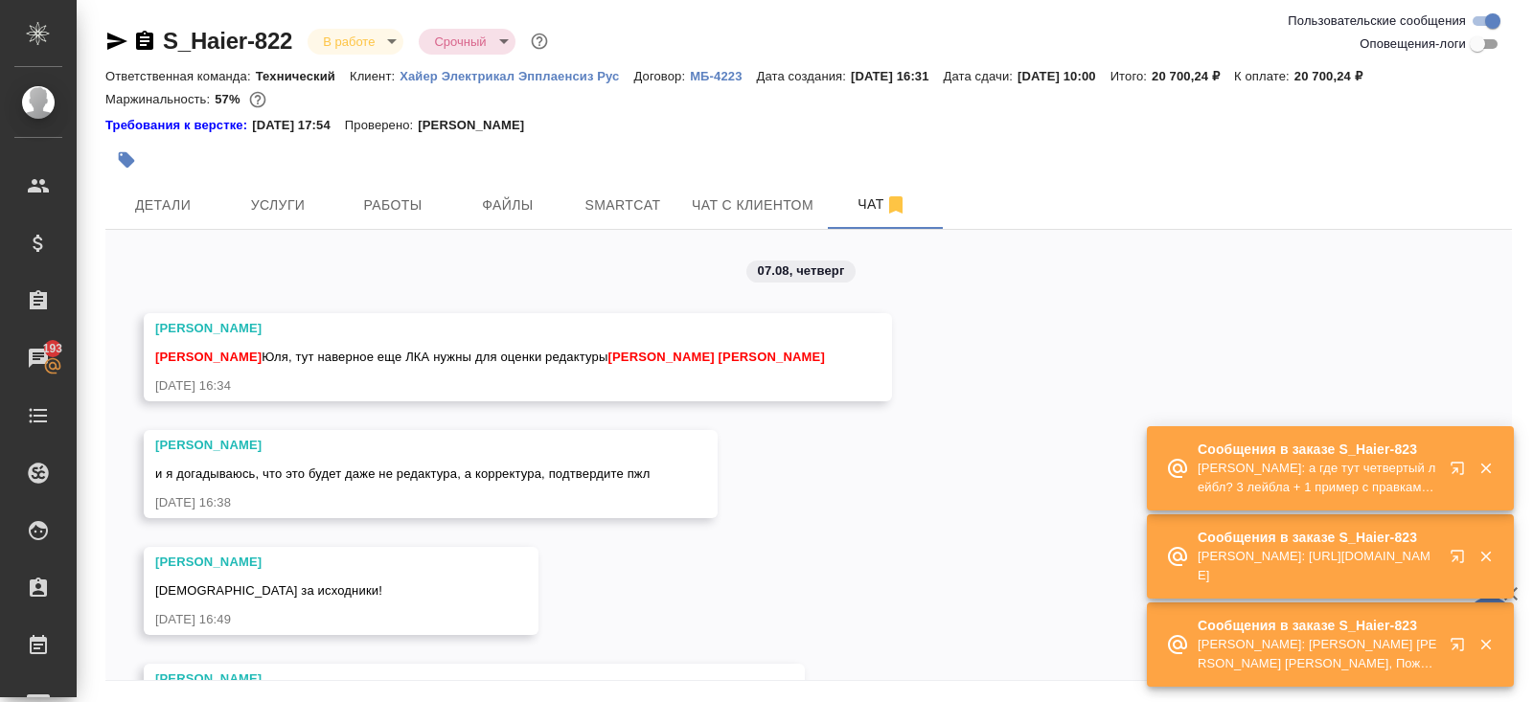
scroll to position [21820, 0]
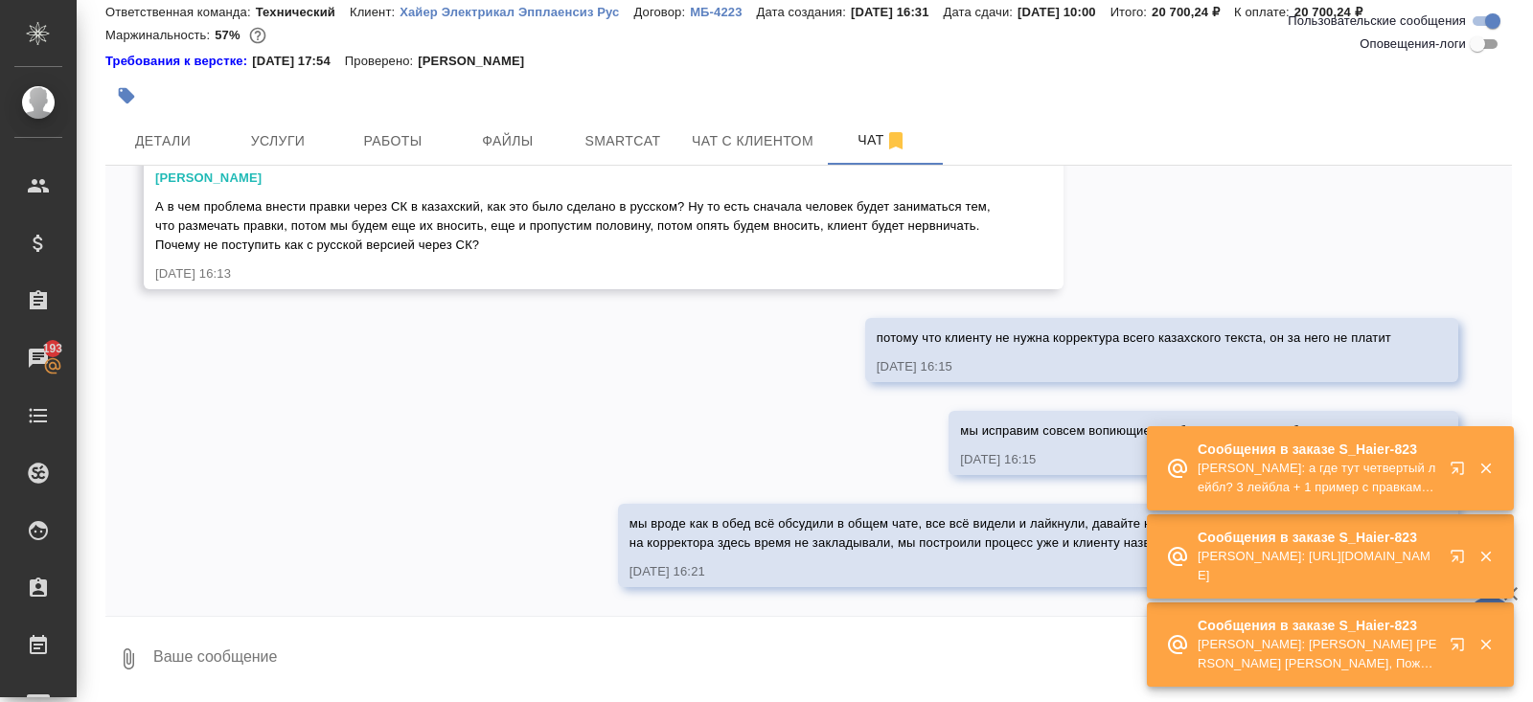
click at [640, 315] on div "07.08, четверг Усманова Ольга Белякова Юлия Юля, тут наверное еще ЛКА нужны для…" at bounding box center [808, 391] width 1407 height 450
click at [401, 478] on div "07.08, четверг Усманова Ольга Белякова Юлия Юля, тут наверное еще ЛКА нужны для…" at bounding box center [808, 391] width 1407 height 450
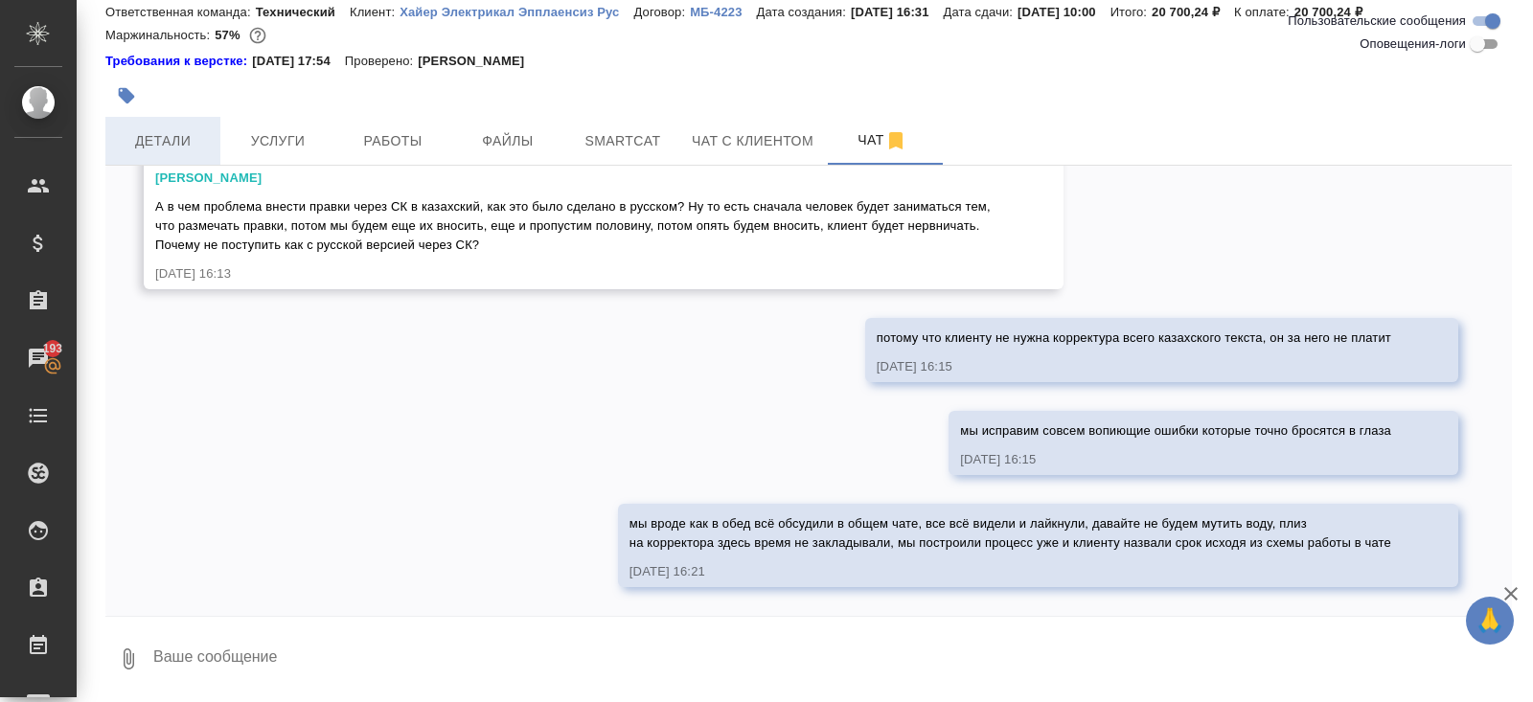
click at [178, 146] on span "Детали" at bounding box center [163, 141] width 92 height 24
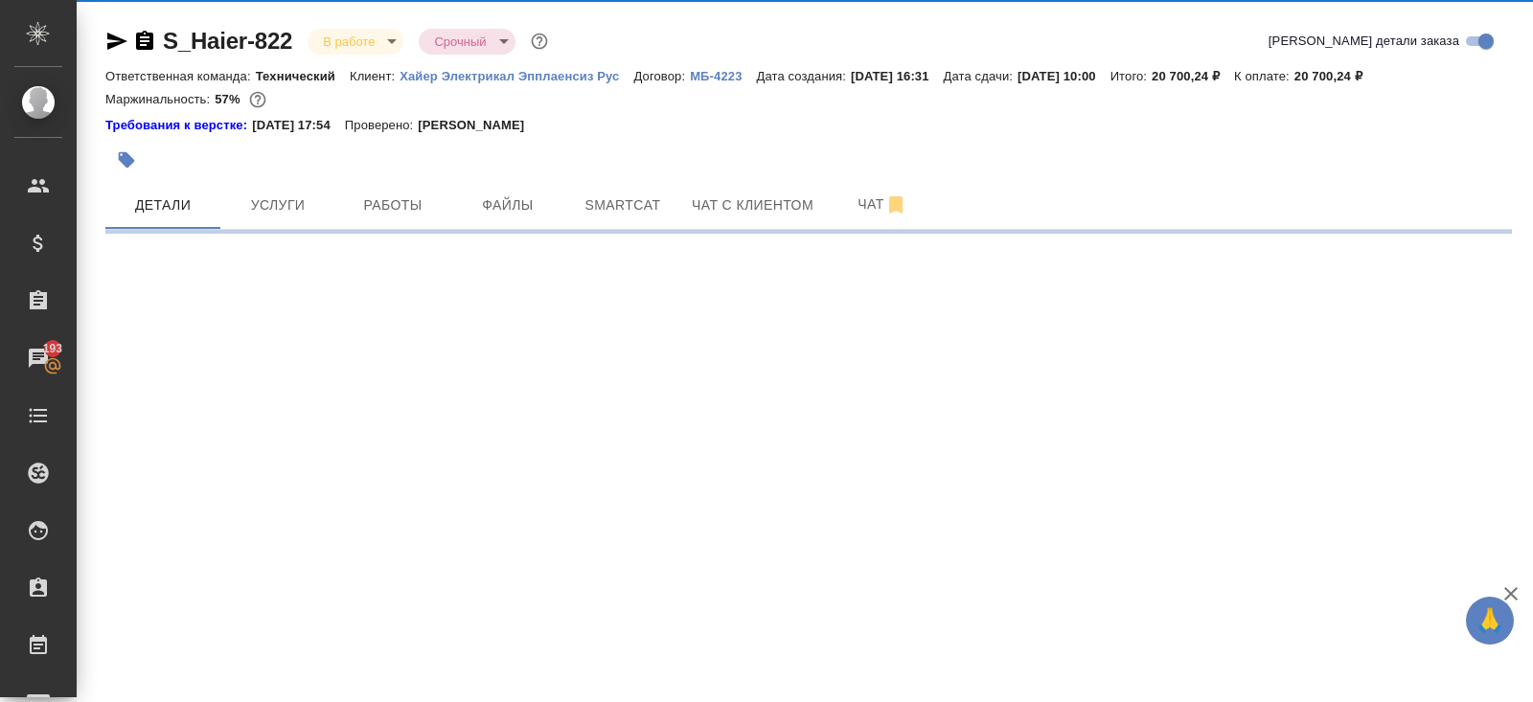
select select "RU"
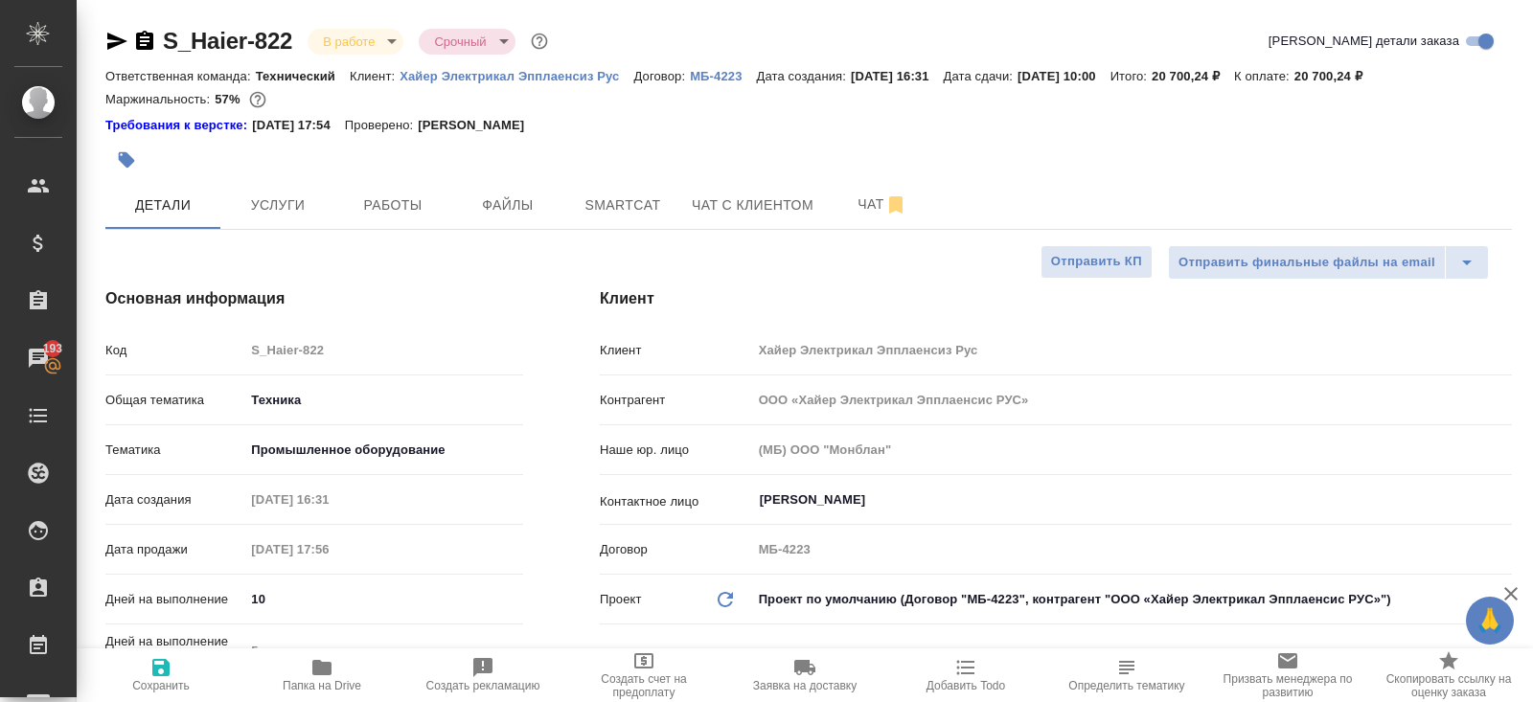
type textarea "x"
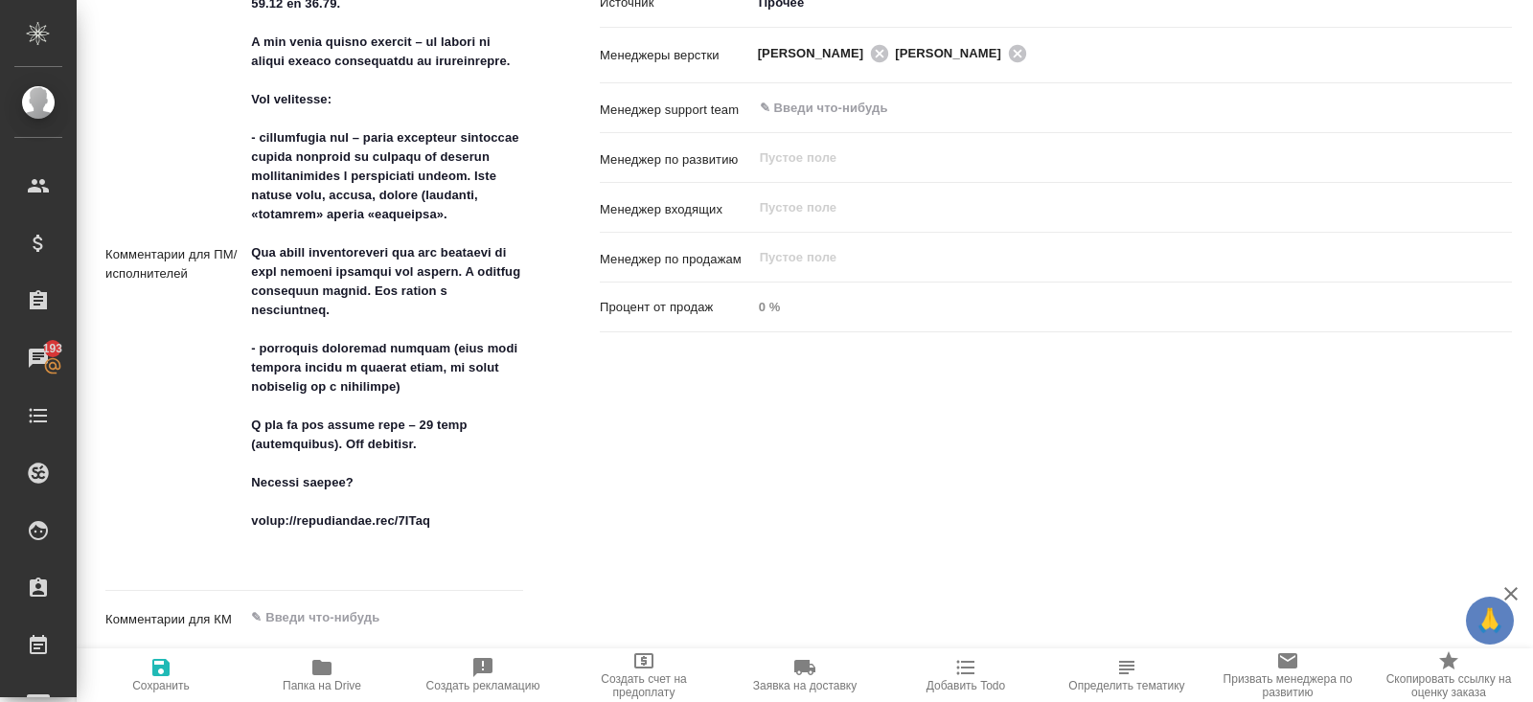
scroll to position [1238, 0]
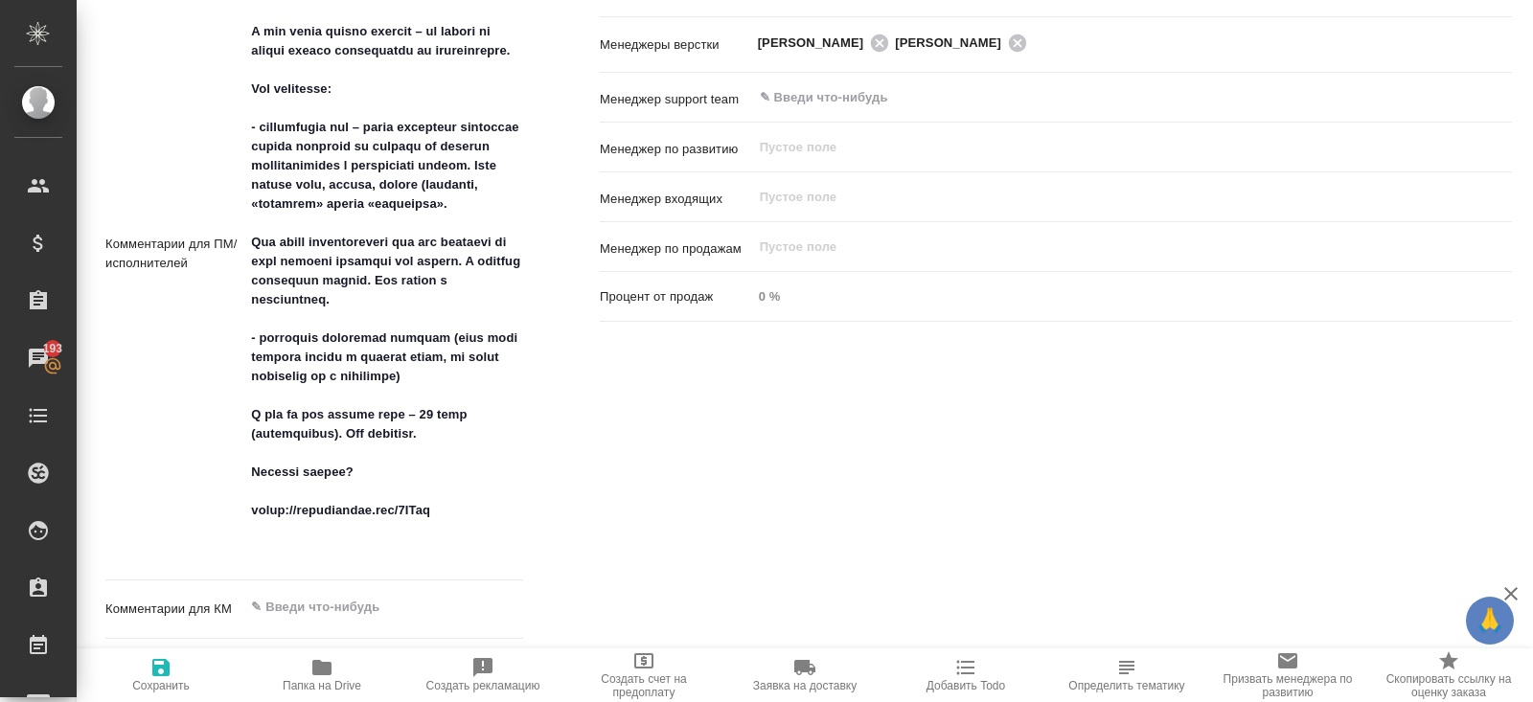
type textarea "x"
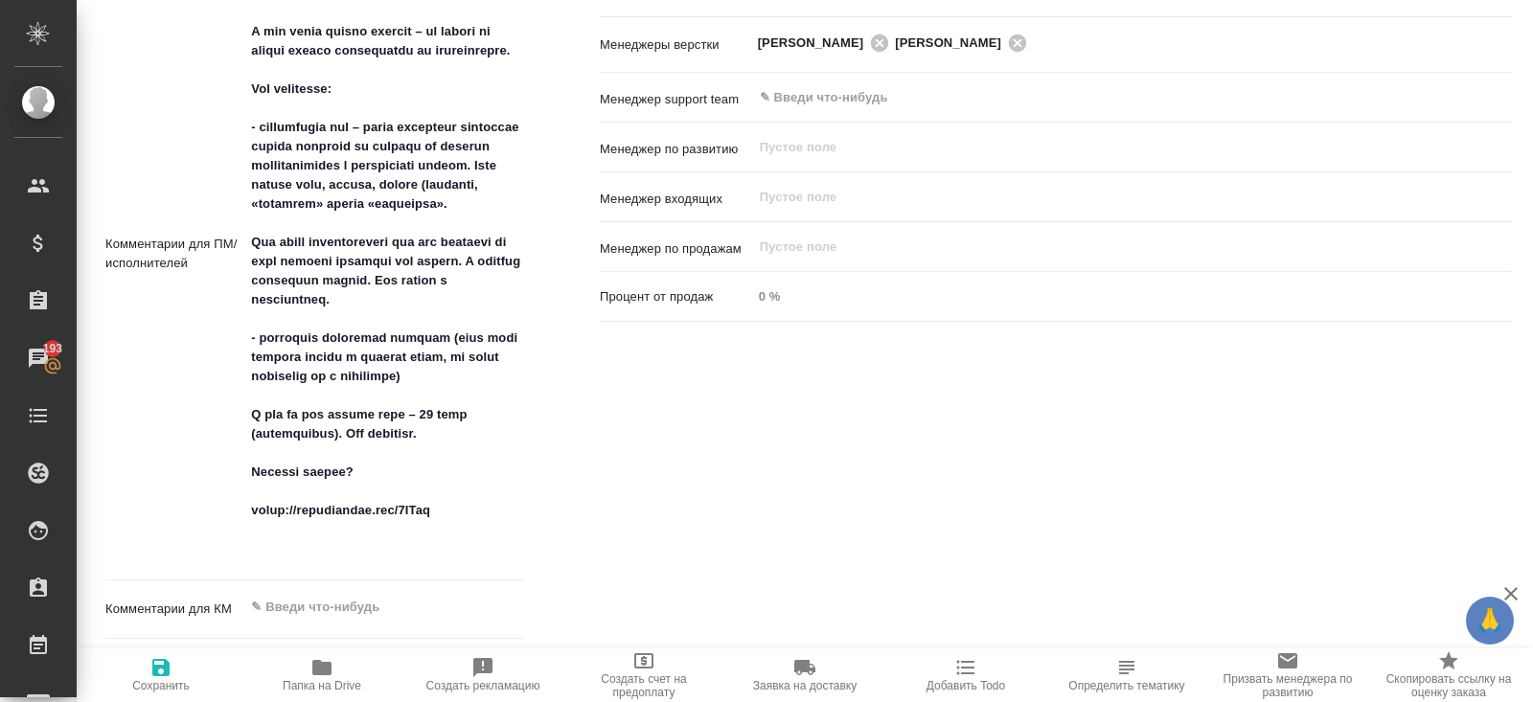
type textarea "x"
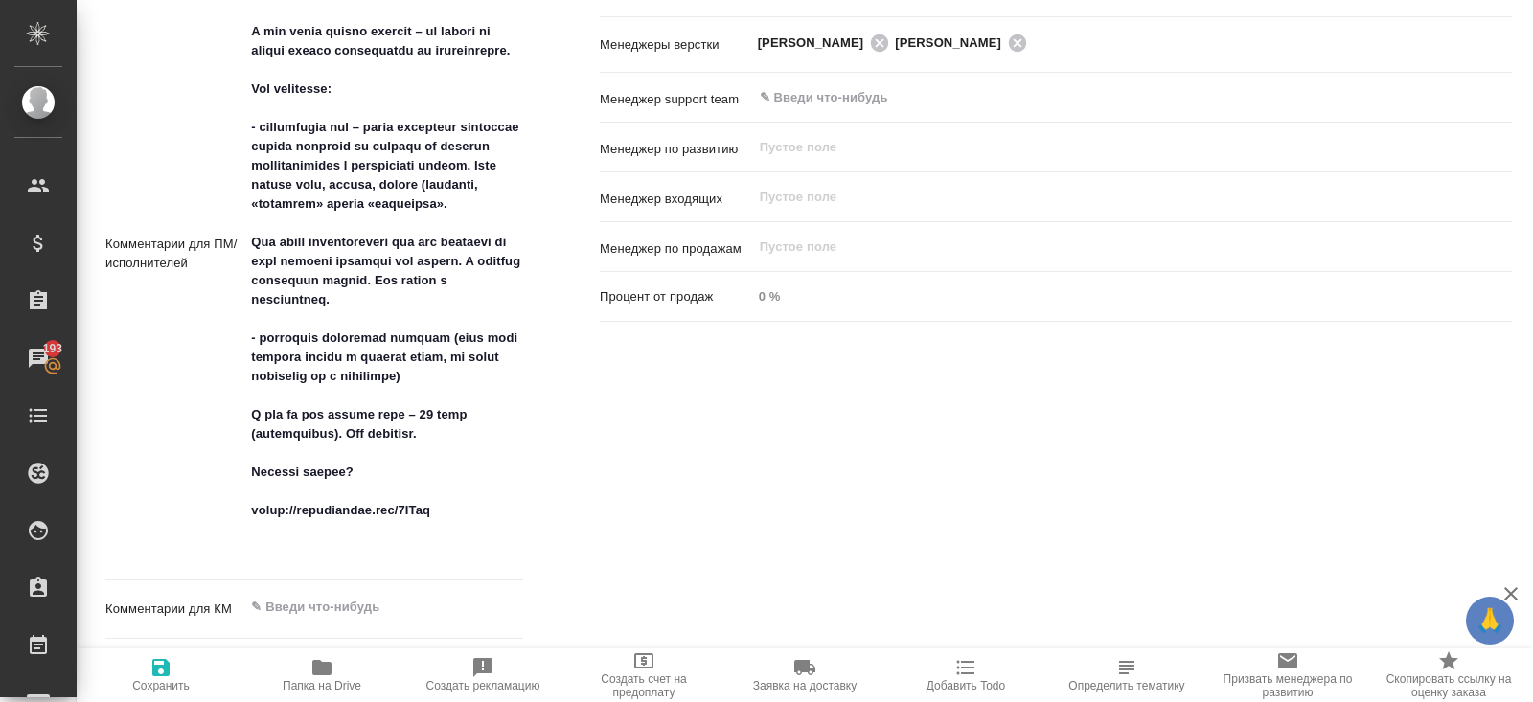
type textarea "x"
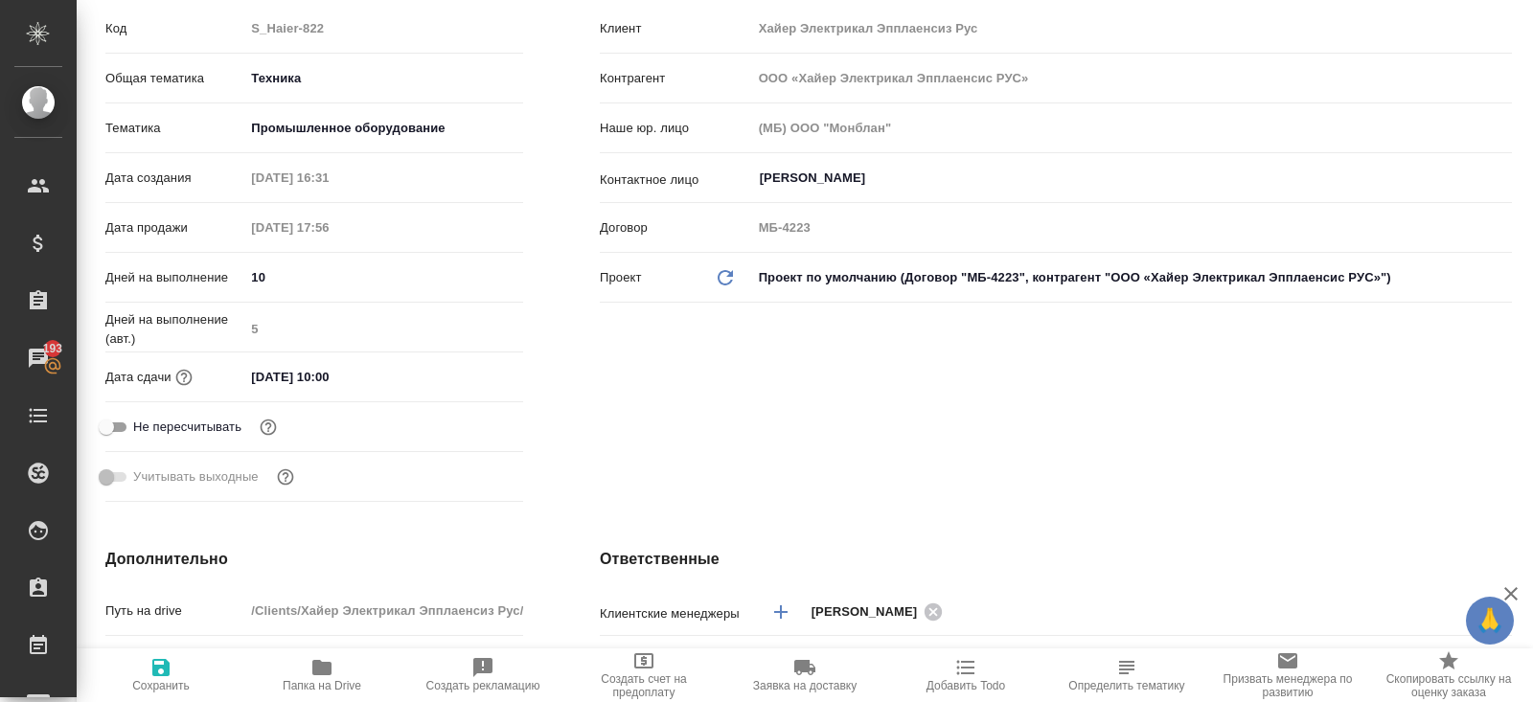
scroll to position [0, 0]
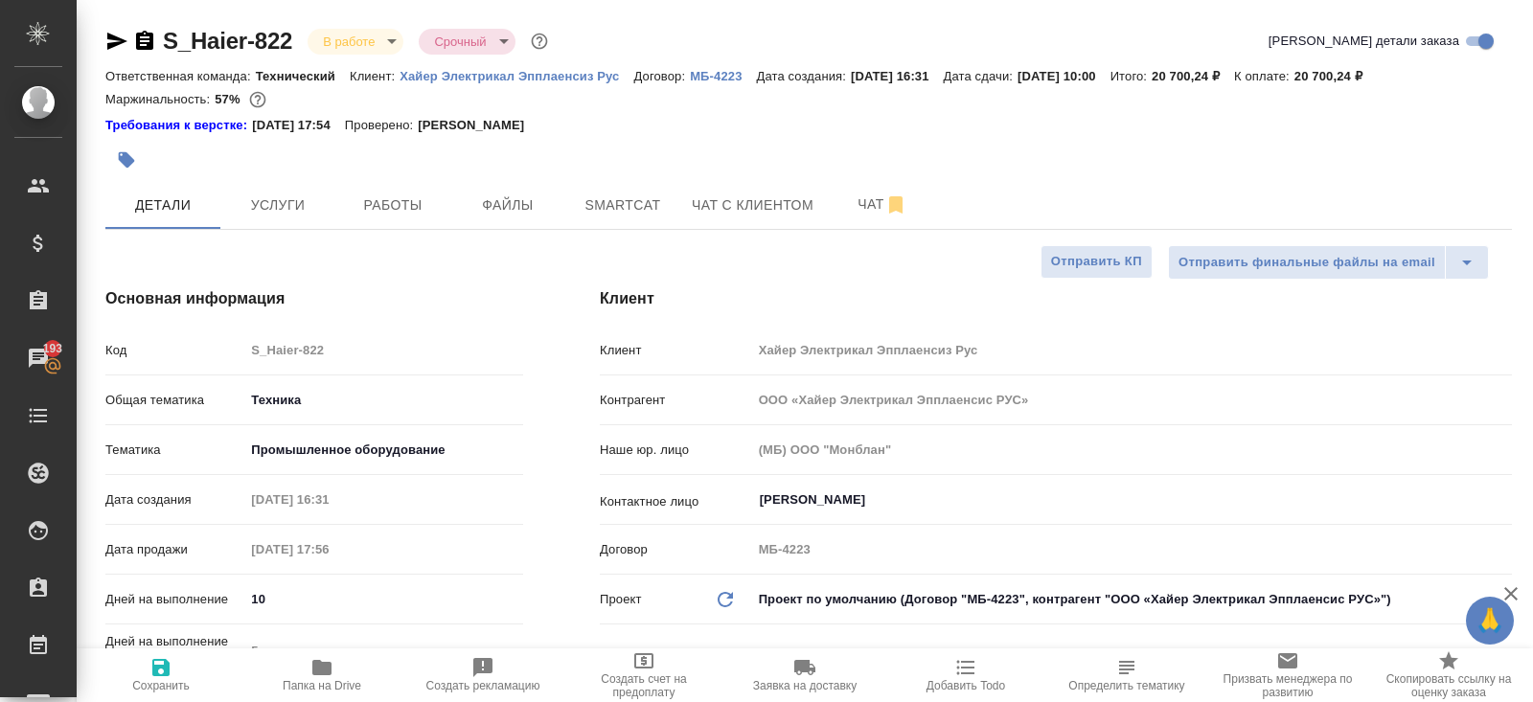
type textarea "x"
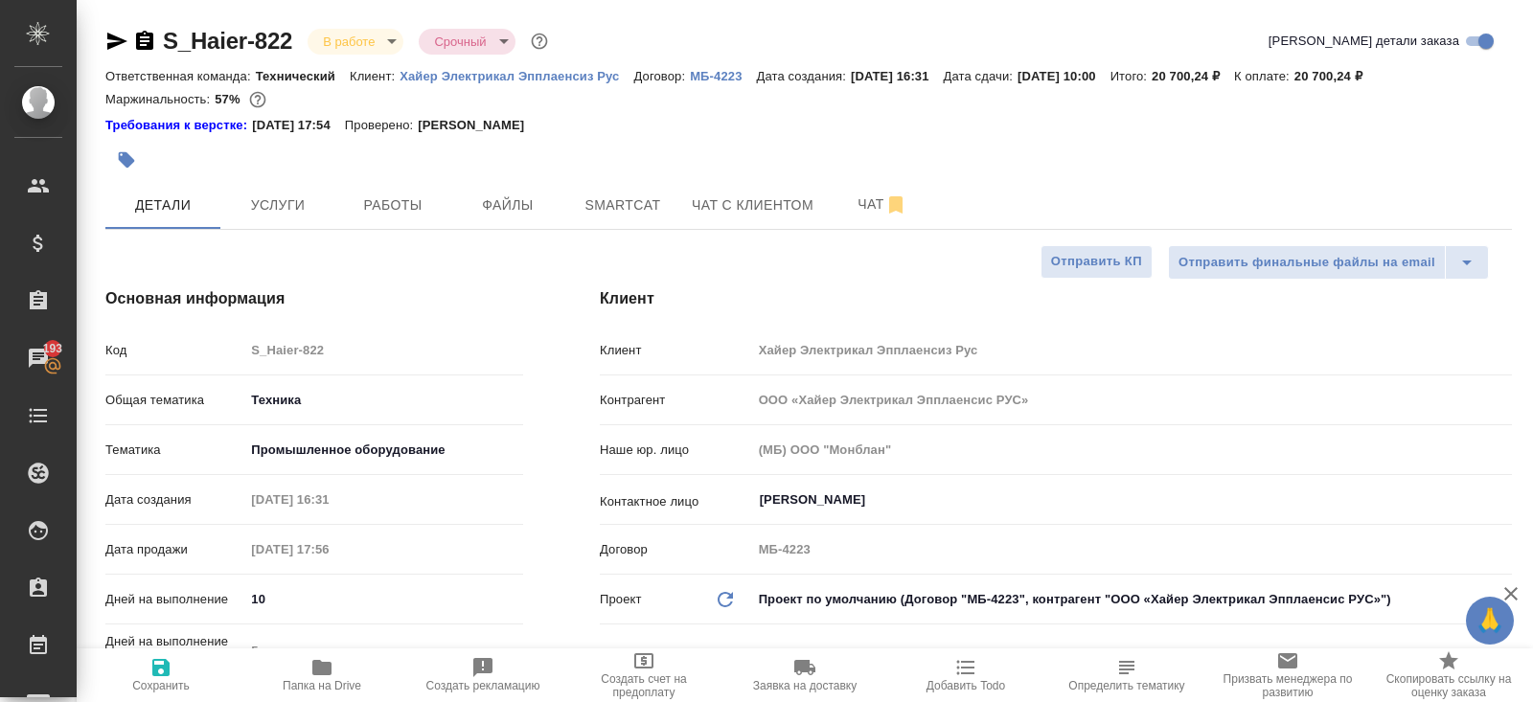
type textarea "x"
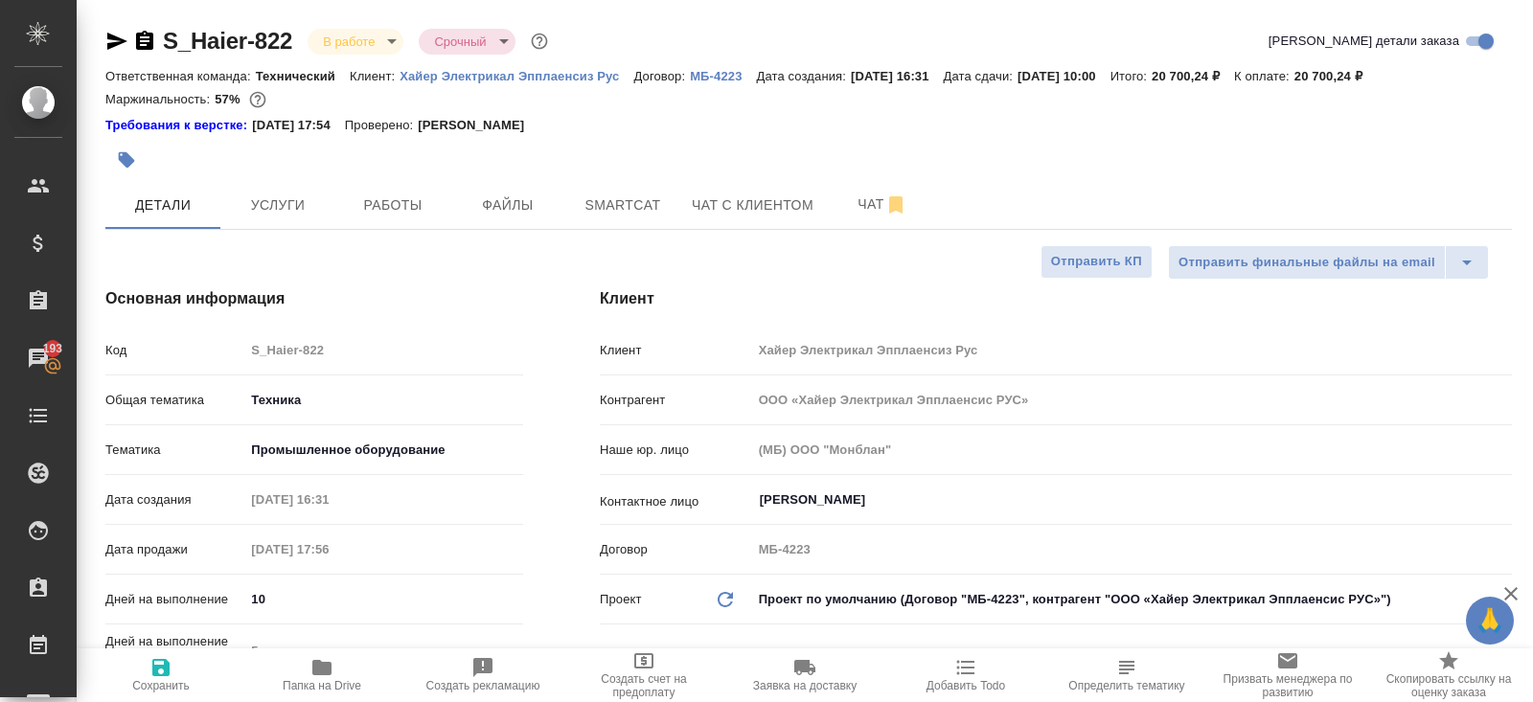
type textarea "x"
click at [869, 205] on span "Чат" at bounding box center [882, 205] width 92 height 24
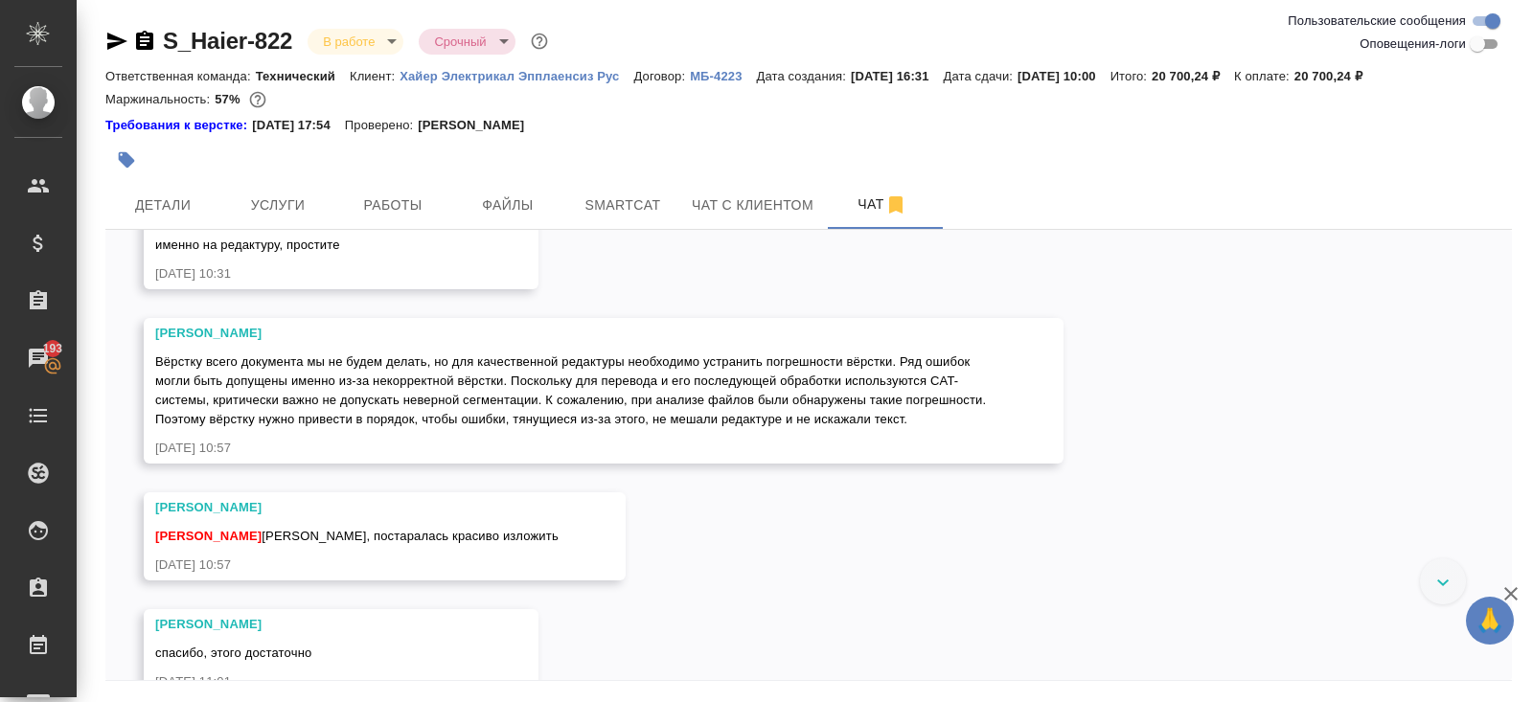
scroll to position [5143, 0]
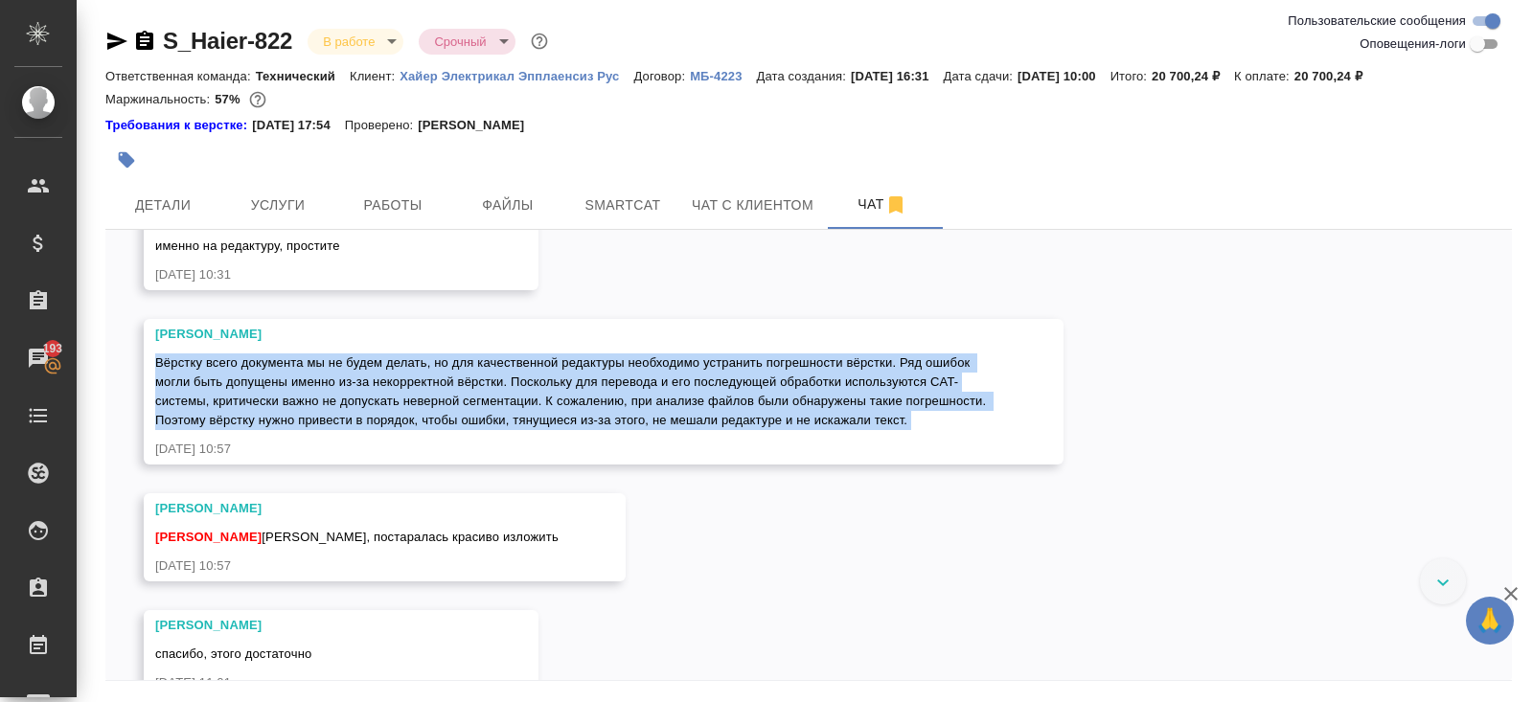
drag, startPoint x: 155, startPoint y: 378, endPoint x: 241, endPoint y: 472, distance: 128.2
click at [241, 459] on div "Малофеева Екатерина Вёрстку всего документа мы не будем делать, но для качестве…" at bounding box center [575, 392] width 841 height 134
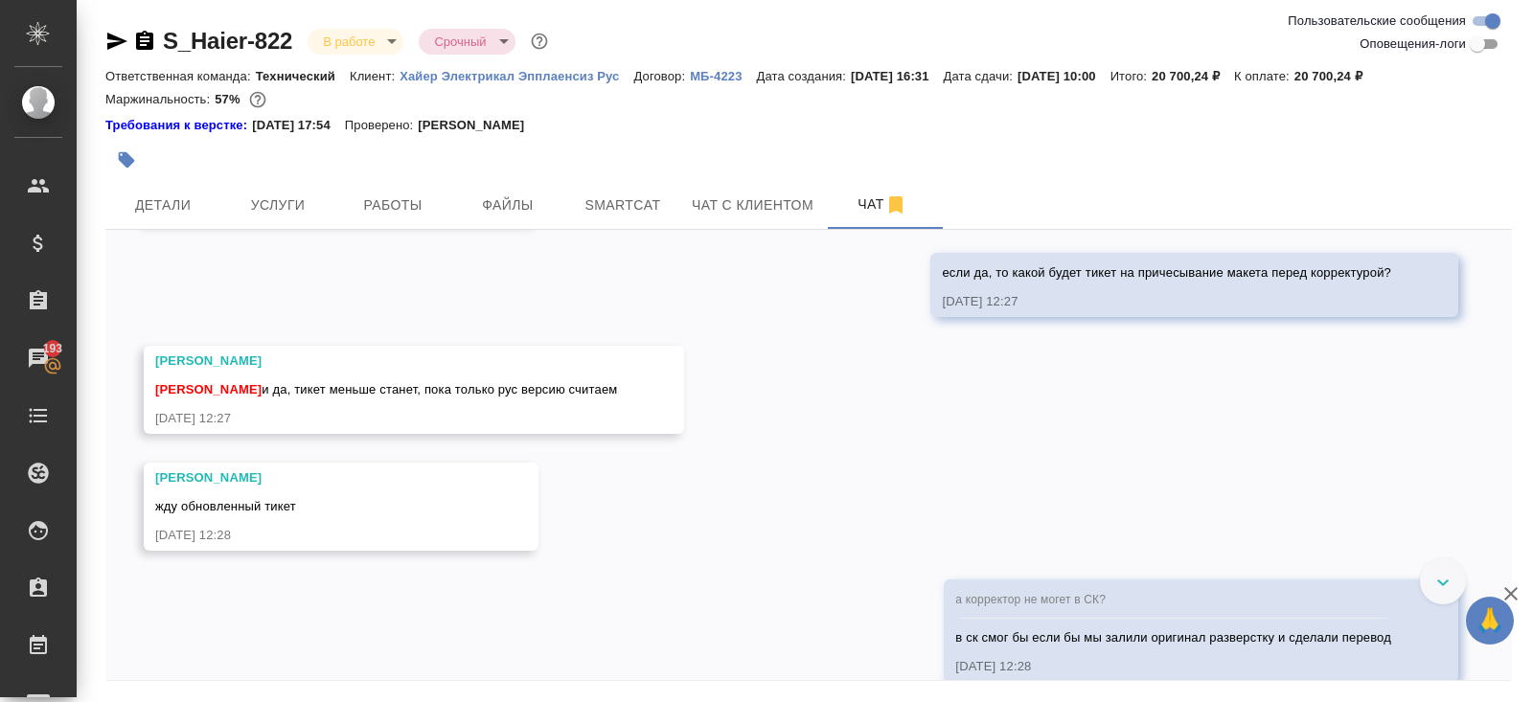
scroll to position [8003, 0]
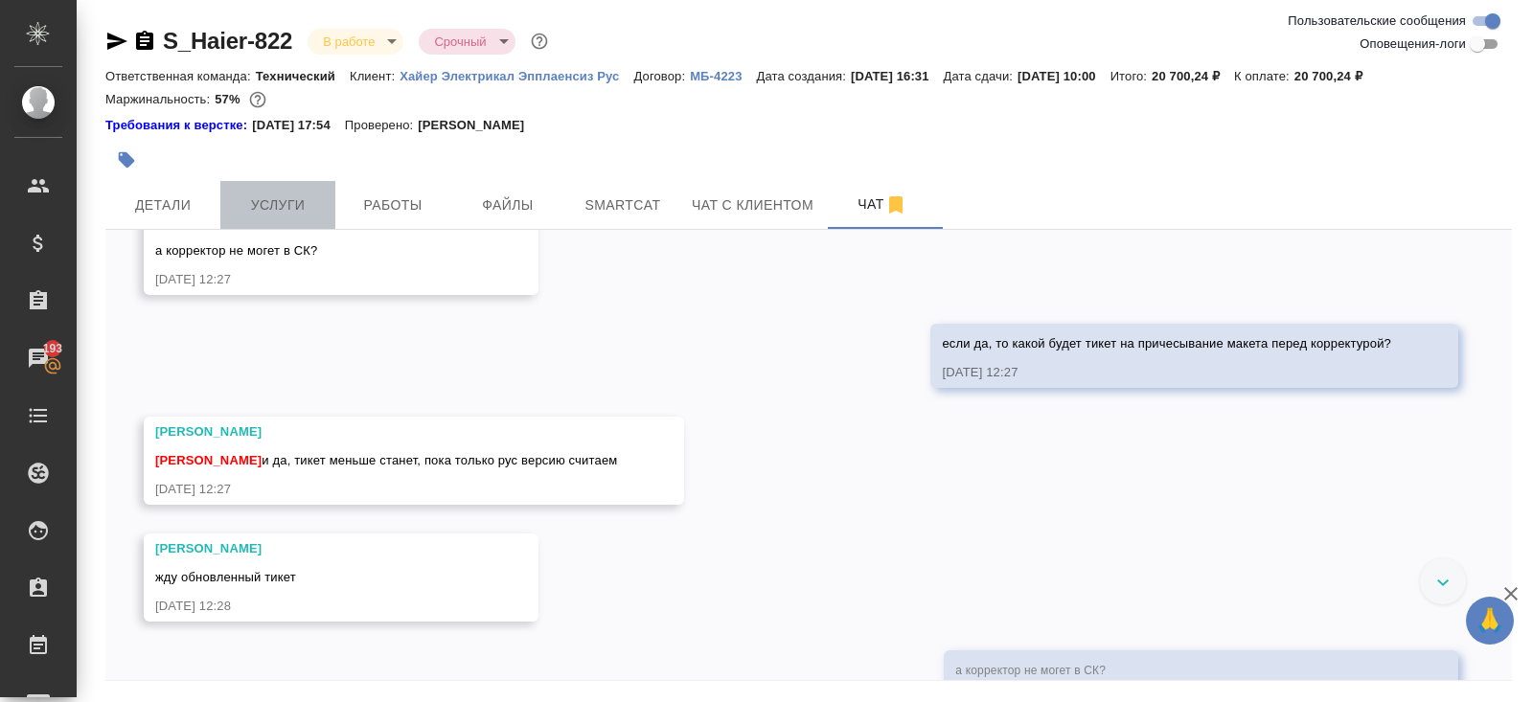
click at [293, 222] on button "Услуги" at bounding box center [277, 205] width 115 height 48
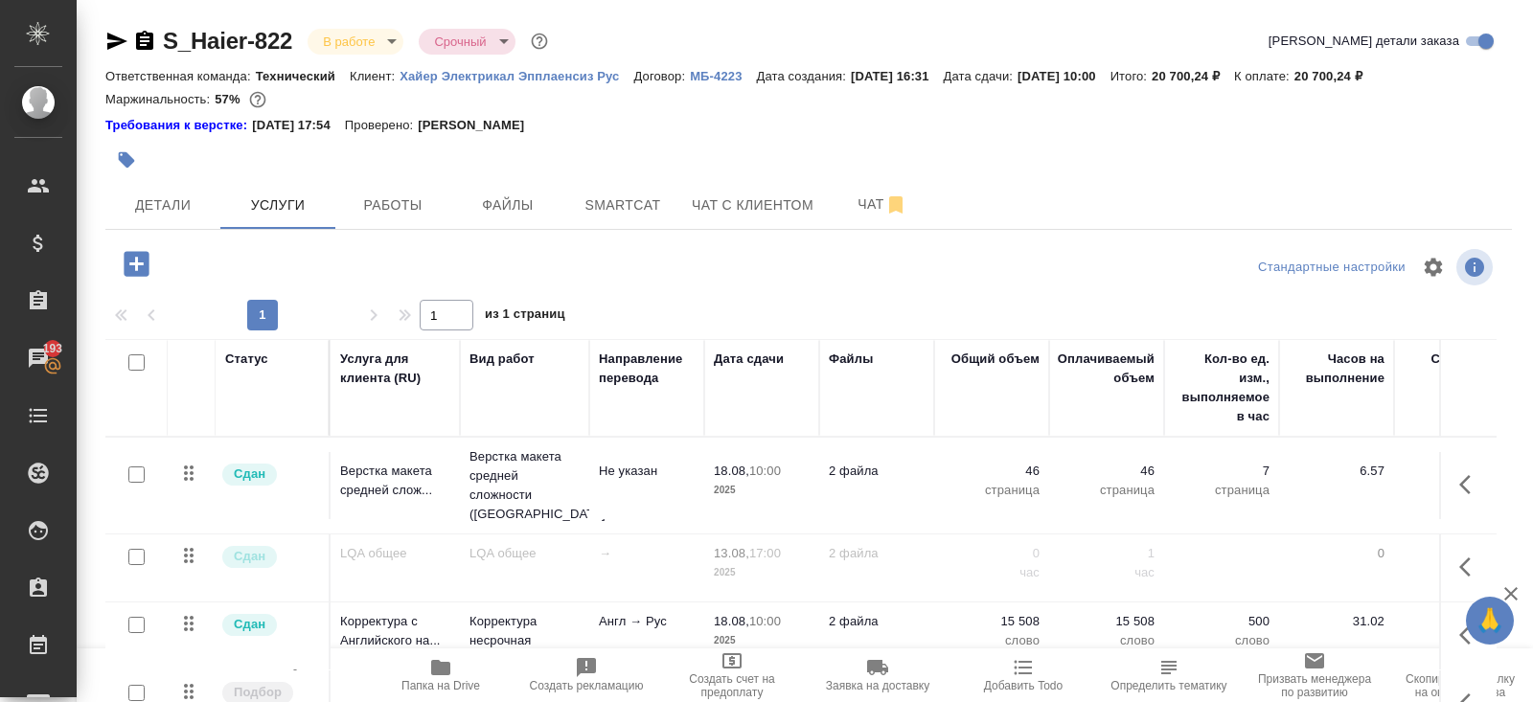
scroll to position [97, 0]
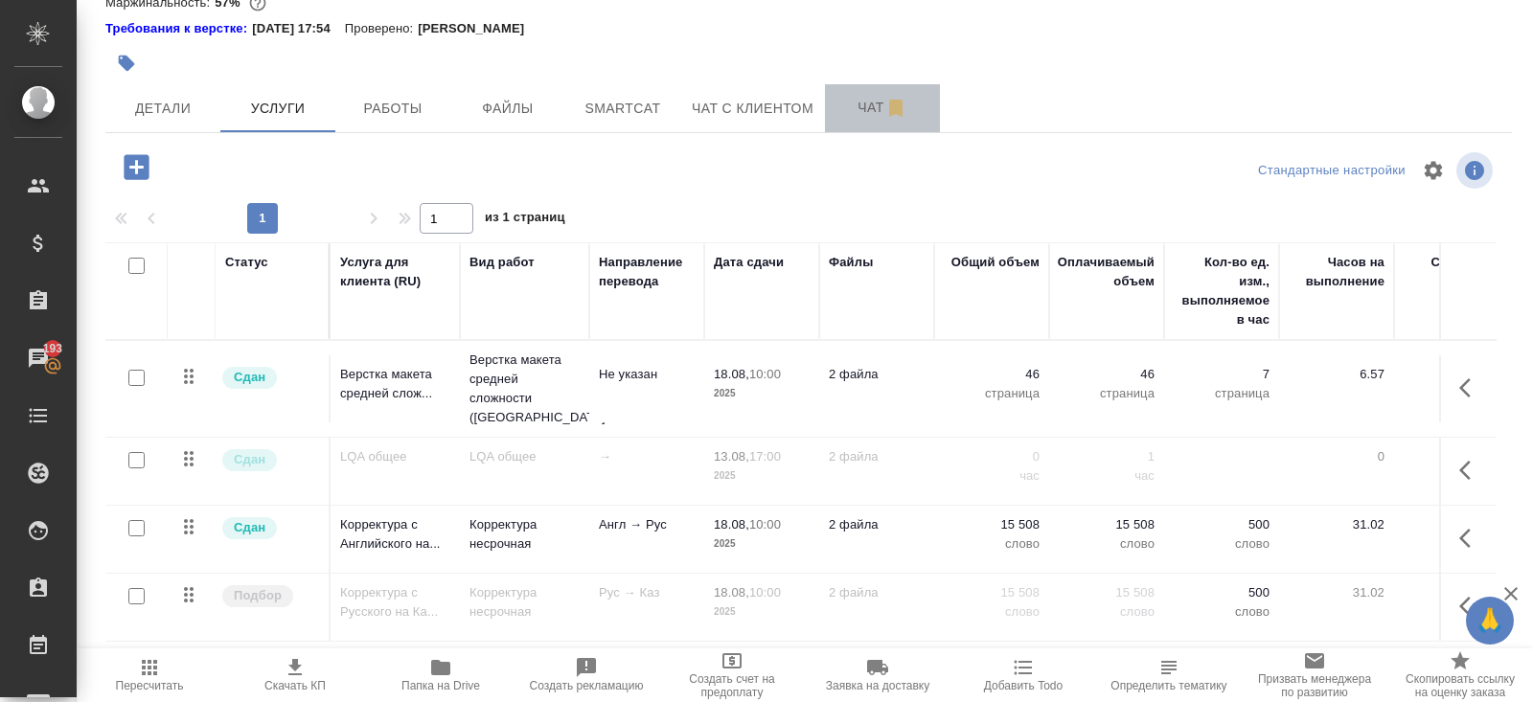
click at [873, 125] on button "Чат" at bounding box center [882, 108] width 115 height 48
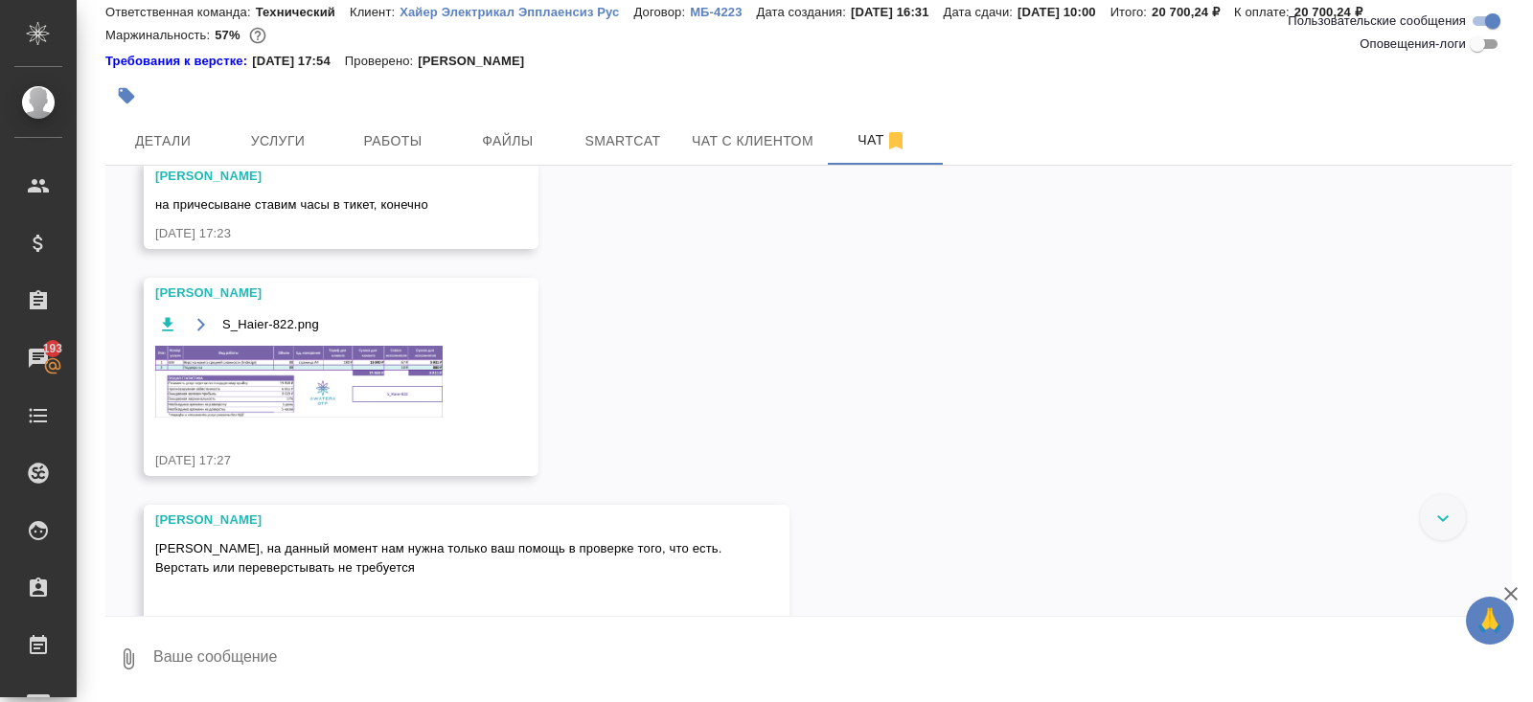
scroll to position [1678, 0]
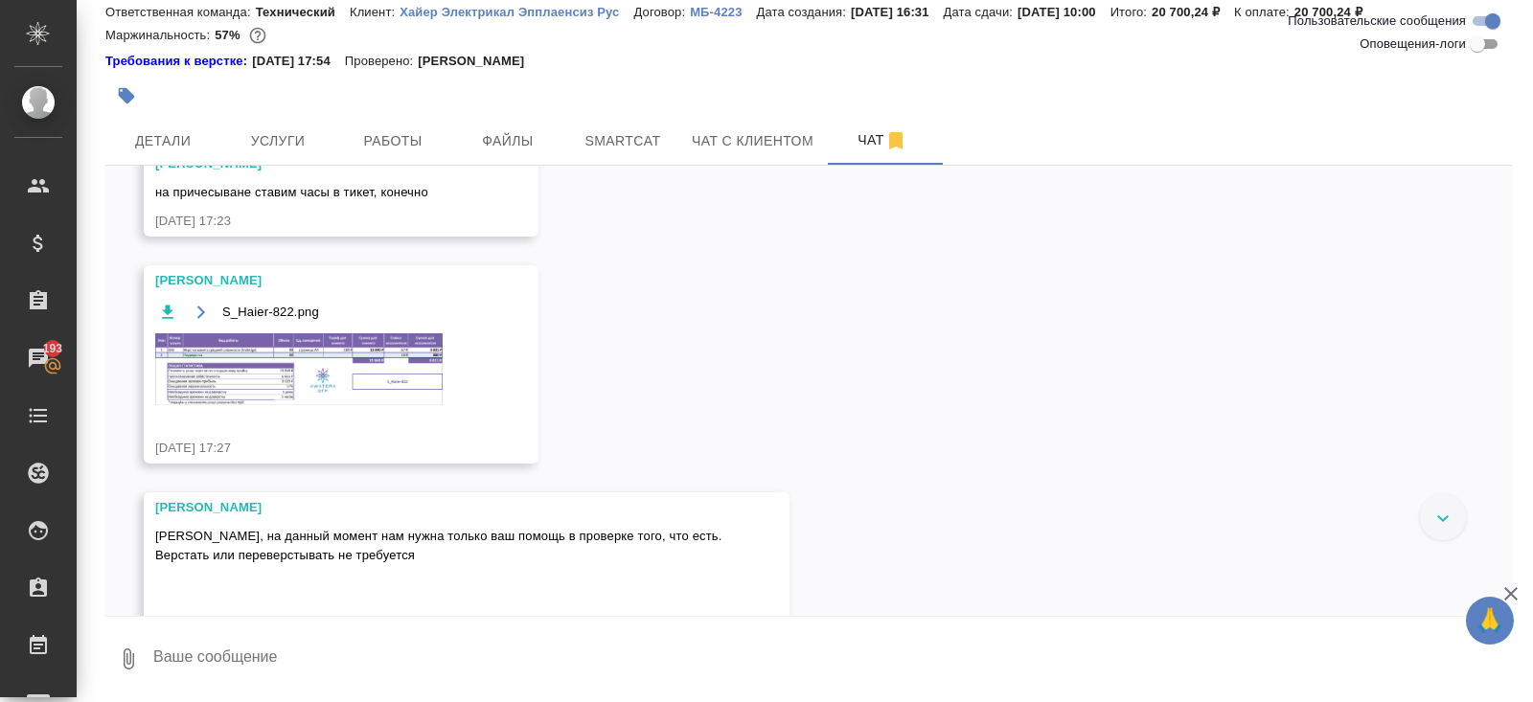
click at [369, 374] on img at bounding box center [298, 369] width 287 height 72
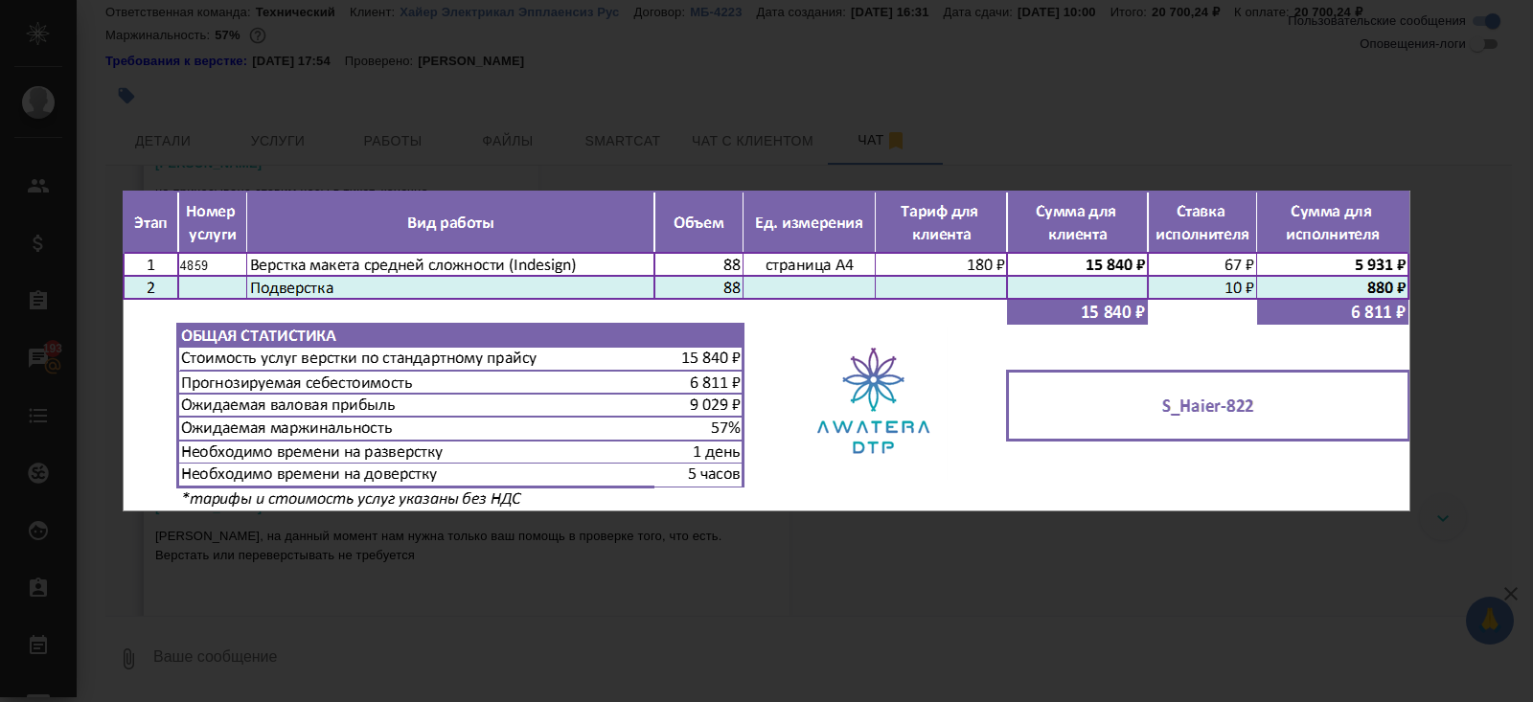
click at [526, 554] on div "S_Haier-822.png 1 of 1" at bounding box center [766, 351] width 1533 height 702
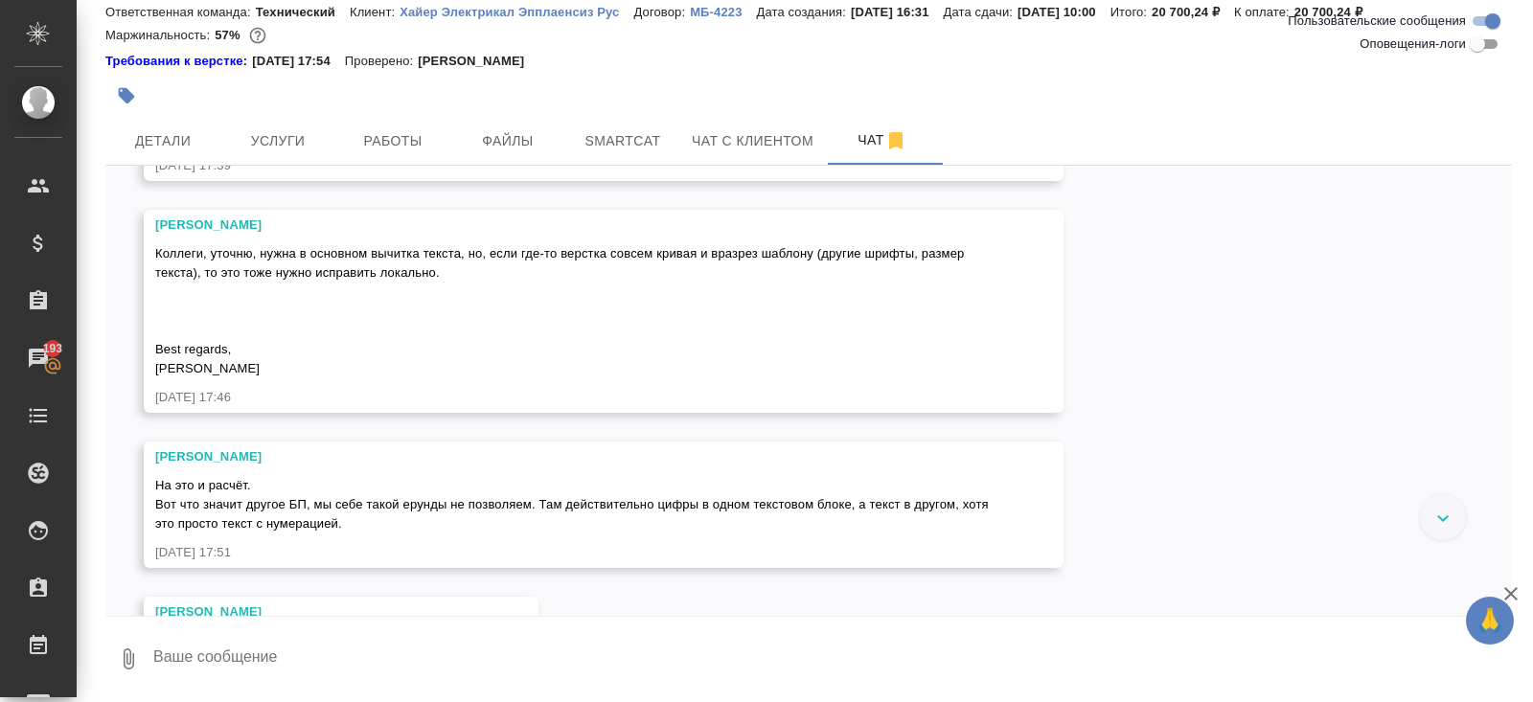
scroll to position [2502, 0]
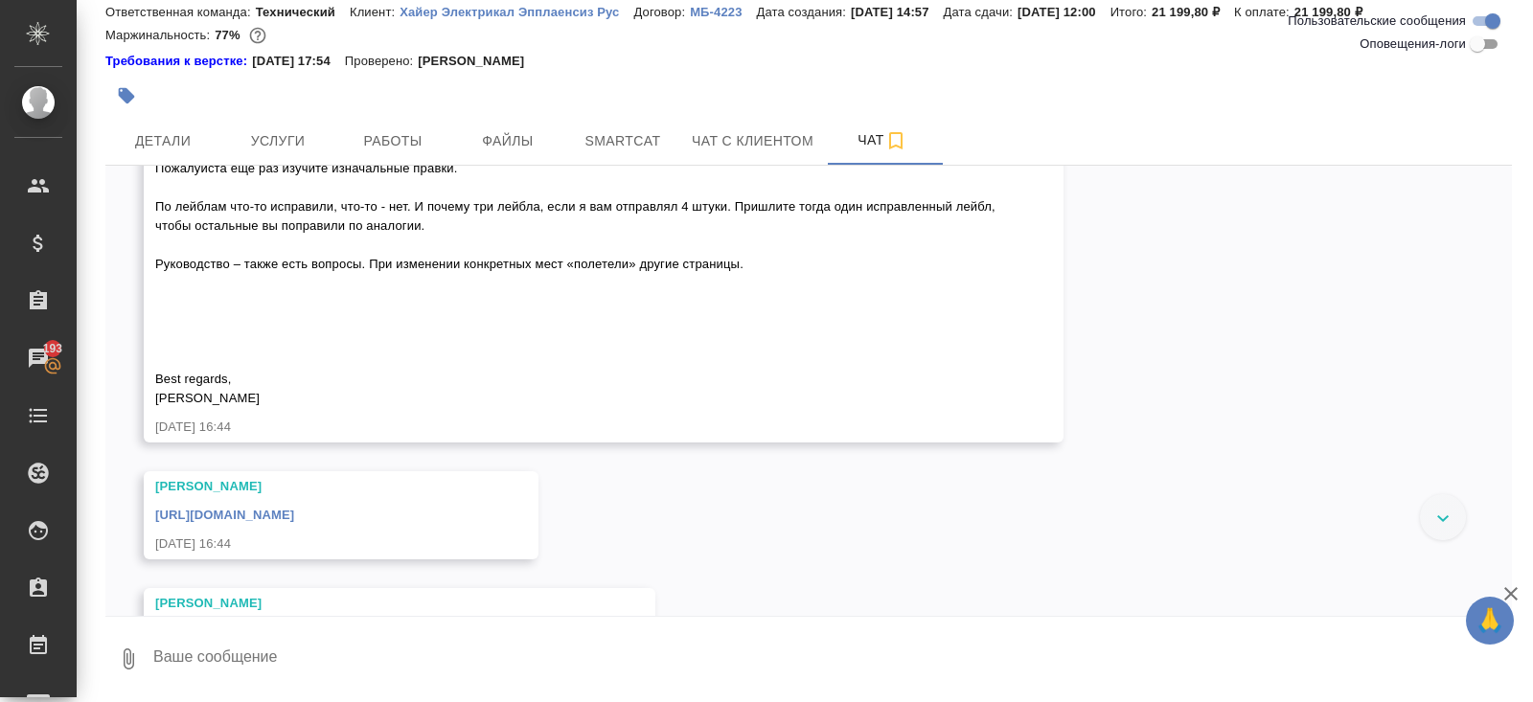
scroll to position [3477, 0]
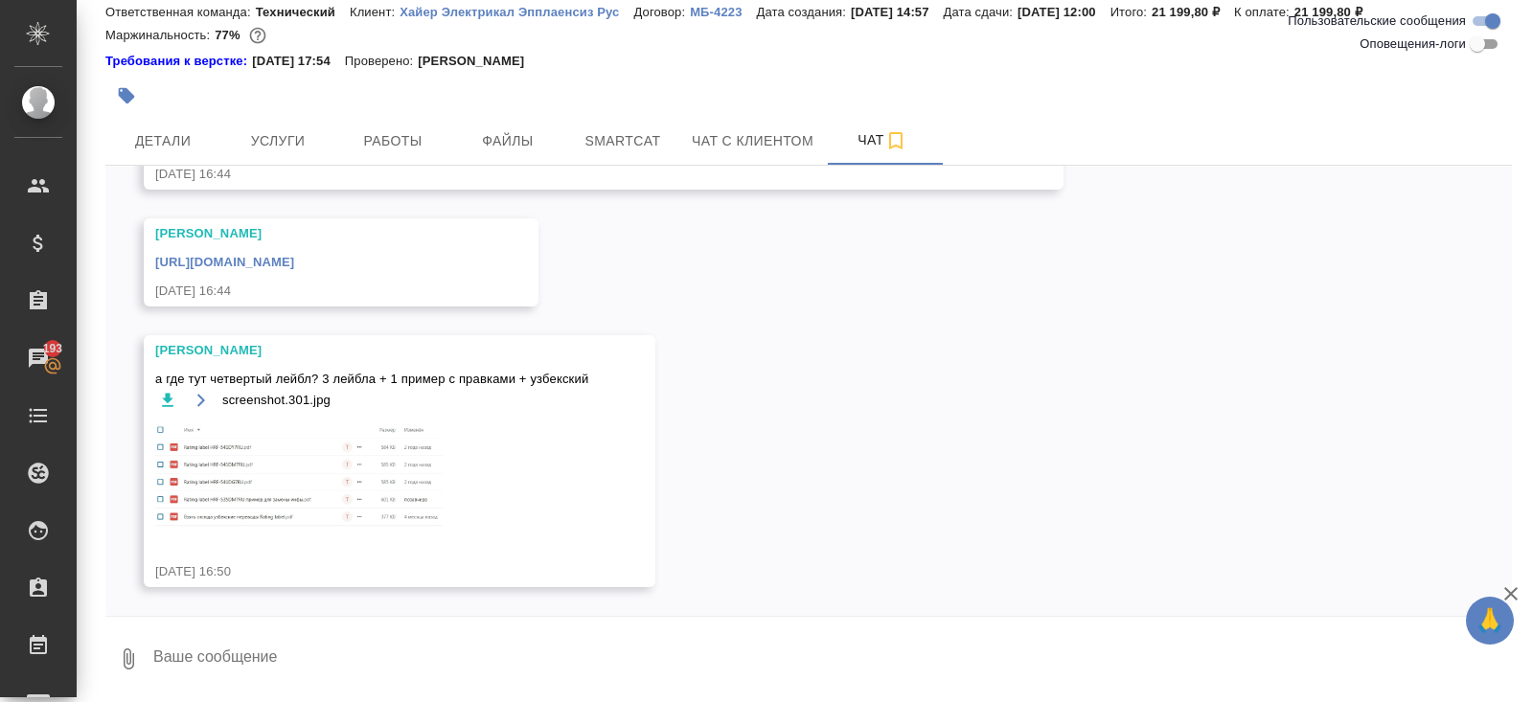
click at [317, 649] on textarea at bounding box center [831, 659] width 1361 height 65
type textarea "у"
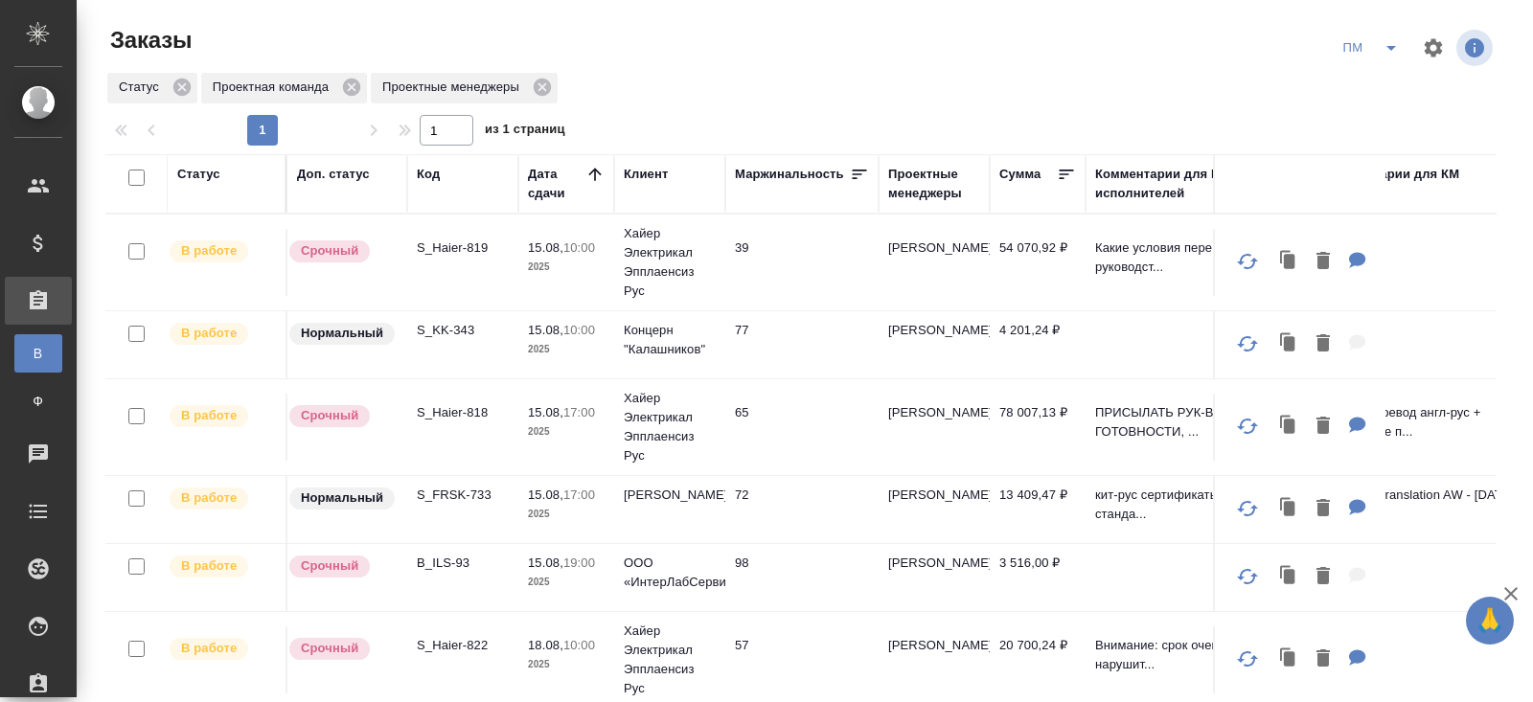
click at [1384, 49] on icon "split button" at bounding box center [1391, 47] width 23 height 23
click at [1384, 89] on ul "В работу! начислить КМ" at bounding box center [1371, 116] width 97 height 107
click at [428, 563] on p "B_ILS-93" at bounding box center [463, 563] width 92 height 19
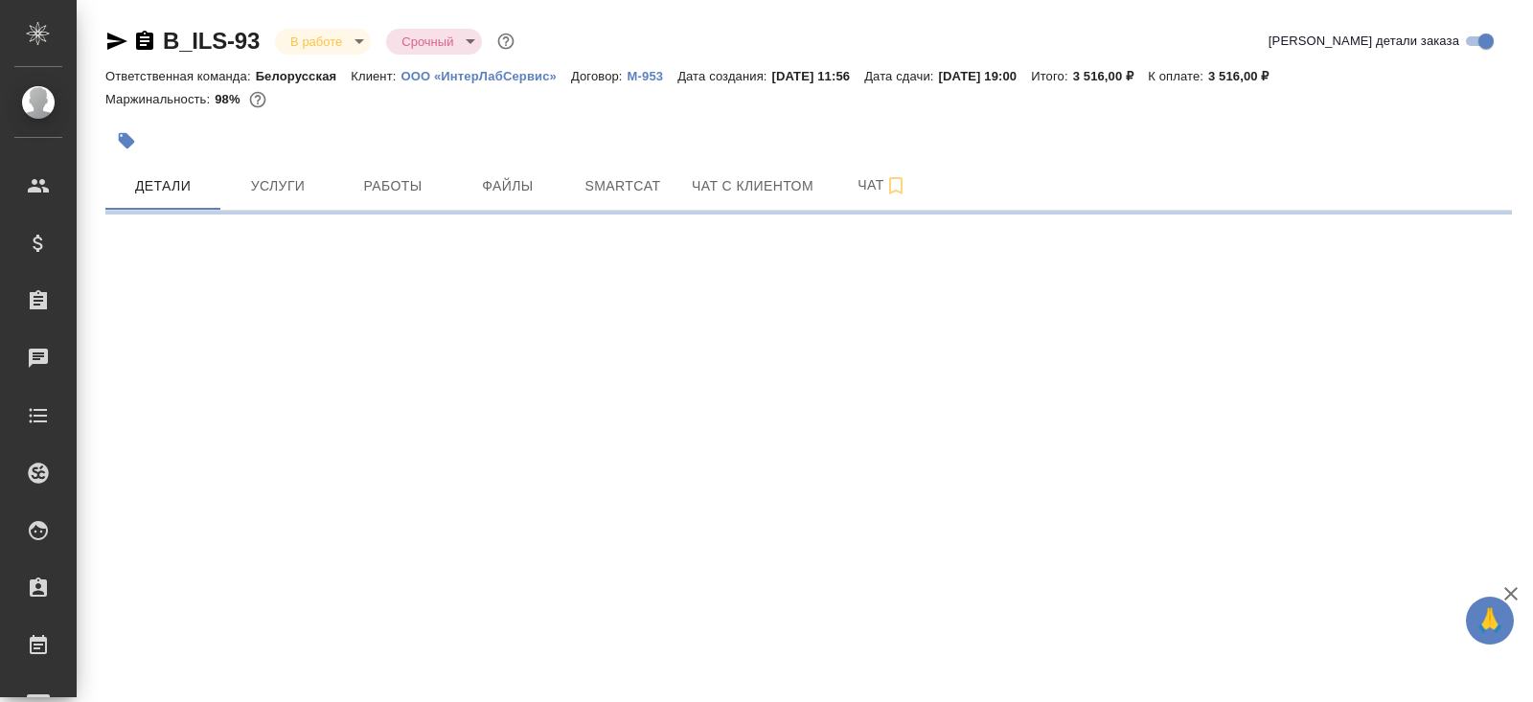
select select "RU"
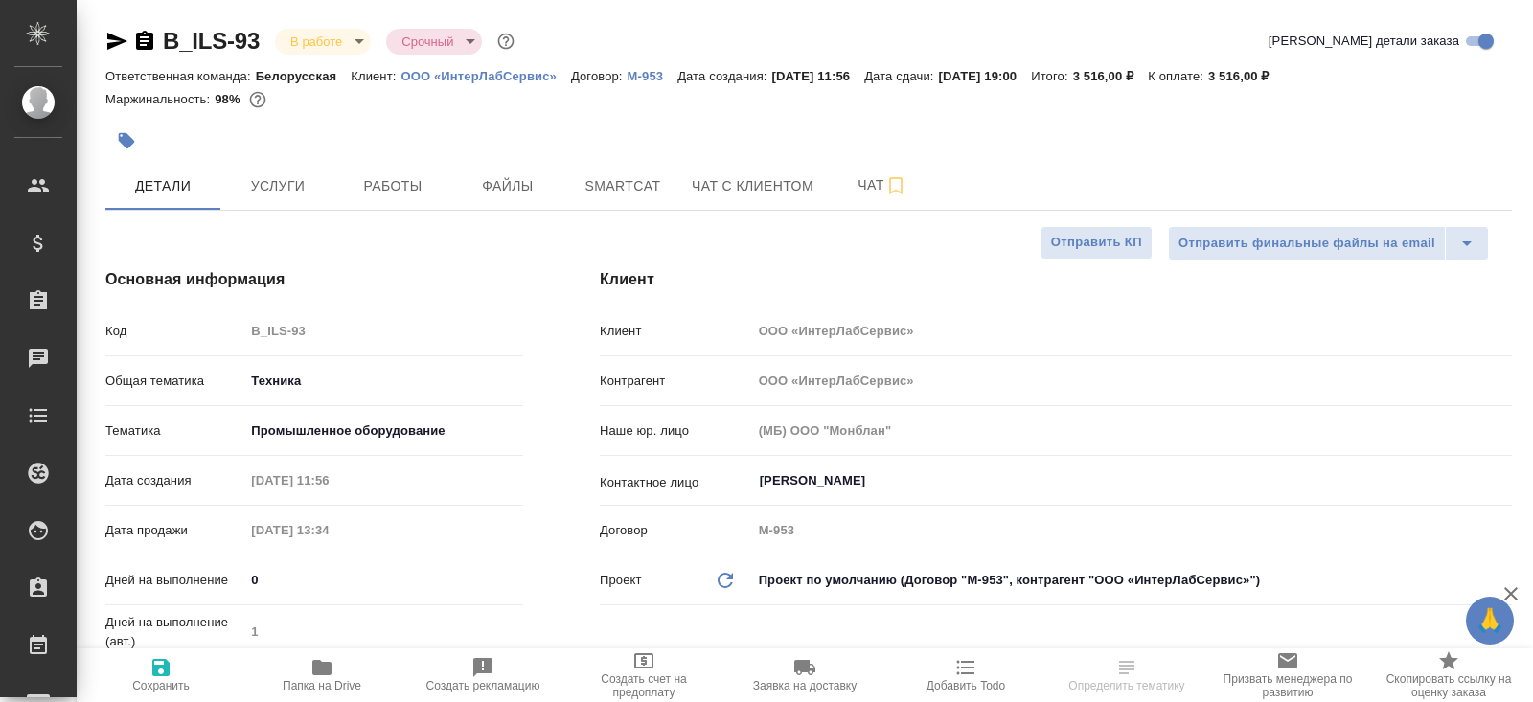
type textarea "x"
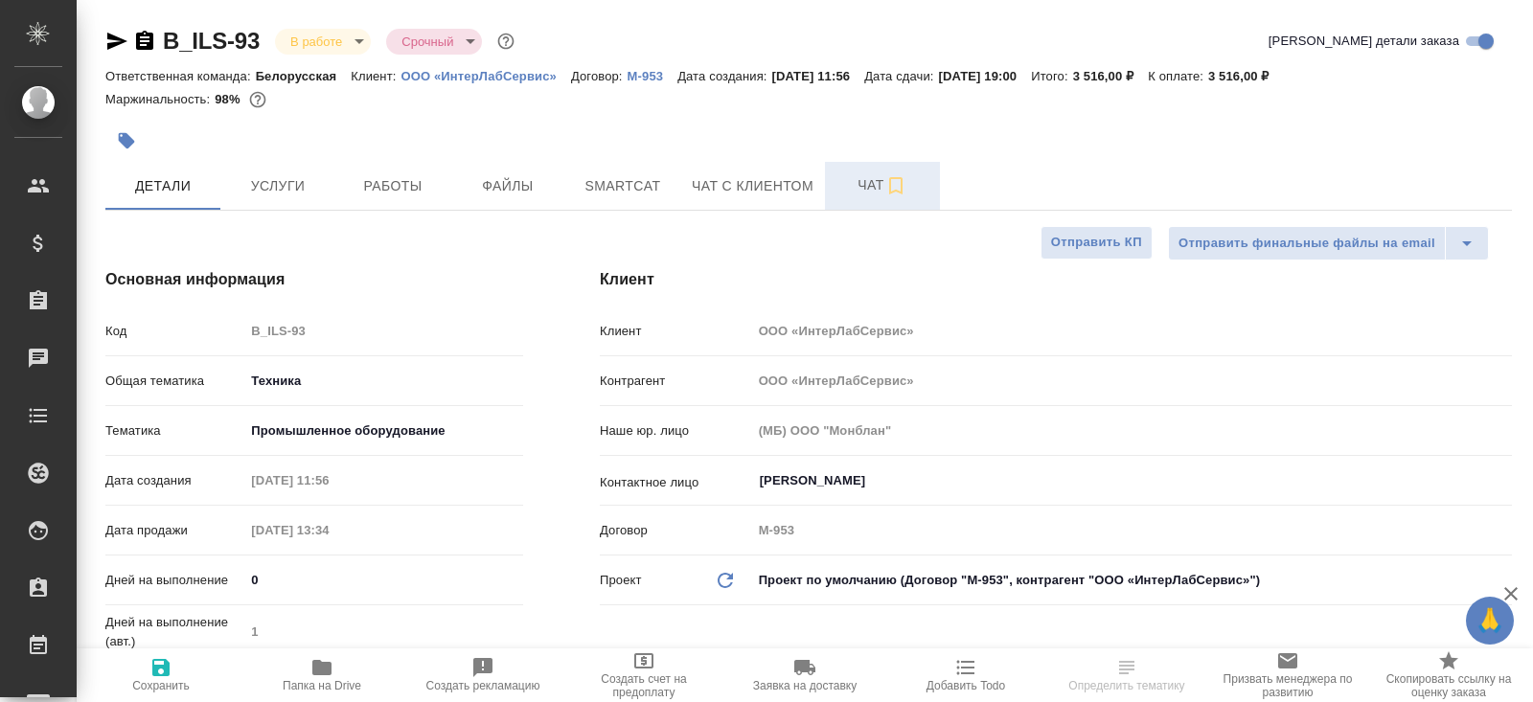
type textarea "x"
type input "[PERSON_NAME]"
click at [882, 187] on span "Чат" at bounding box center [882, 185] width 92 height 24
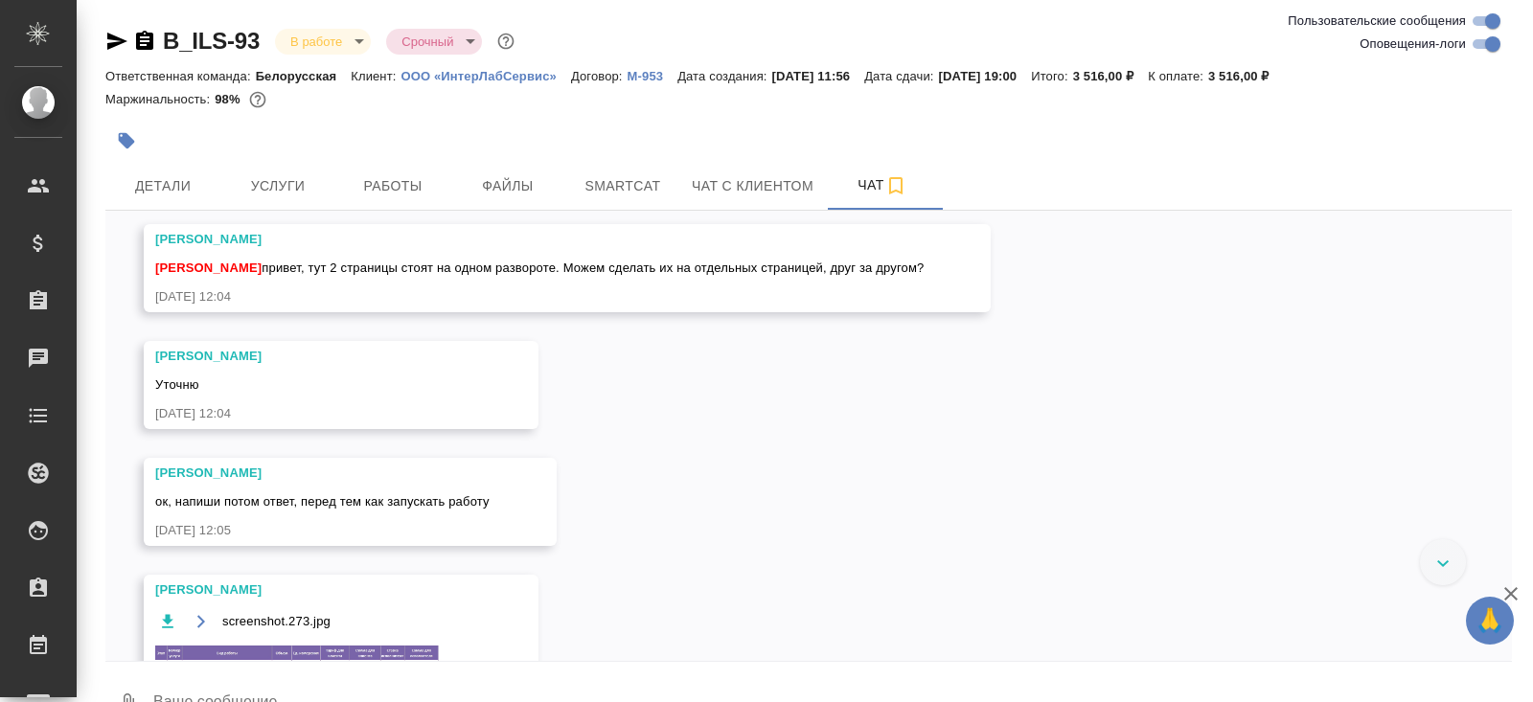
click at [1491, 44] on input "Оповещения-логи" at bounding box center [1492, 44] width 69 height 23
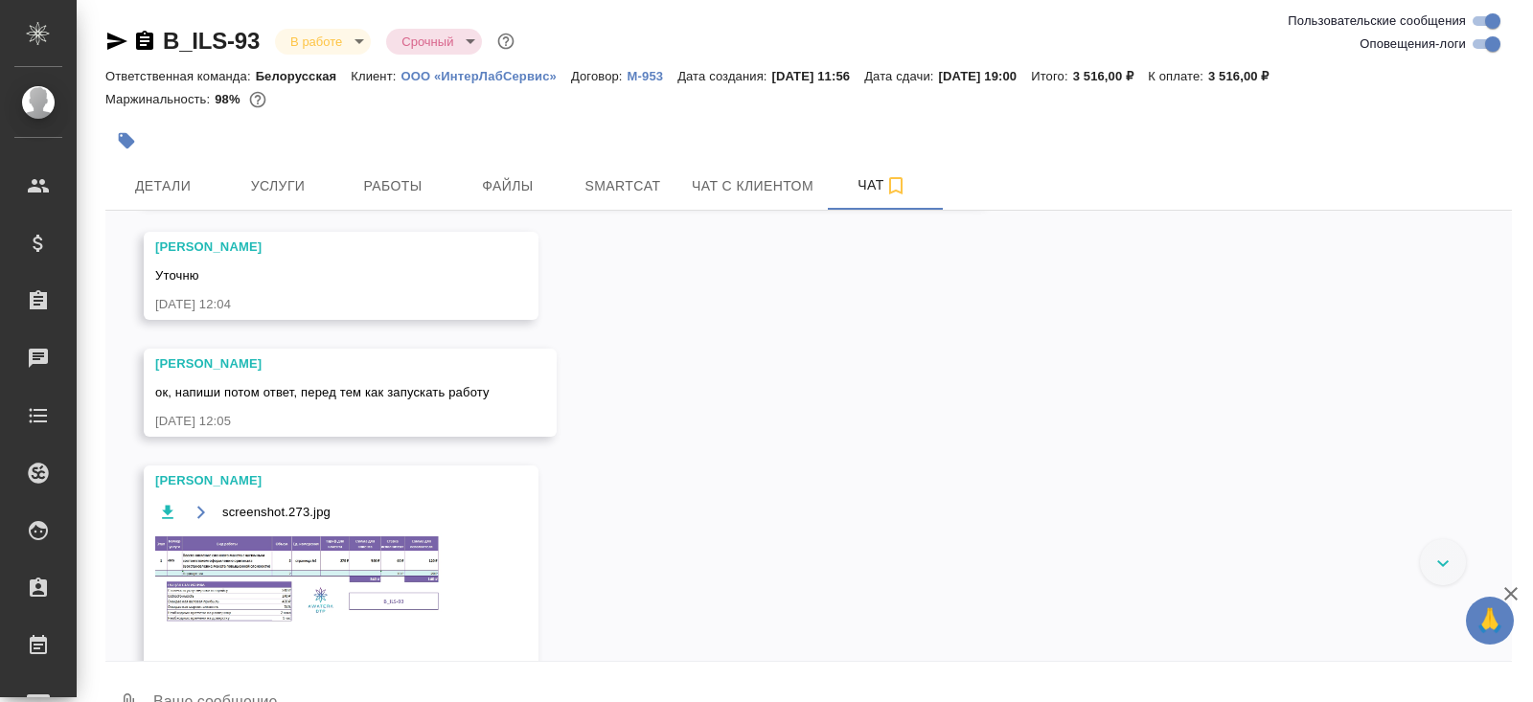
checkbox input "false"
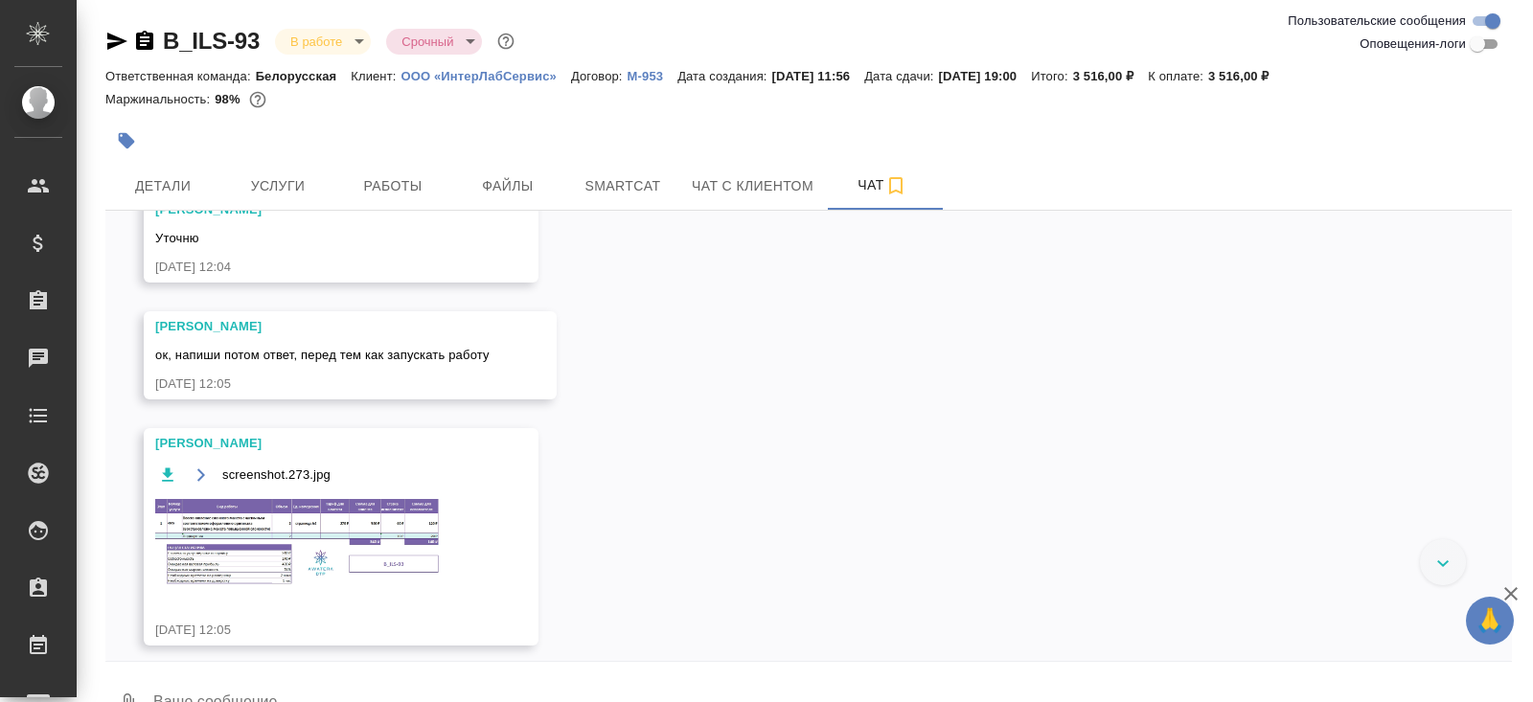
scroll to position [448, 0]
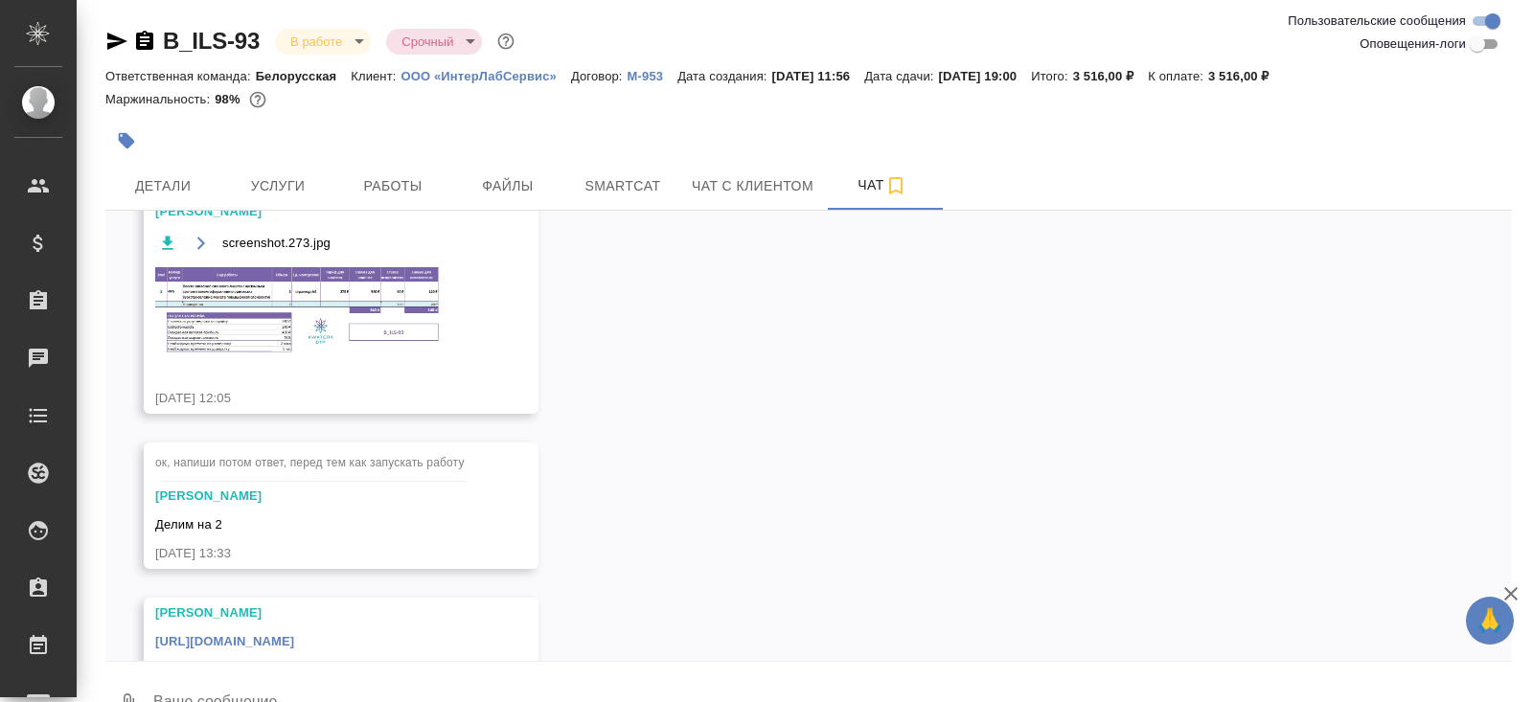
click at [294, 634] on link "https://drive.awatera.com/apps/files/files/10104917?dir=/Shares/%D0%9E%D0%9E%D0…" at bounding box center [224, 641] width 139 height 14
click at [604, 182] on span "Smartcat" at bounding box center [623, 186] width 92 height 24
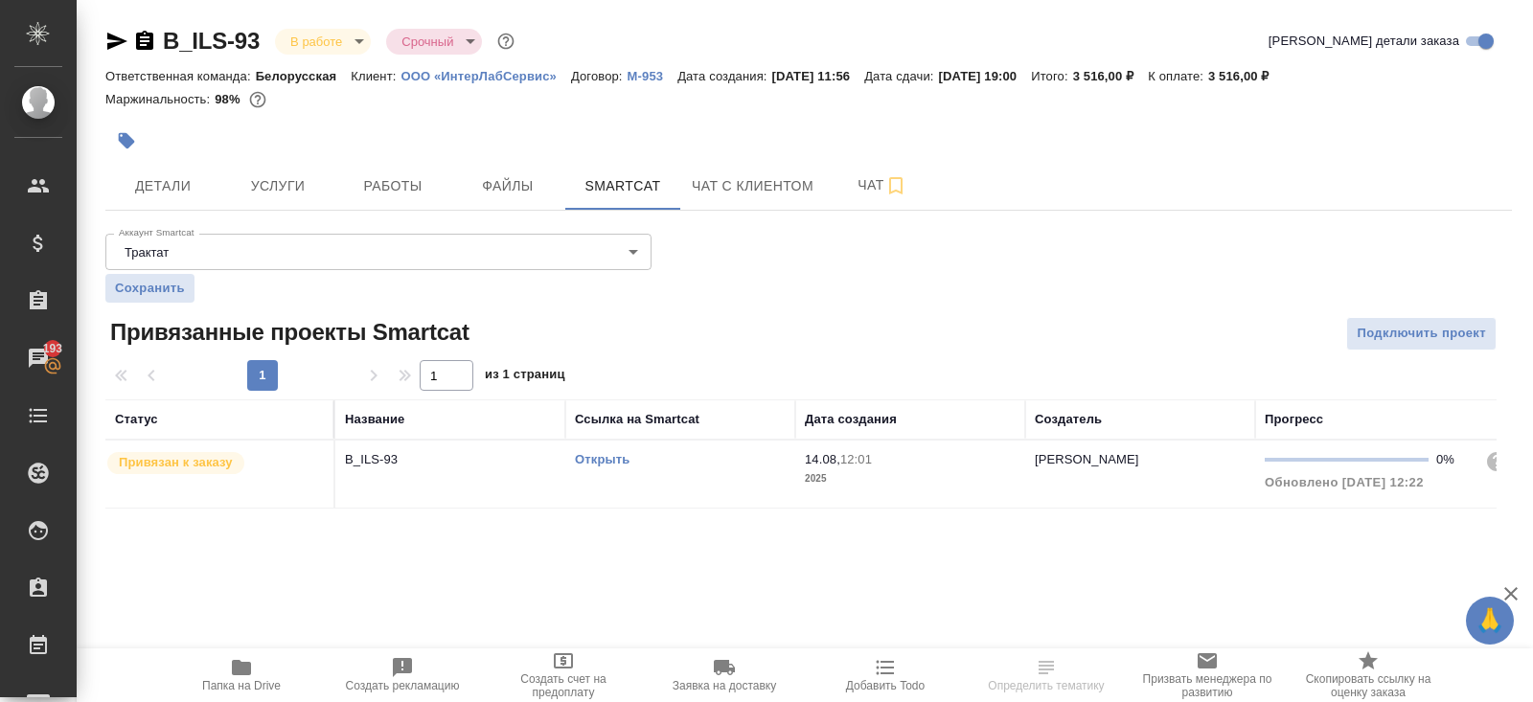
click at [598, 457] on link "Открыть" at bounding box center [602, 459] width 55 height 14
click at [429, 172] on button "Работы" at bounding box center [392, 186] width 115 height 48
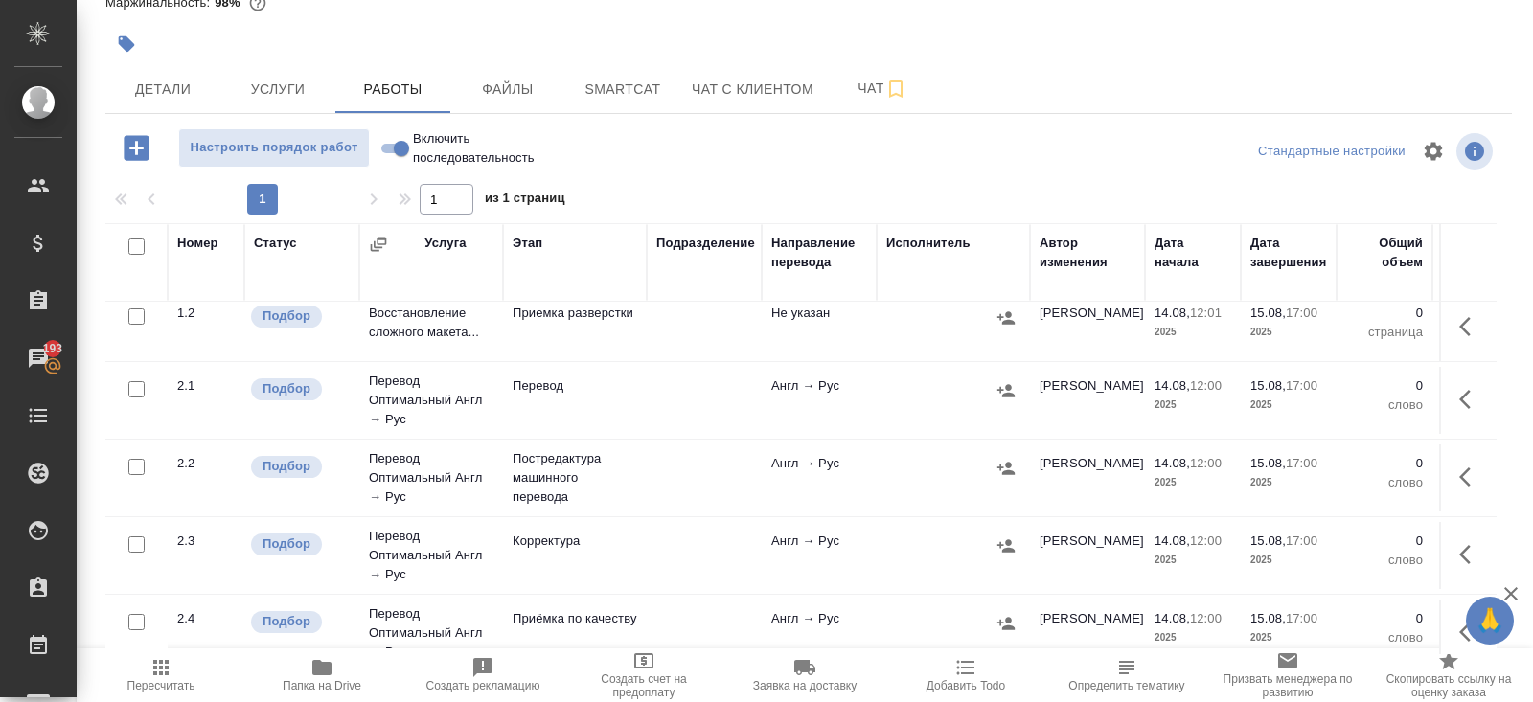
scroll to position [180, 0]
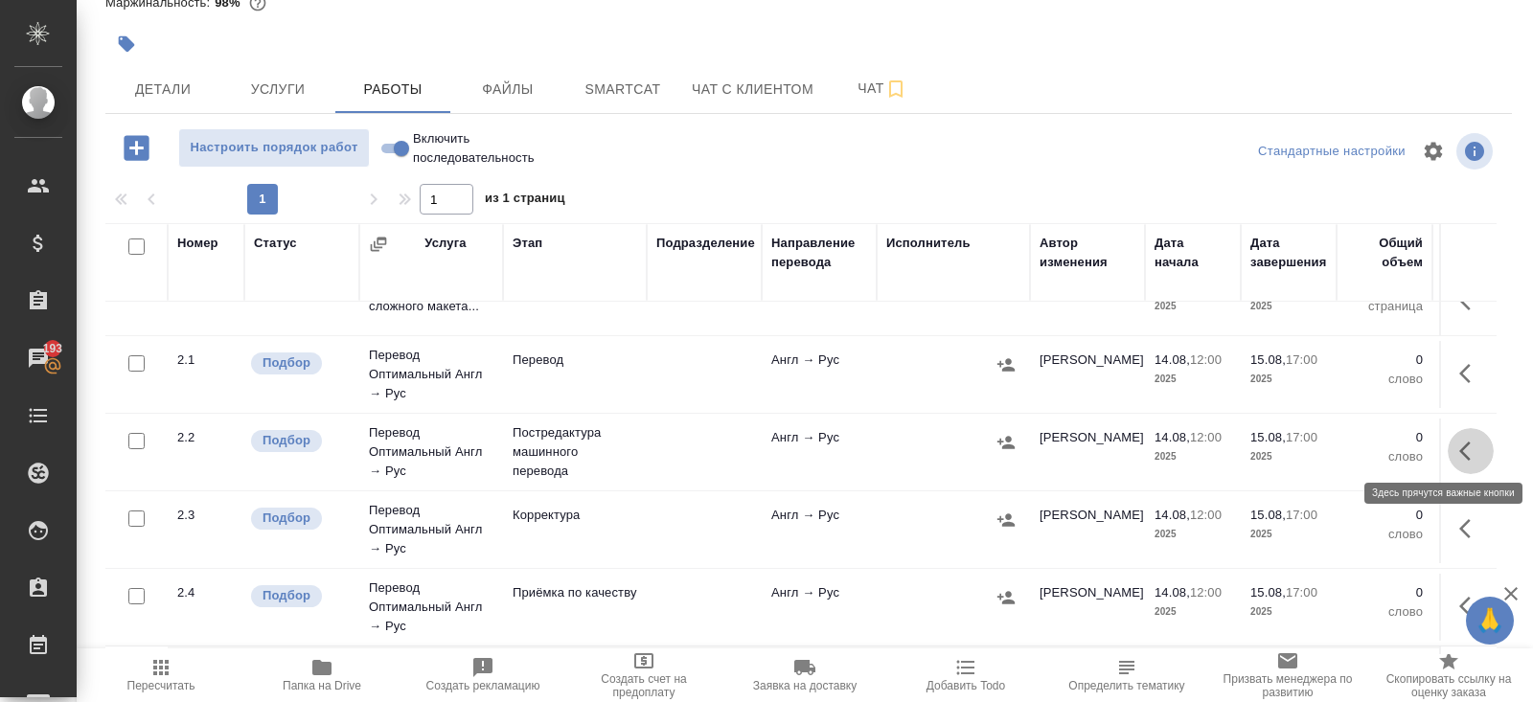
click at [1474, 444] on icon "button" at bounding box center [1470, 451] width 23 height 23
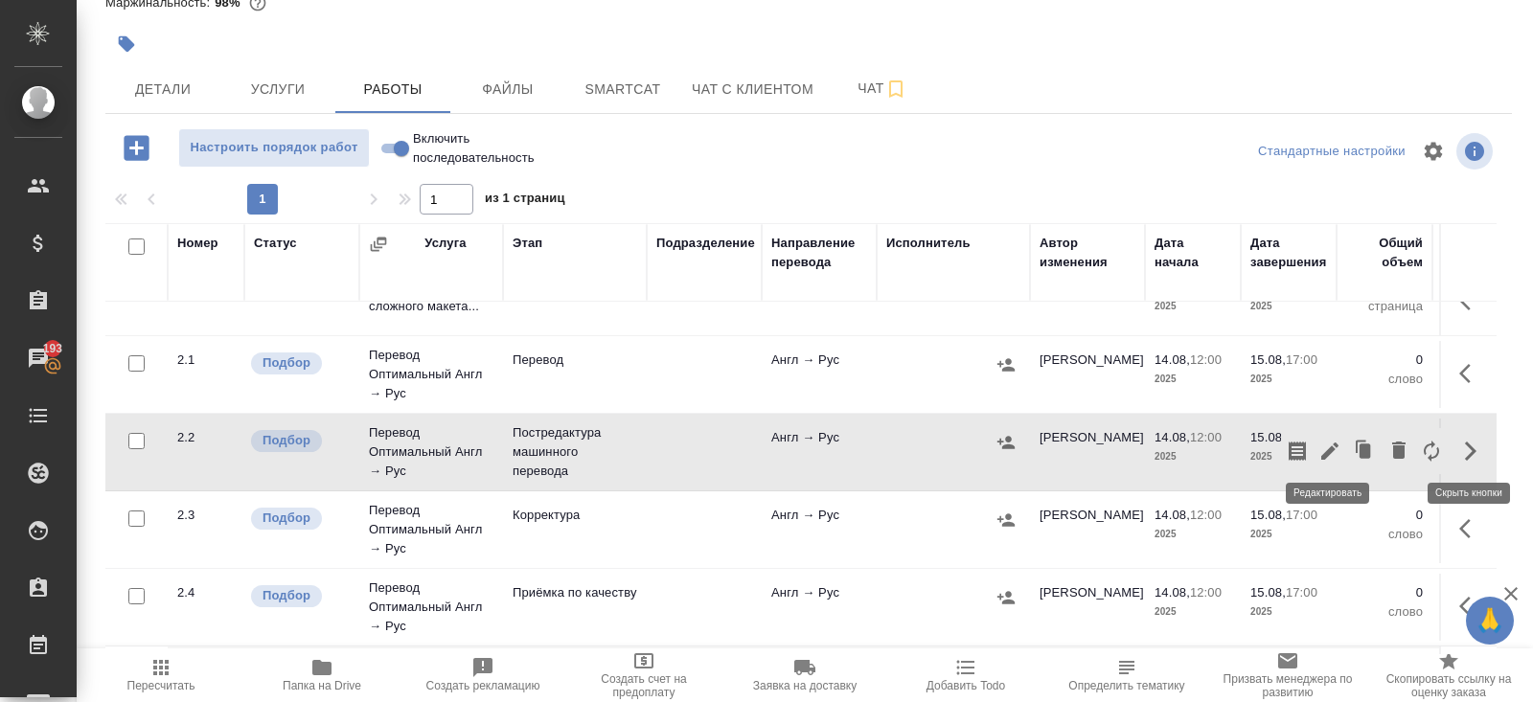
click at [1335, 443] on icon "button" at bounding box center [1329, 451] width 23 height 23
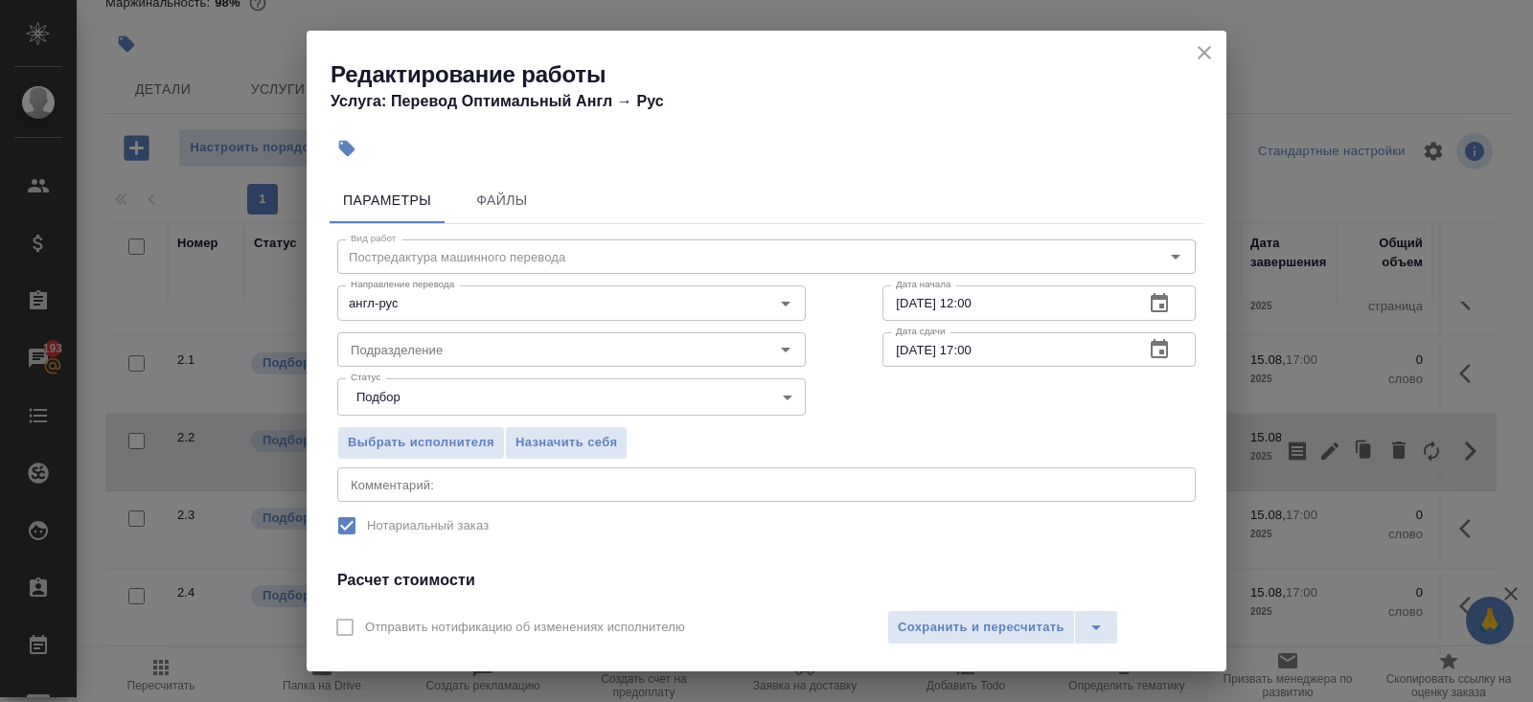
click at [1171, 304] on button "button" at bounding box center [1159, 304] width 46 height 46
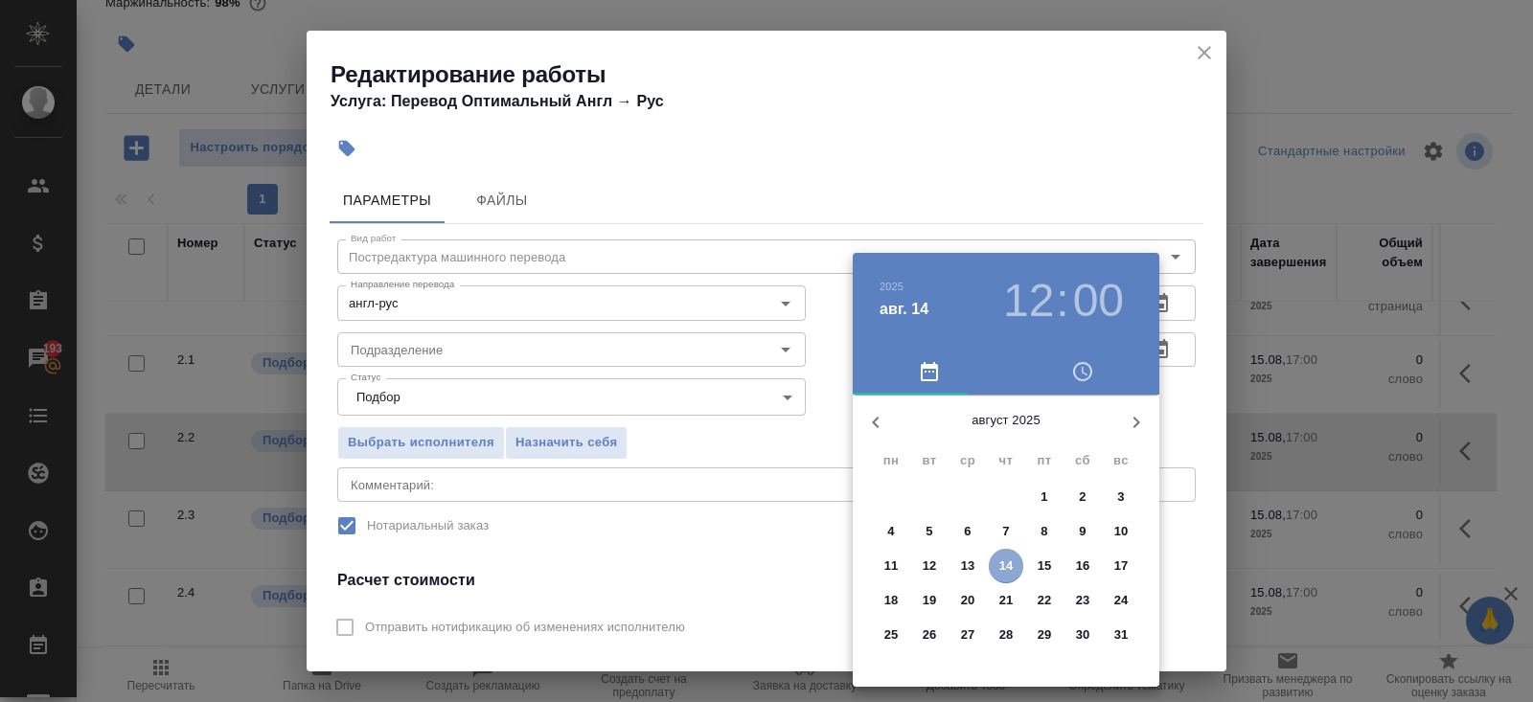
click at [1007, 564] on p "14" at bounding box center [1006, 566] width 14 height 19
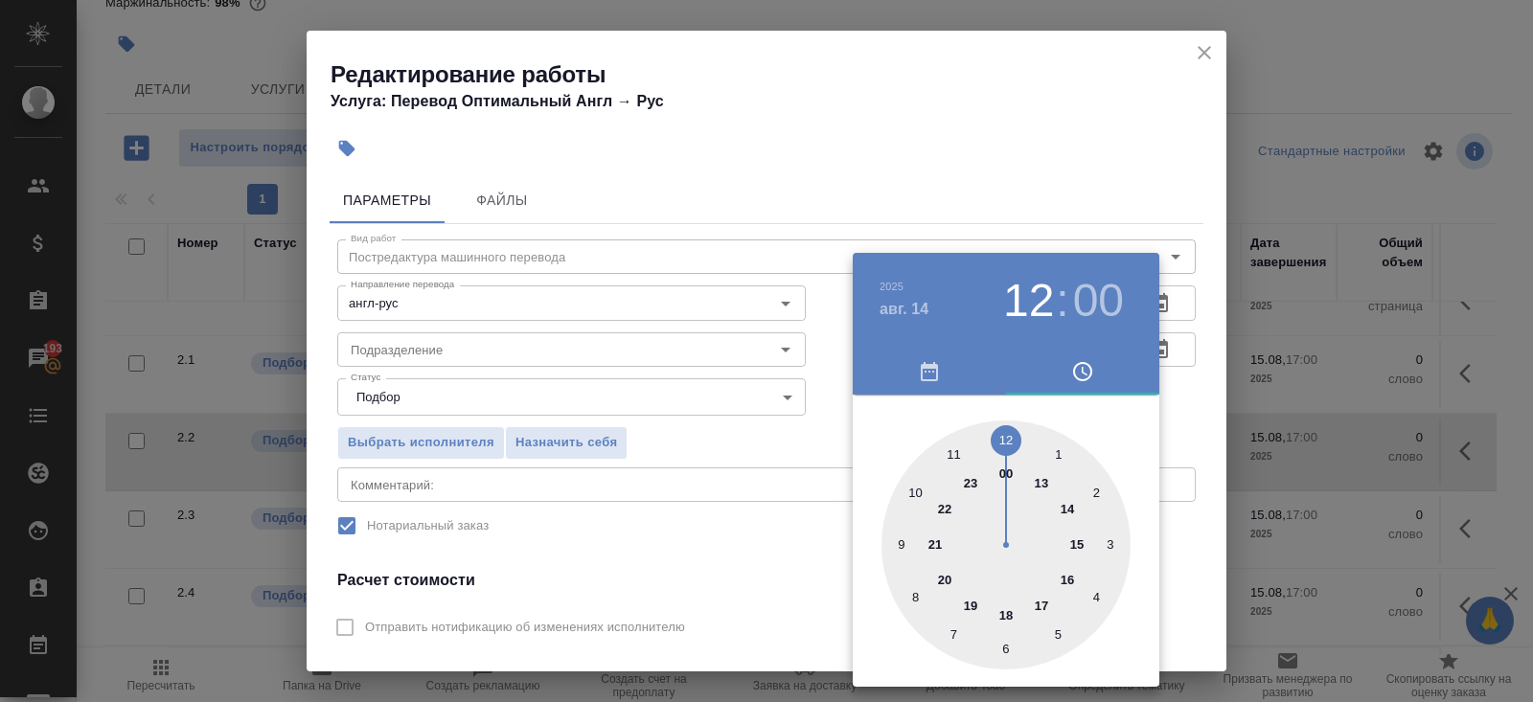
click at [1038, 604] on div at bounding box center [1006, 545] width 249 height 249
type input "14.08.2025 17:00"
click at [1201, 454] on div at bounding box center [766, 351] width 1533 height 702
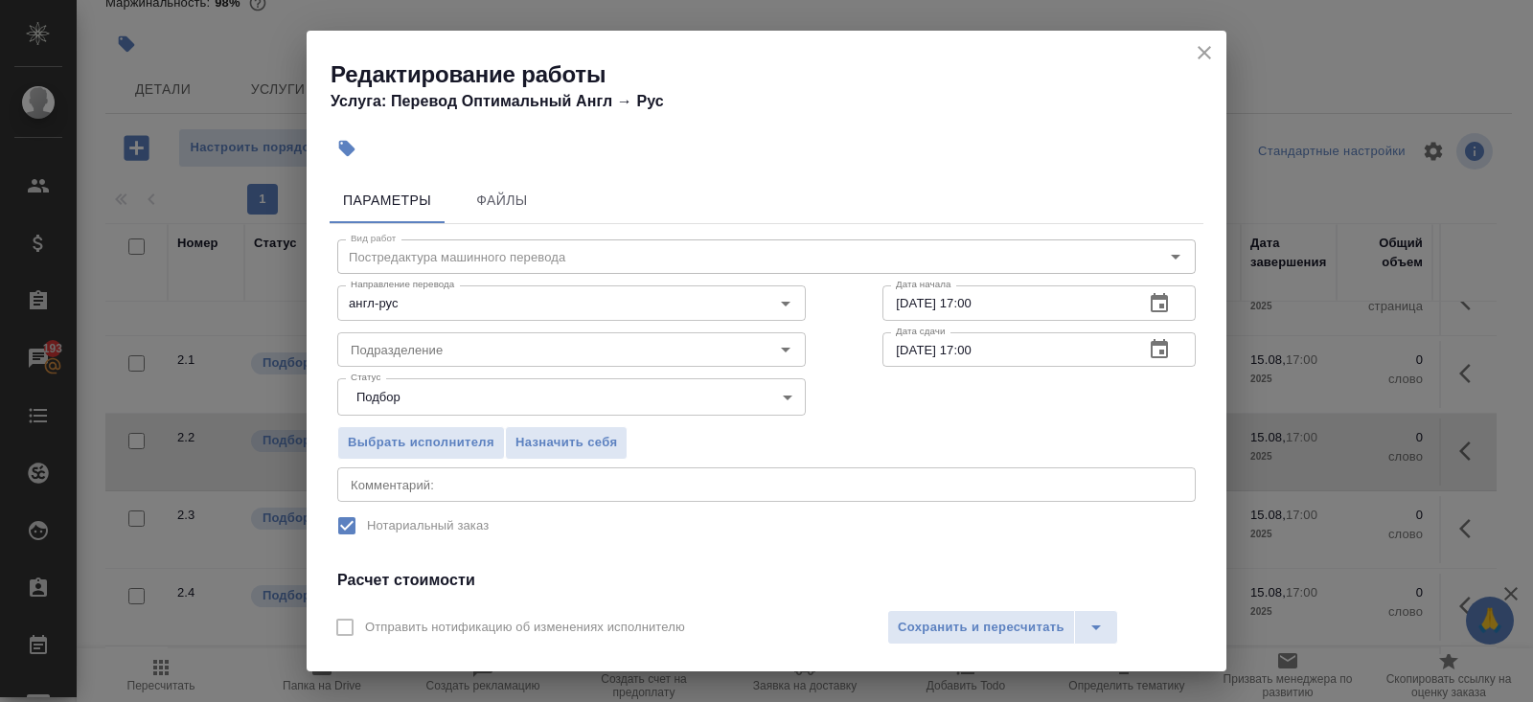
click at [1151, 341] on icon "button" at bounding box center [1159, 348] width 17 height 19
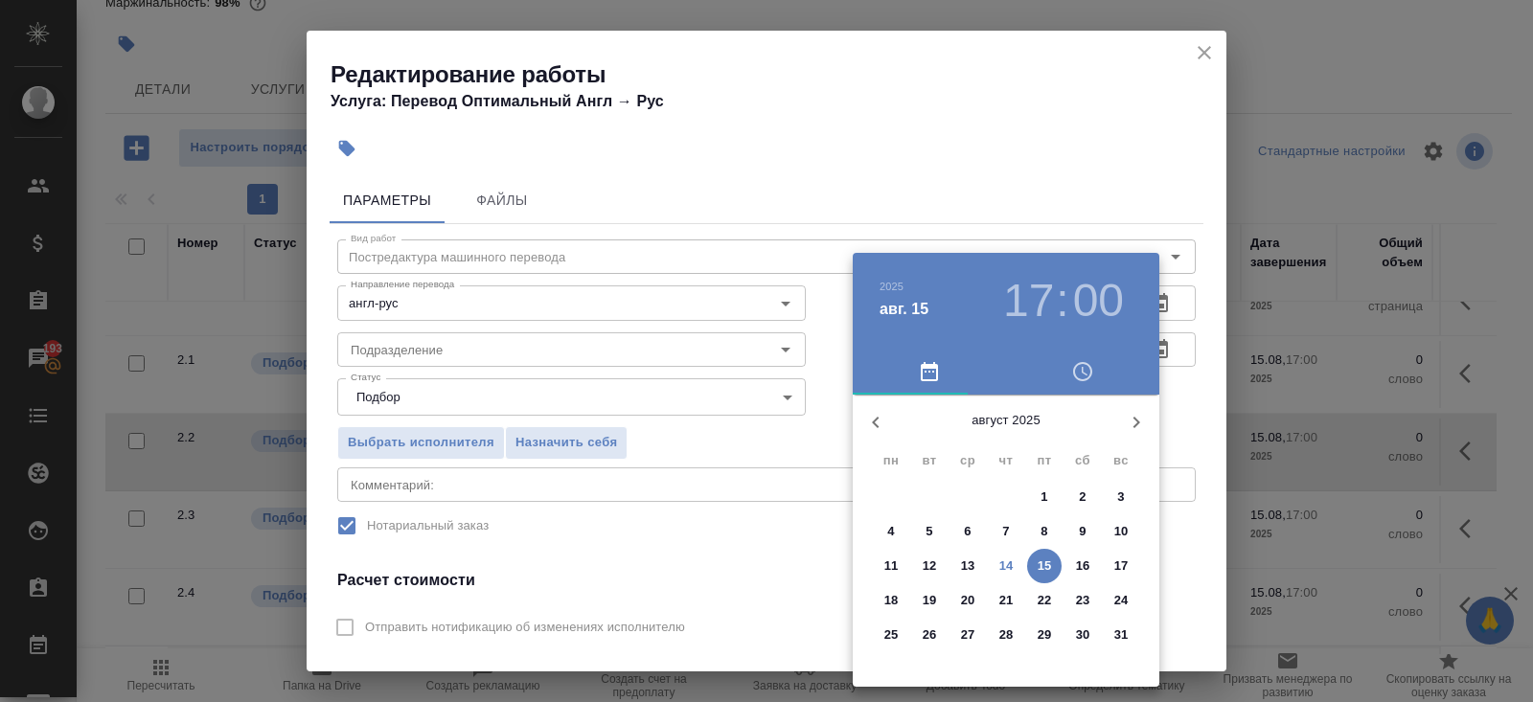
click at [1016, 561] on span "14" at bounding box center [1006, 566] width 34 height 19
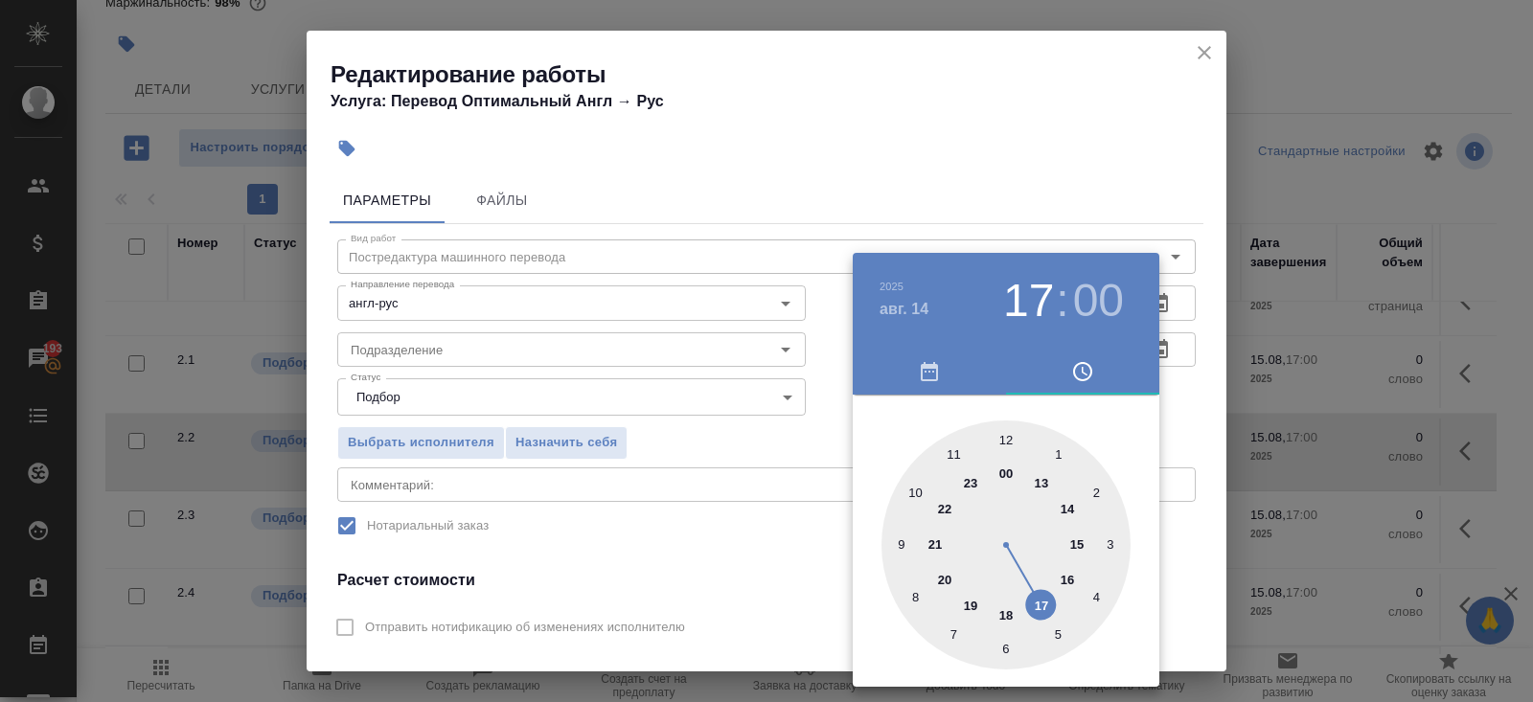
type input "14.08.2025 18:00"
click at [1008, 616] on div at bounding box center [1006, 545] width 249 height 249
click at [758, 534] on div at bounding box center [766, 351] width 1533 height 702
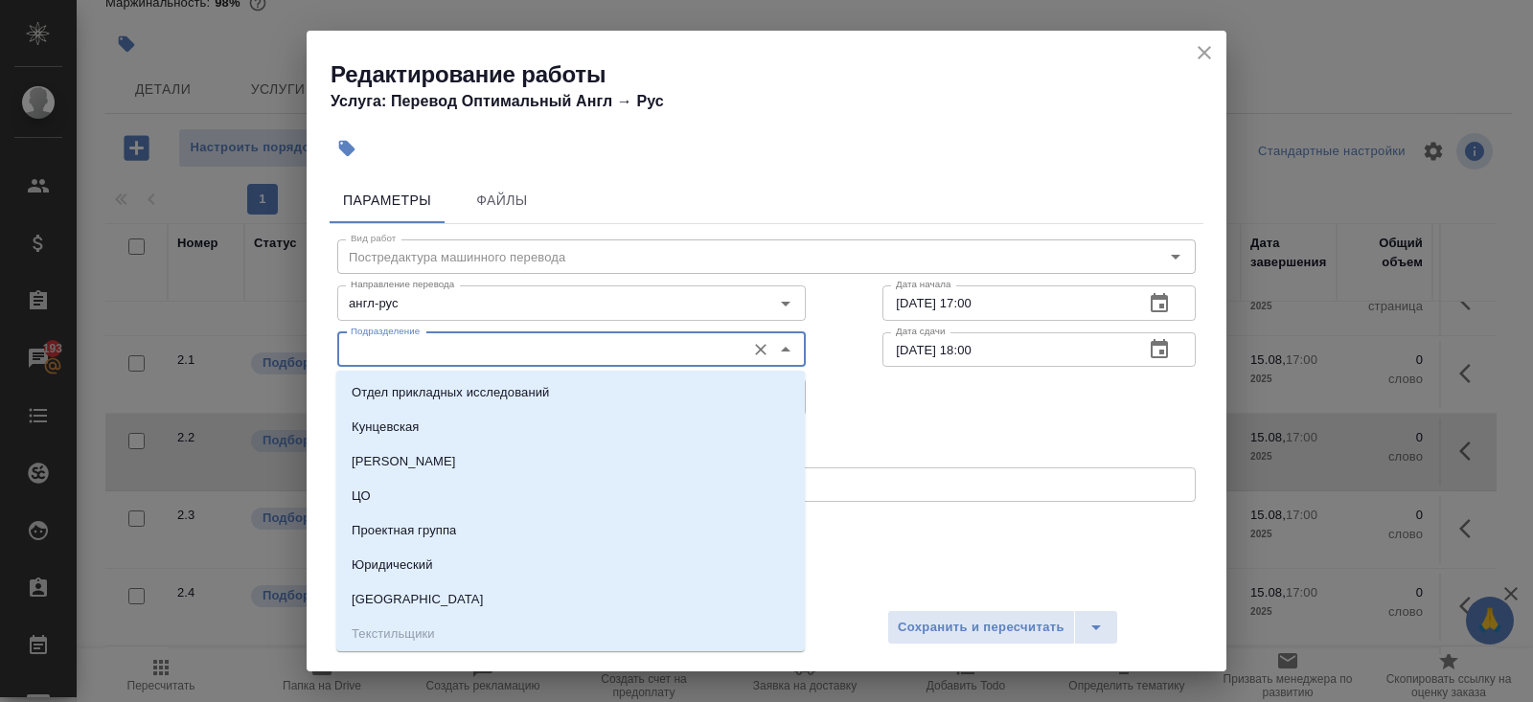
click at [438, 356] on input "Подразделение" at bounding box center [539, 349] width 393 height 23
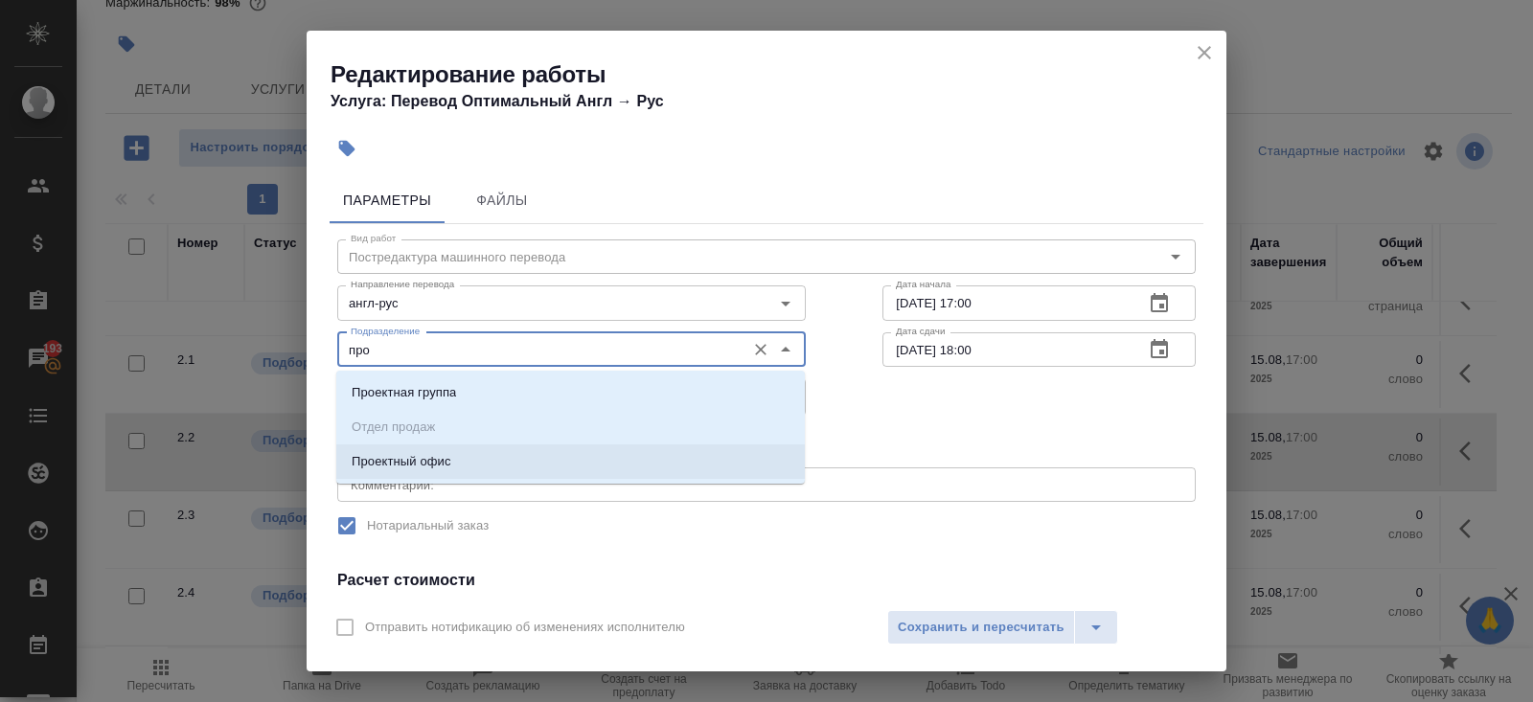
click at [366, 464] on p "Проектный офис" at bounding box center [402, 461] width 100 height 19
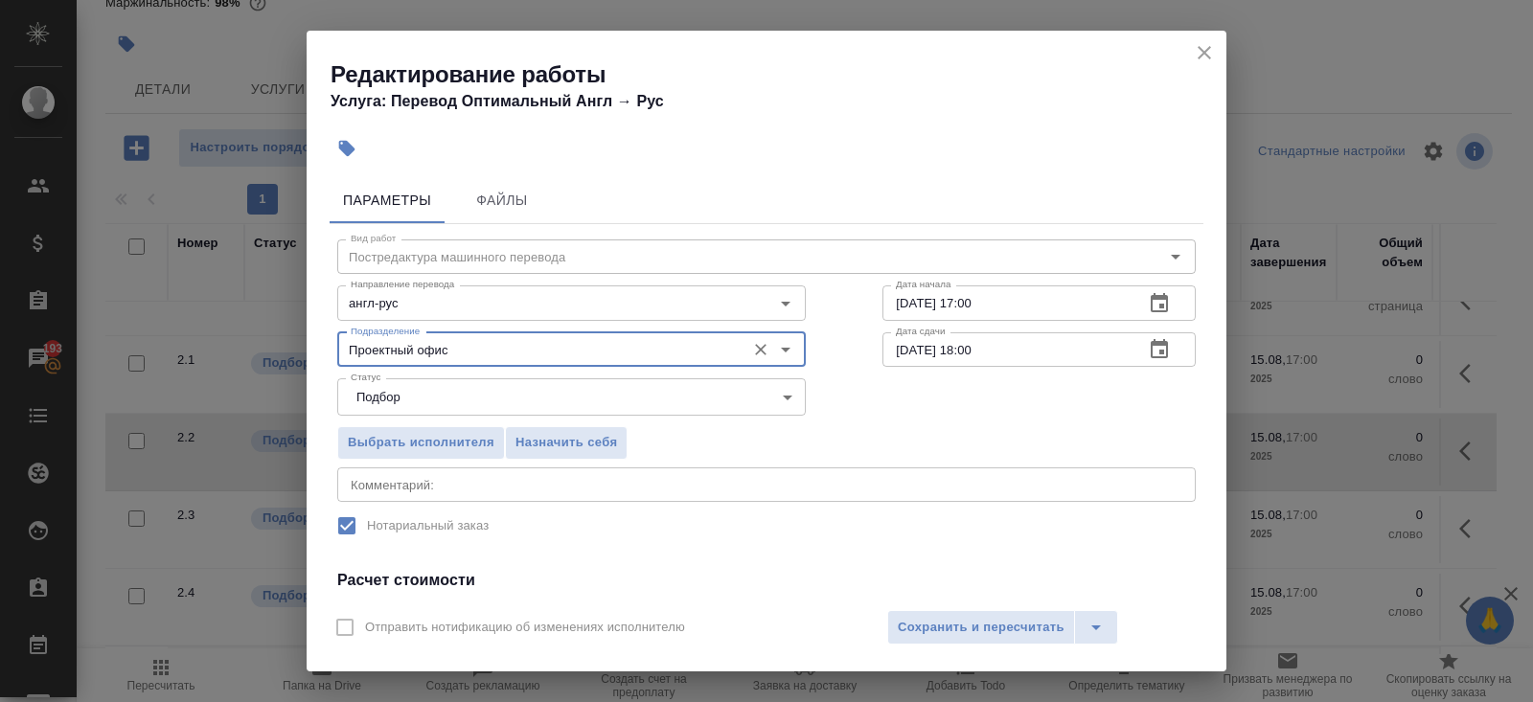
scroll to position [240, 0]
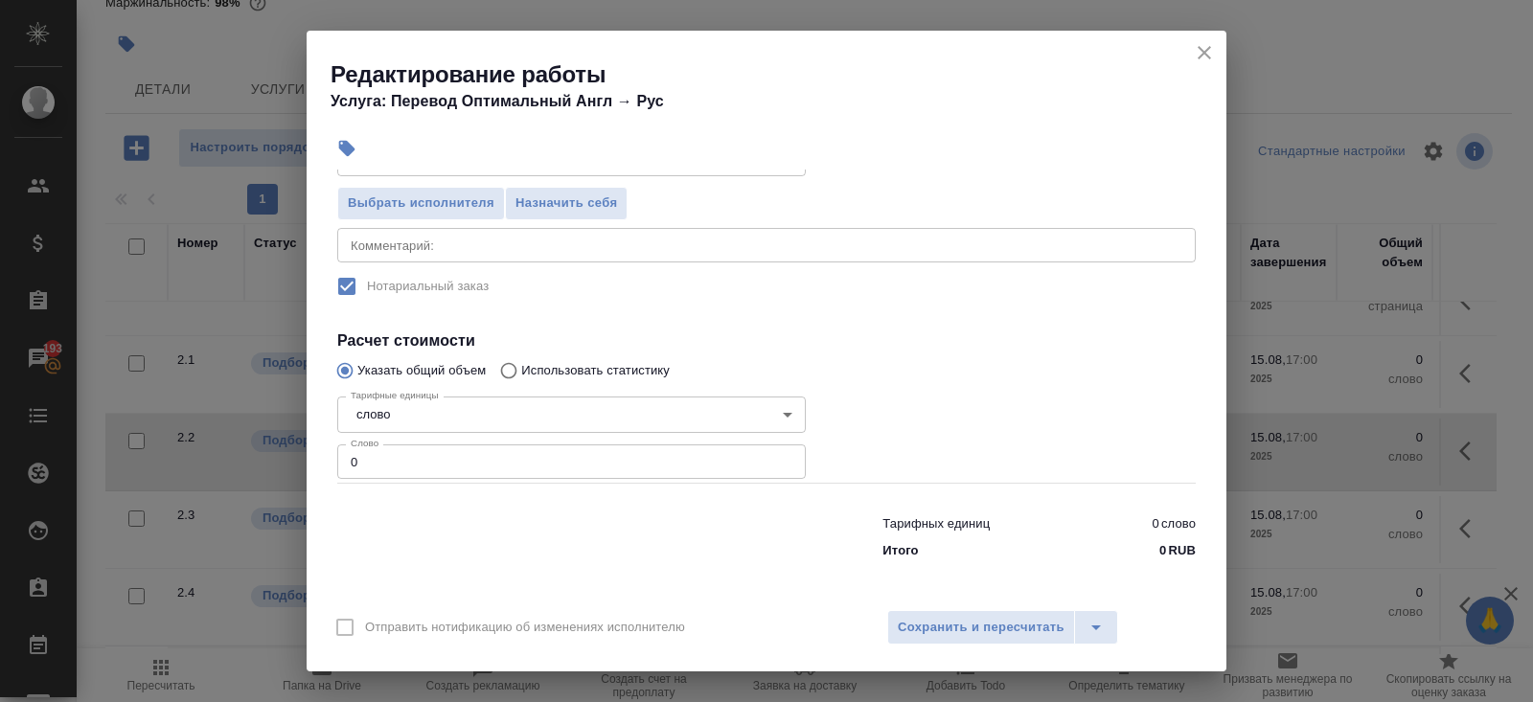
type input "Проектный офис"
drag, startPoint x: 367, startPoint y: 464, endPoint x: 285, endPoint y: 461, distance: 82.5
click at [324, 461] on div "Параметры Файлы Вид работ Постредактура машинного перевода Вид работ Направлени…" at bounding box center [767, 384] width 920 height 428
type input "220"
type input "220.4"
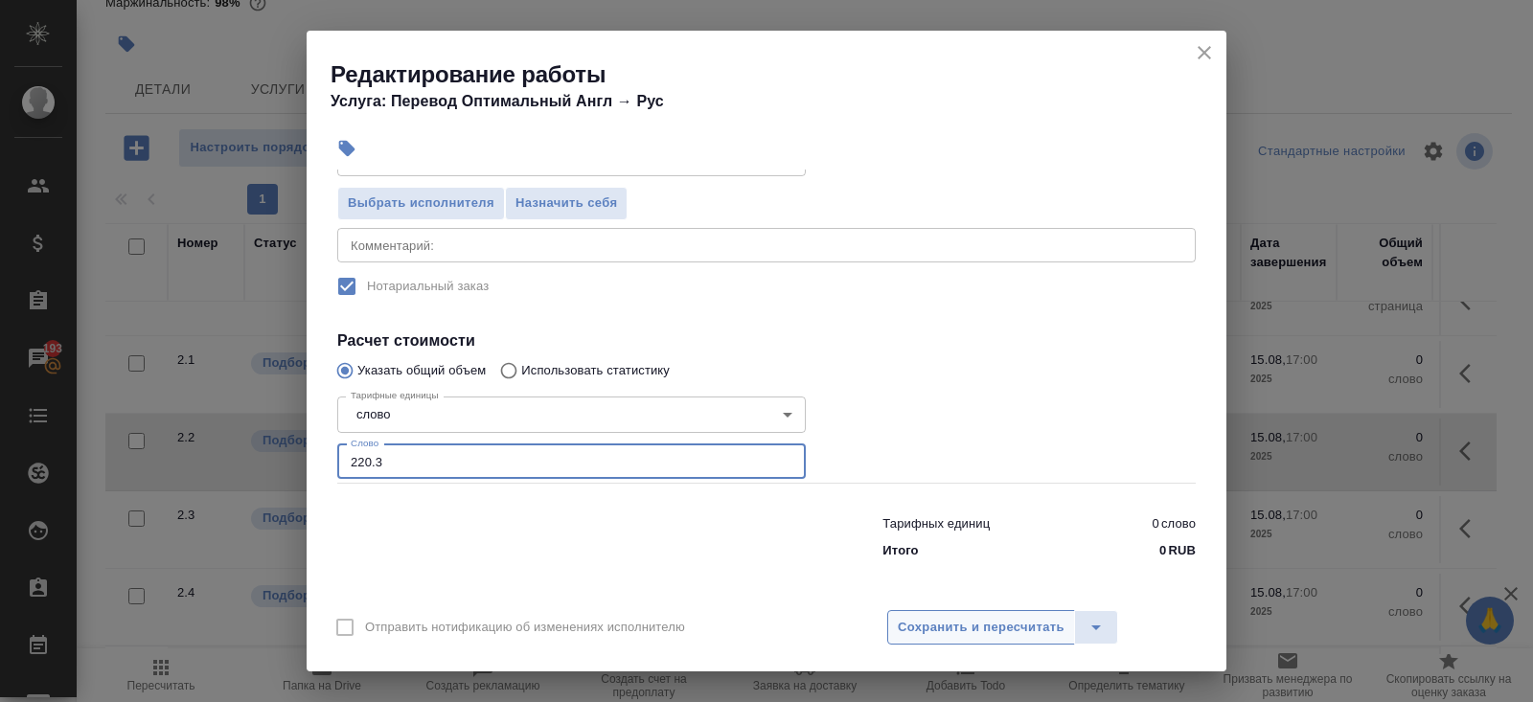
type input "220.3"
click at [932, 625] on span "Сохранить и пересчитать" at bounding box center [981, 628] width 167 height 22
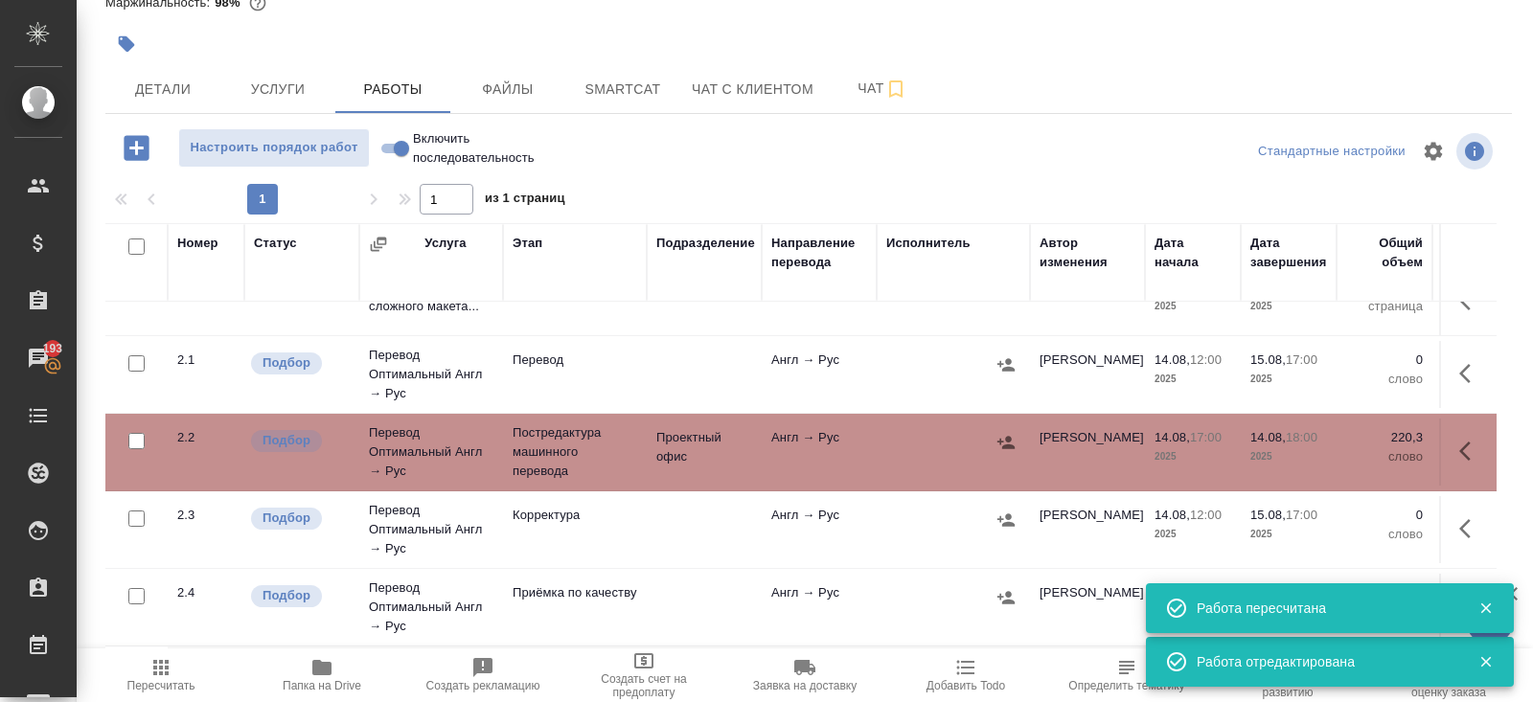
click at [1004, 441] on icon "button" at bounding box center [1005, 442] width 17 height 12
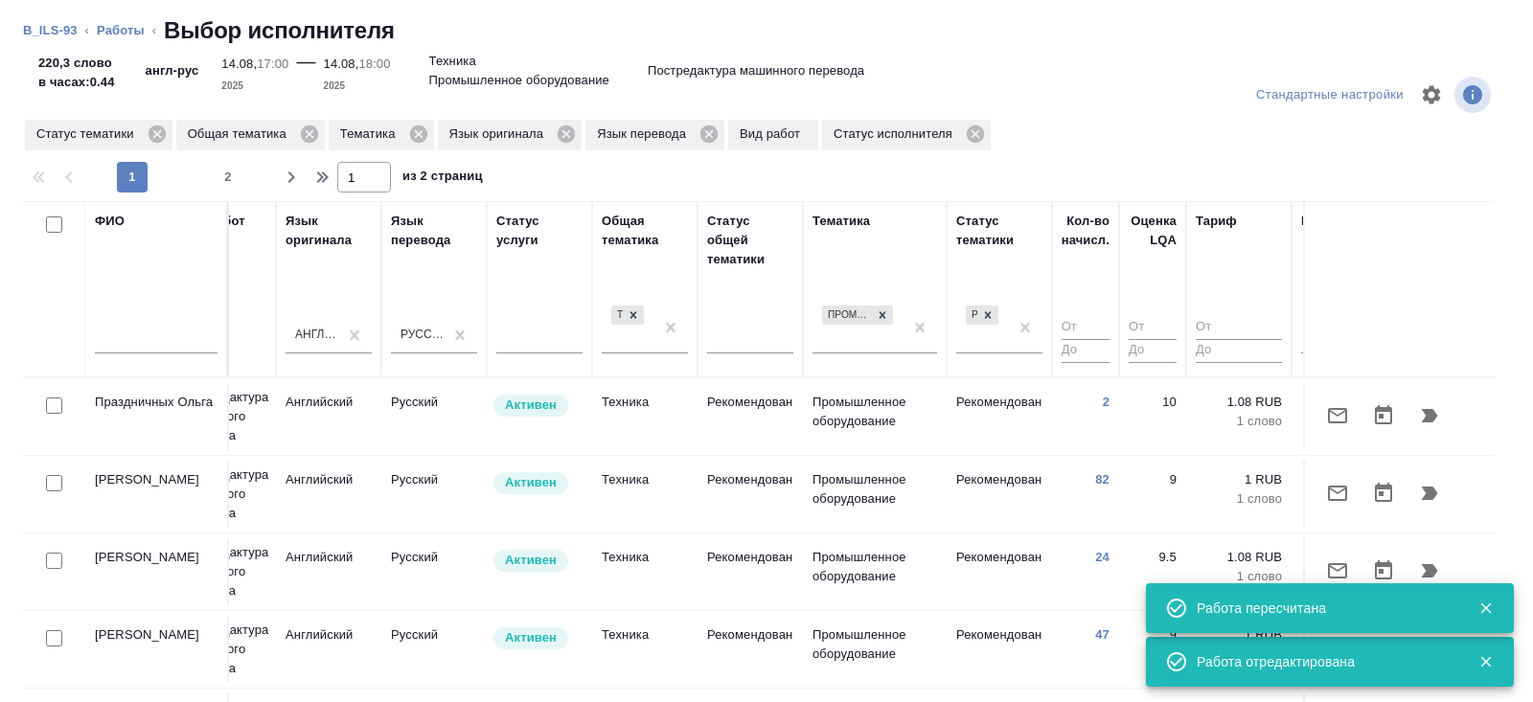
scroll to position [0, 1311]
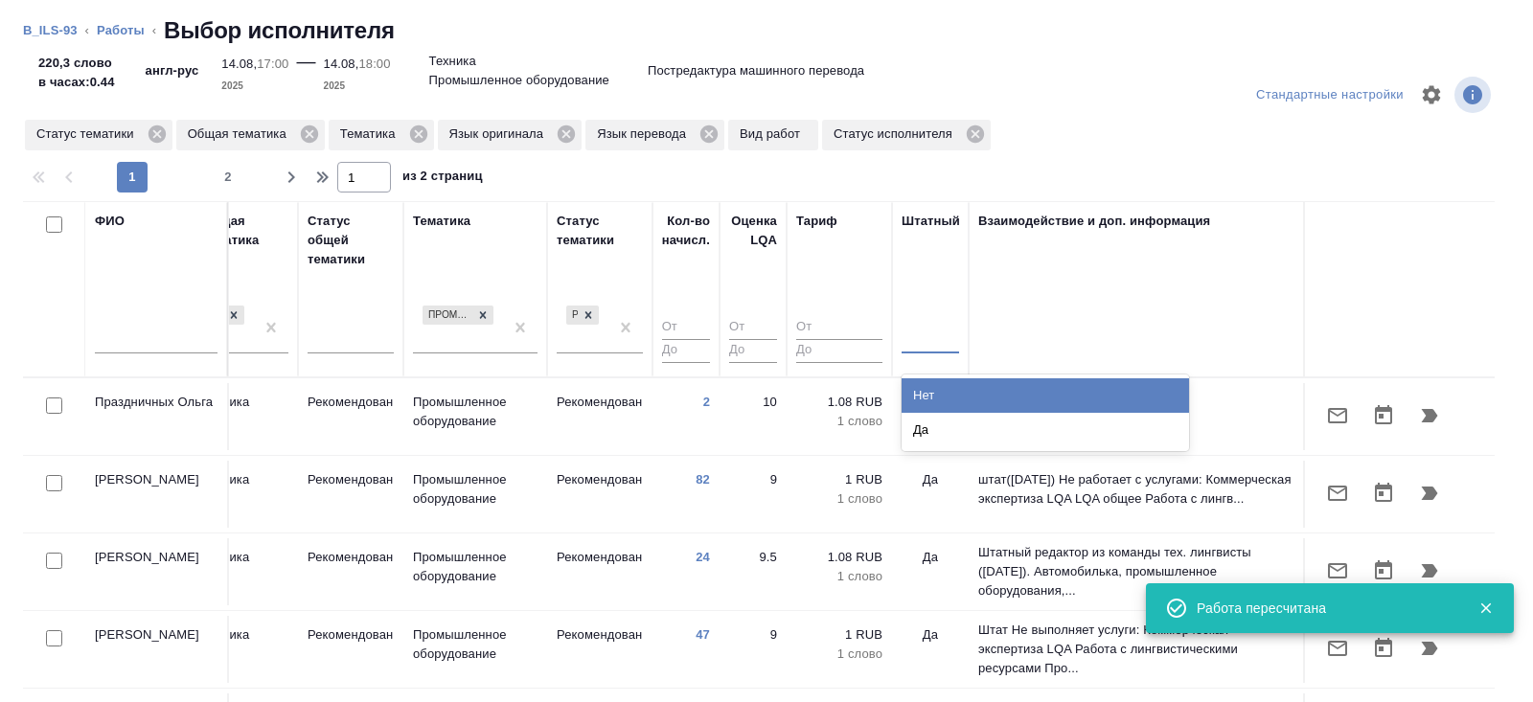
click at [922, 351] on div at bounding box center [930, 335] width 57 height 36
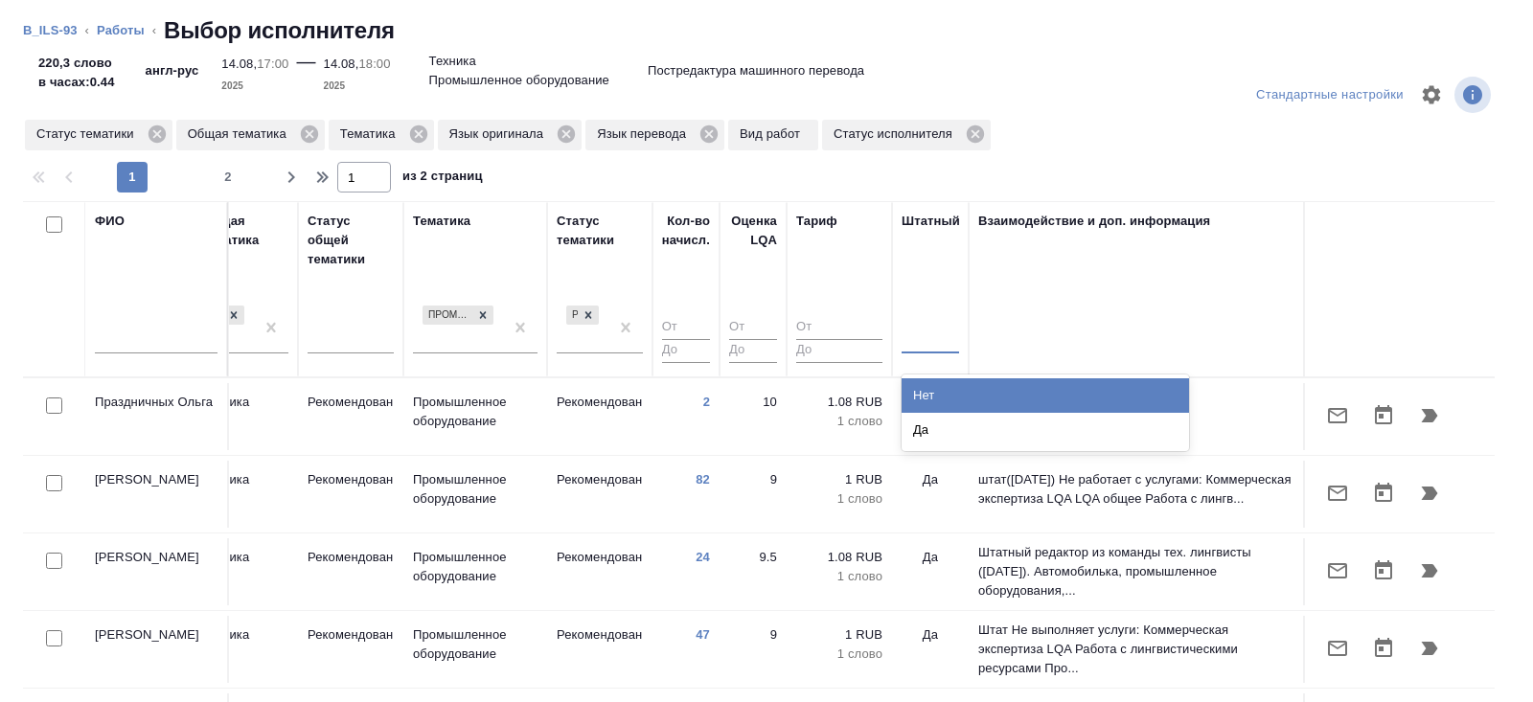
click at [922, 396] on div "Нет" at bounding box center [1045, 395] width 287 height 34
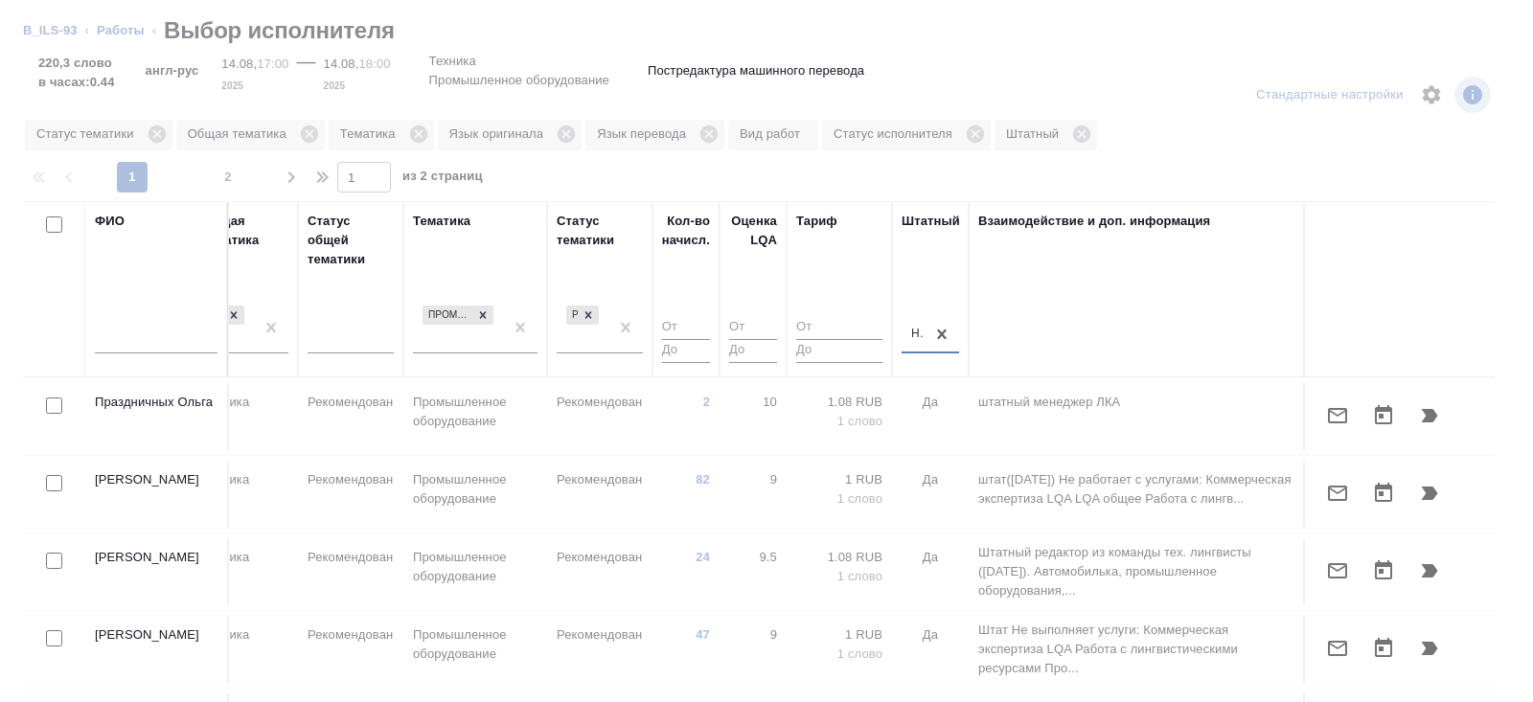
type input "1"
click at [702, 322] on input "1" at bounding box center [686, 328] width 48 height 24
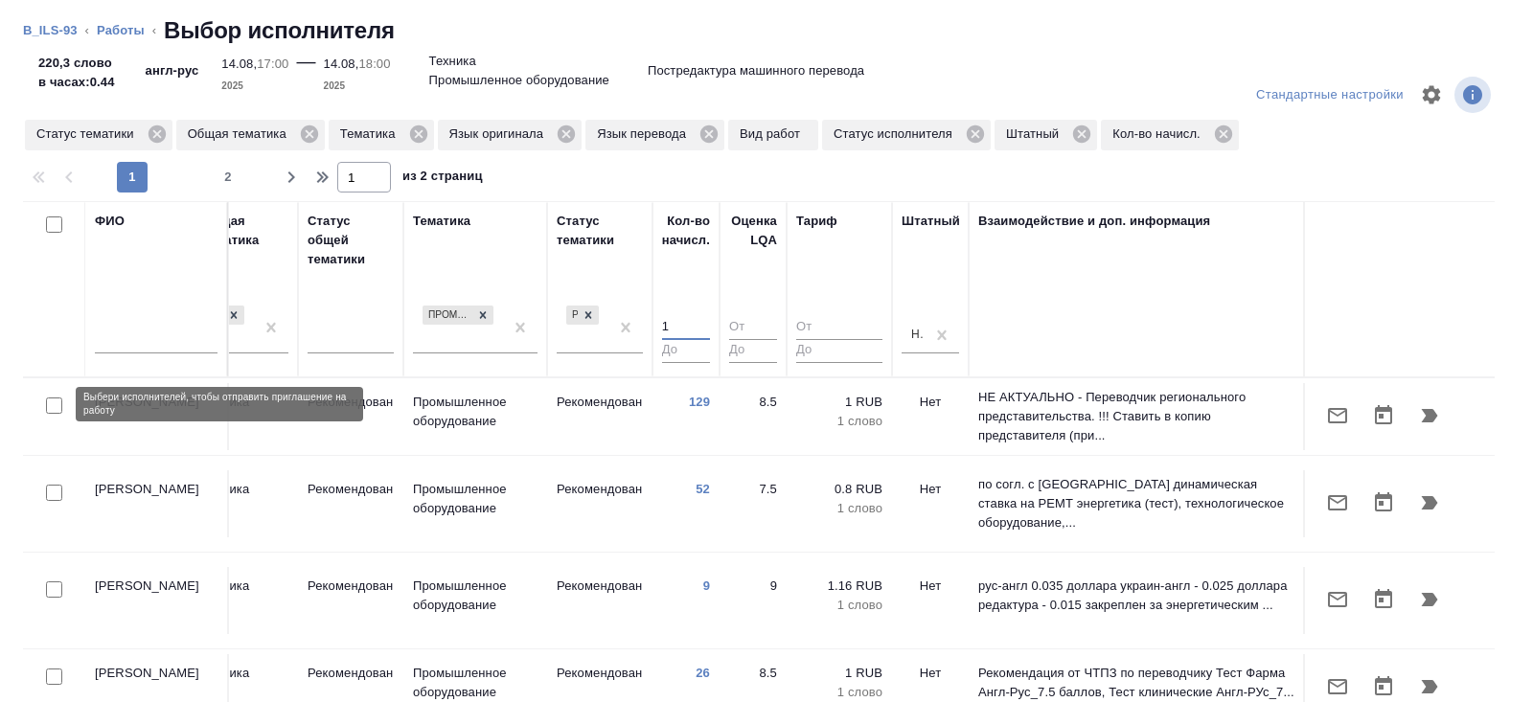
click at [54, 409] on input "checkbox" at bounding box center [54, 406] width 16 height 16
checkbox input "true"
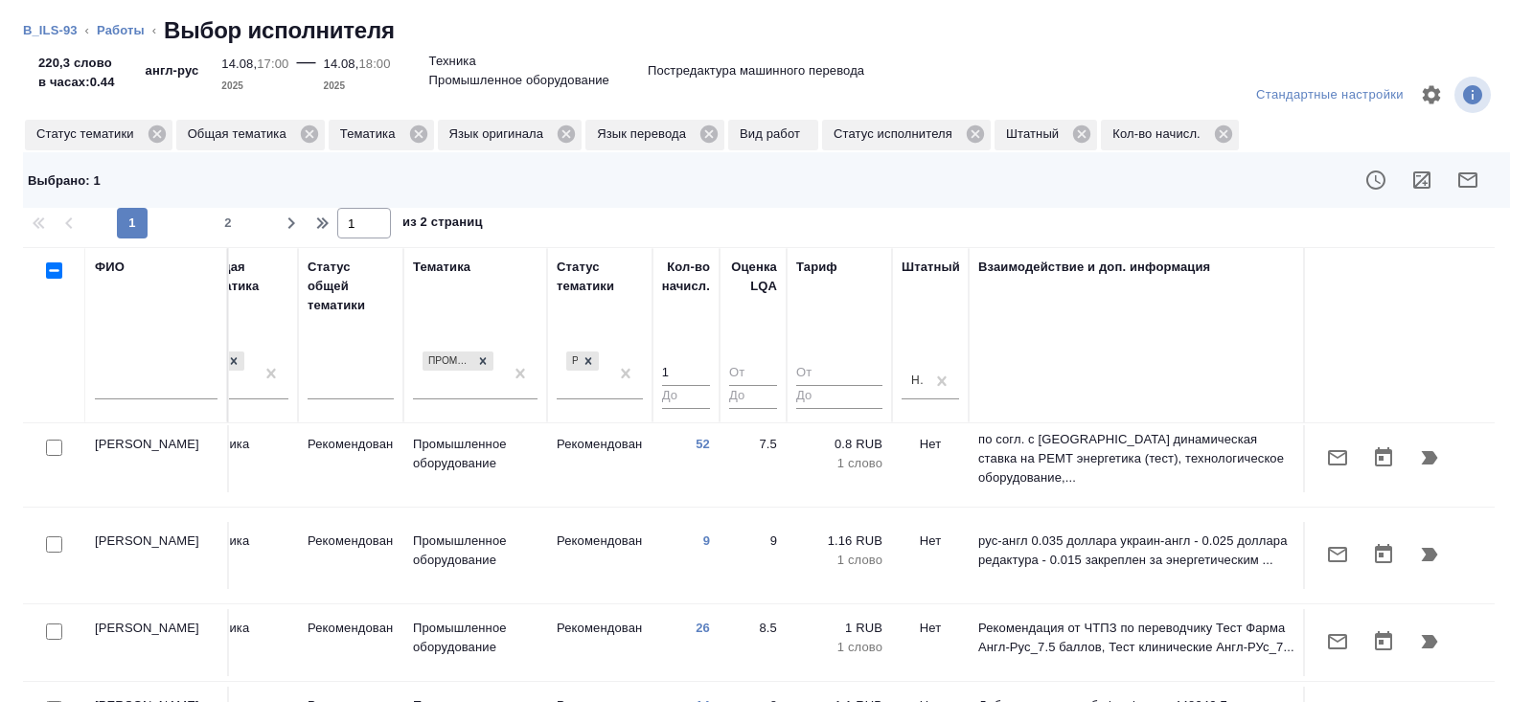
scroll to position [93, 1311]
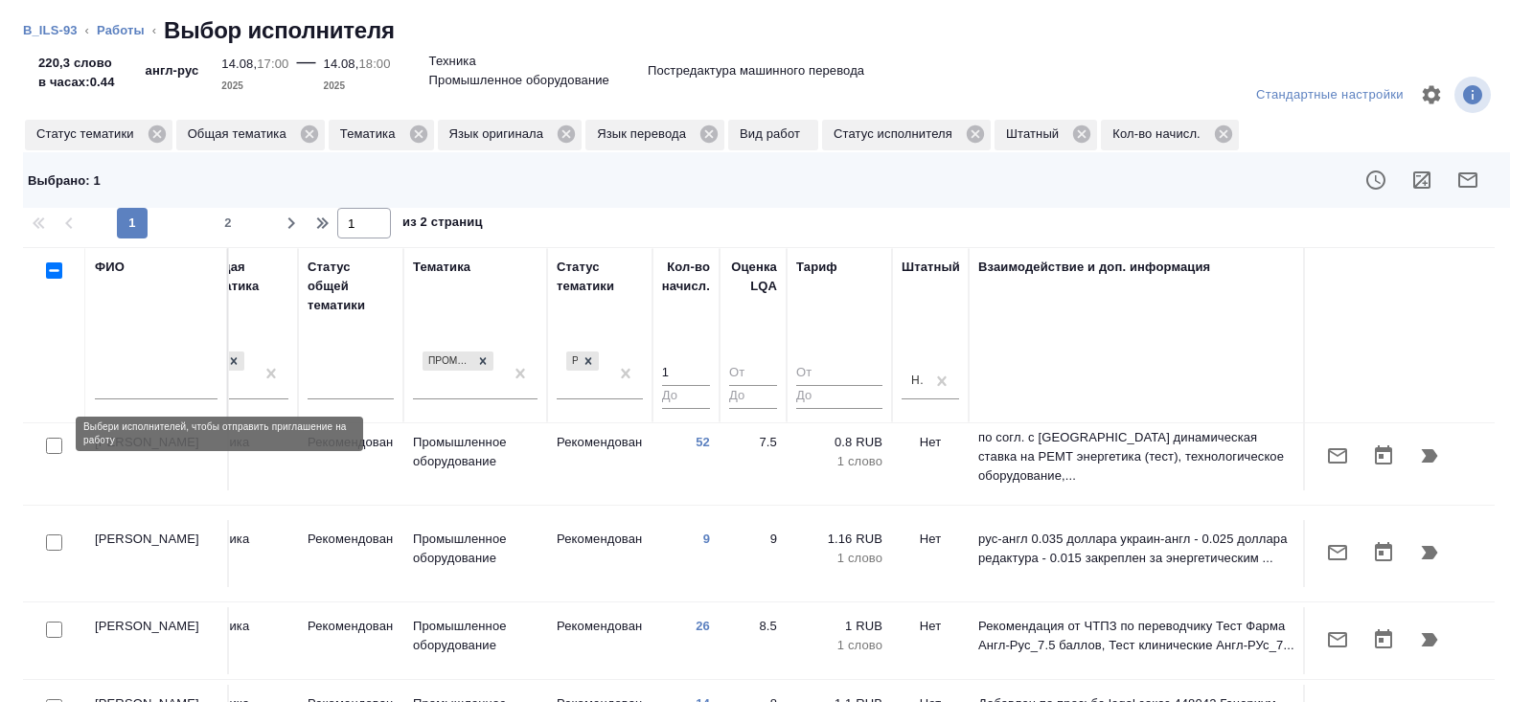
click at [51, 438] on input "checkbox" at bounding box center [54, 446] width 16 height 16
checkbox input "true"
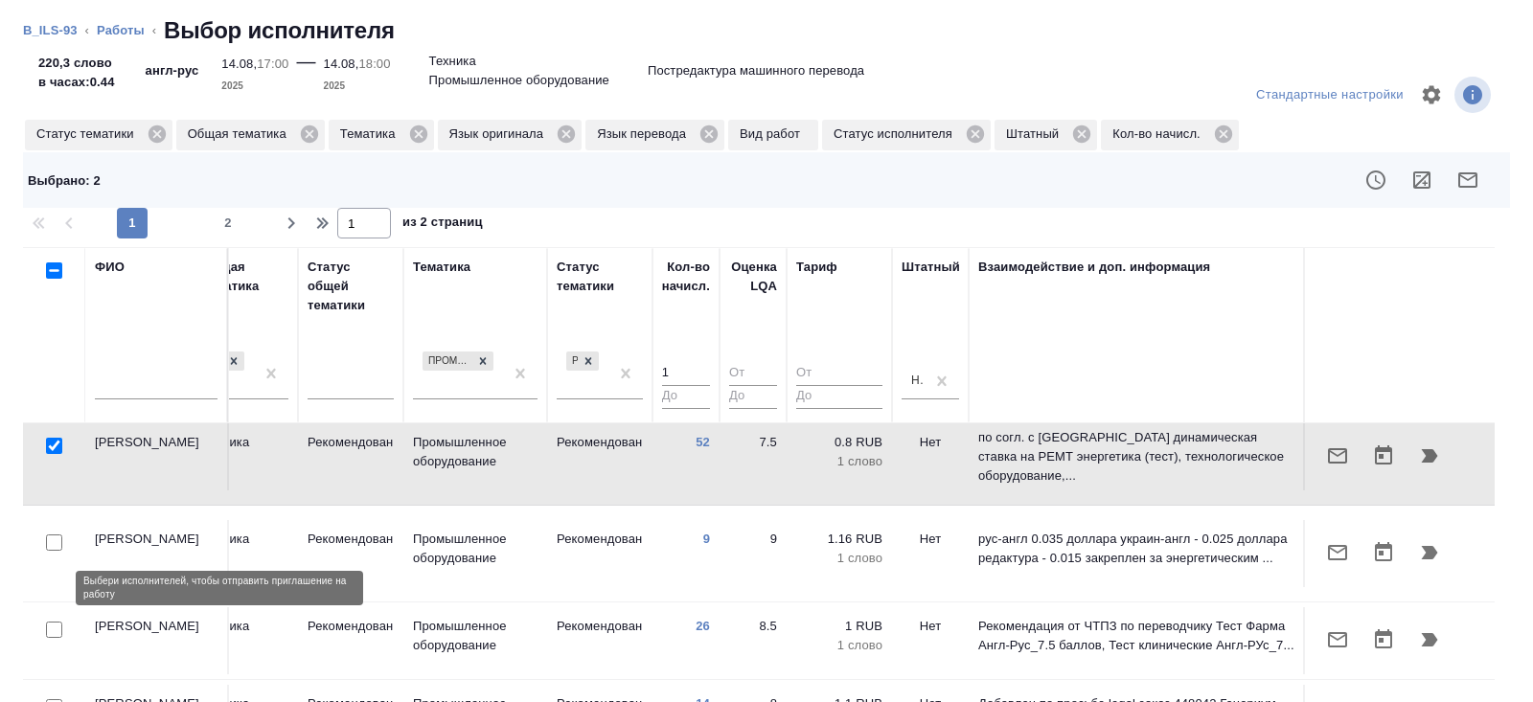
click at [54, 622] on input "checkbox" at bounding box center [54, 630] width 16 height 16
checkbox input "true"
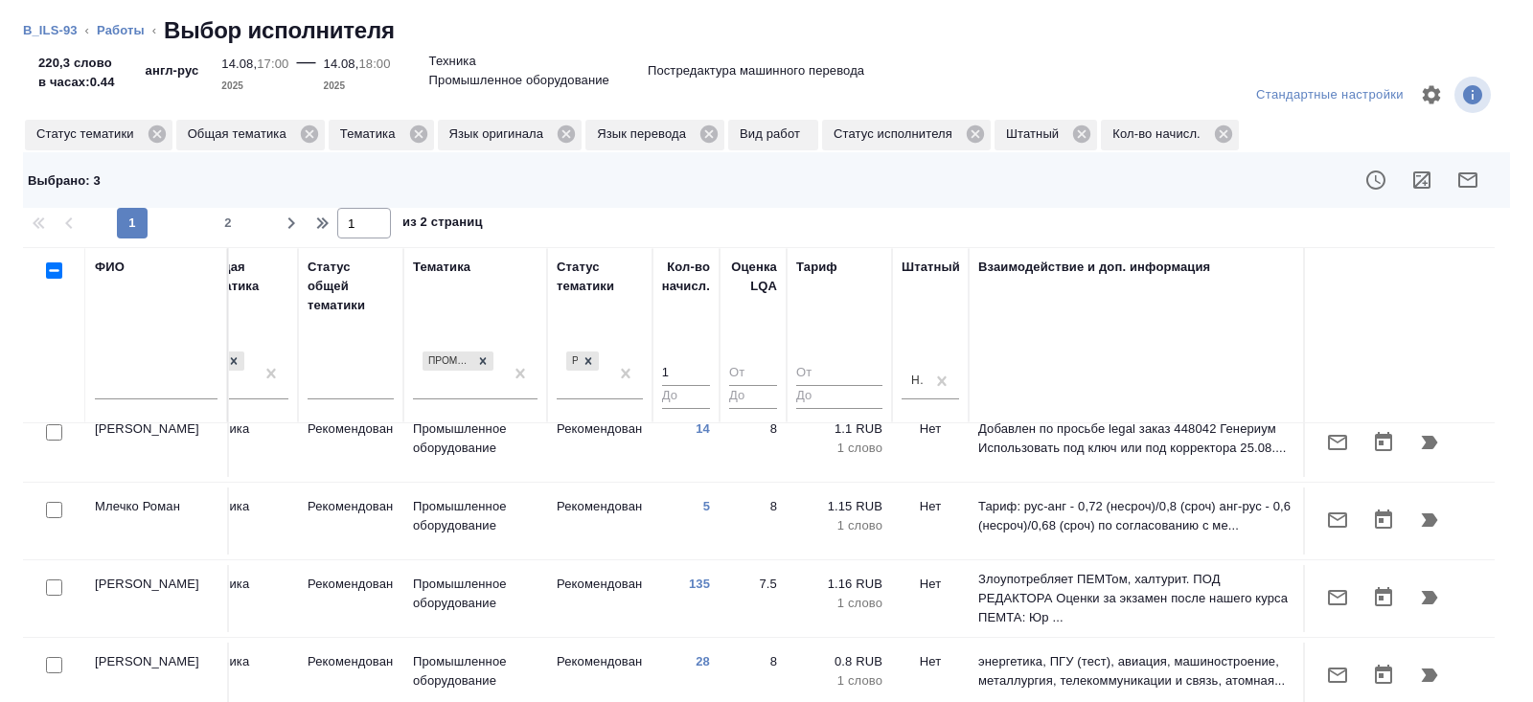
scroll to position [385, 1311]
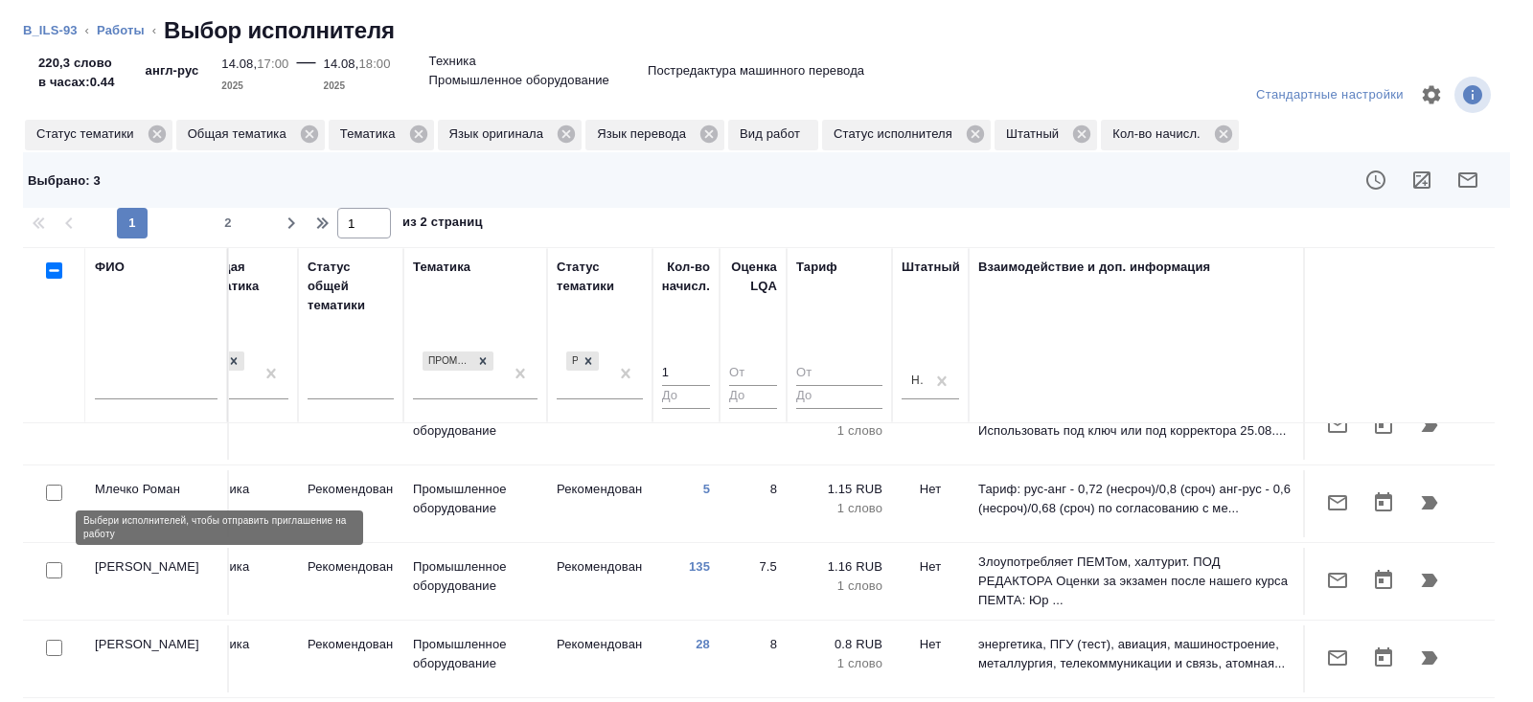
drag, startPoint x: 53, startPoint y: 528, endPoint x: 52, endPoint y: 605, distance: 76.7
click at [52, 562] on input "checkbox" at bounding box center [54, 570] width 16 height 16
checkbox input "true"
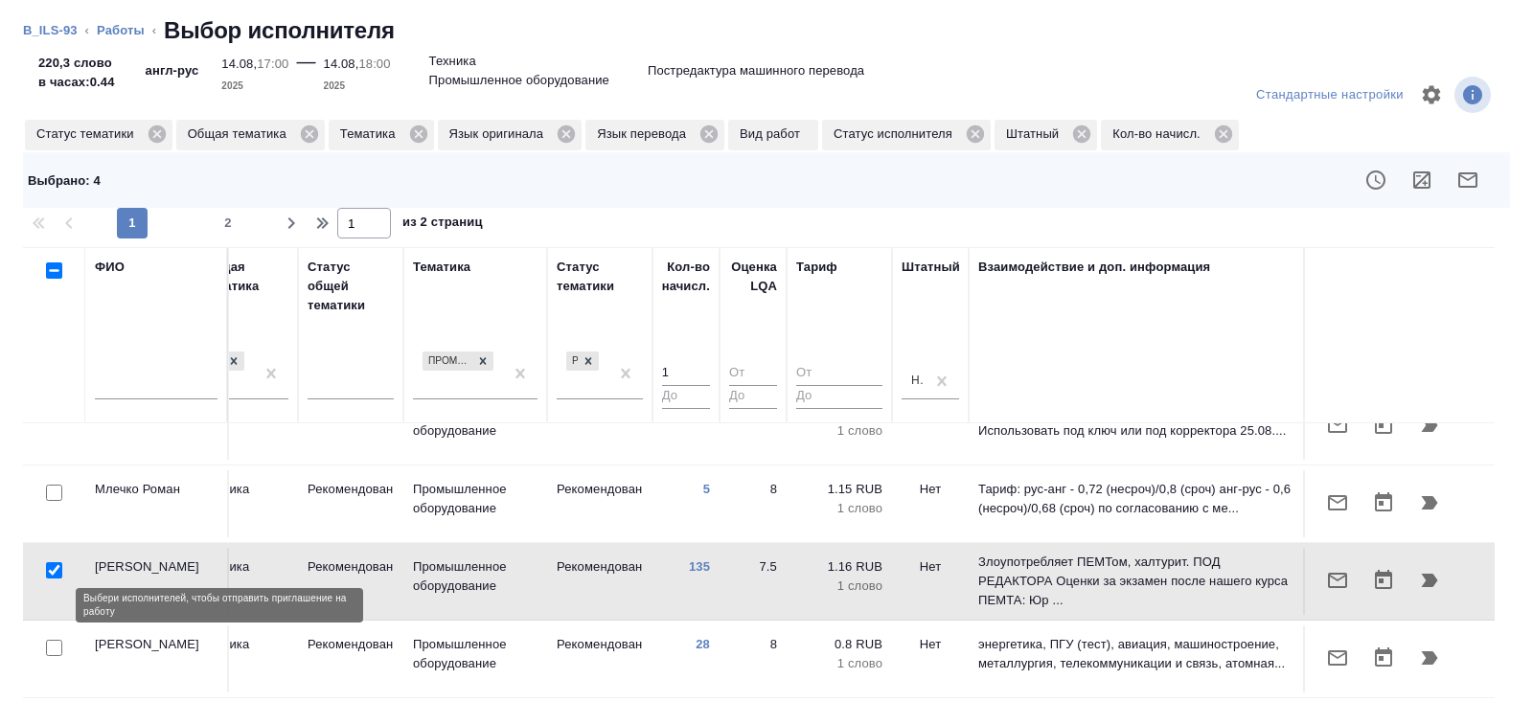
click at [53, 640] on input "checkbox" at bounding box center [54, 648] width 16 height 16
checkbox input "true"
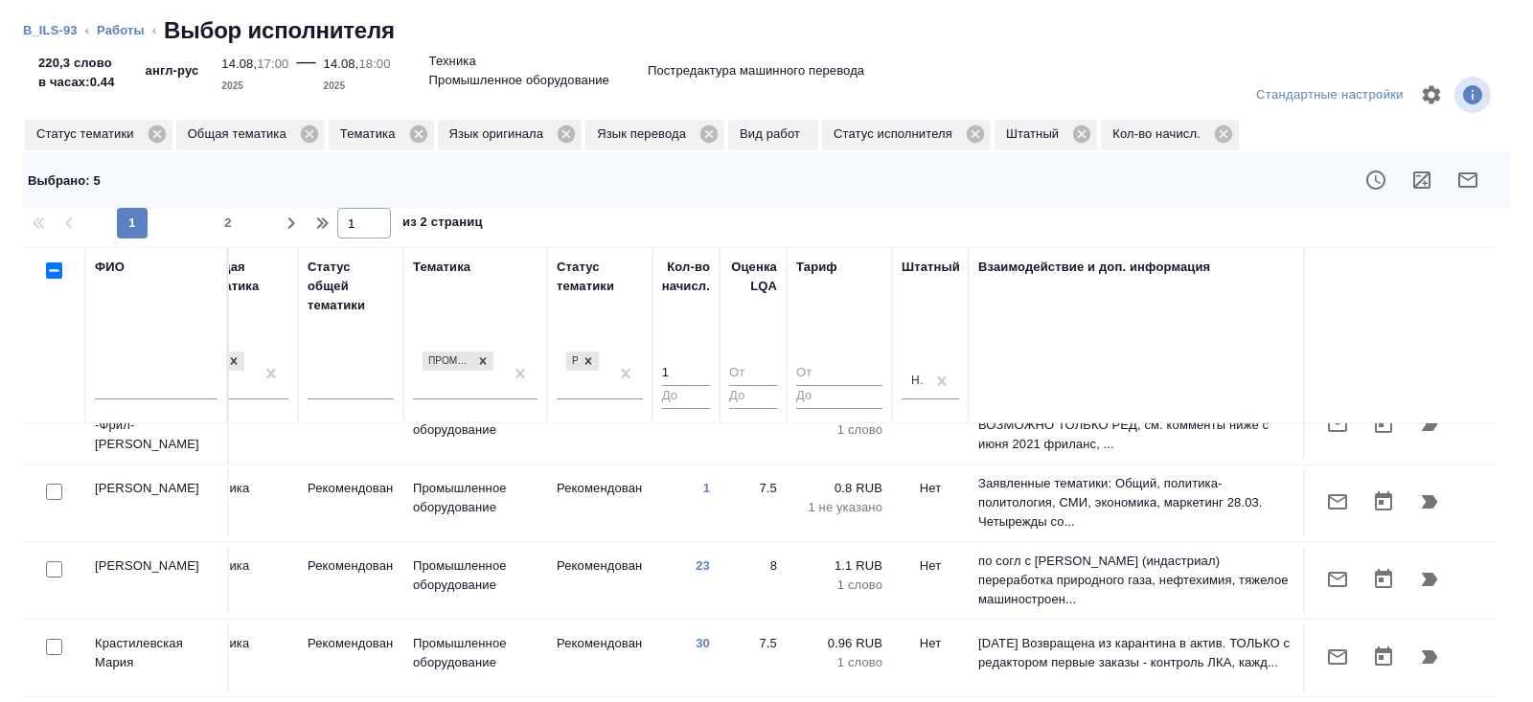
scroll to position [1108, 1311]
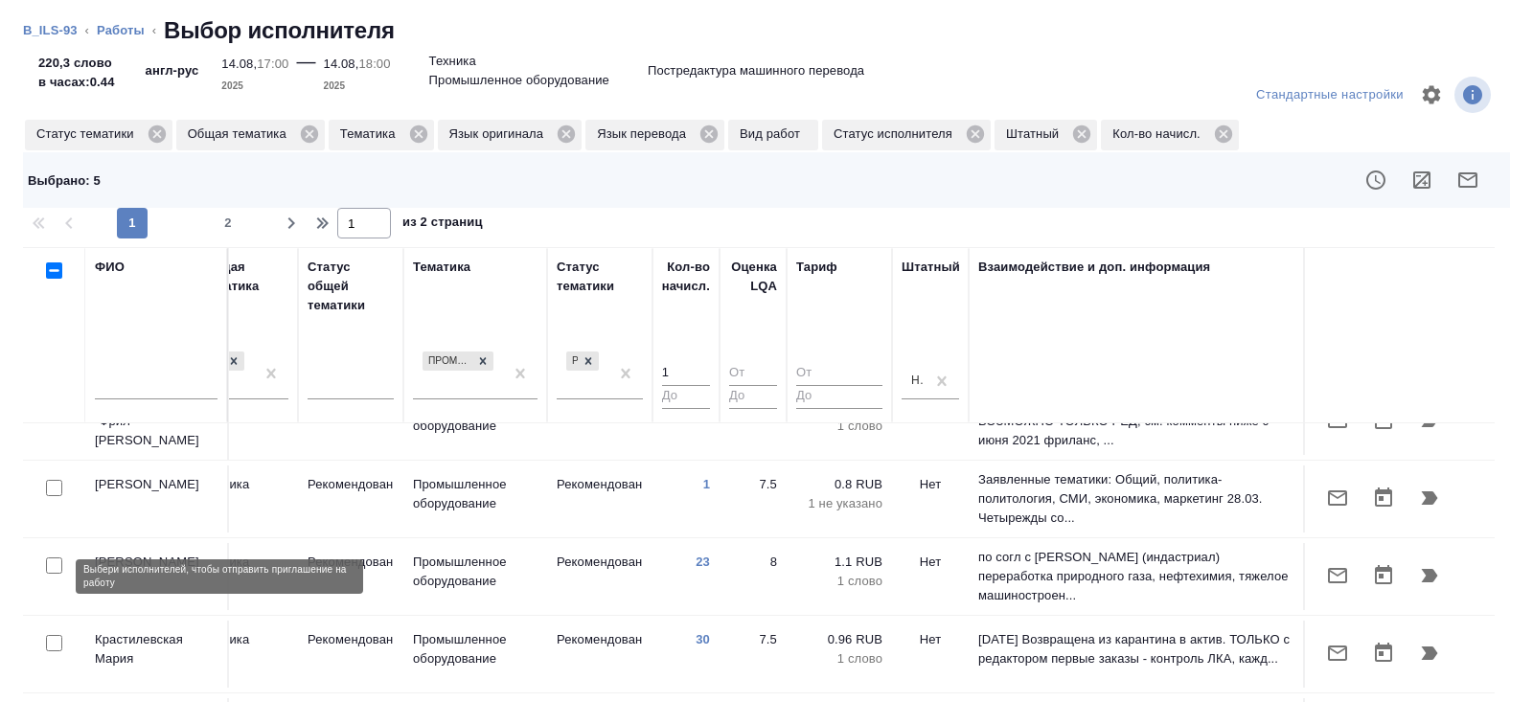
click at [52, 635] on input "checkbox" at bounding box center [54, 643] width 16 height 16
checkbox input "true"
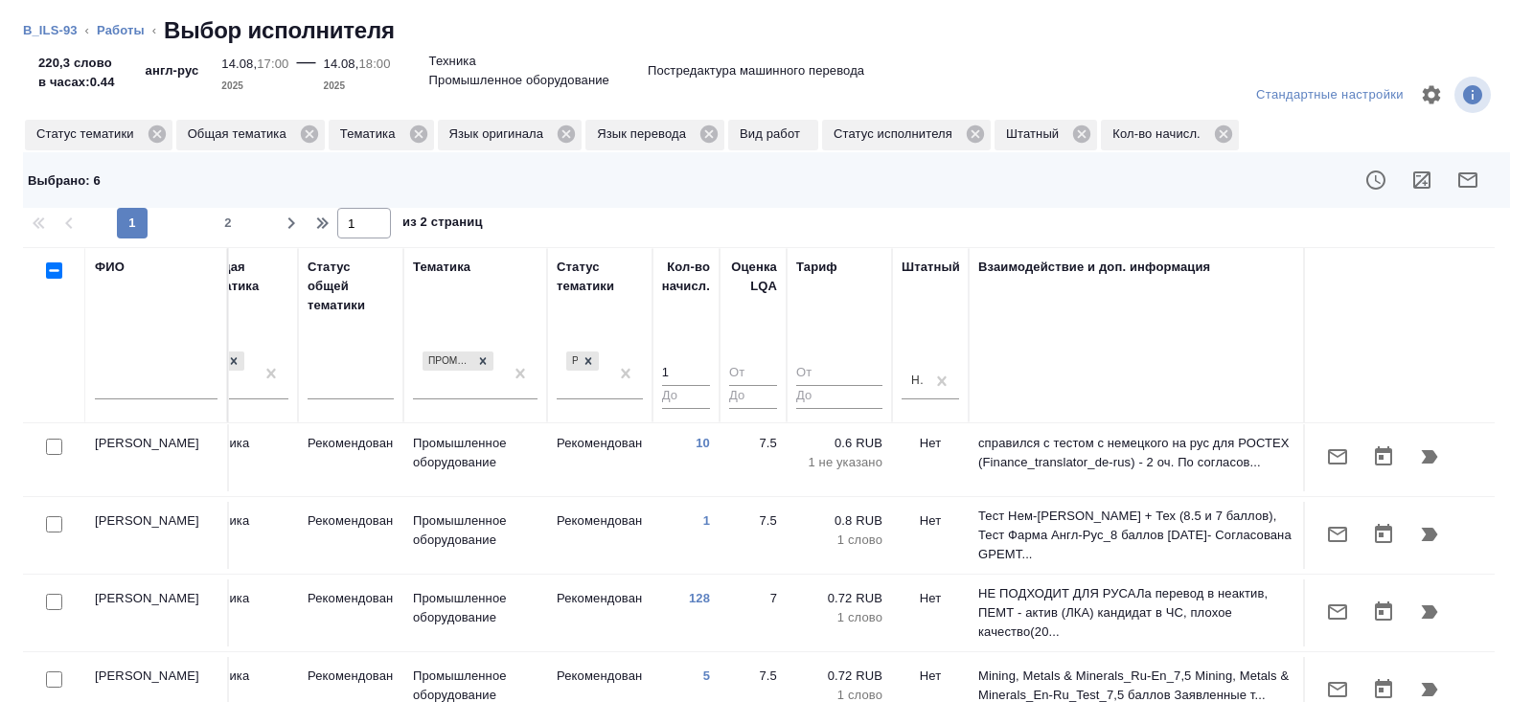
scroll to position [1501, 1311]
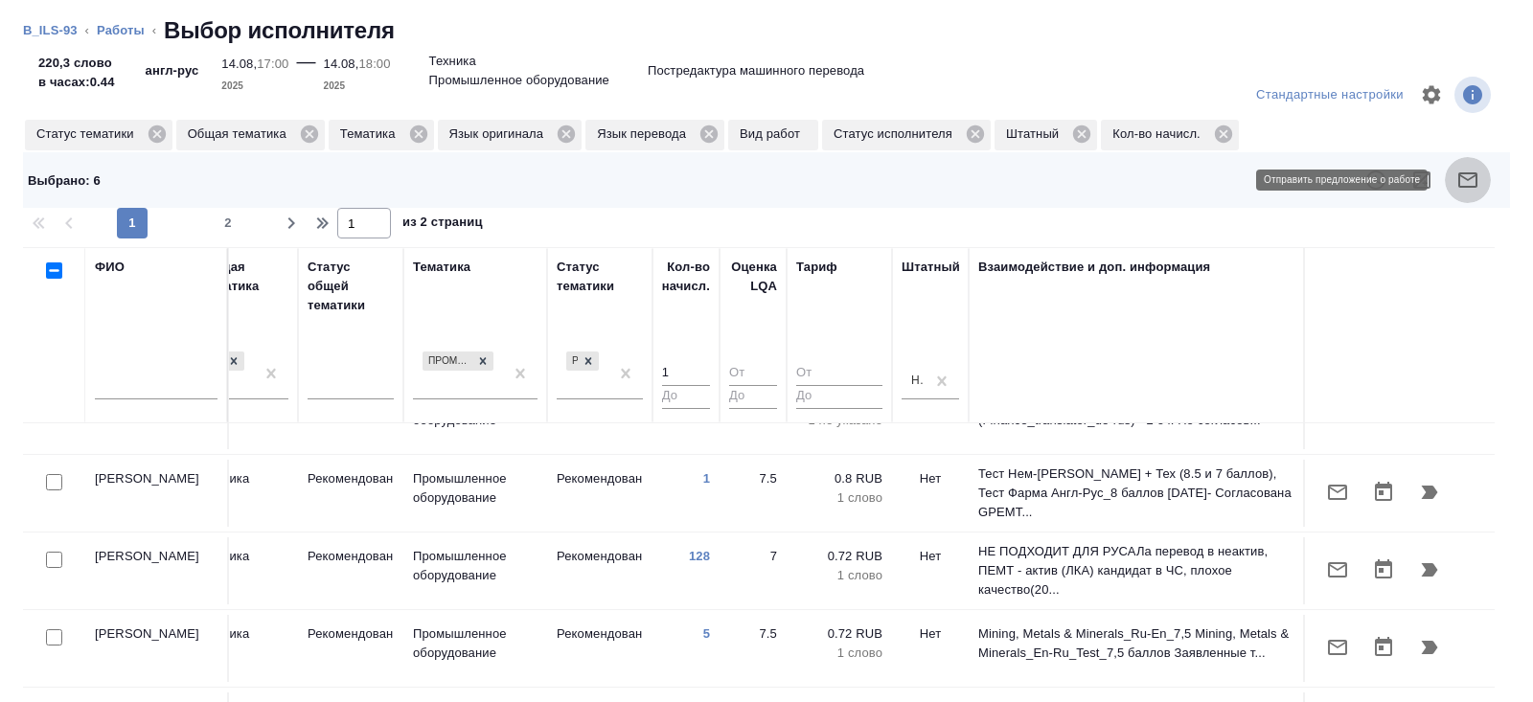
click at [1464, 181] on icon "button" at bounding box center [1467, 180] width 23 height 23
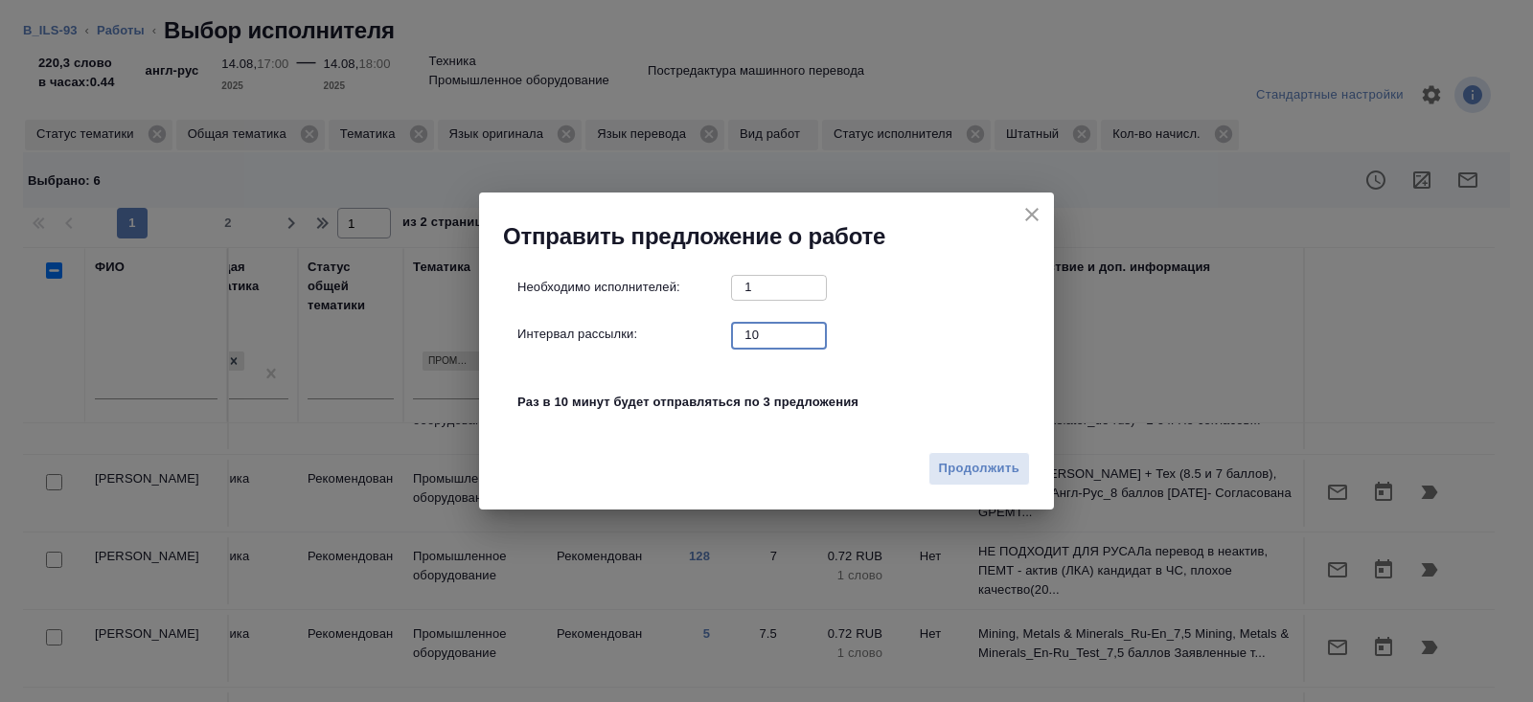
drag, startPoint x: 771, startPoint y: 337, endPoint x: 727, endPoint y: 336, distance: 44.1
click at [731, 336] on input "10" at bounding box center [779, 335] width 96 height 24
type input "0"
click at [1003, 467] on span "Продолжить" at bounding box center [979, 469] width 80 height 22
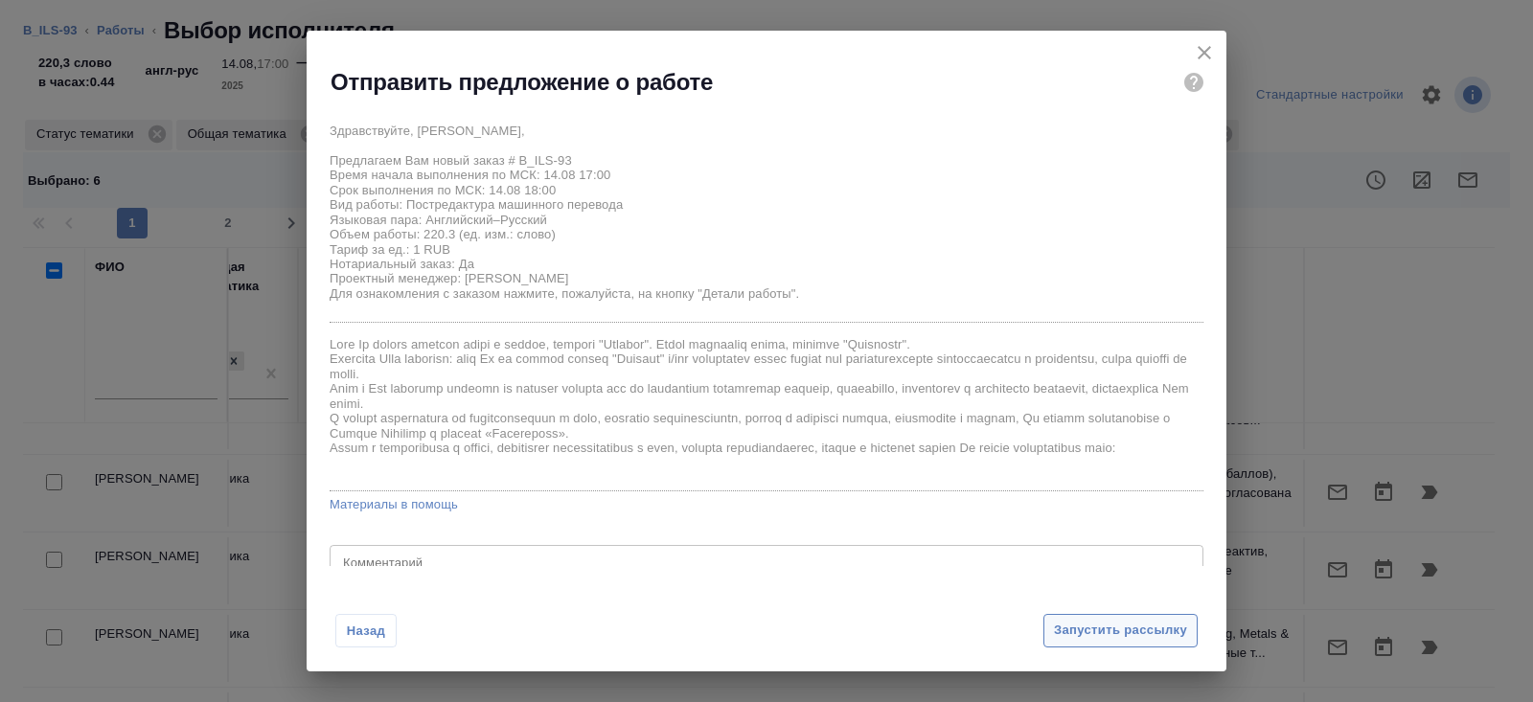
click at [1065, 642] on span "Запустить рассылку" at bounding box center [1120, 631] width 133 height 22
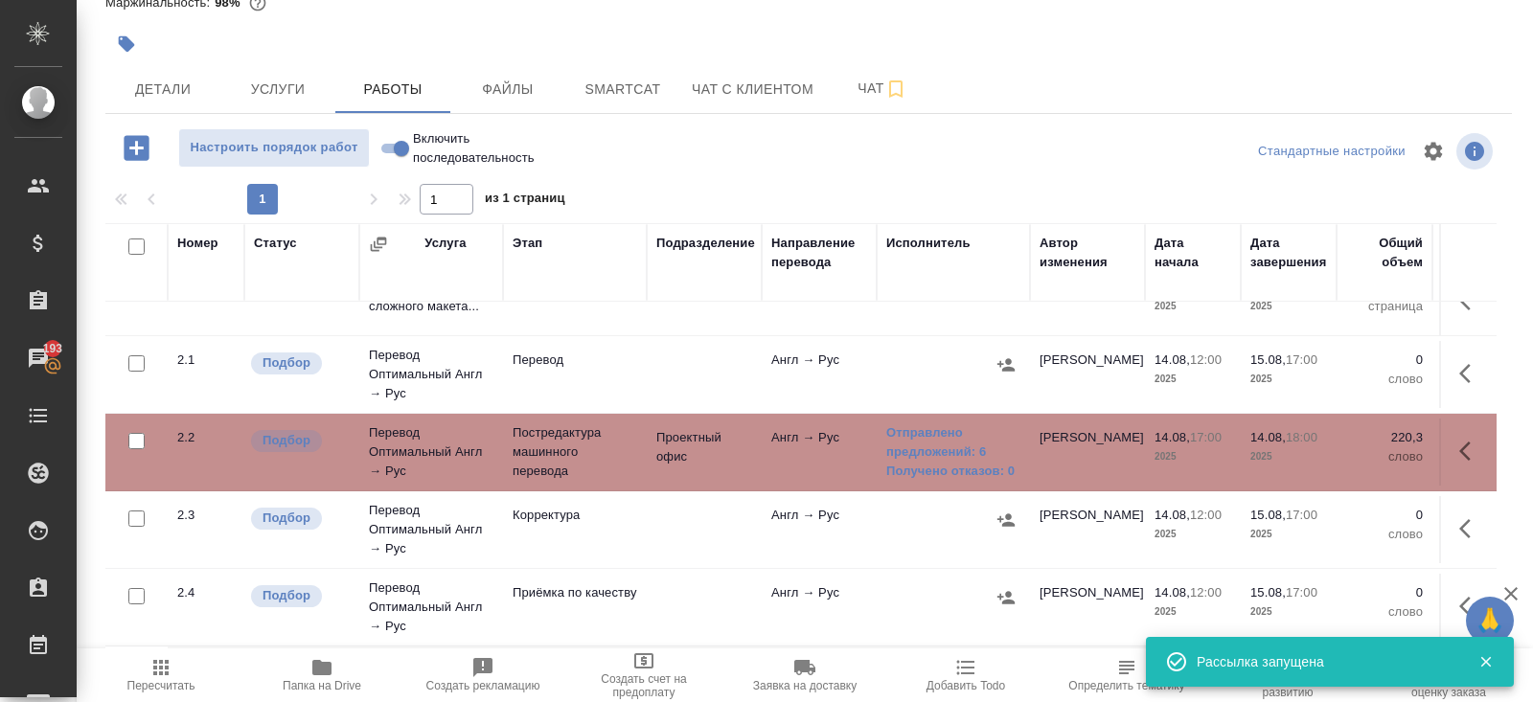
scroll to position [380, 0]
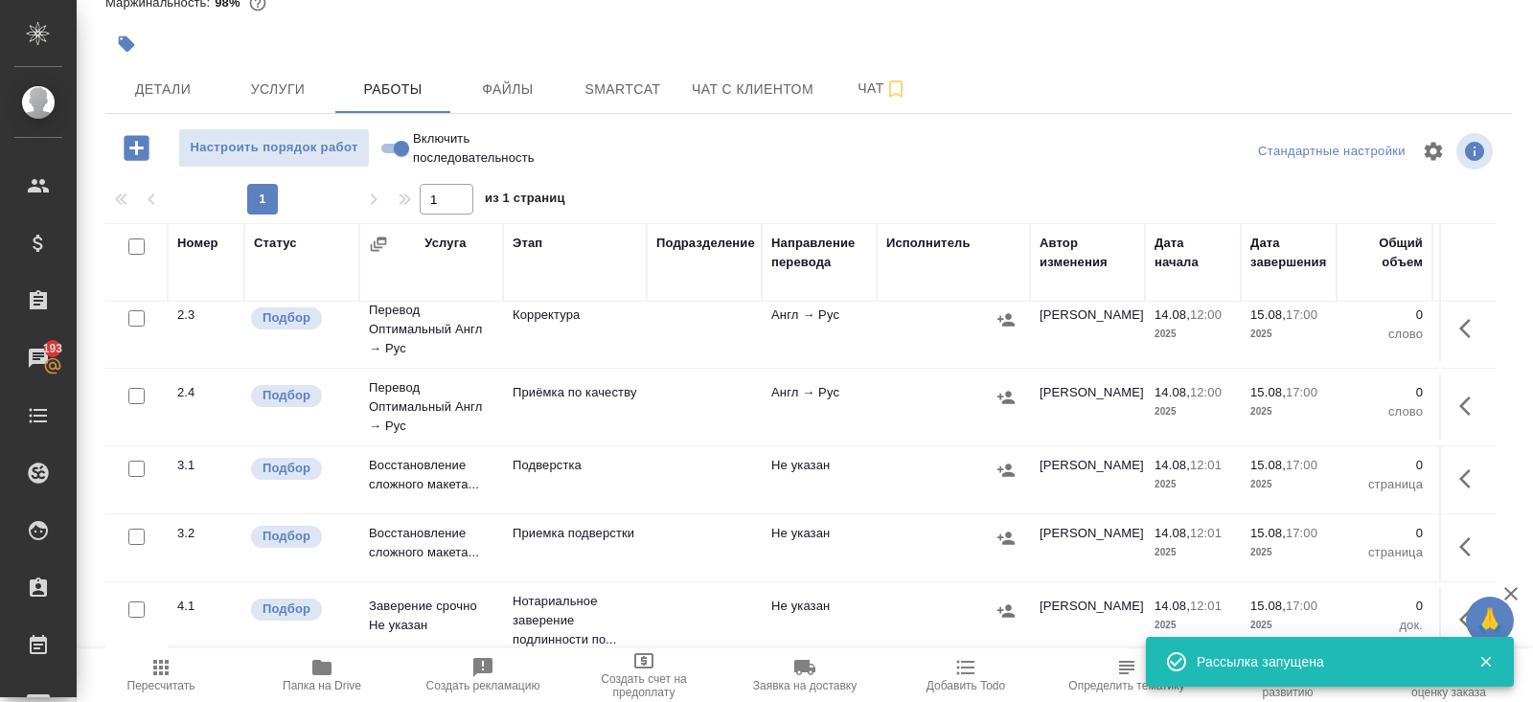
click at [1474, 472] on icon "button" at bounding box center [1470, 479] width 23 height 23
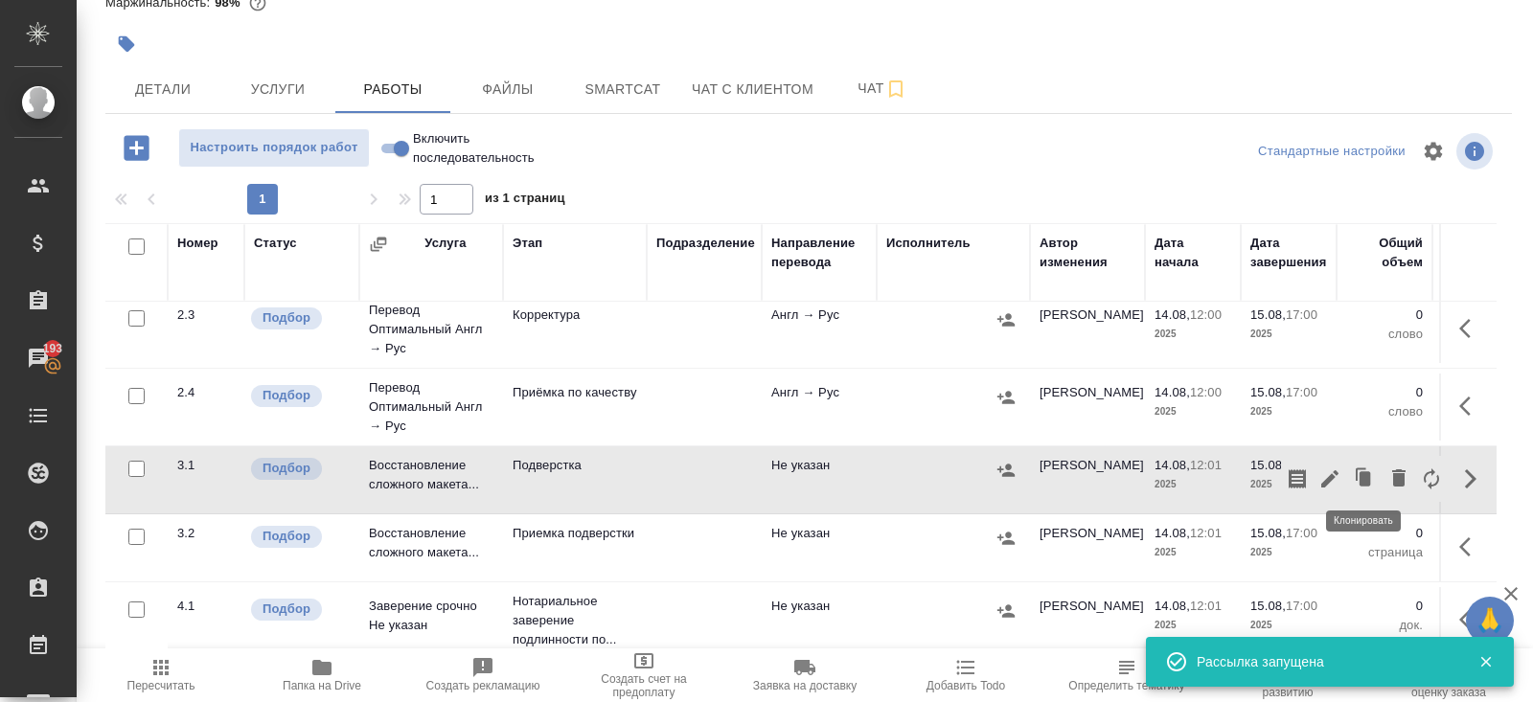
click at [1333, 472] on icon "button" at bounding box center [1329, 478] width 17 height 17
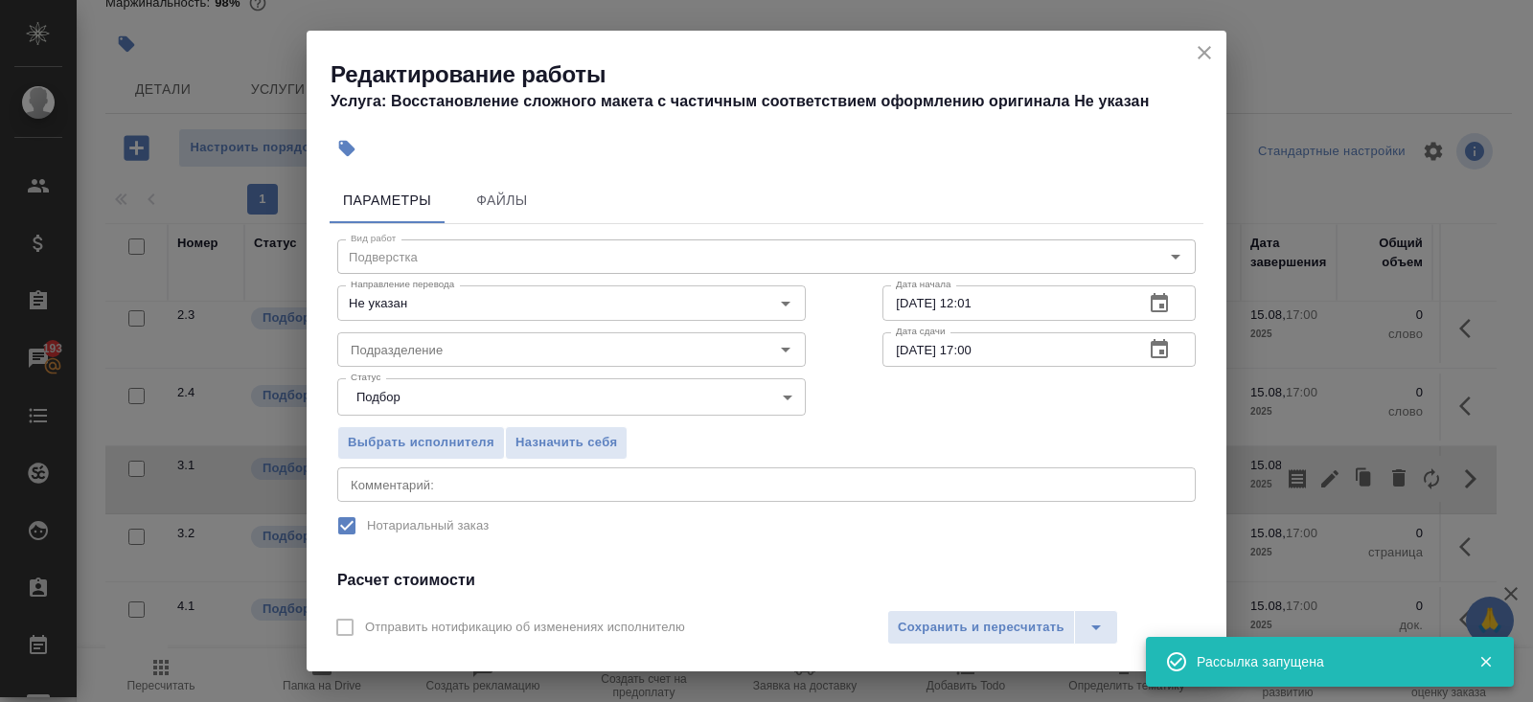
click at [1158, 297] on icon "button" at bounding box center [1159, 302] width 17 height 19
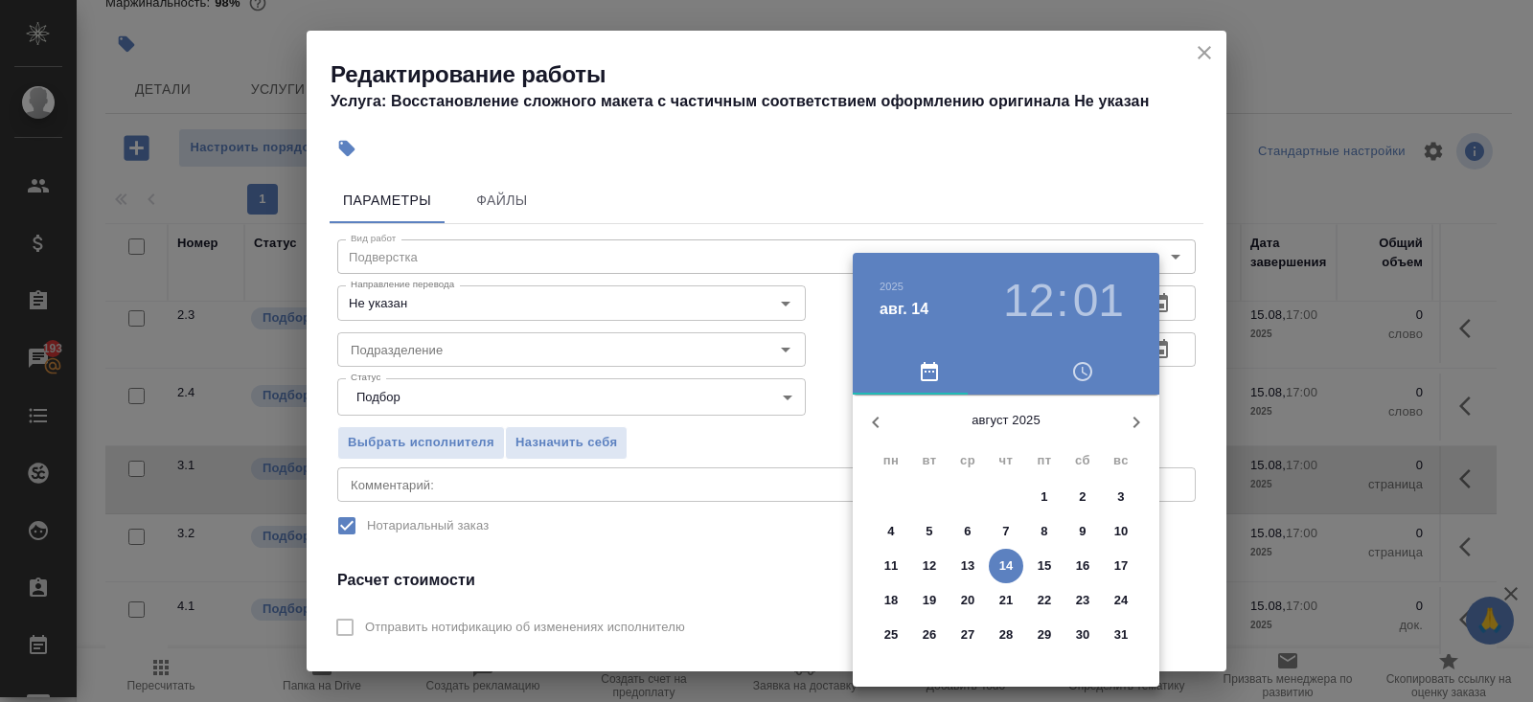
click at [1004, 572] on p "14" at bounding box center [1006, 566] width 14 height 19
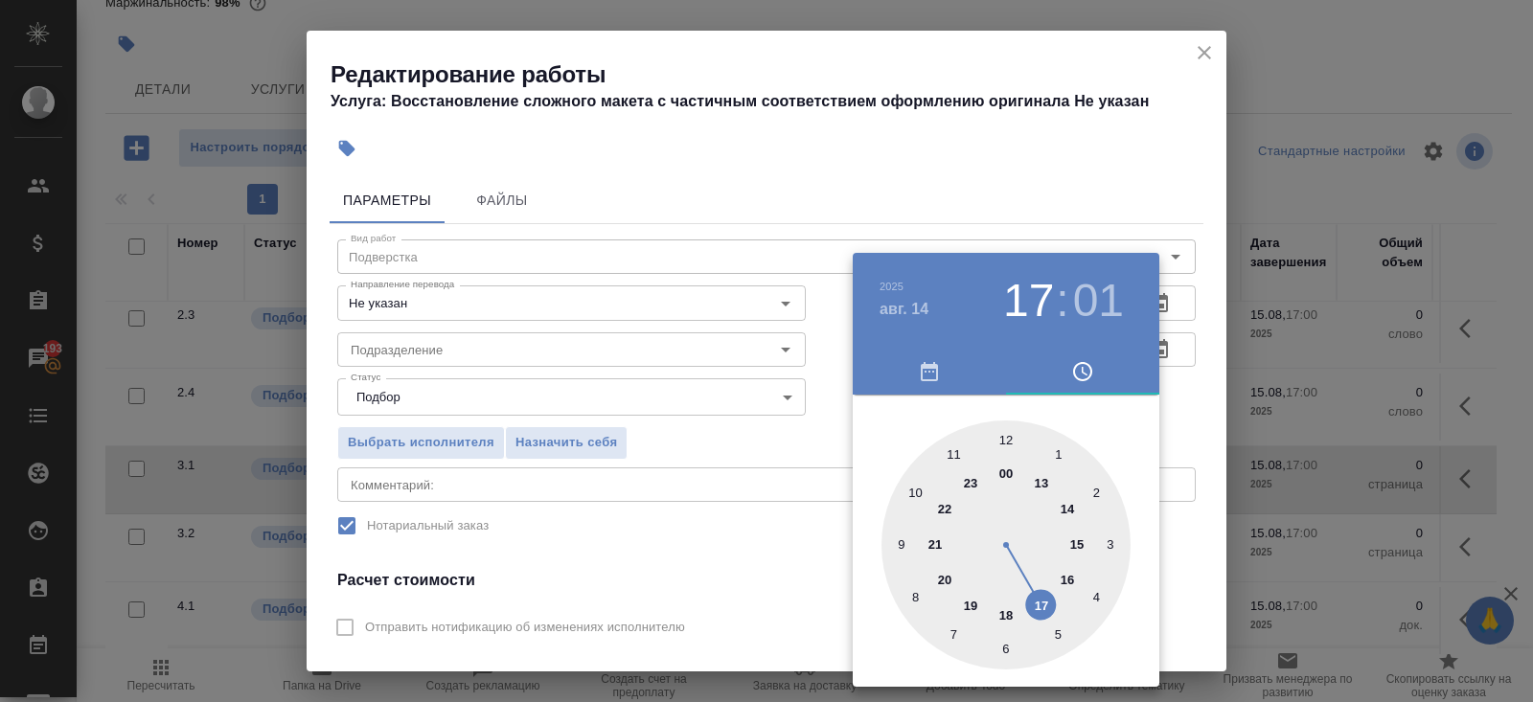
click at [1041, 604] on div at bounding box center [1006, 545] width 249 height 249
click at [1009, 439] on div at bounding box center [1006, 545] width 249 height 249
click at [1020, 309] on h3 "17" at bounding box center [1028, 301] width 51 height 54
click at [1005, 630] on div at bounding box center [1006, 545] width 249 height 249
type input "[DATE] 18:00"
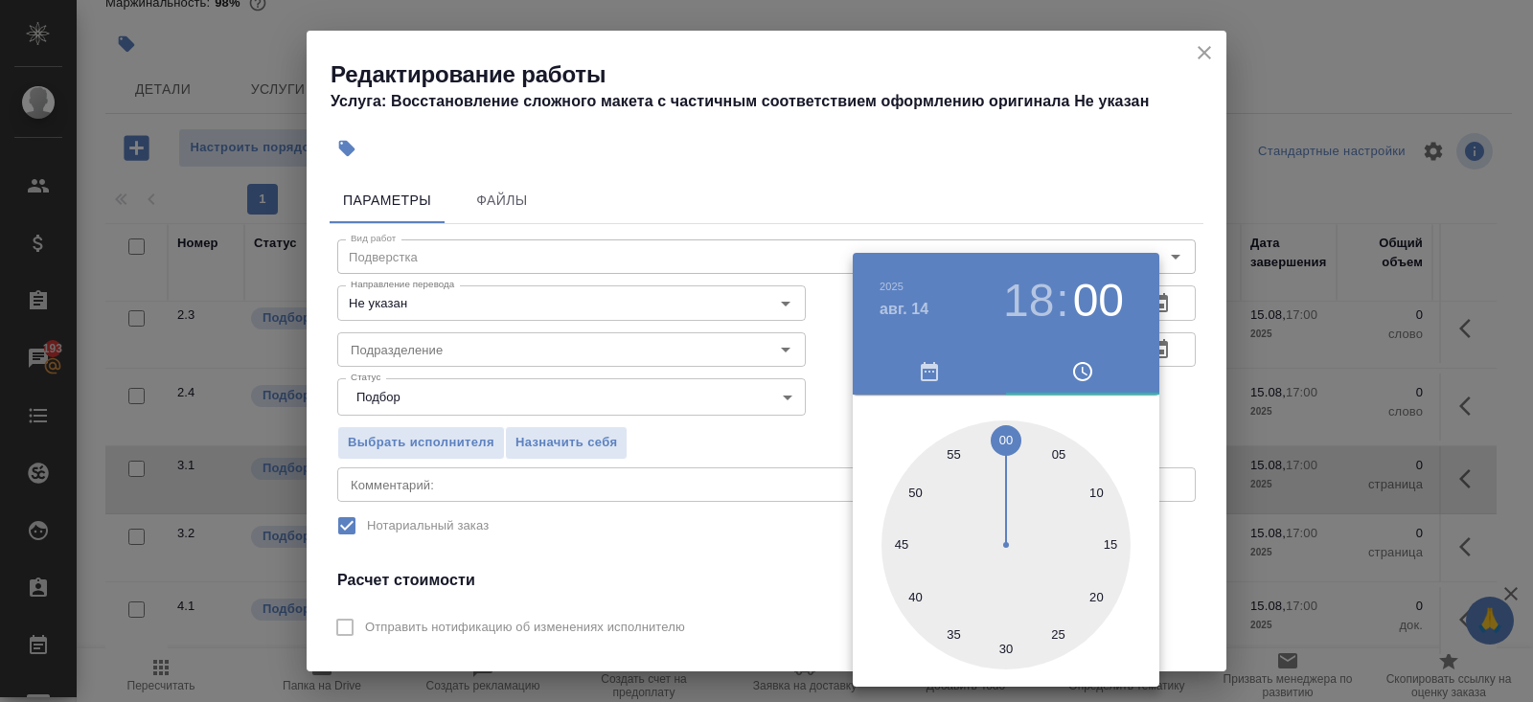
click at [1203, 412] on div at bounding box center [766, 351] width 1533 height 702
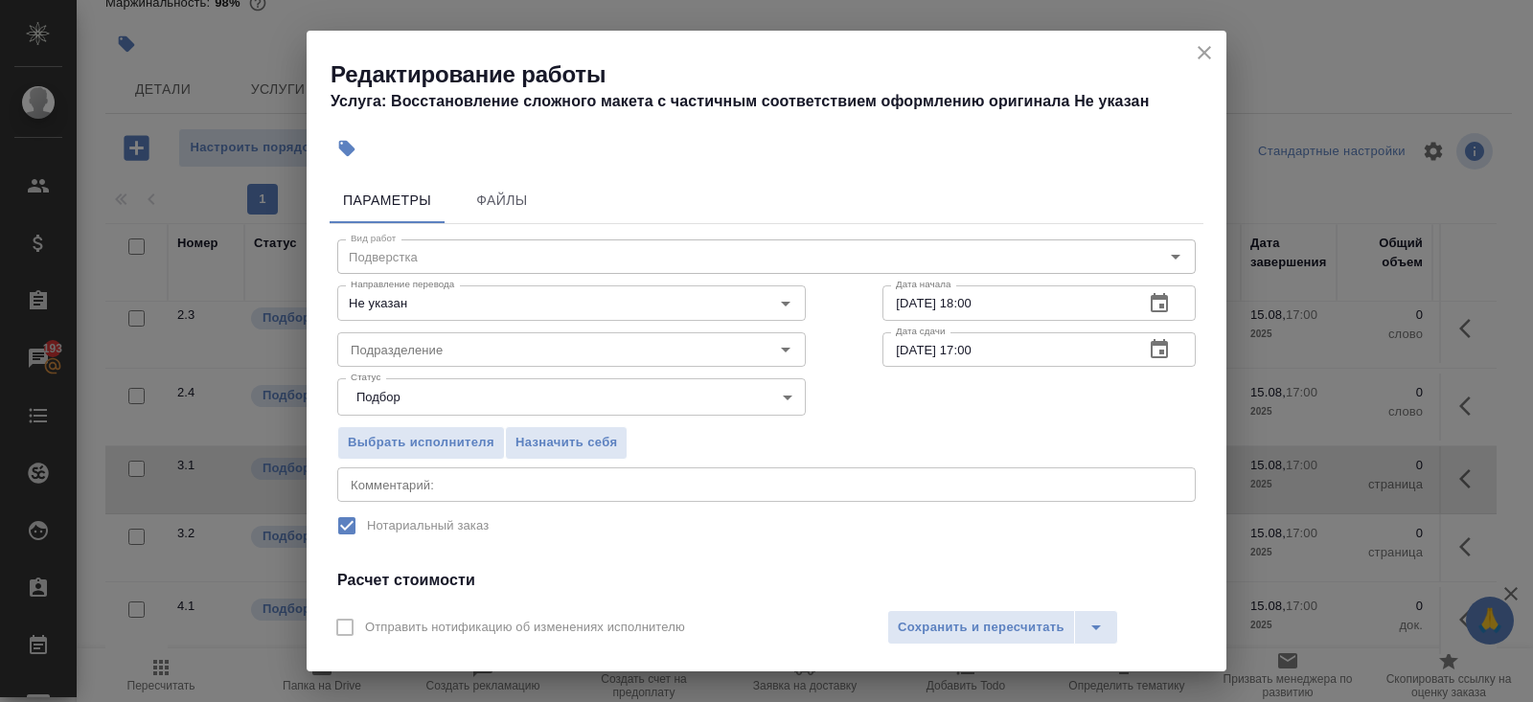
click at [1164, 350] on icon "button" at bounding box center [1159, 349] width 23 height 23
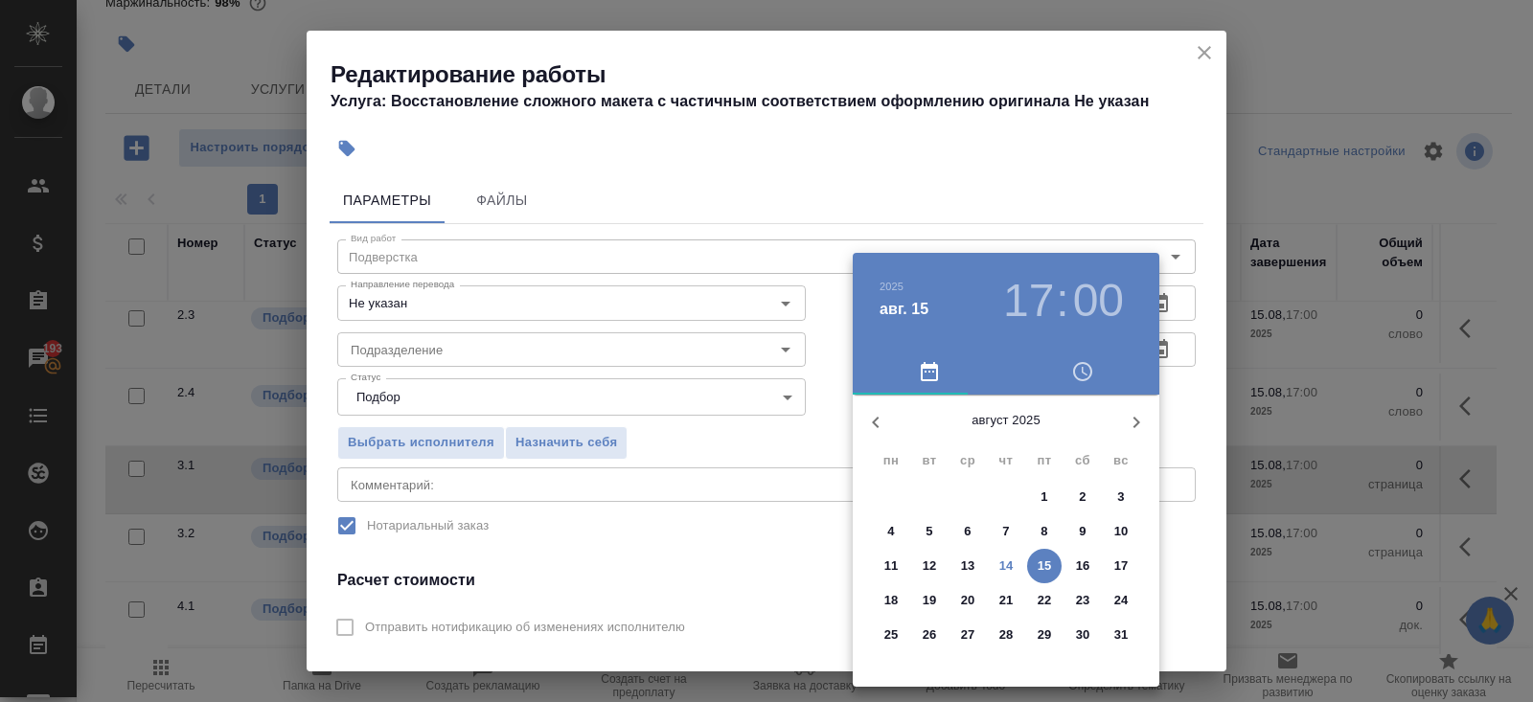
click at [1010, 562] on p "14" at bounding box center [1006, 566] width 14 height 19
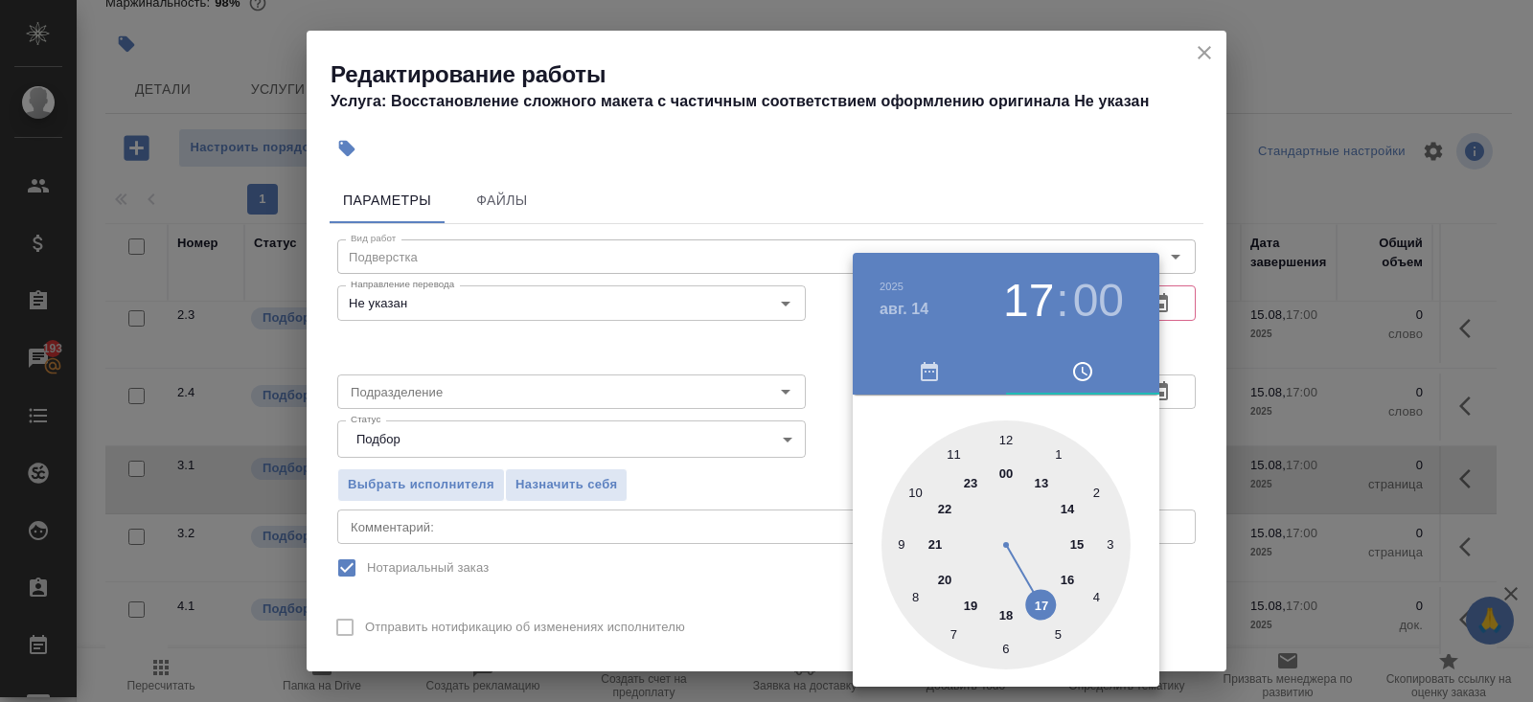
type input "14.08.2025 19:00"
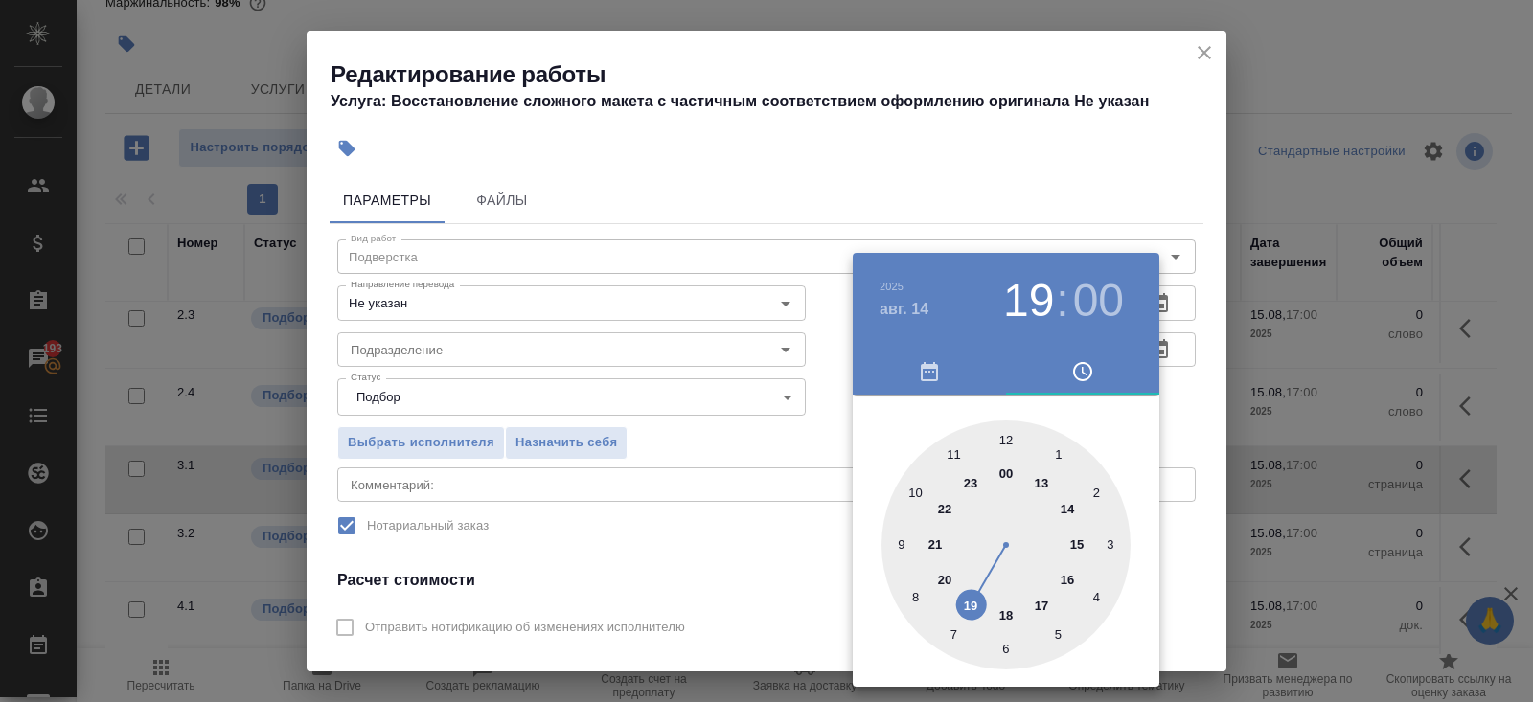
click at [974, 600] on div at bounding box center [1006, 545] width 249 height 249
click at [591, 451] on div at bounding box center [766, 351] width 1533 height 702
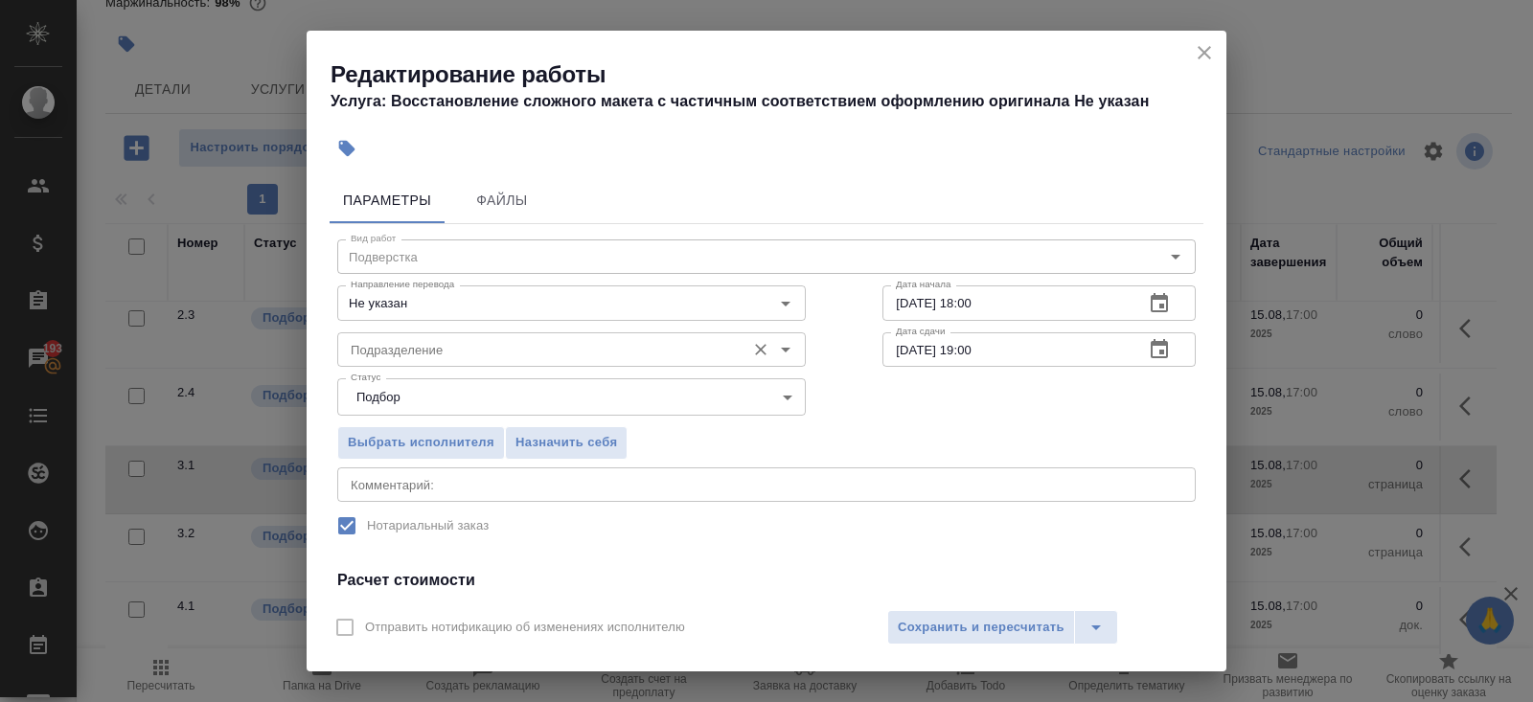
click at [431, 359] on input "Подразделение" at bounding box center [539, 349] width 393 height 23
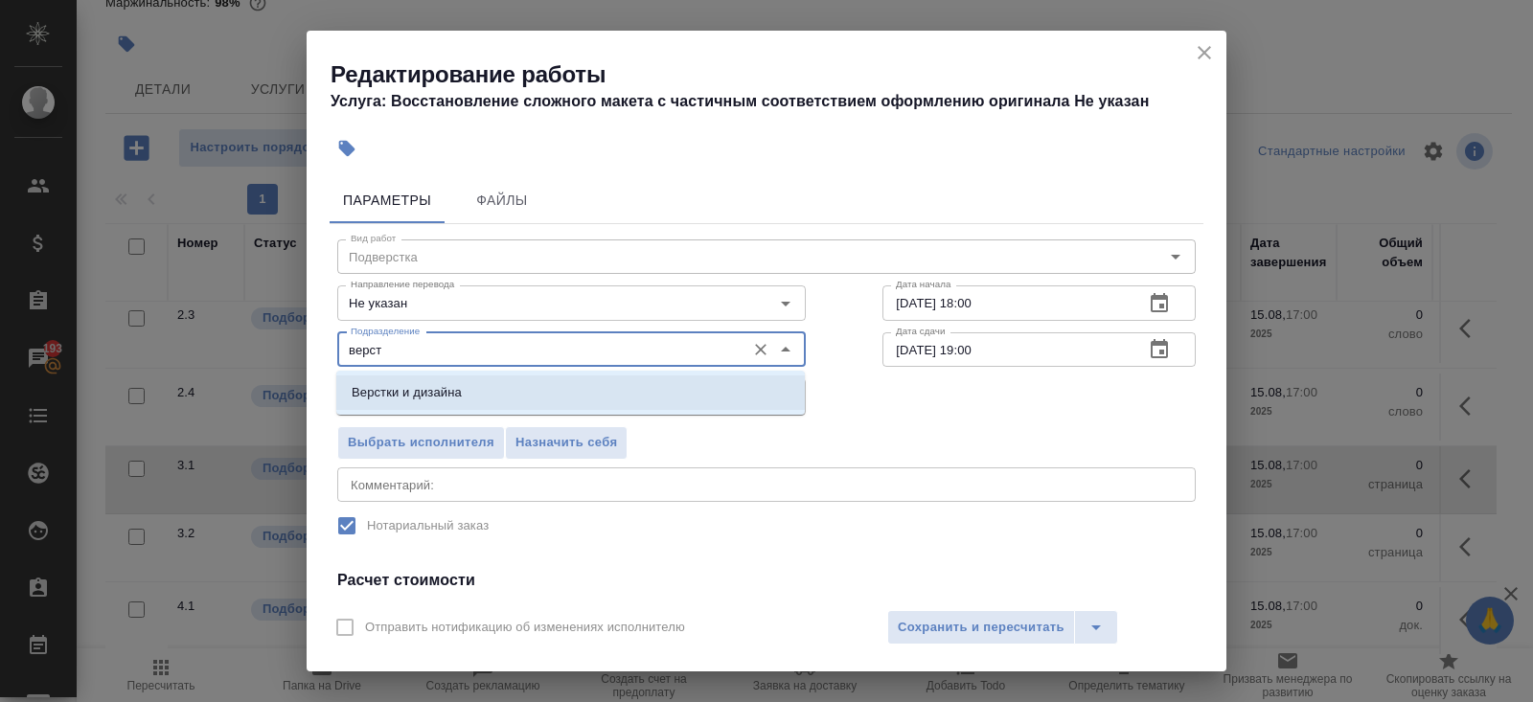
click at [409, 394] on p "Верстки и дизайна" at bounding box center [407, 392] width 110 height 19
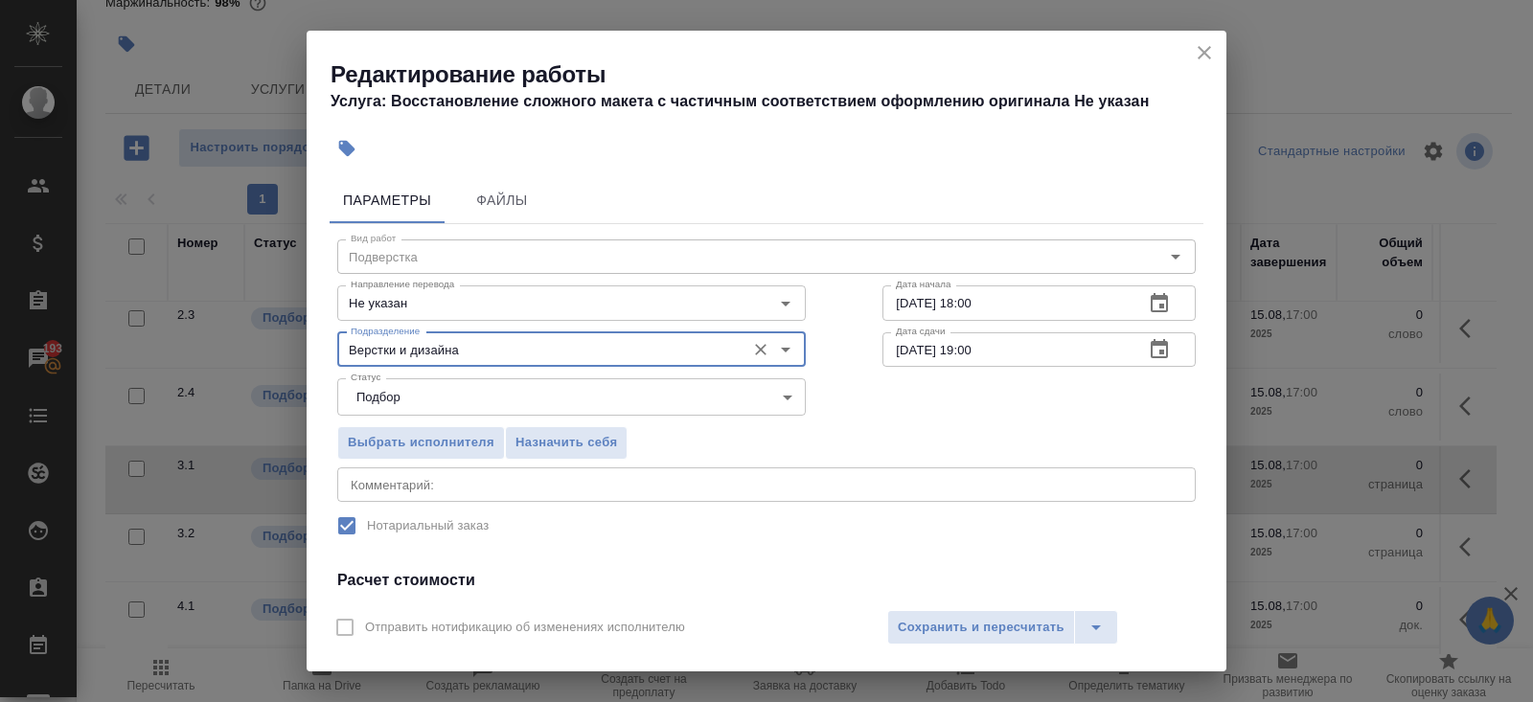
scroll to position [240, 0]
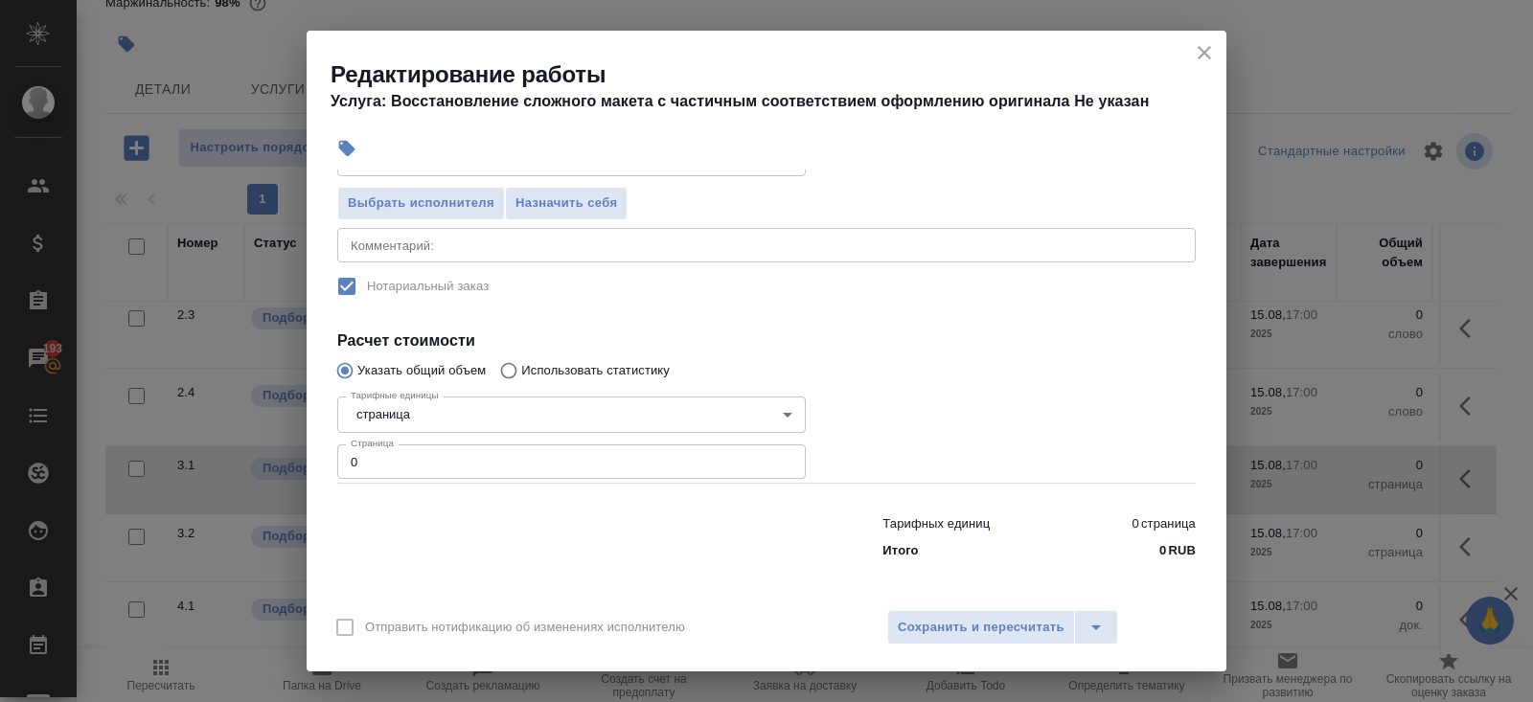
type input "Верстки и дизайна"
click at [402, 471] on input "0" at bounding box center [571, 462] width 469 height 34
type input "1"
click at [1031, 607] on div "Отправить нотификацию об изменениях исполнителю Сохранить и пересчитать" at bounding box center [767, 635] width 920 height 74
click at [1035, 631] on span "Сохранить и пересчитать" at bounding box center [981, 628] width 167 height 22
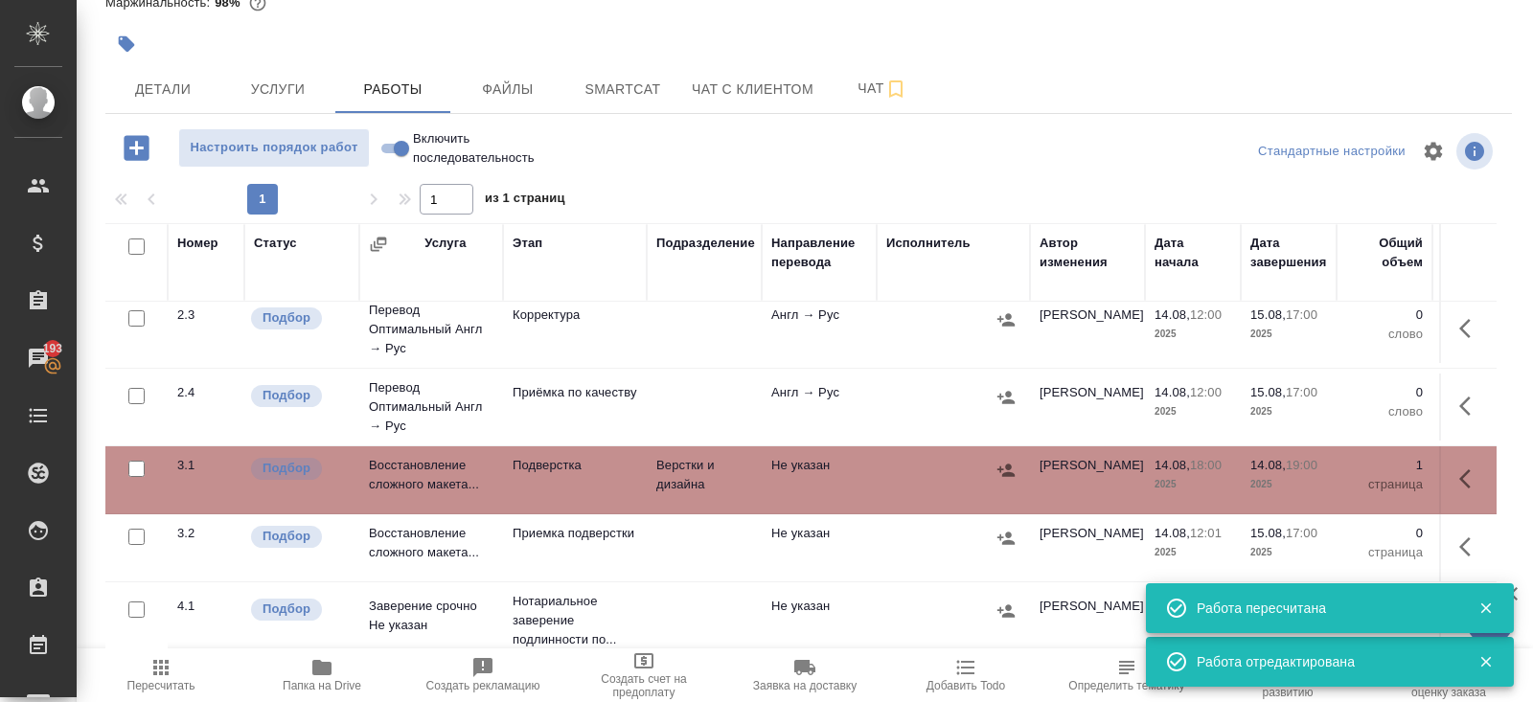
click at [137, 248] on input "checkbox" at bounding box center [136, 247] width 16 height 16
checkbox input "true"
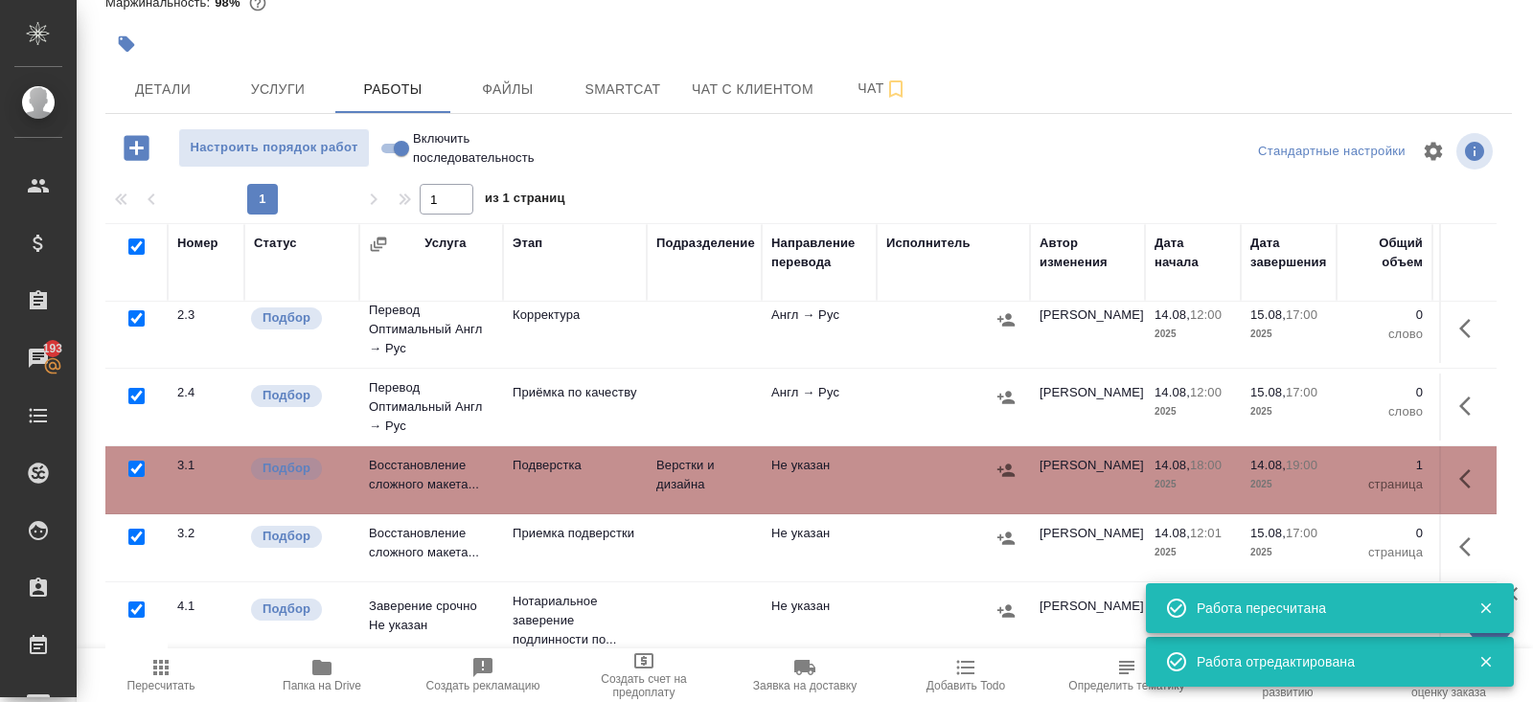
checkbox input "true"
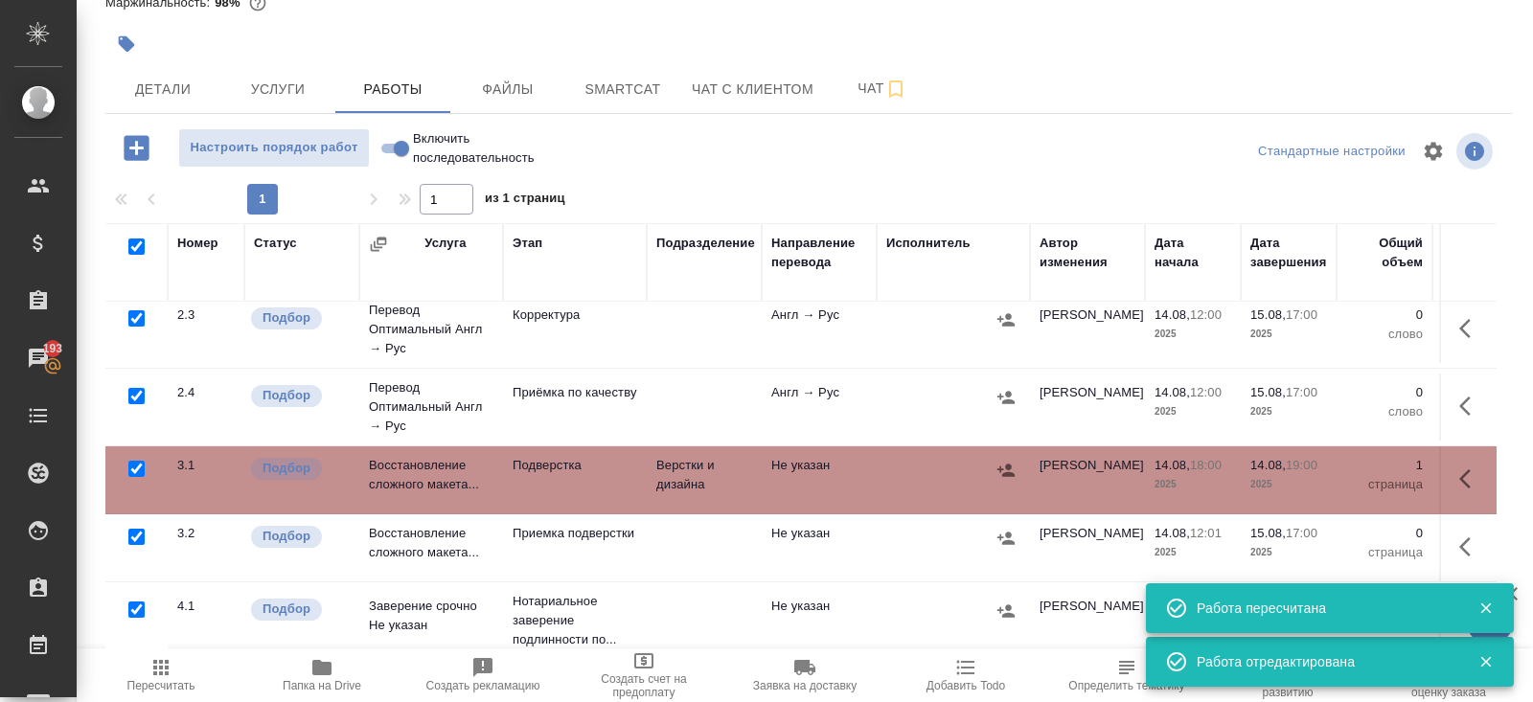
checkbox input "true"
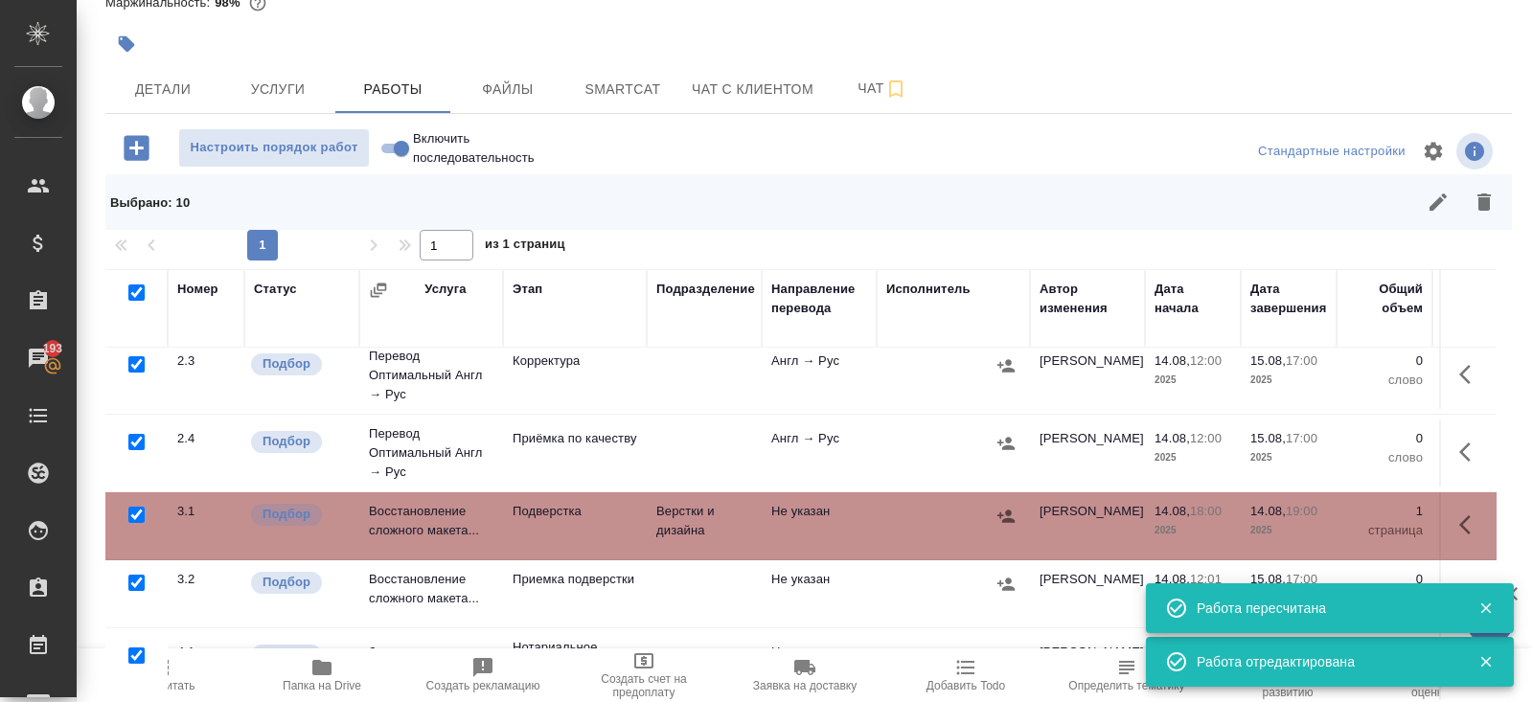
scroll to position [0, 0]
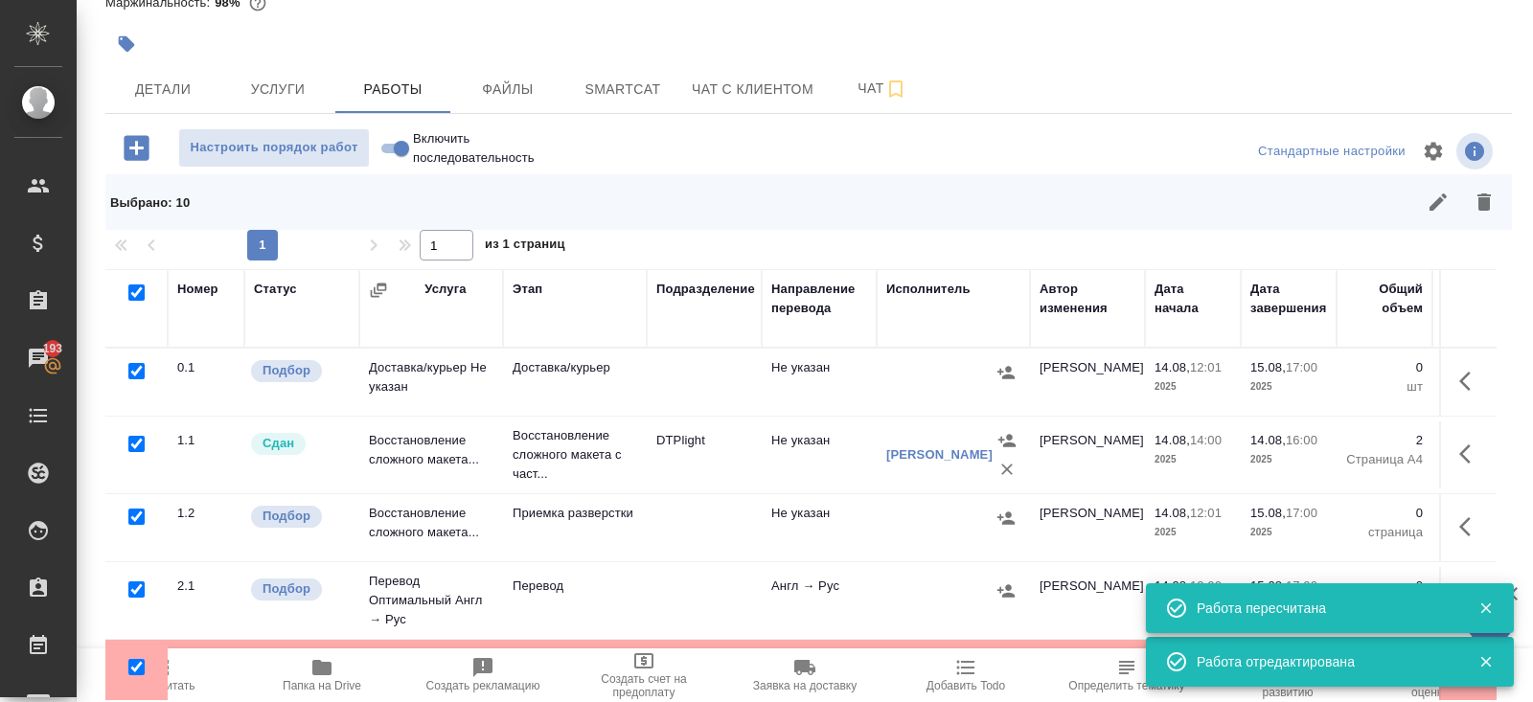
click at [135, 444] on input "checkbox" at bounding box center [136, 444] width 16 height 16
checkbox input "false"
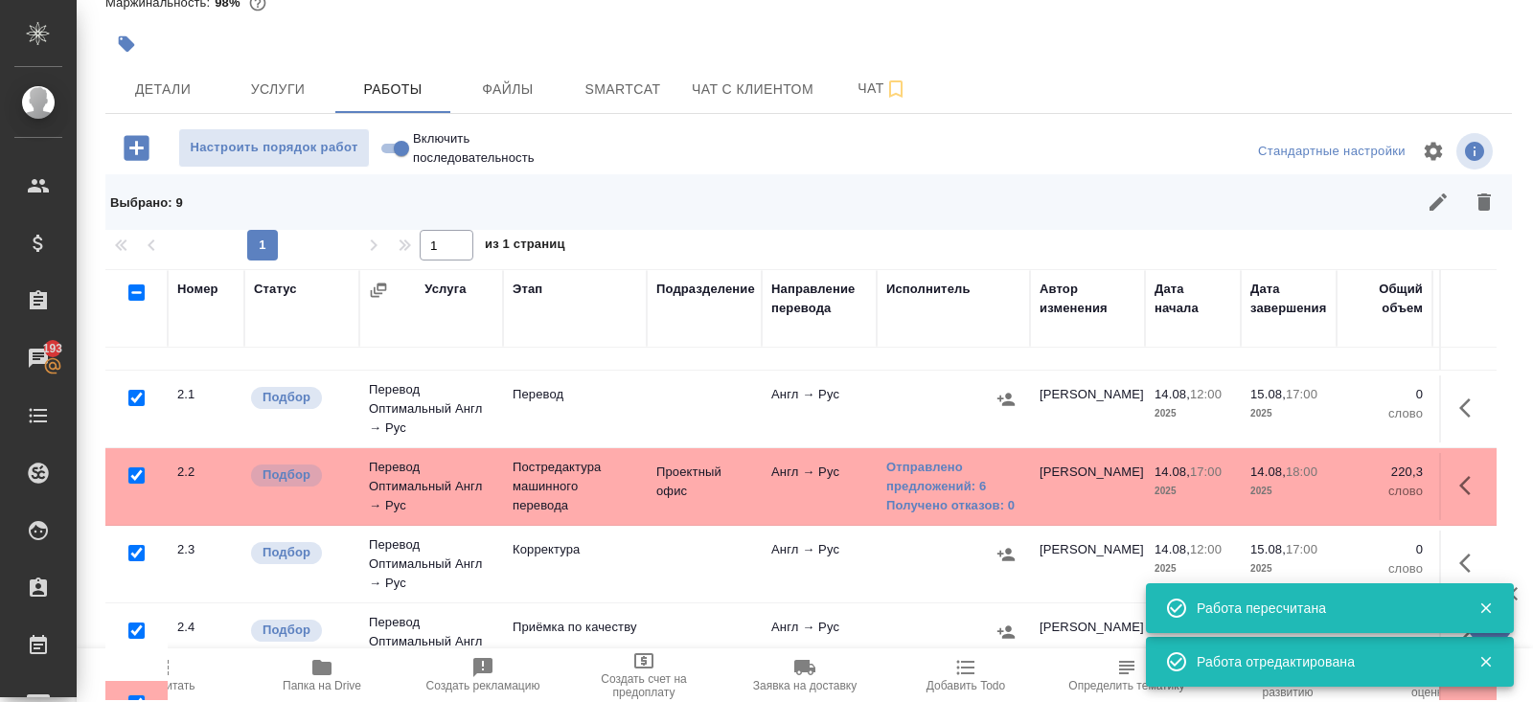
click at [133, 472] on input "checkbox" at bounding box center [136, 476] width 16 height 16
checkbox input "false"
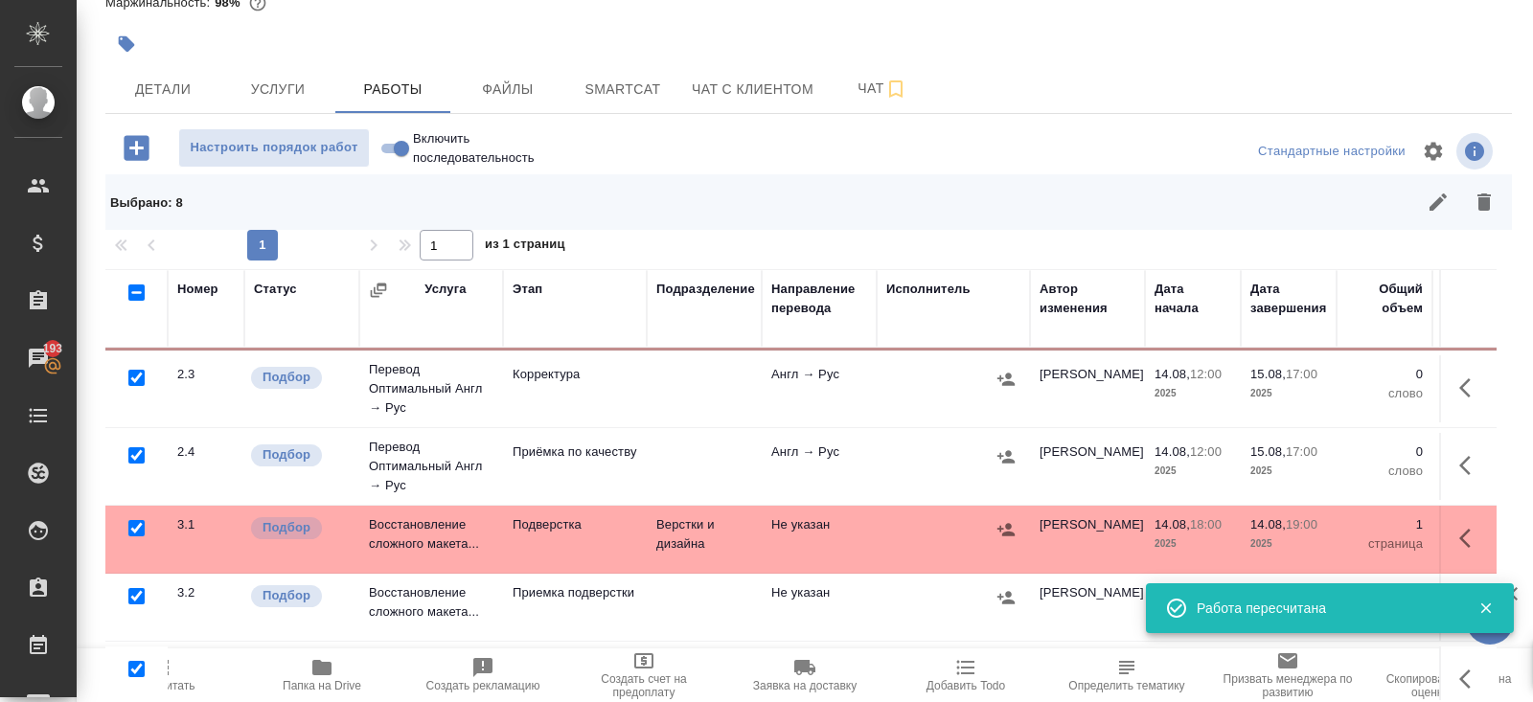
scroll to position [380, 0]
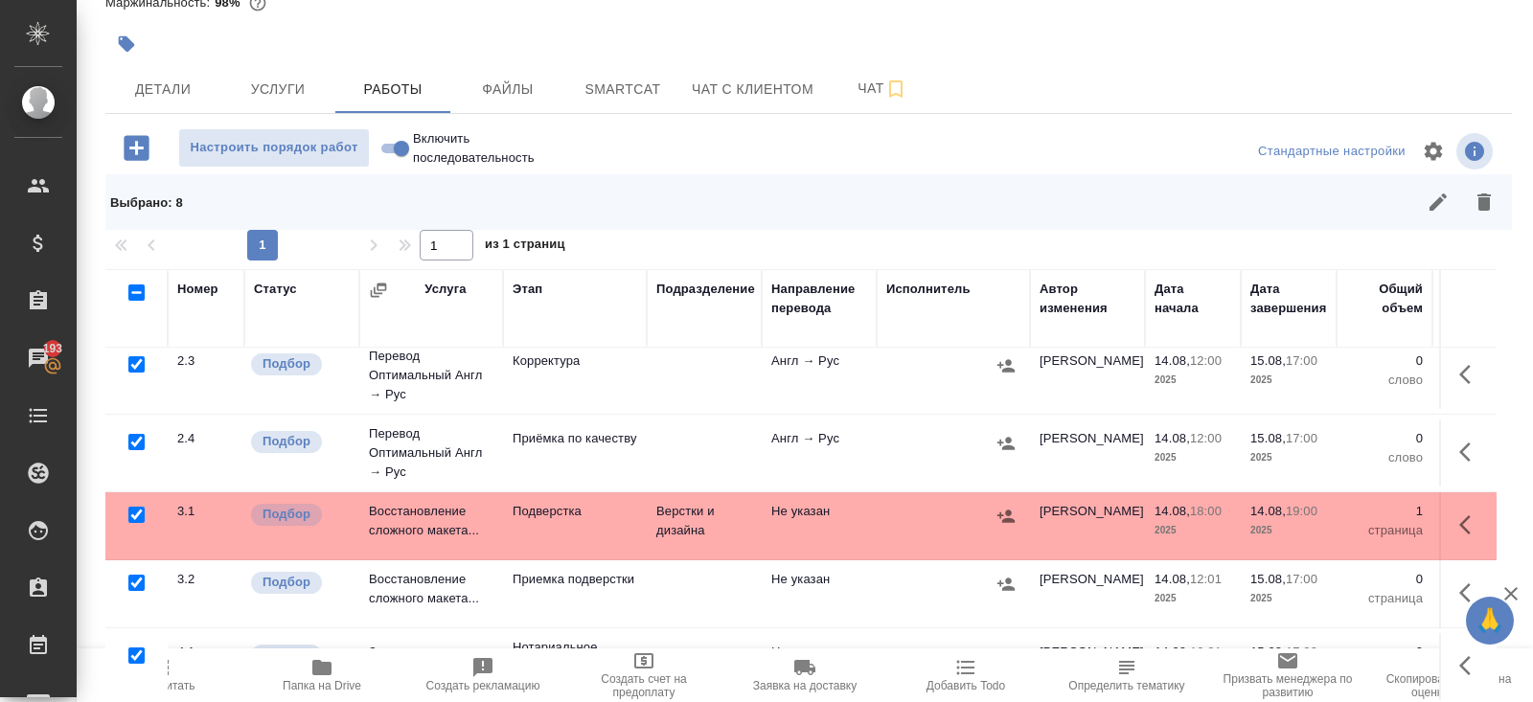
click at [136, 512] on input "checkbox" at bounding box center [136, 515] width 16 height 16
checkbox input "false"
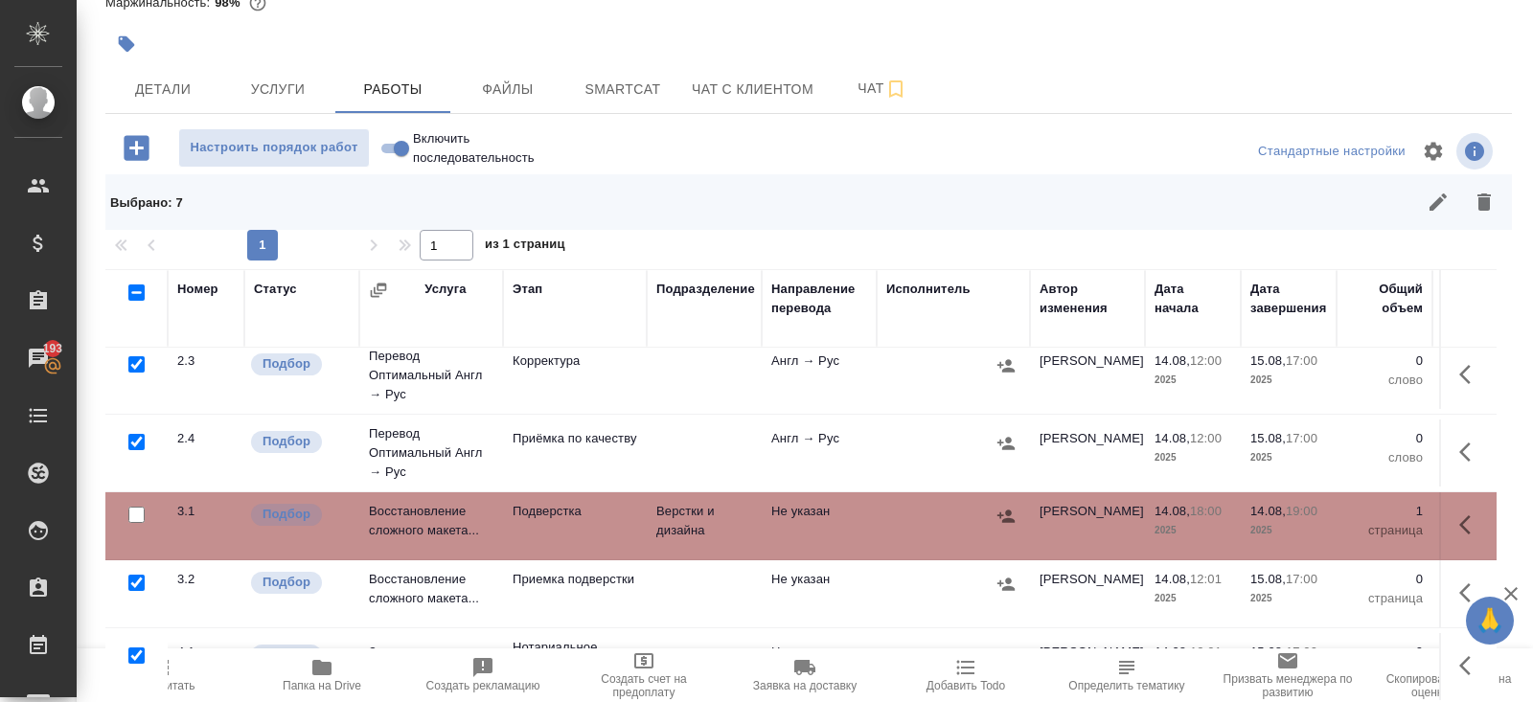
scroll to position [143, 0]
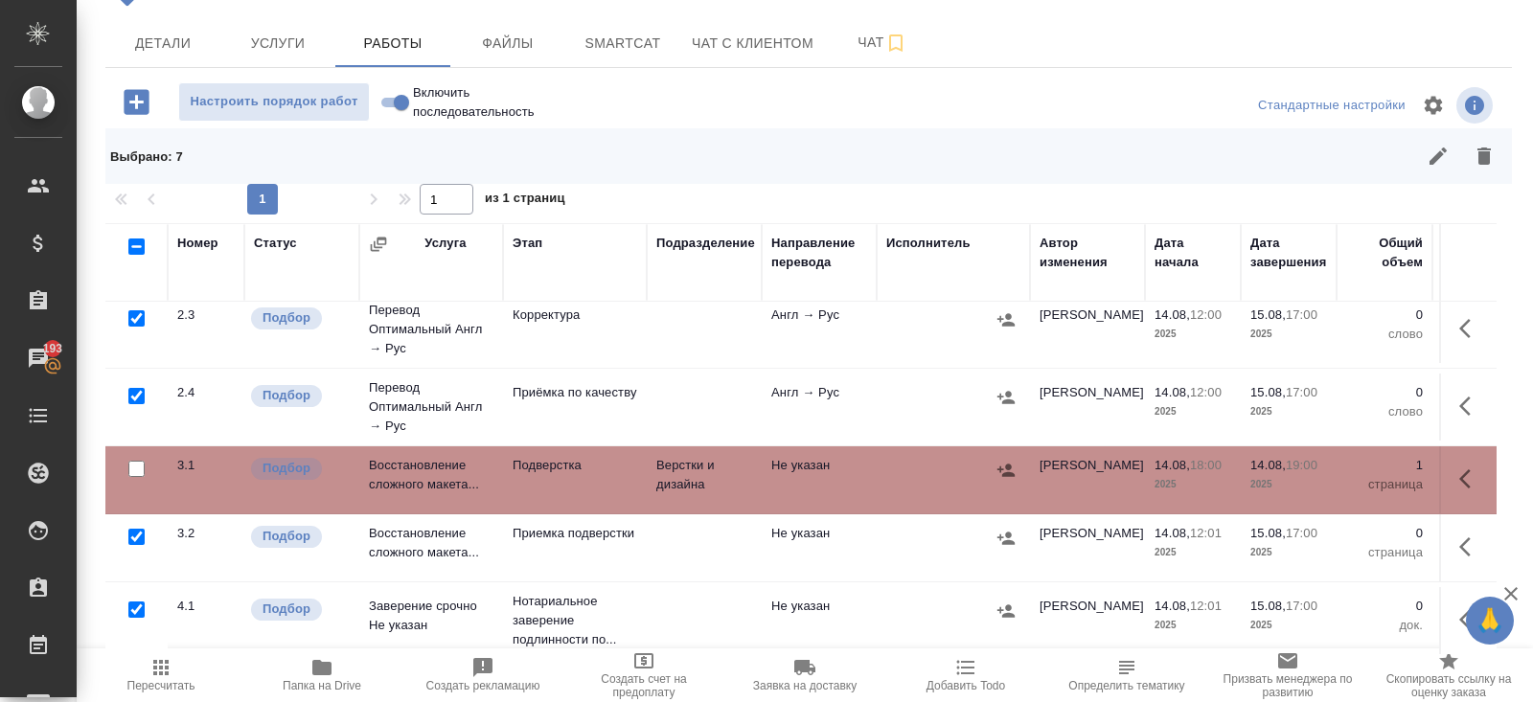
click at [137, 605] on input "checkbox" at bounding box center [136, 610] width 16 height 16
checkbox input "false"
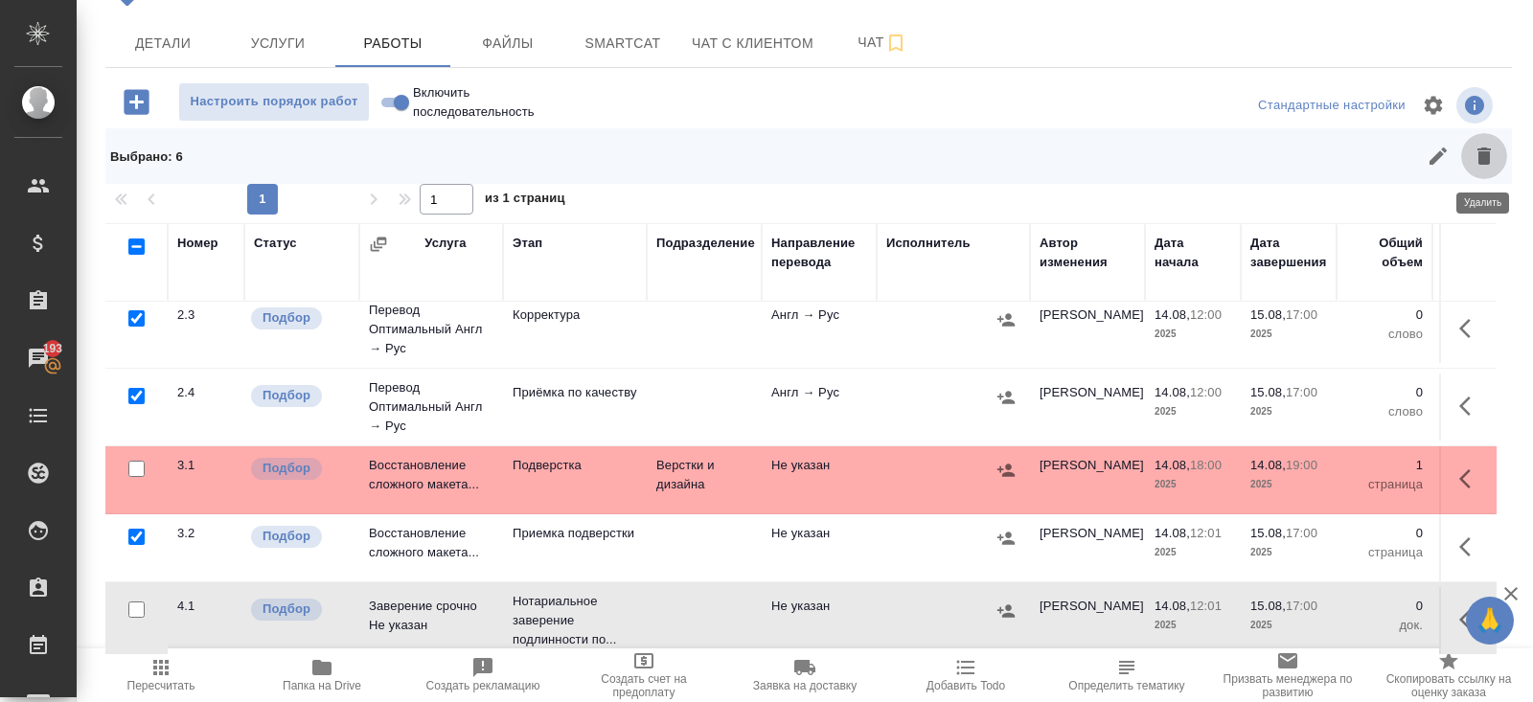
click at [1506, 152] on button "button" at bounding box center [1484, 156] width 46 height 46
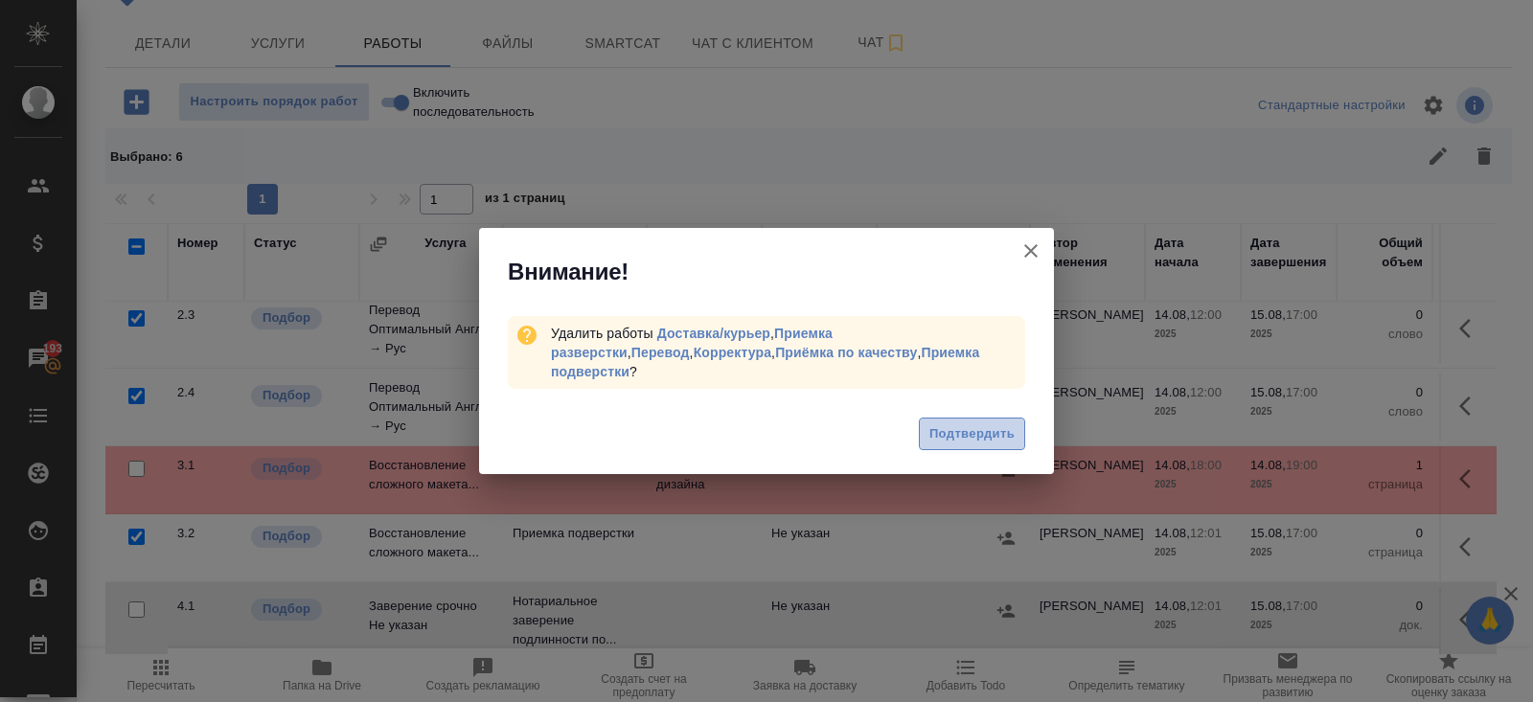
click at [975, 424] on span "Подтвердить" at bounding box center [971, 435] width 85 height 22
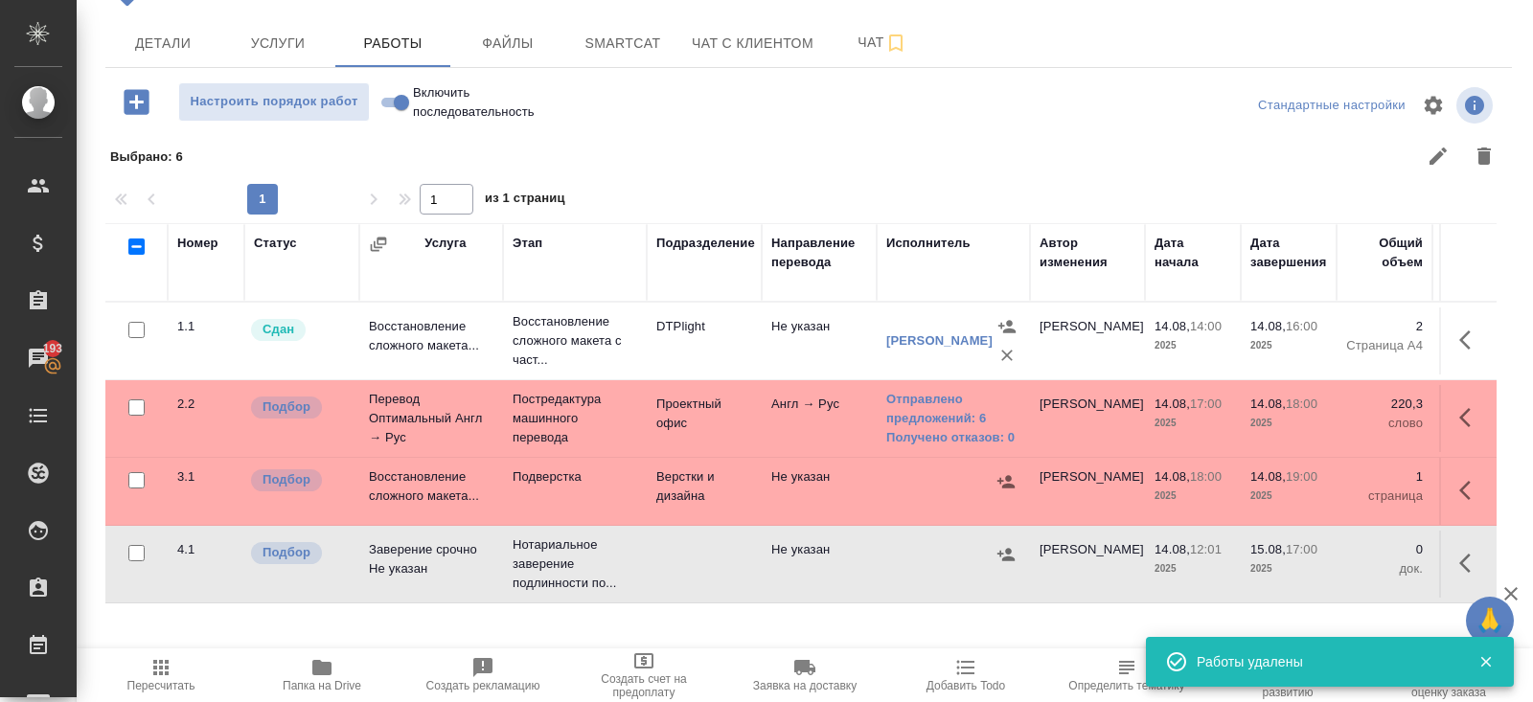
scroll to position [0, 0]
click at [1467, 484] on icon "button" at bounding box center [1470, 490] width 23 height 23
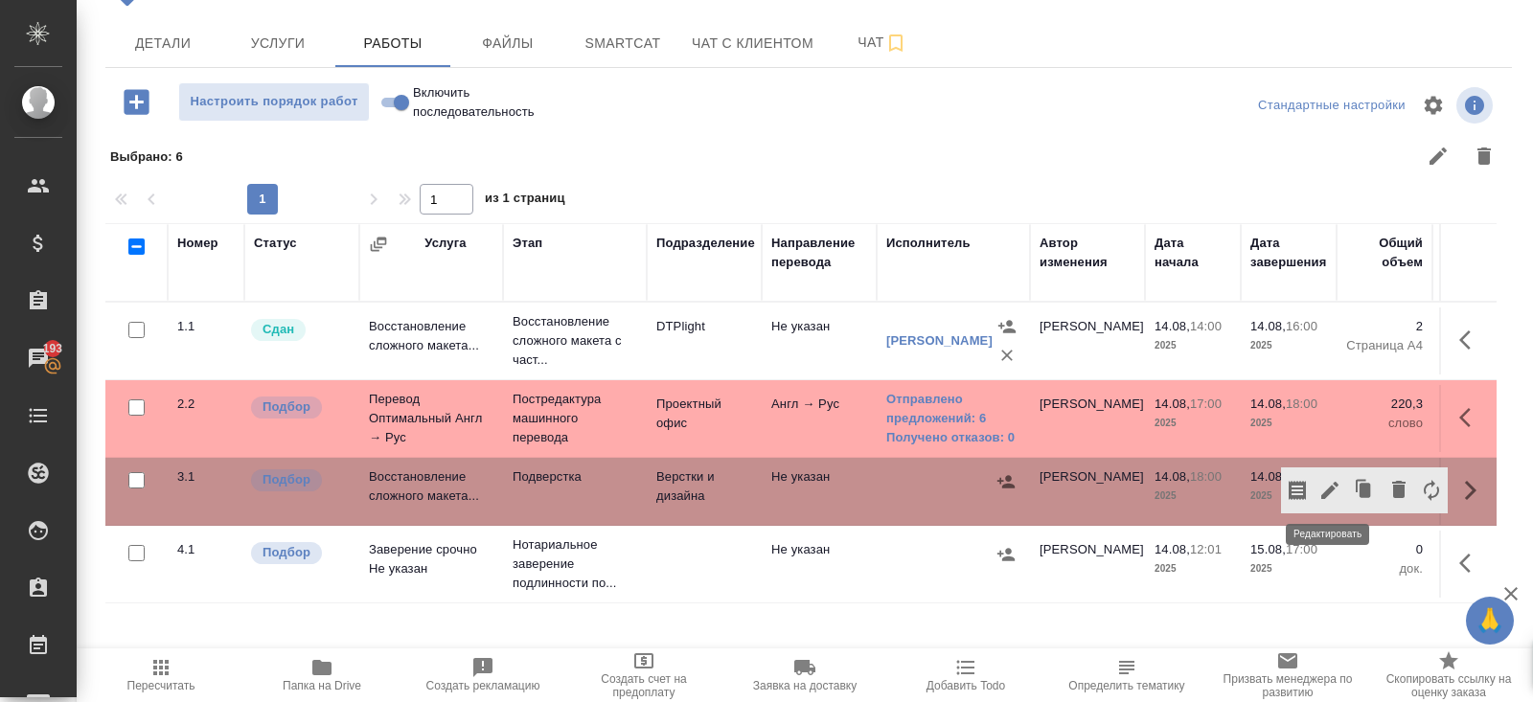
click at [1332, 487] on icon "button" at bounding box center [1329, 490] width 17 height 17
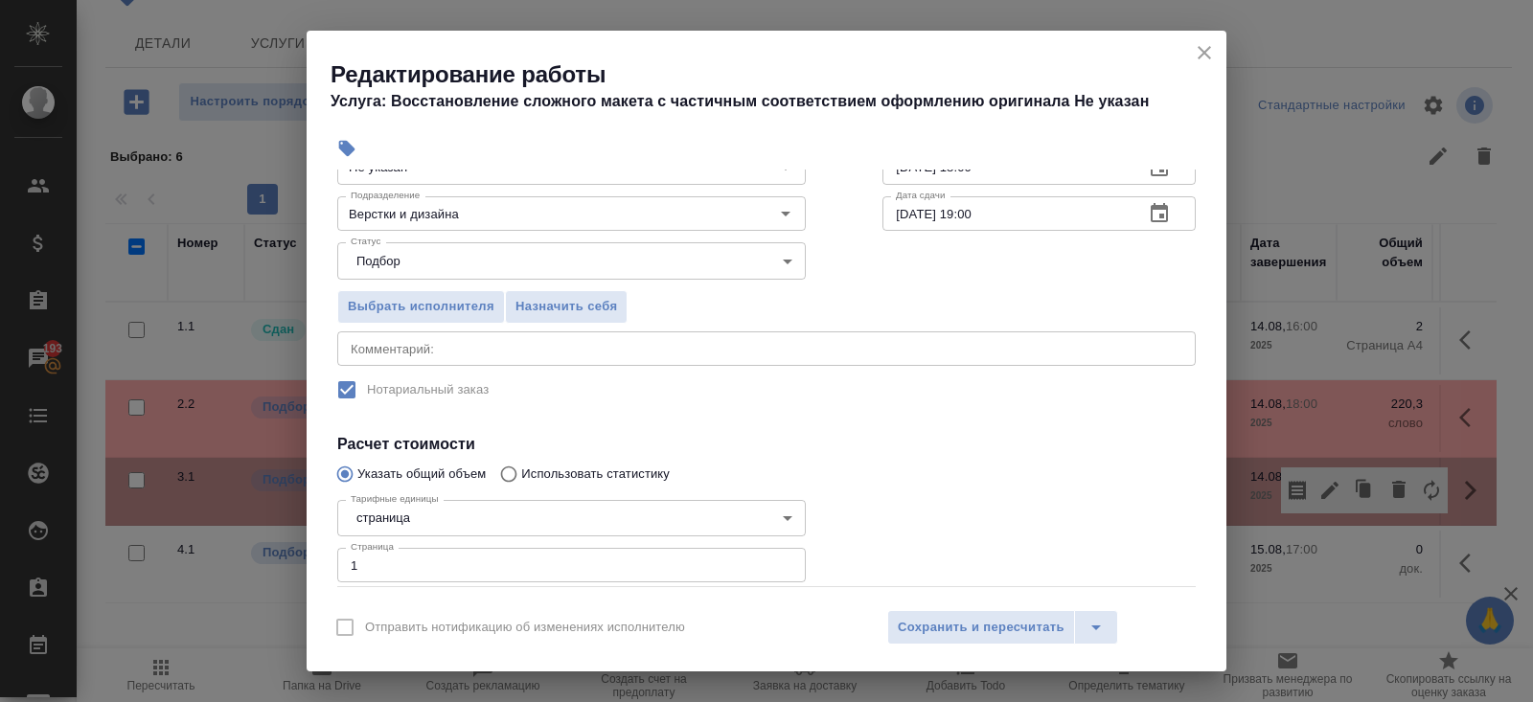
scroll to position [240, 0]
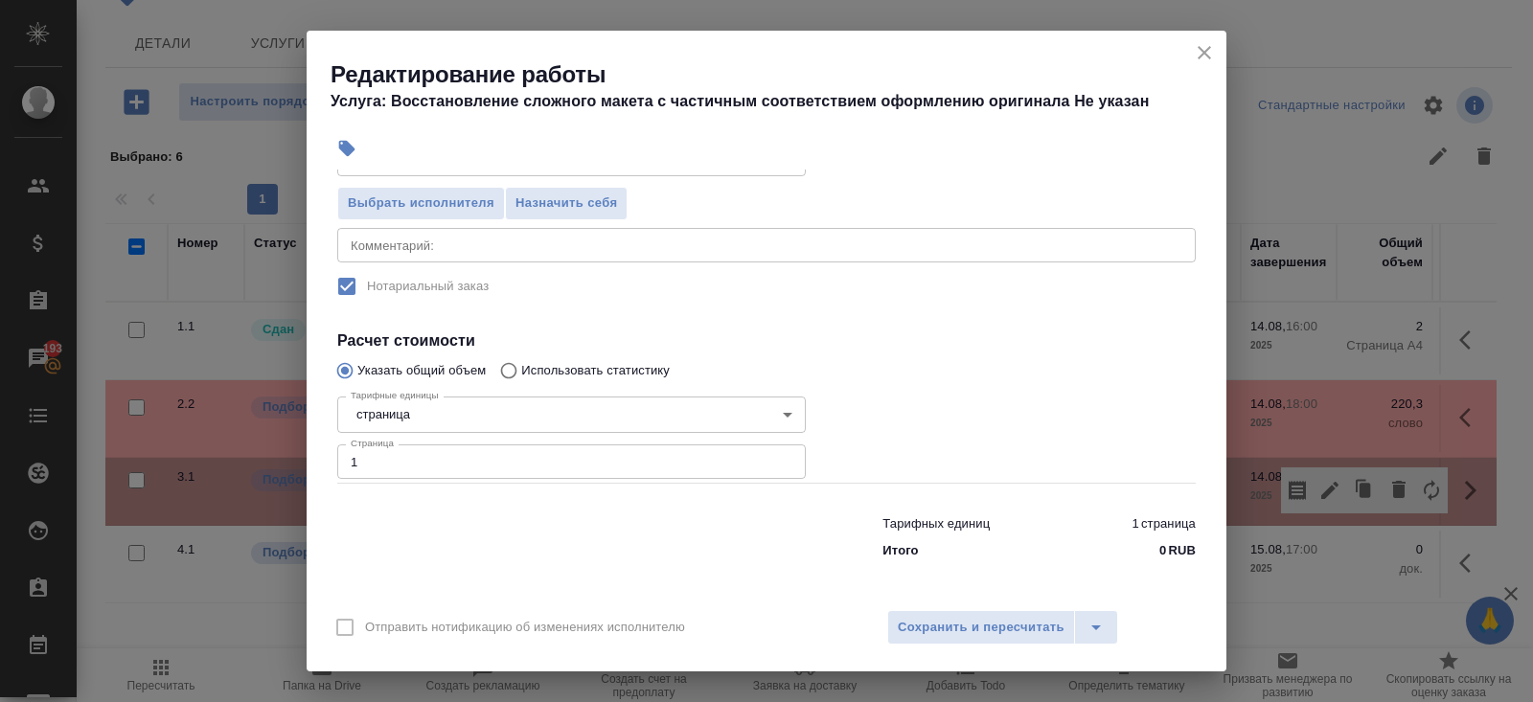
drag, startPoint x: 407, startPoint y: 454, endPoint x: 265, endPoint y: 449, distance: 141.9
click at [265, 449] on div "Редактирование работы Услуга: Восстановление сложного макета с частичным соотве…" at bounding box center [766, 351] width 1533 height 702
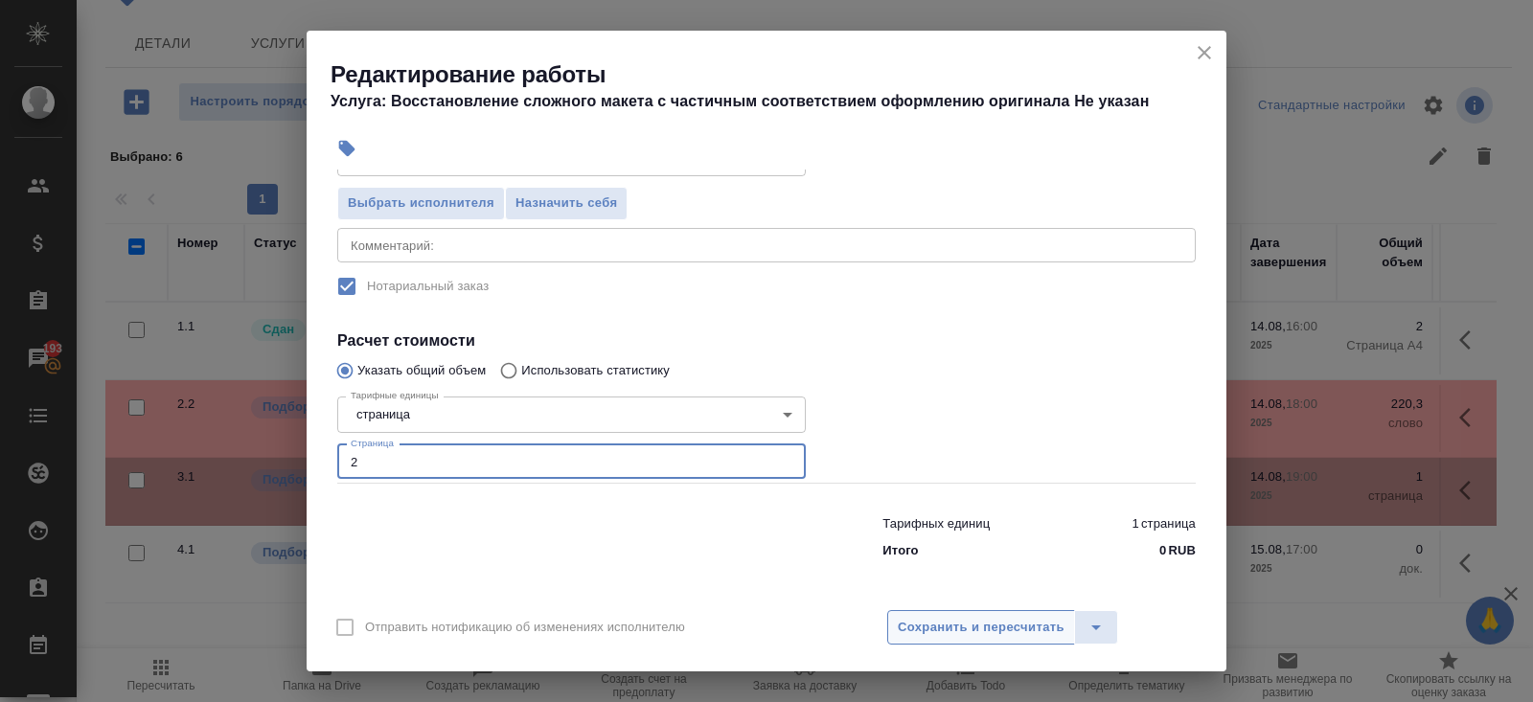
type input "2"
click at [924, 624] on span "Сохранить и пересчитать" at bounding box center [981, 628] width 167 height 22
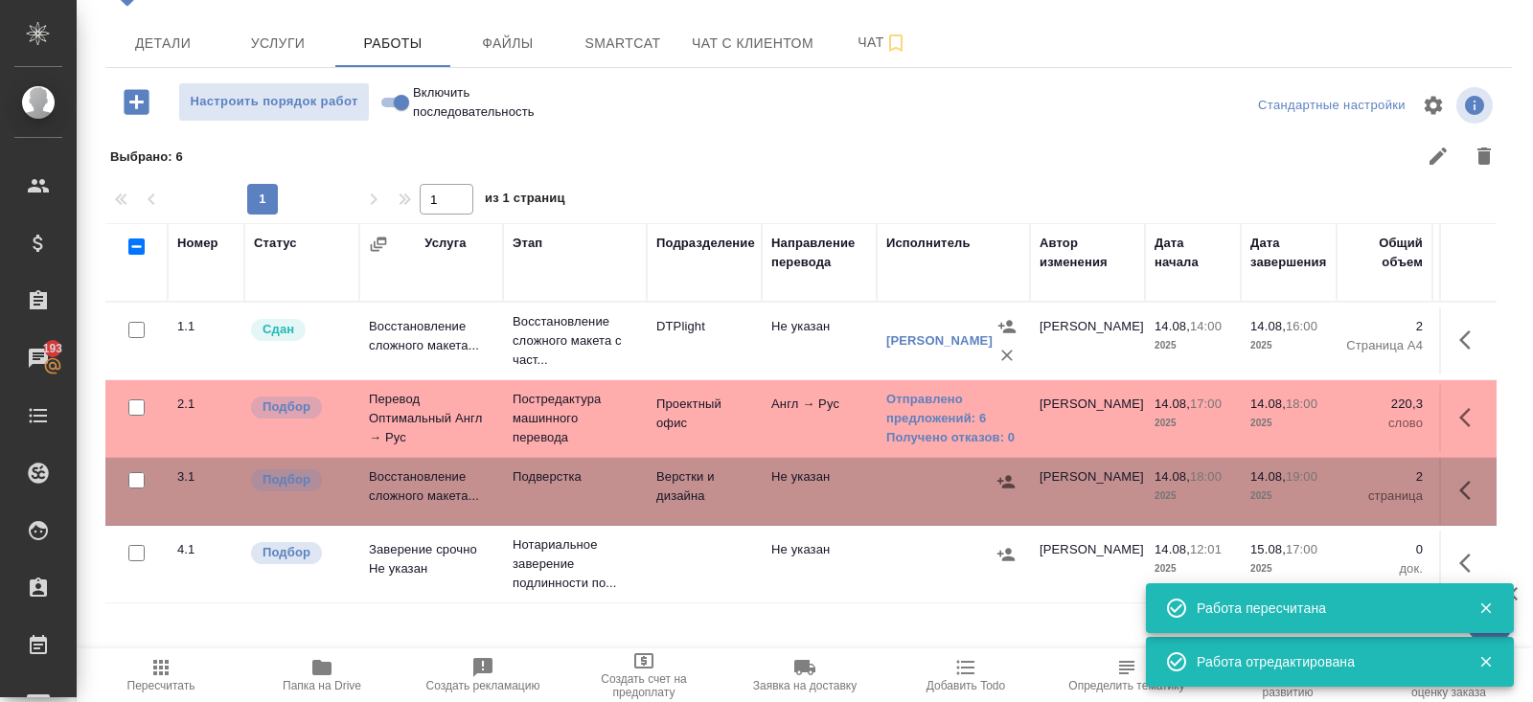
click at [181, 674] on span "Пересчитать" at bounding box center [161, 674] width 138 height 36
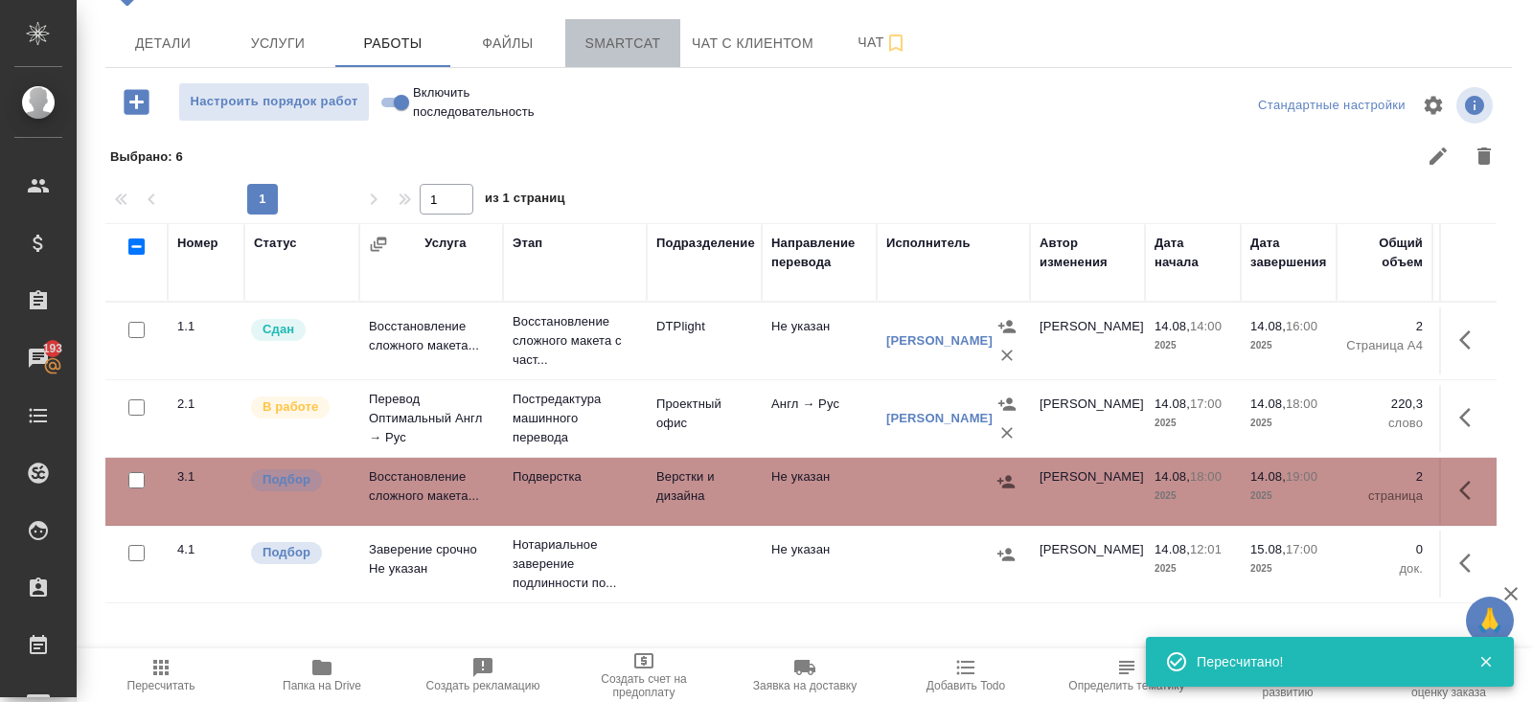
click at [603, 43] on span "Smartcat" at bounding box center [623, 44] width 92 height 24
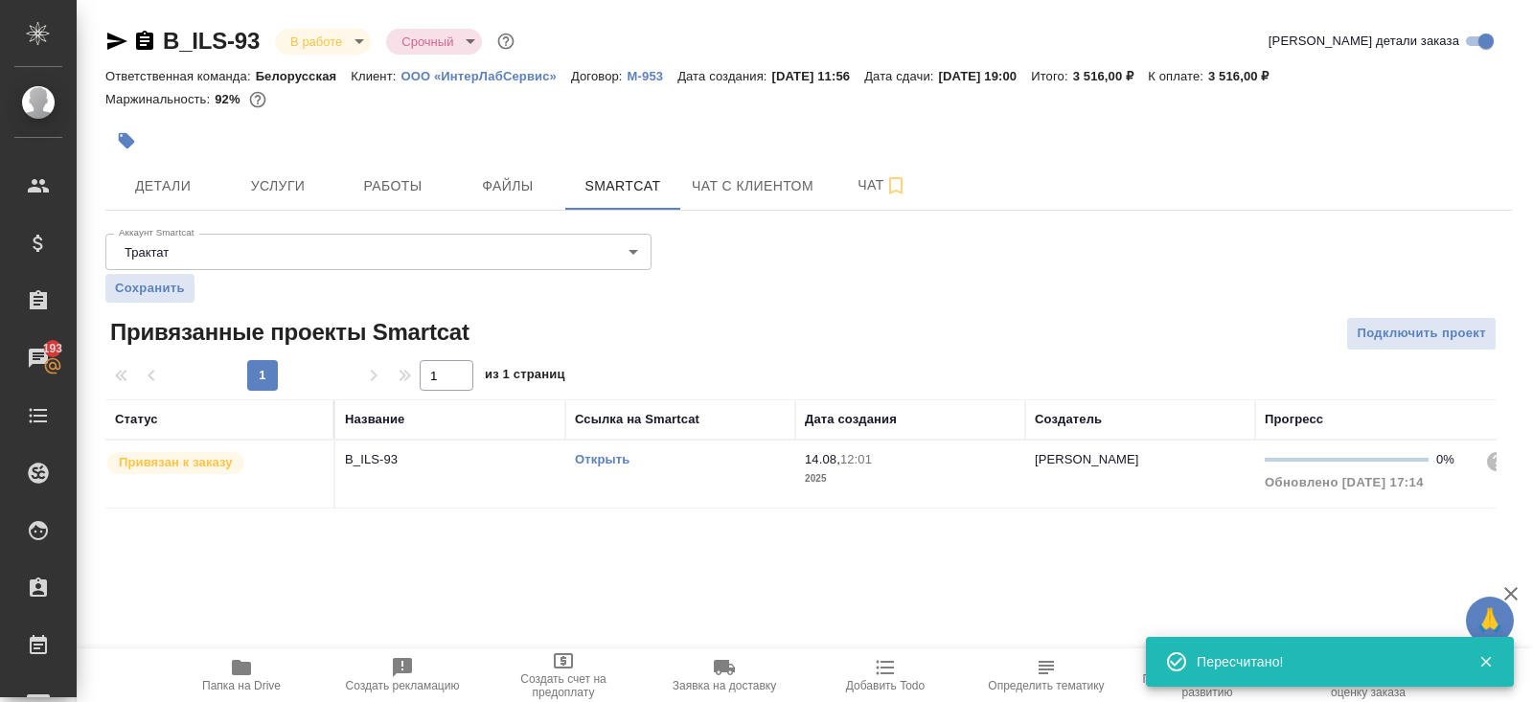
click at [589, 456] on link "Открыть" at bounding box center [602, 459] width 55 height 14
click at [386, 179] on span "Работы" at bounding box center [393, 186] width 92 height 24
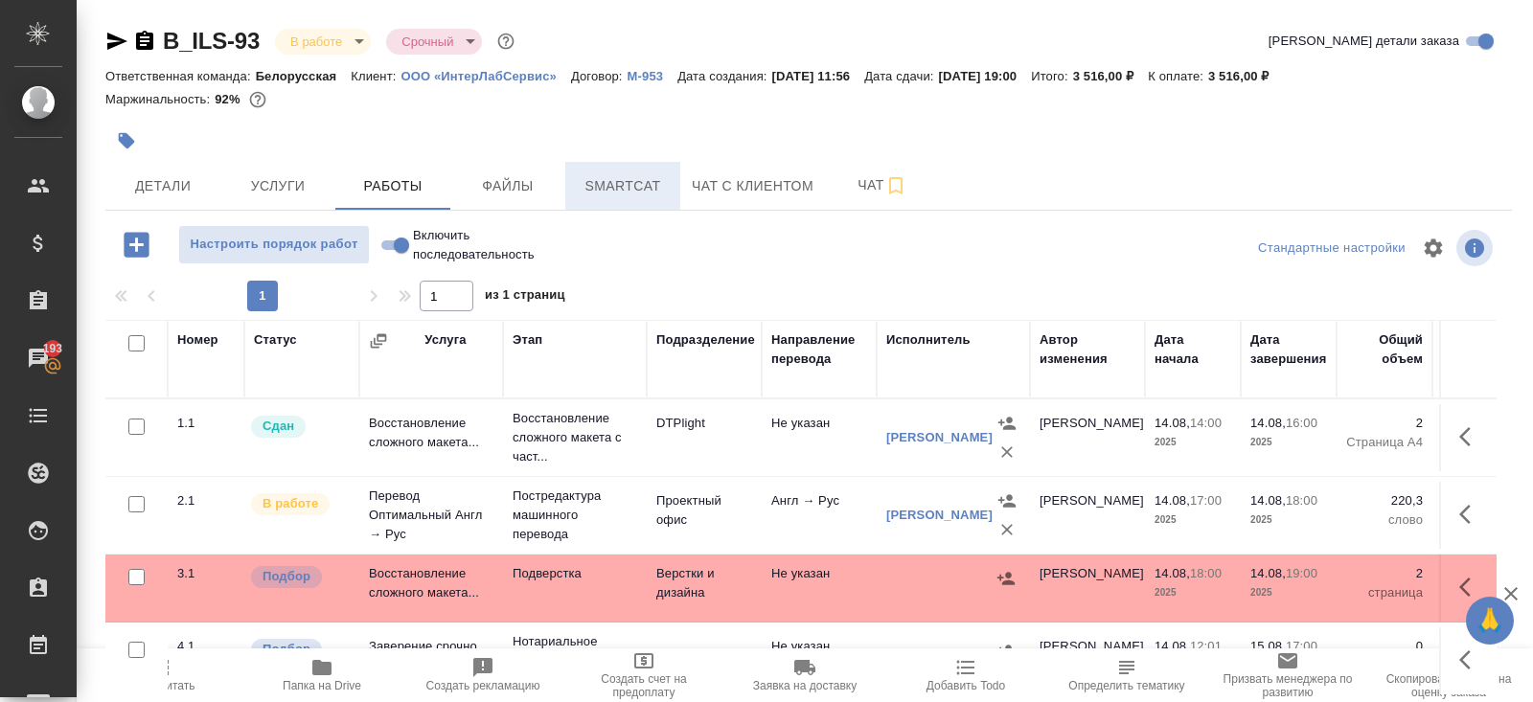
click at [642, 185] on span "Smartcat" at bounding box center [623, 186] width 92 height 24
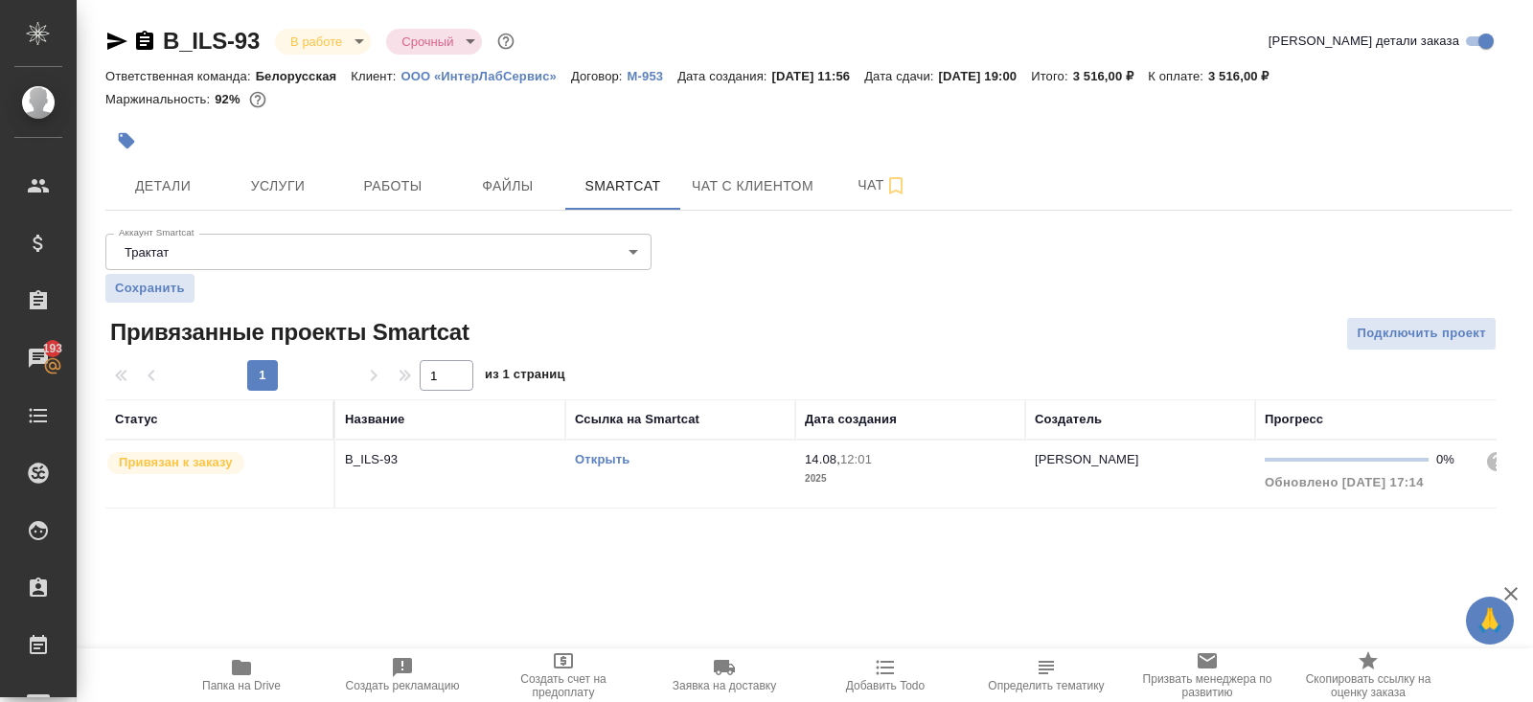
click at [605, 461] on link "Открыть" at bounding box center [602, 459] width 55 height 14
click at [592, 456] on link "Открыть" at bounding box center [602, 459] width 55 height 14
click at [241, 671] on icon "button" at bounding box center [241, 667] width 19 height 15
click at [407, 175] on span "Работы" at bounding box center [393, 186] width 92 height 24
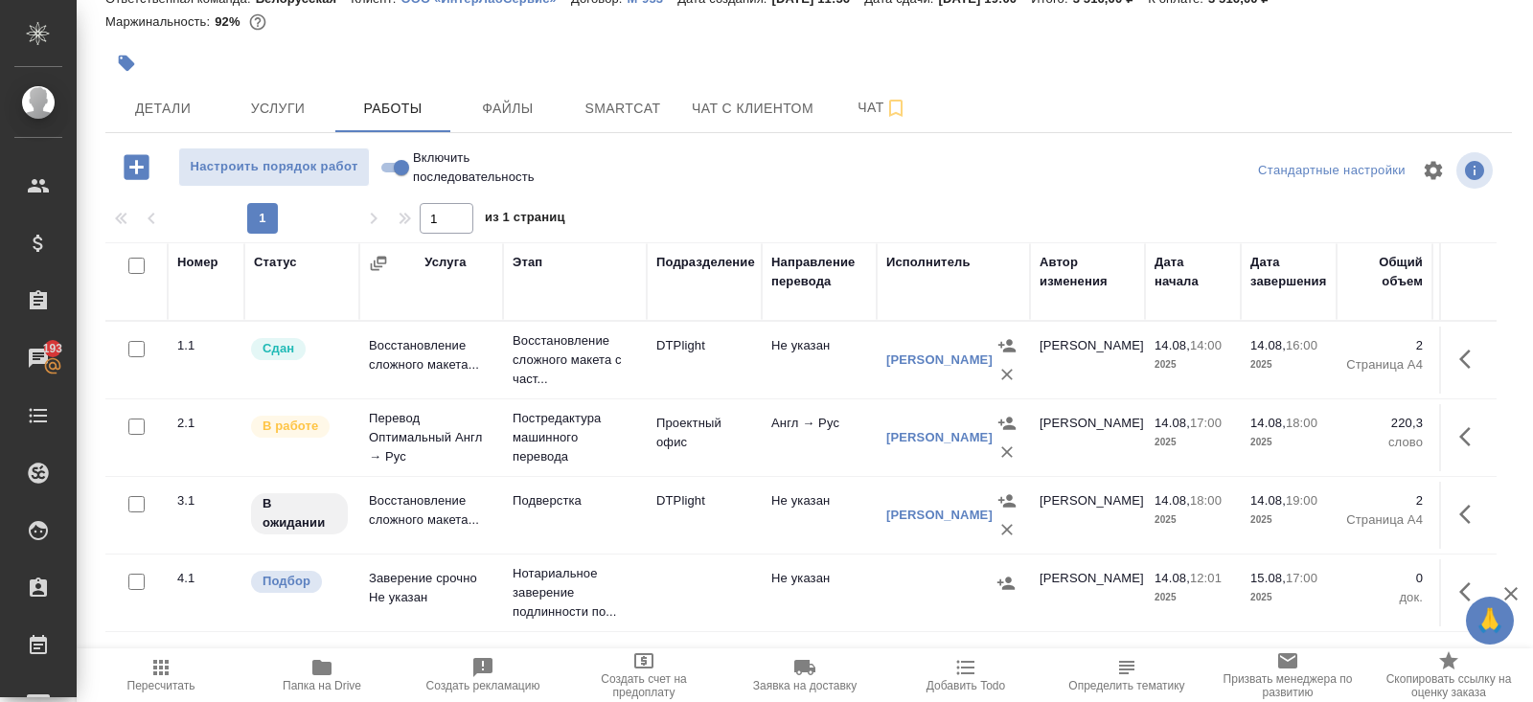
scroll to position [97, 0]
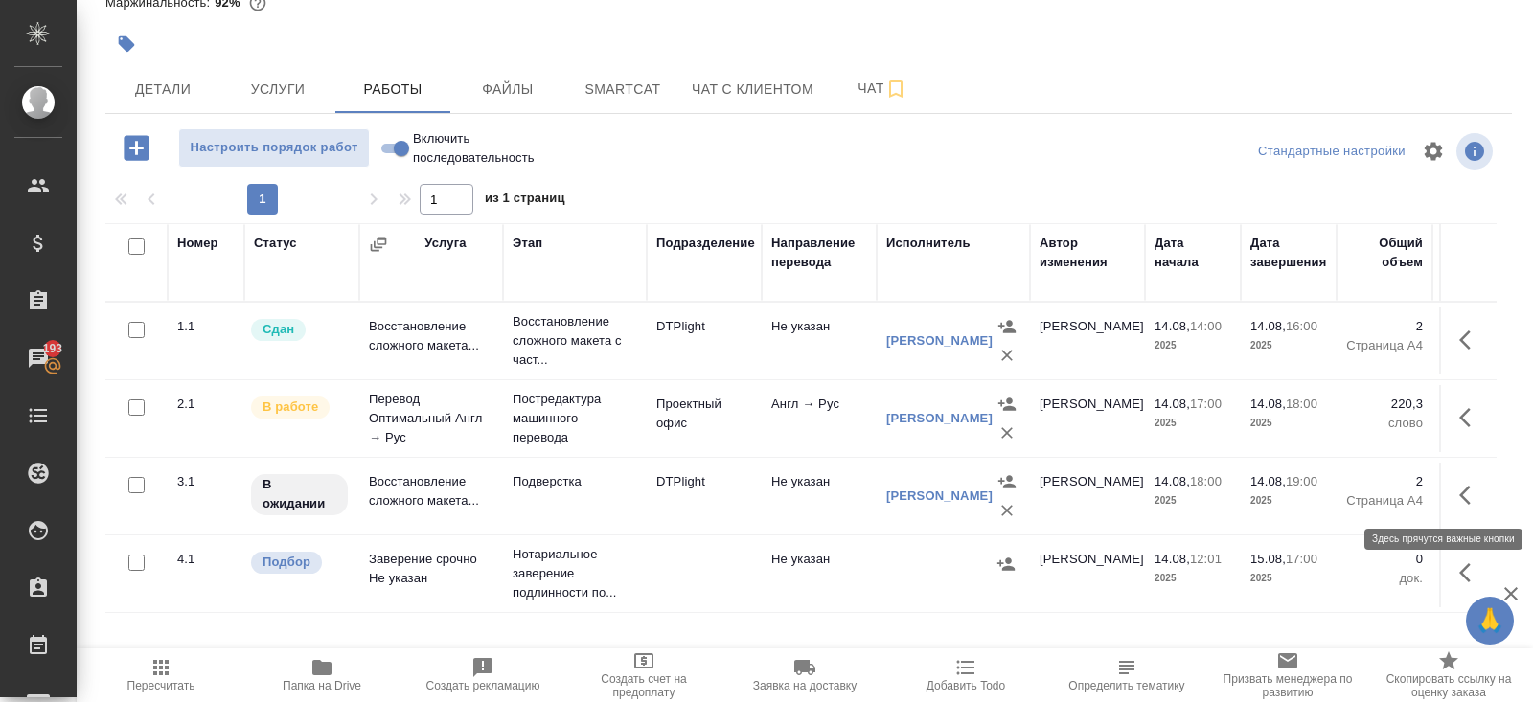
click at [1481, 497] on button "button" at bounding box center [1471, 495] width 46 height 46
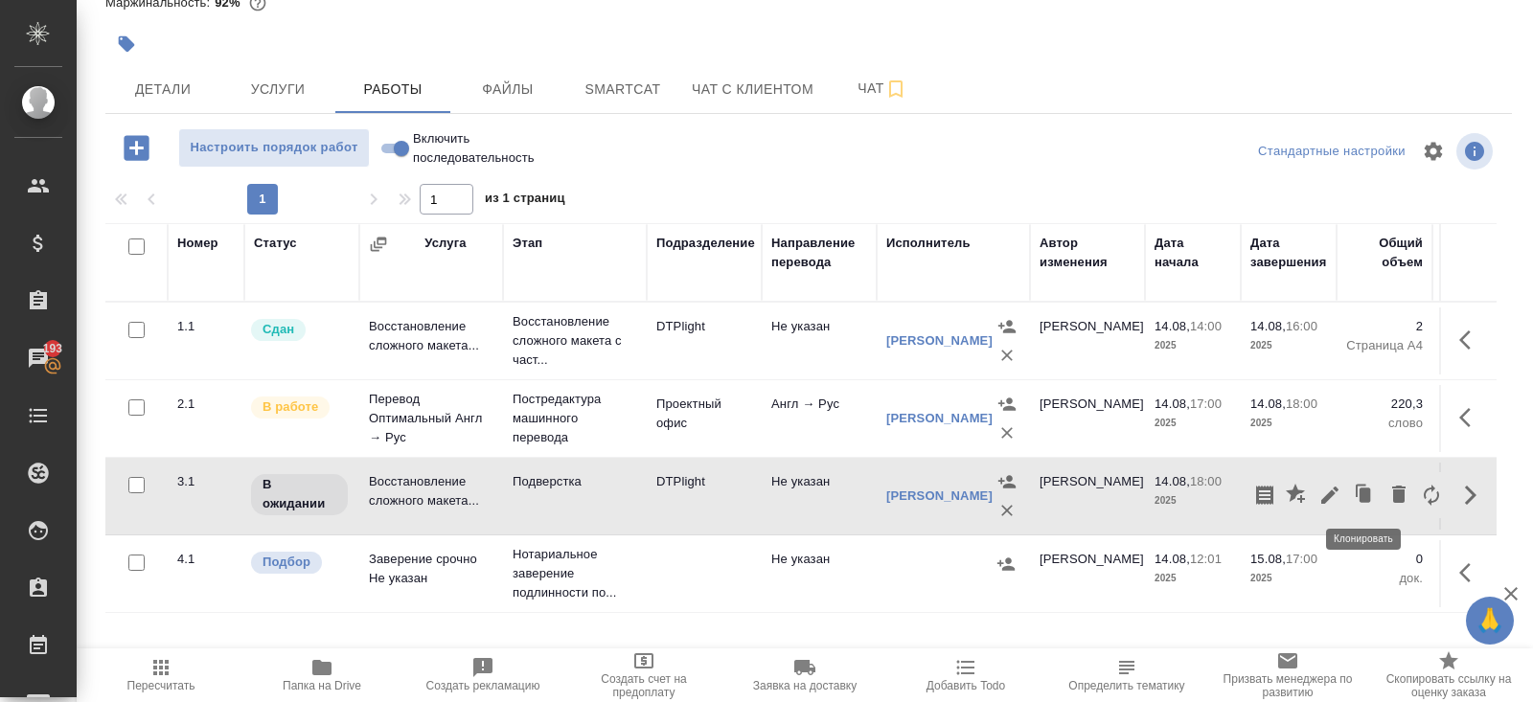
click at [1335, 491] on icon "button" at bounding box center [1329, 495] width 17 height 17
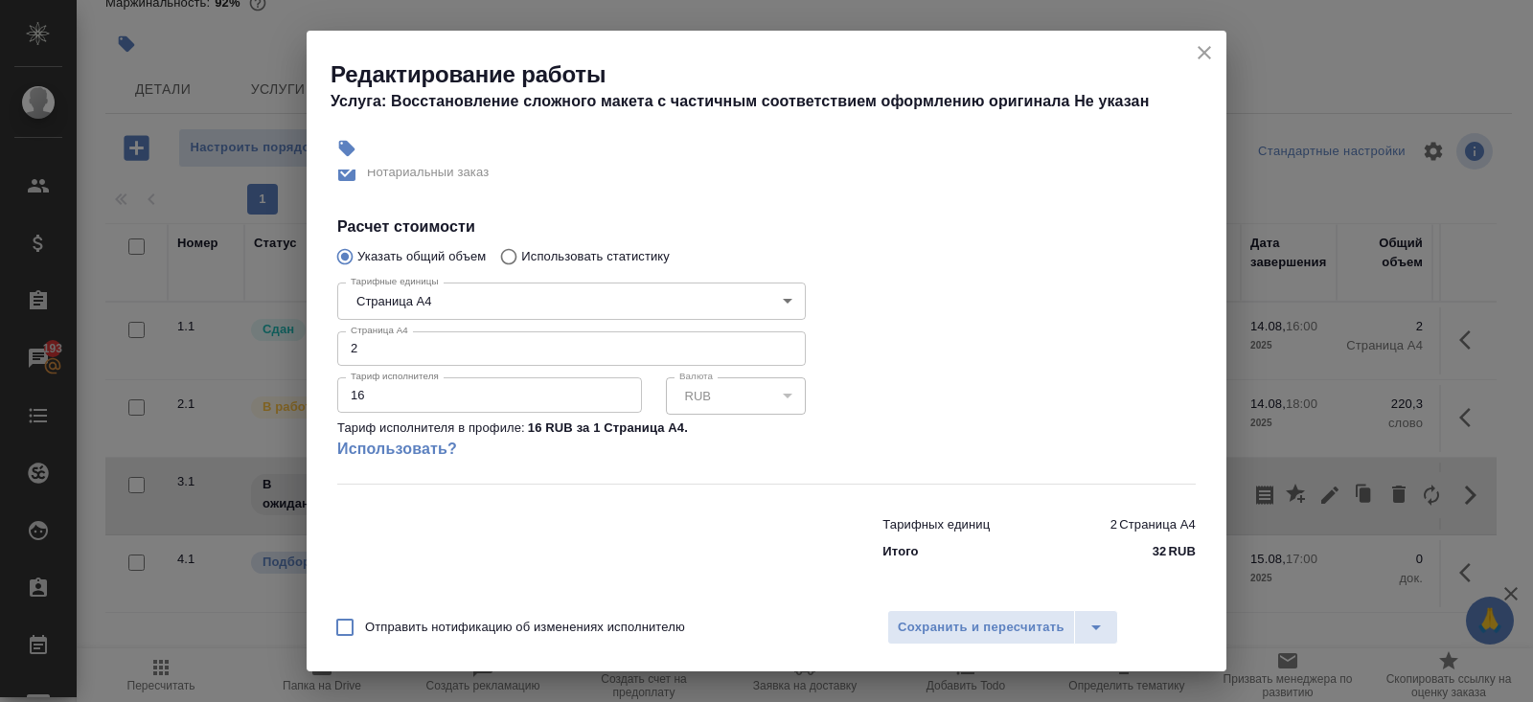
scroll to position [0, 0]
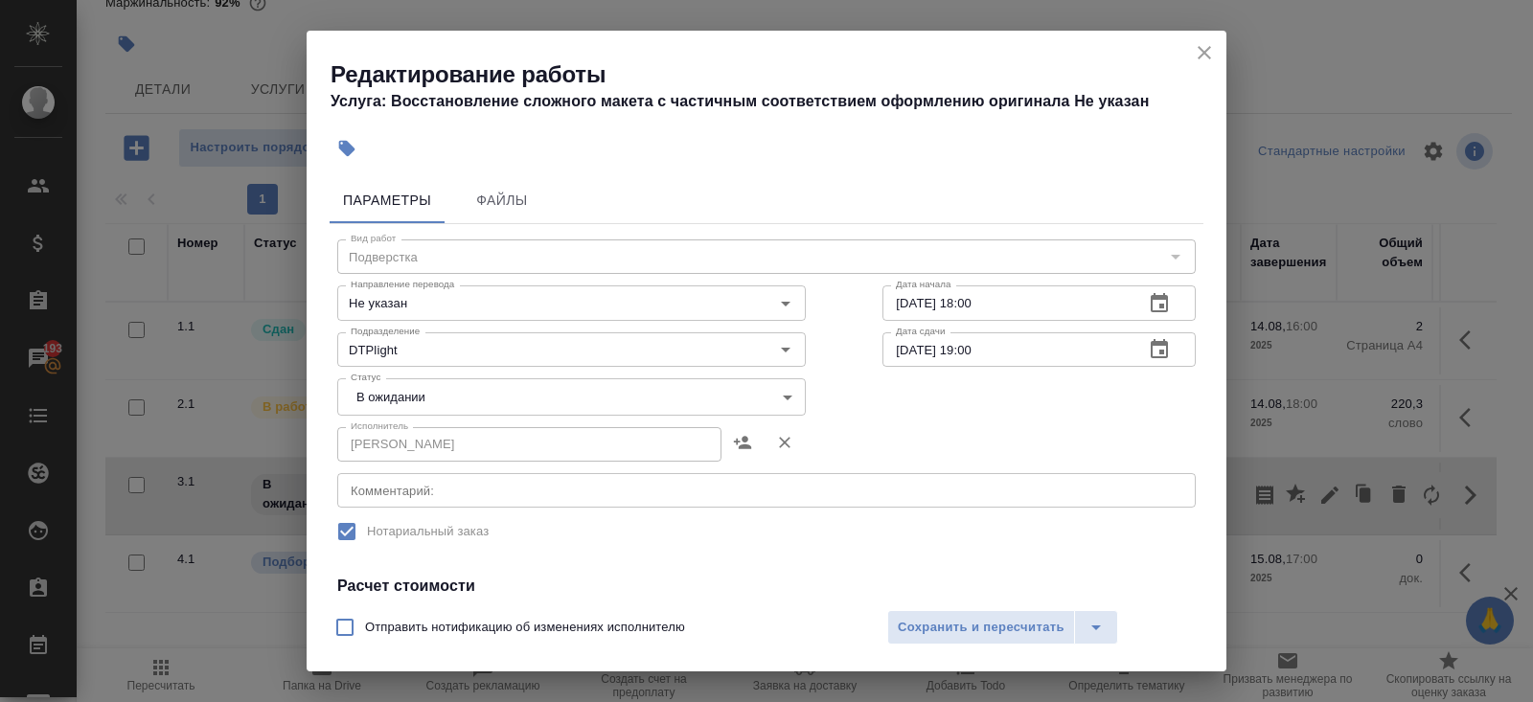
click at [384, 497] on textarea at bounding box center [767, 491] width 832 height 14
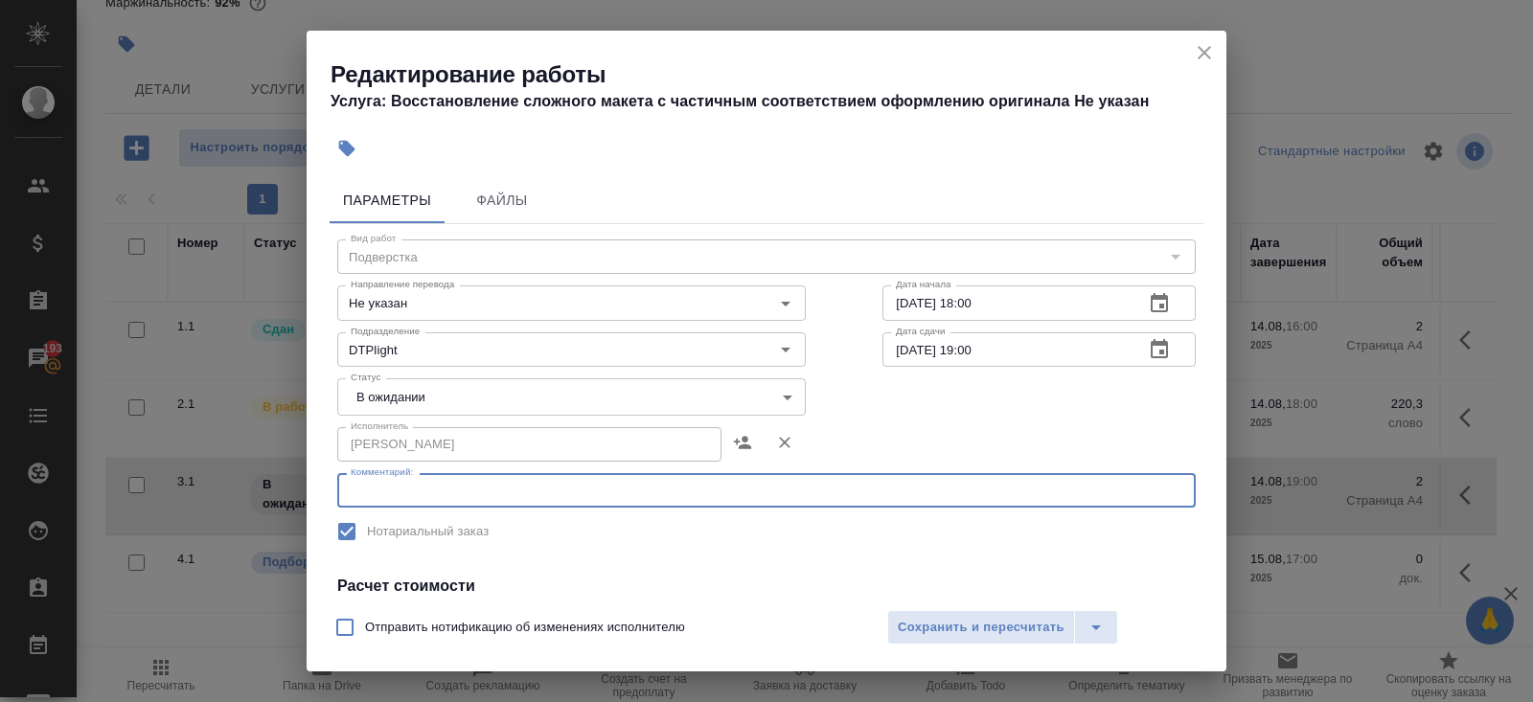
paste textarea "https://drive.awatera.com/s/C8MBKxC3KHMsL4H"
type textarea "https://drive.awatera.com/s/C8MBKxC3KHMsL4H"
click at [365, 396] on body "🙏 .cls-1 fill:#fff; AWATERA Belyakova Yulia Клиенты Спецификации Заказы 193 Чат…" at bounding box center [766, 351] width 1533 height 702
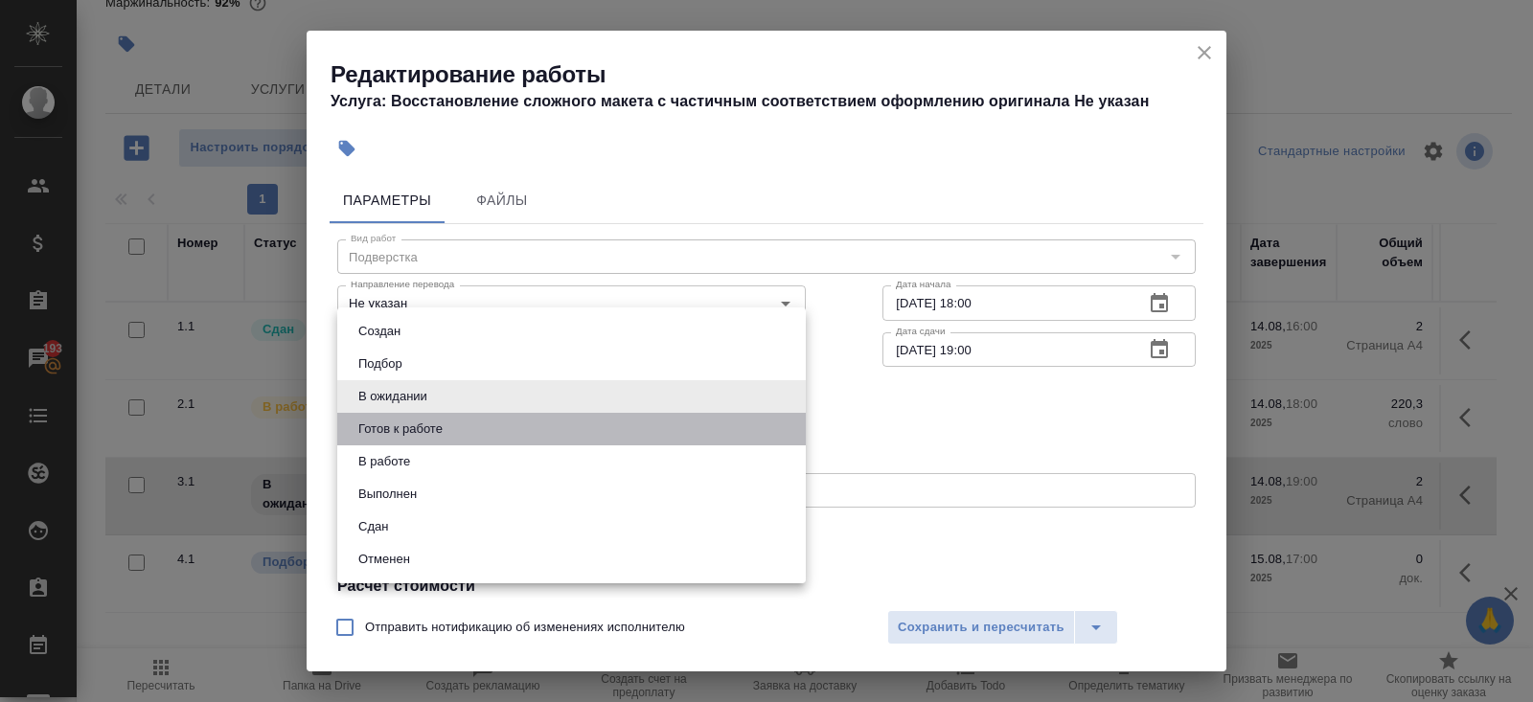
click at [369, 416] on li "Готов к работе" at bounding box center [571, 429] width 469 height 33
type input "readyForWork"
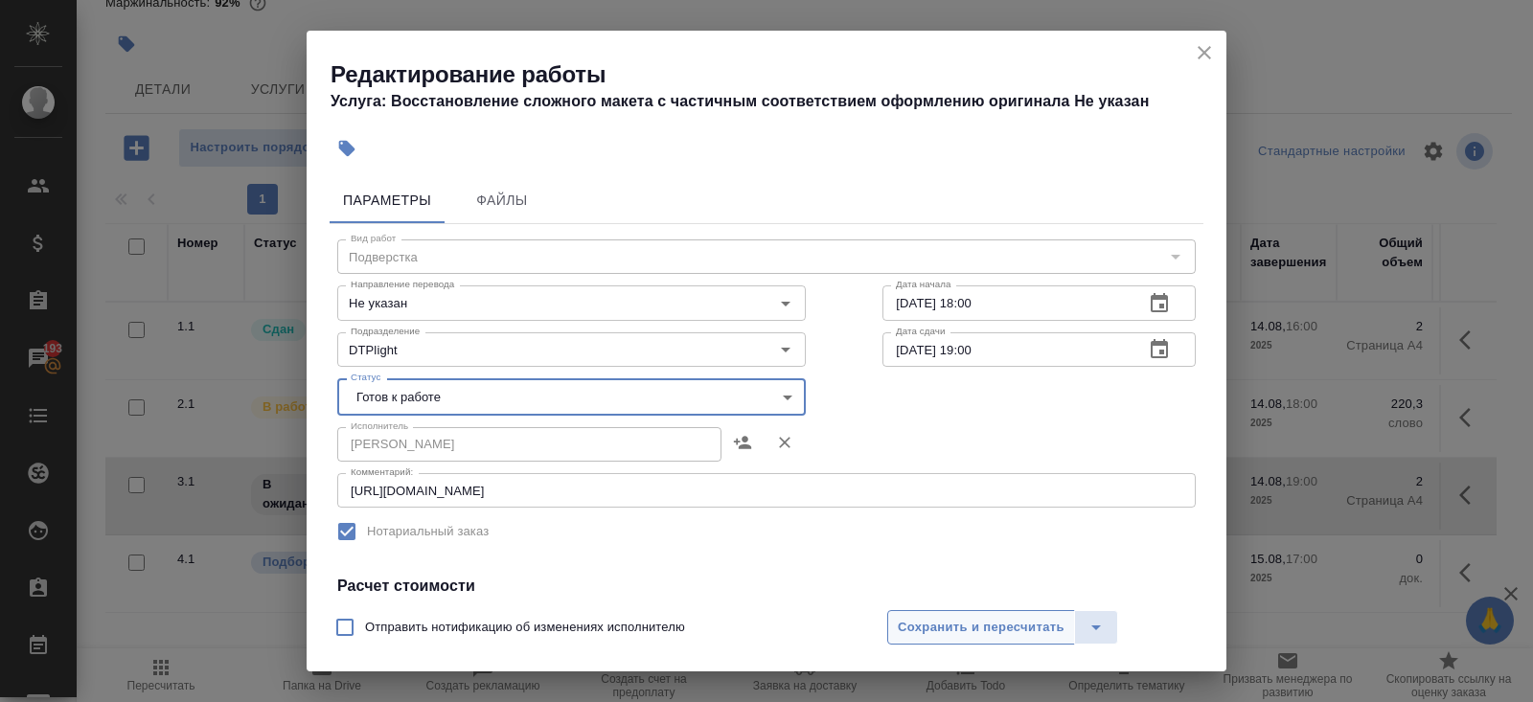
click at [911, 620] on span "Сохранить и пересчитать" at bounding box center [981, 628] width 167 height 22
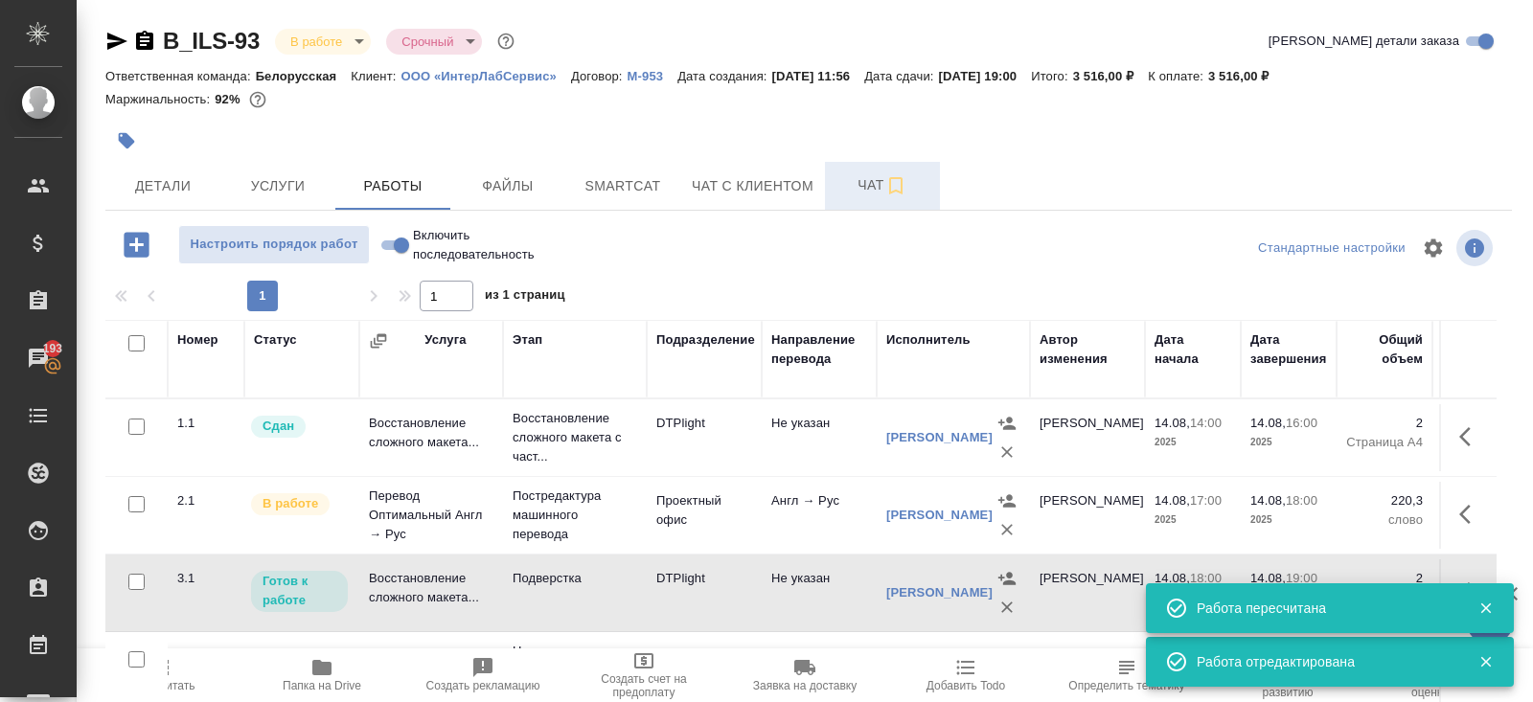
scroll to position [97, 0]
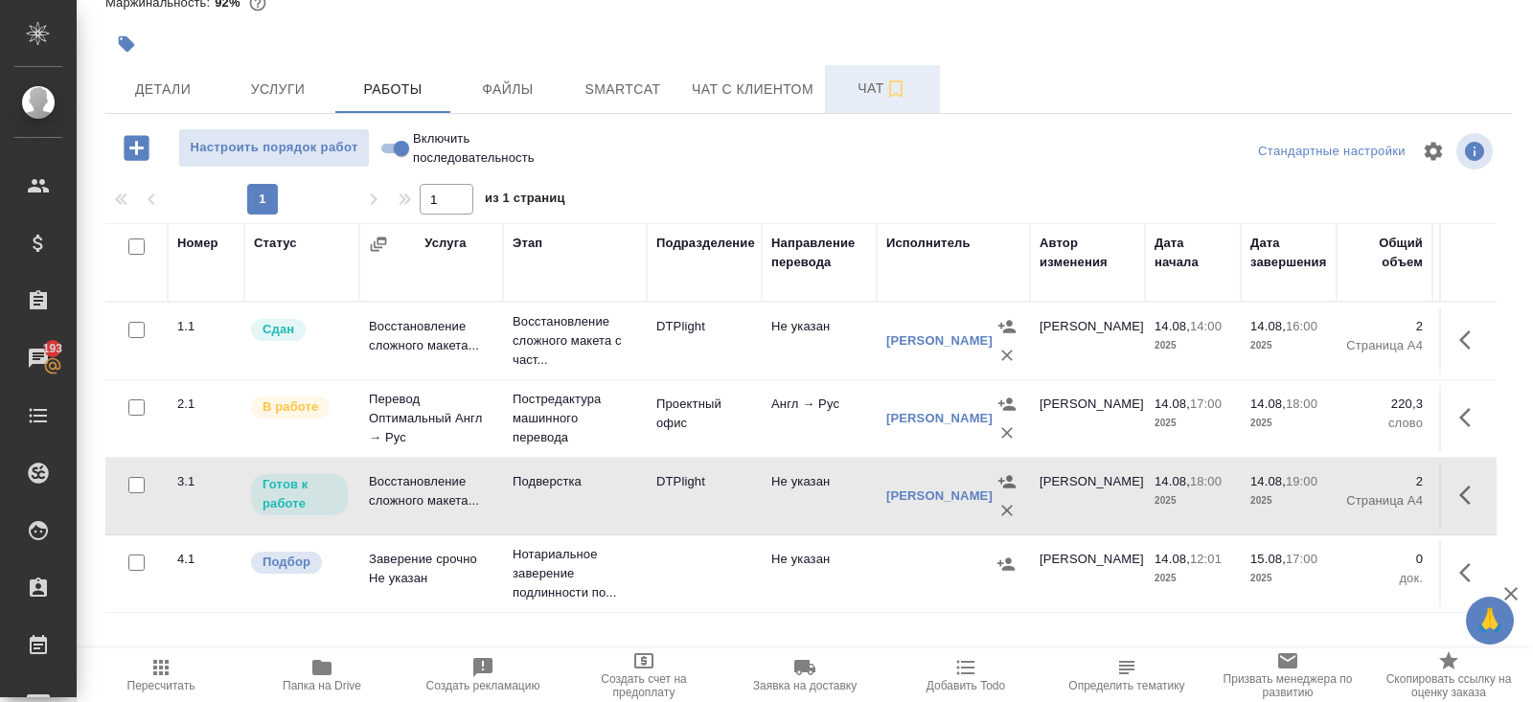
click at [859, 79] on span "Чат" at bounding box center [882, 89] width 92 height 24
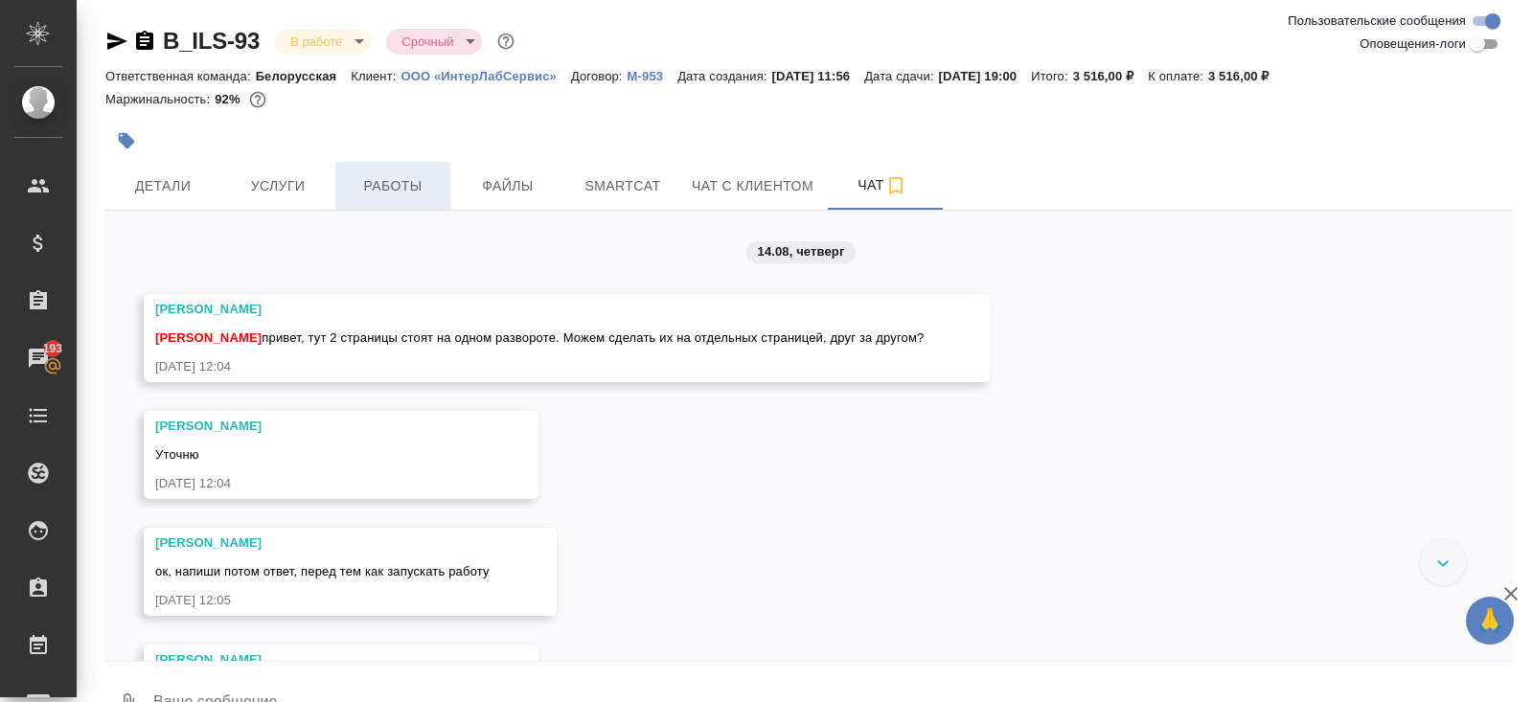
click at [401, 190] on span "Работы" at bounding box center [393, 186] width 92 height 24
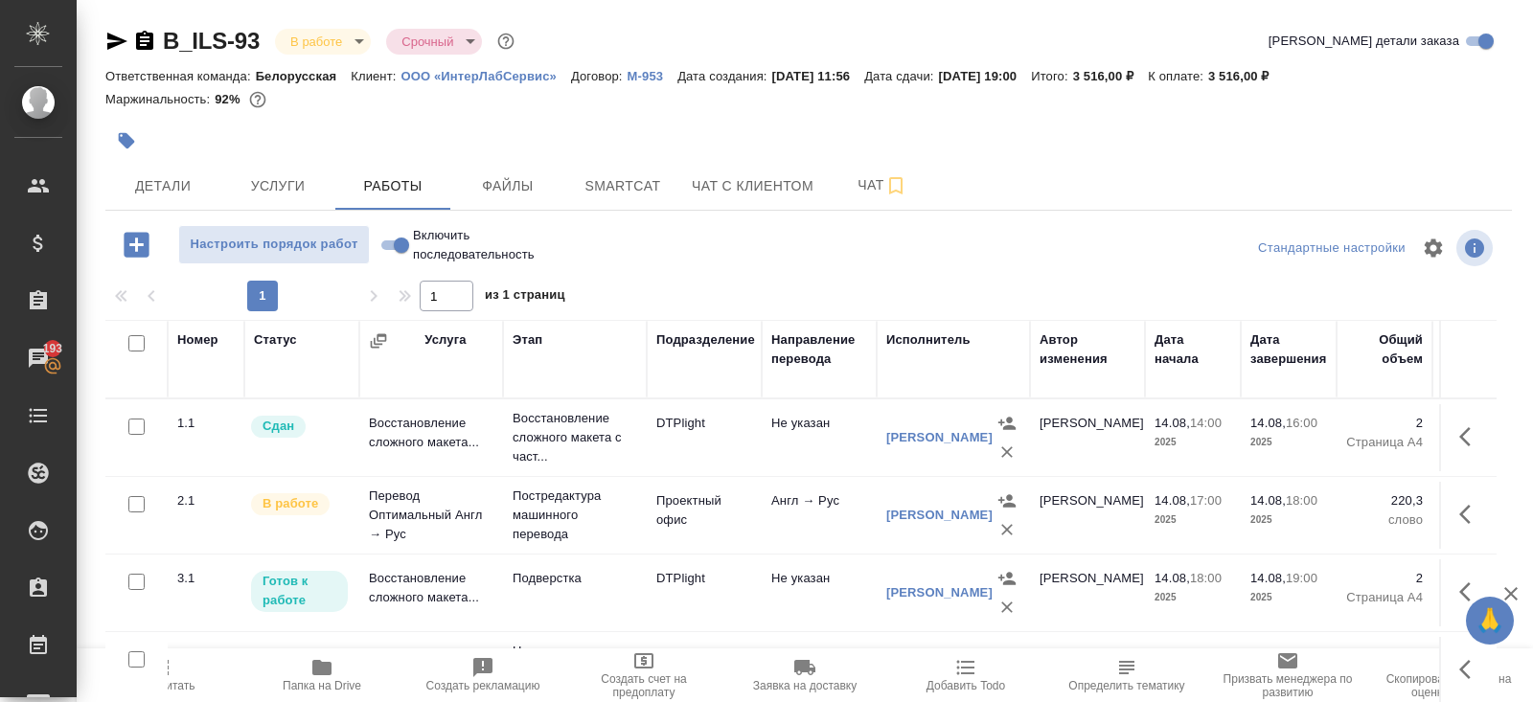
scroll to position [97, 0]
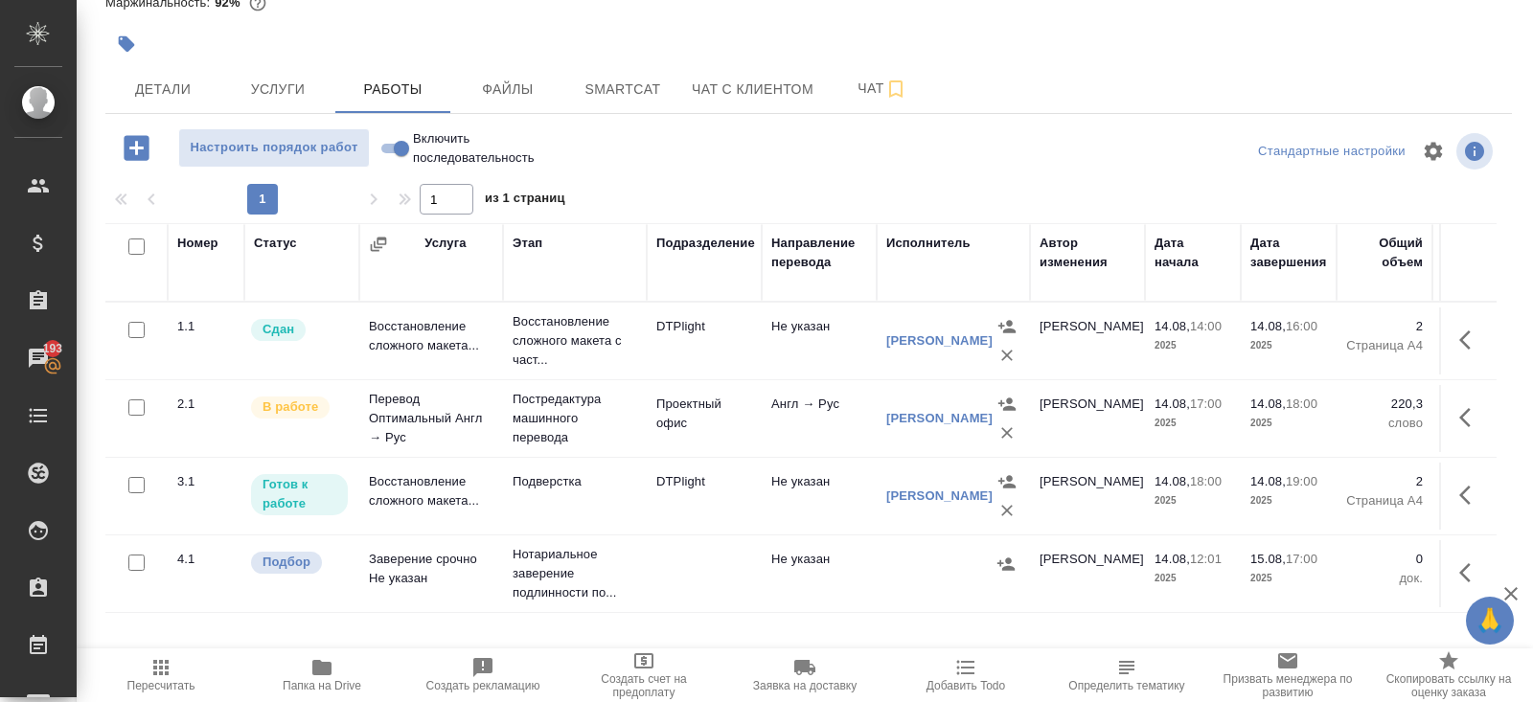
click at [1467, 407] on icon "button" at bounding box center [1470, 417] width 23 height 23
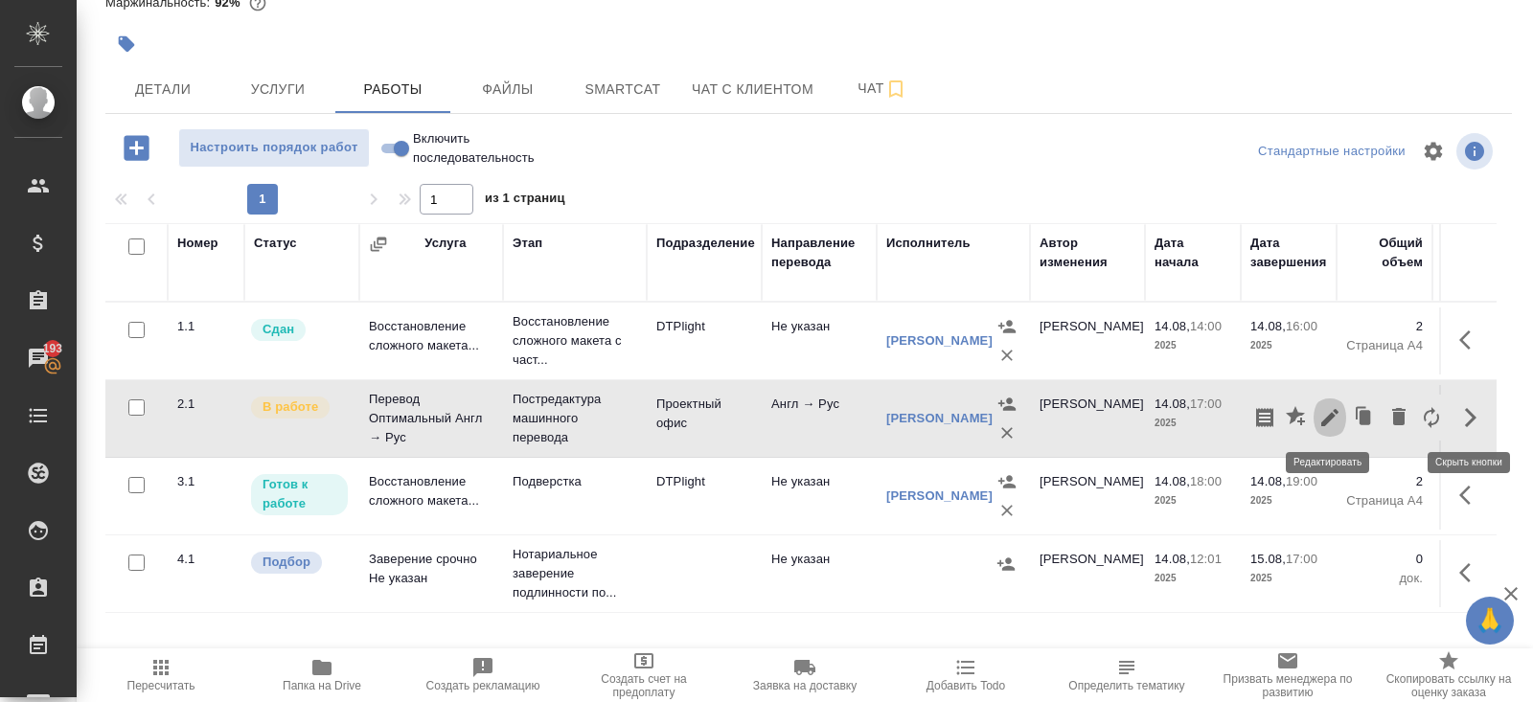
click at [1330, 420] on icon "button" at bounding box center [1329, 417] width 23 height 23
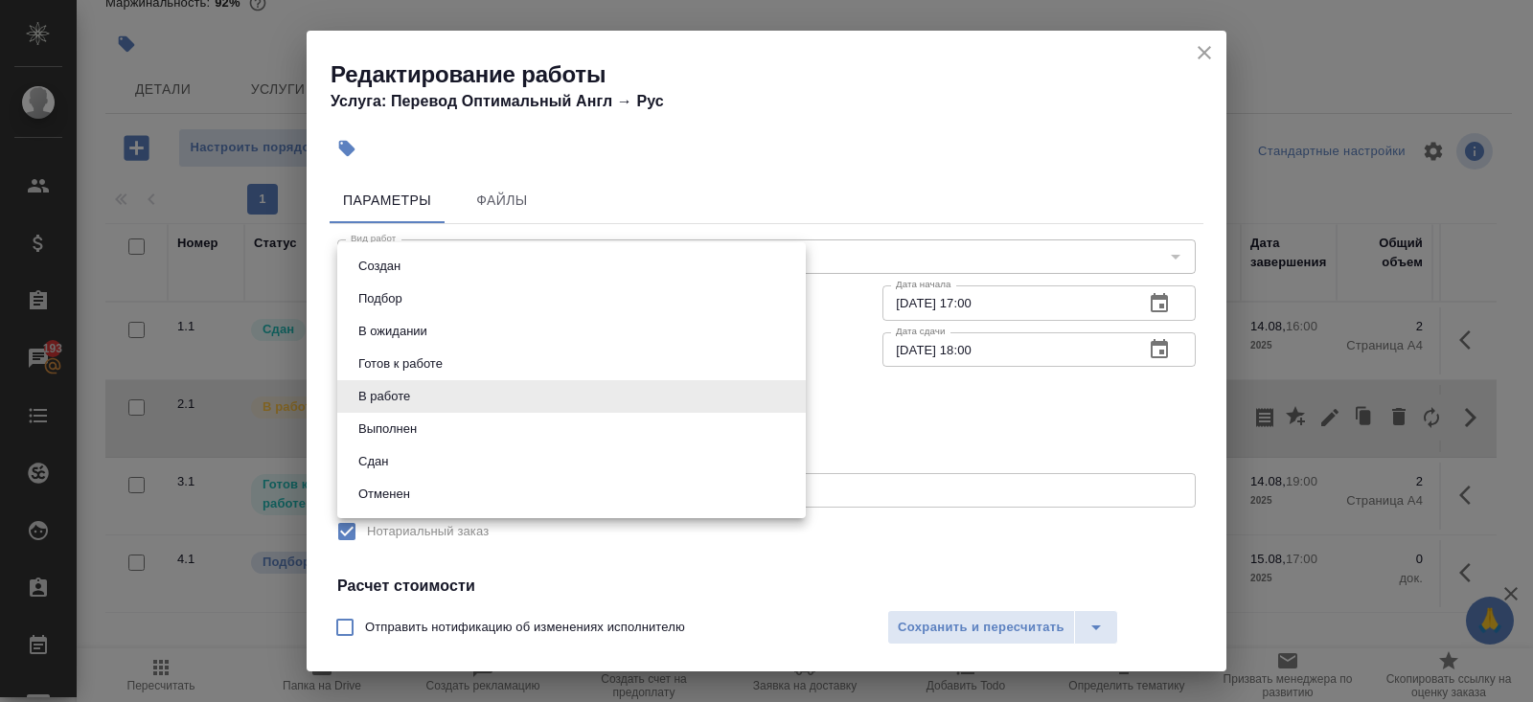
click at [467, 401] on body "🙏 .cls-1 fill:#fff; AWATERA Belyakova Yulia Клиенты Спецификации Заказы 193 Чат…" at bounding box center [766, 351] width 1533 height 702
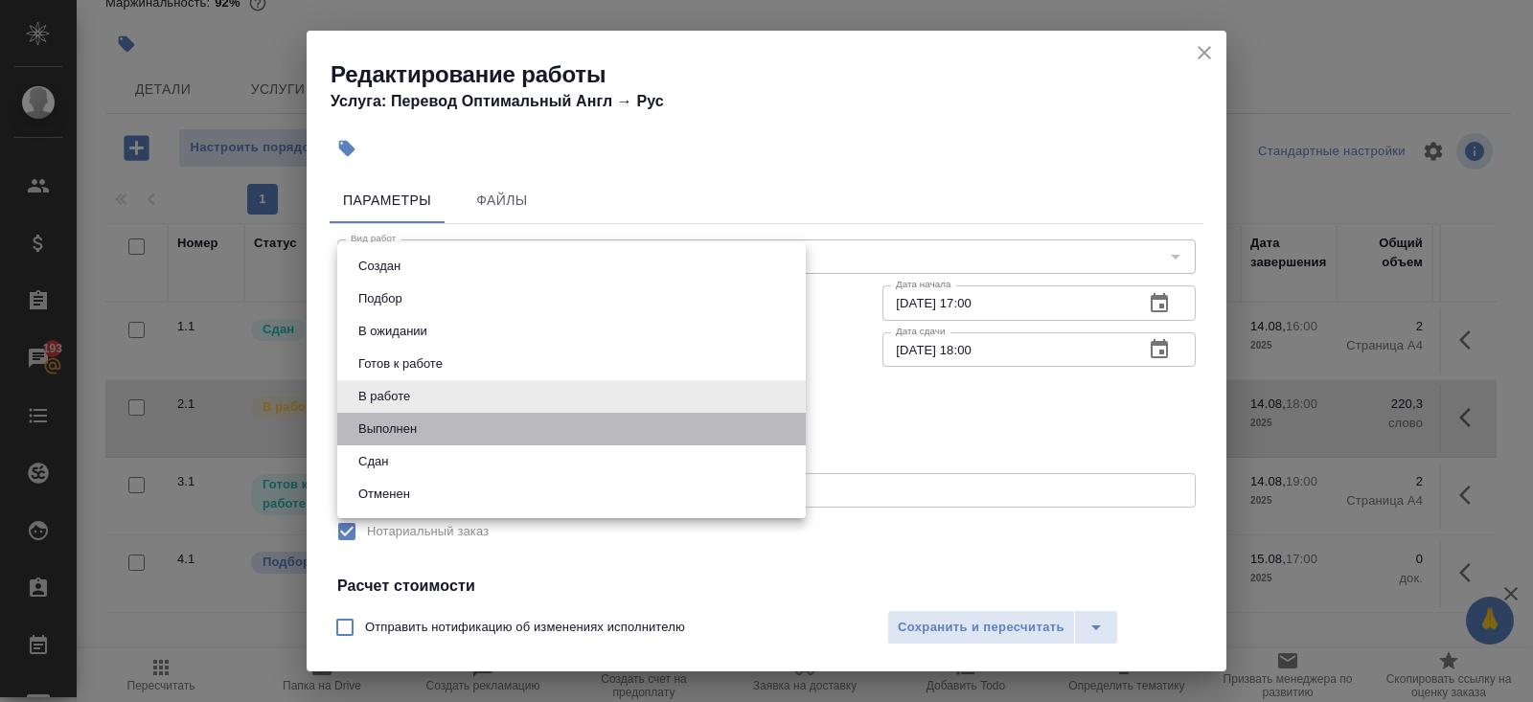
click at [436, 423] on li "Выполнен" at bounding box center [571, 429] width 469 height 33
type input "completed"
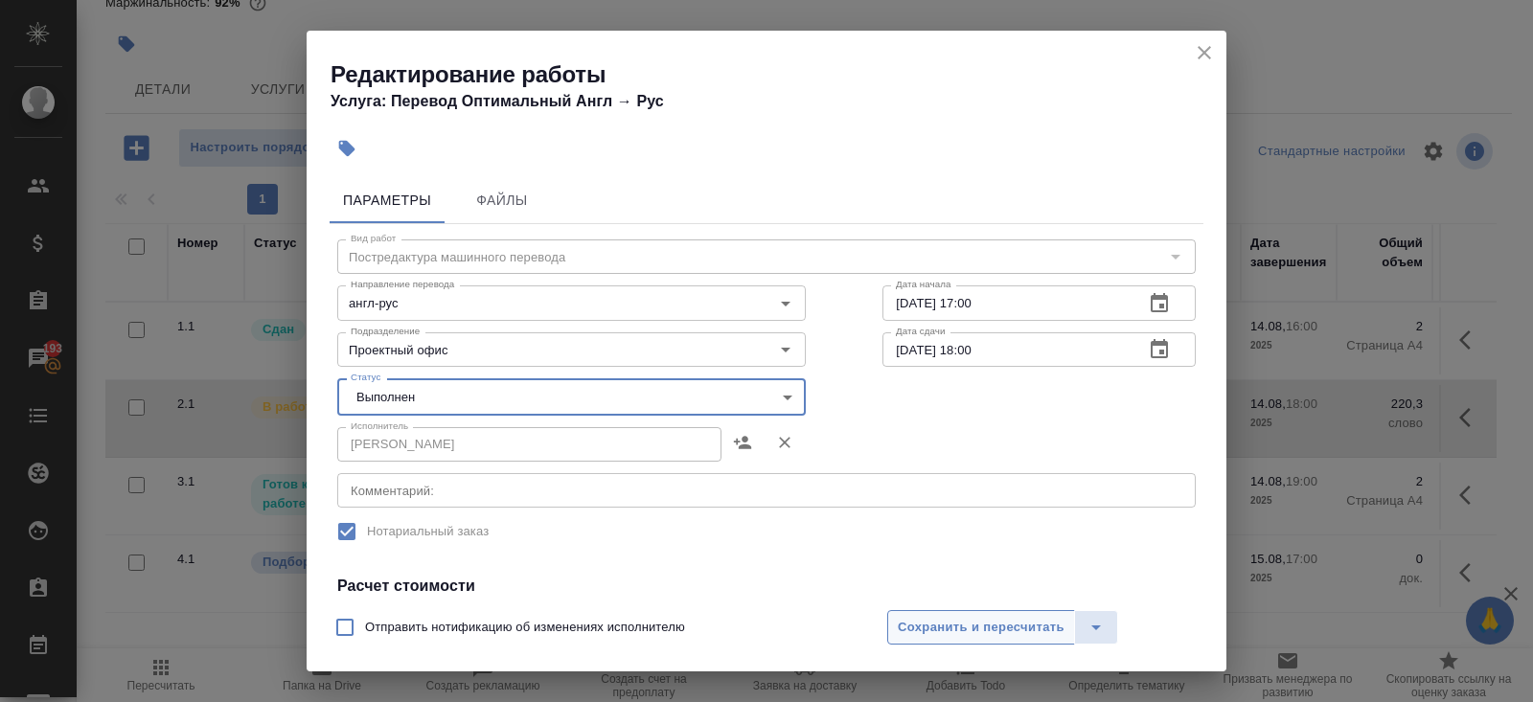
click at [911, 627] on span "Сохранить и пересчитать" at bounding box center [981, 628] width 167 height 22
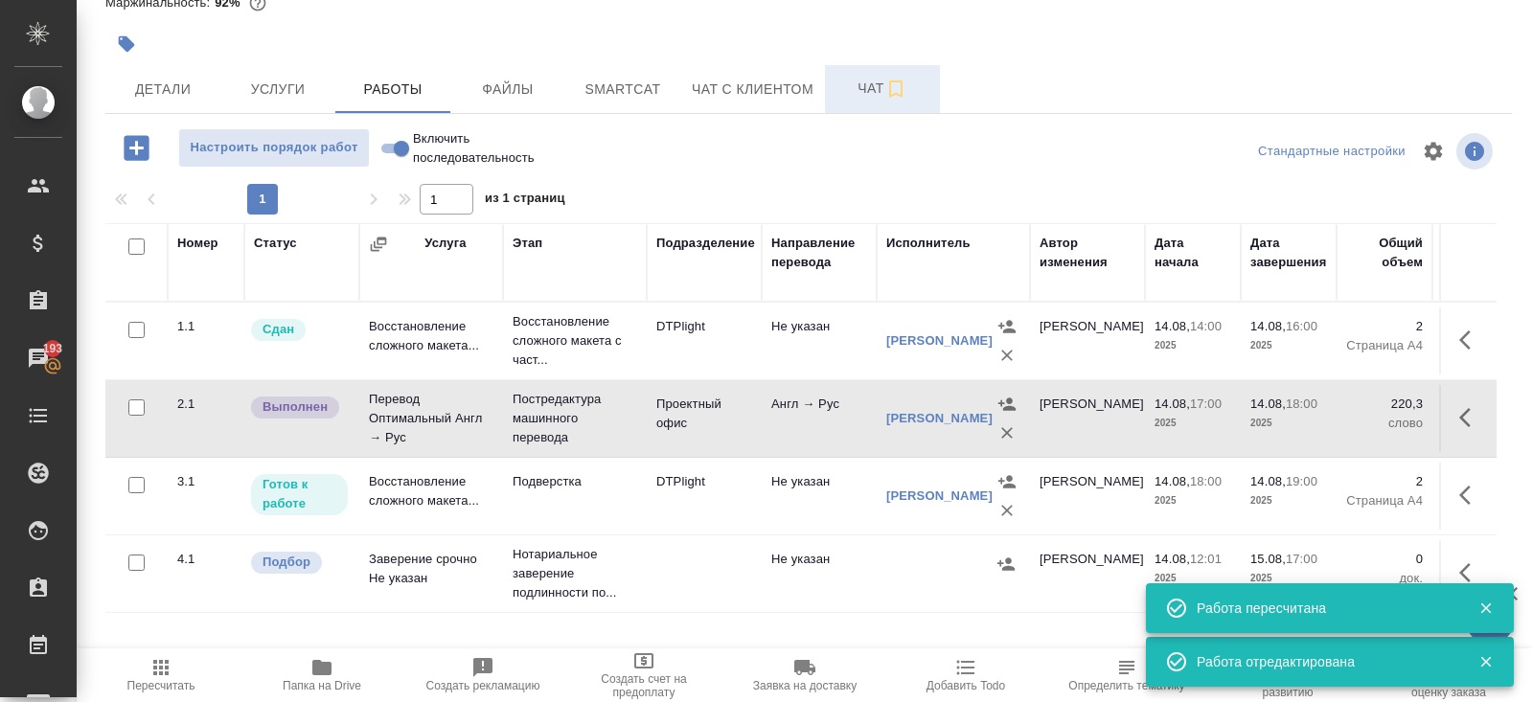
click at [865, 92] on span "Чат" at bounding box center [882, 89] width 92 height 24
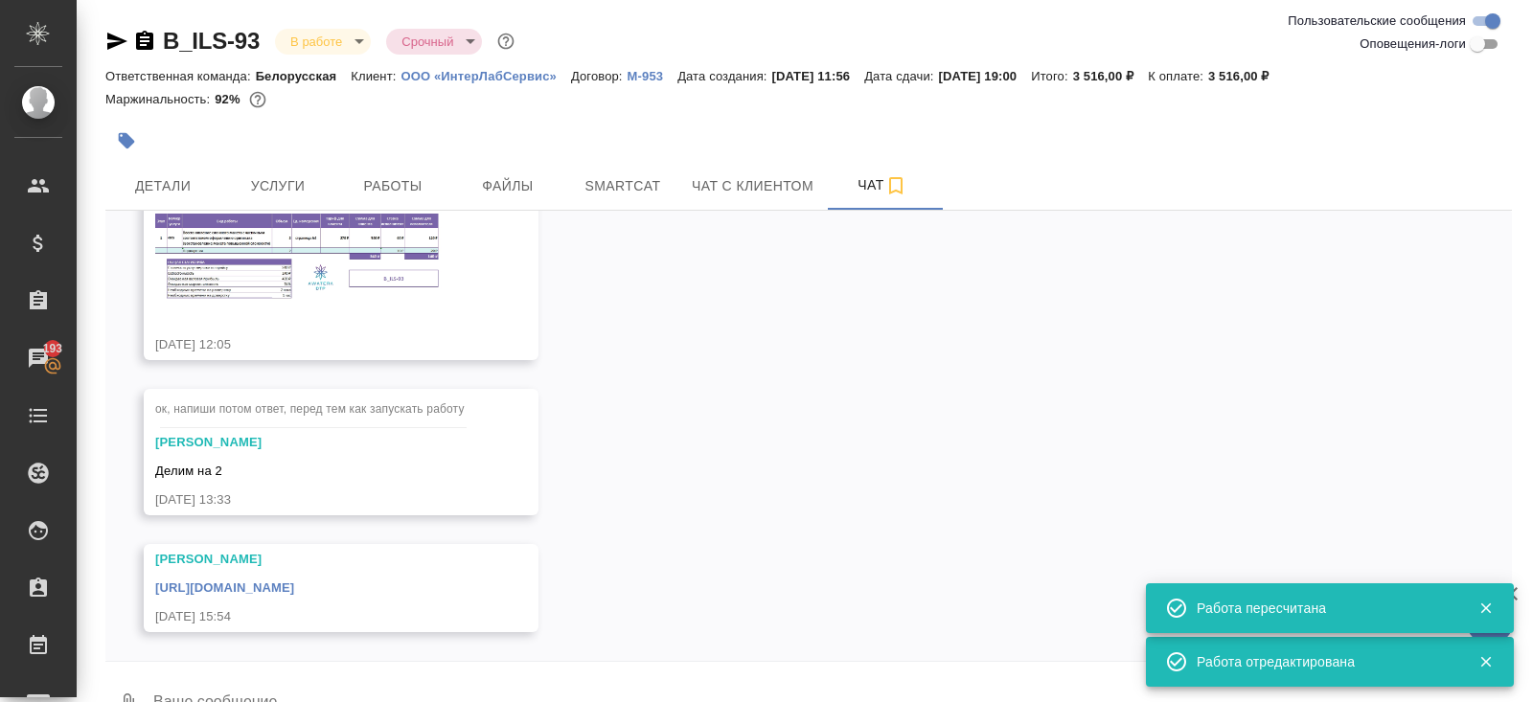
drag, startPoint x: 110, startPoint y: 44, endPoint x: 124, endPoint y: 17, distance: 30.0
click at [110, 44] on icon "button" at bounding box center [117, 41] width 20 height 17
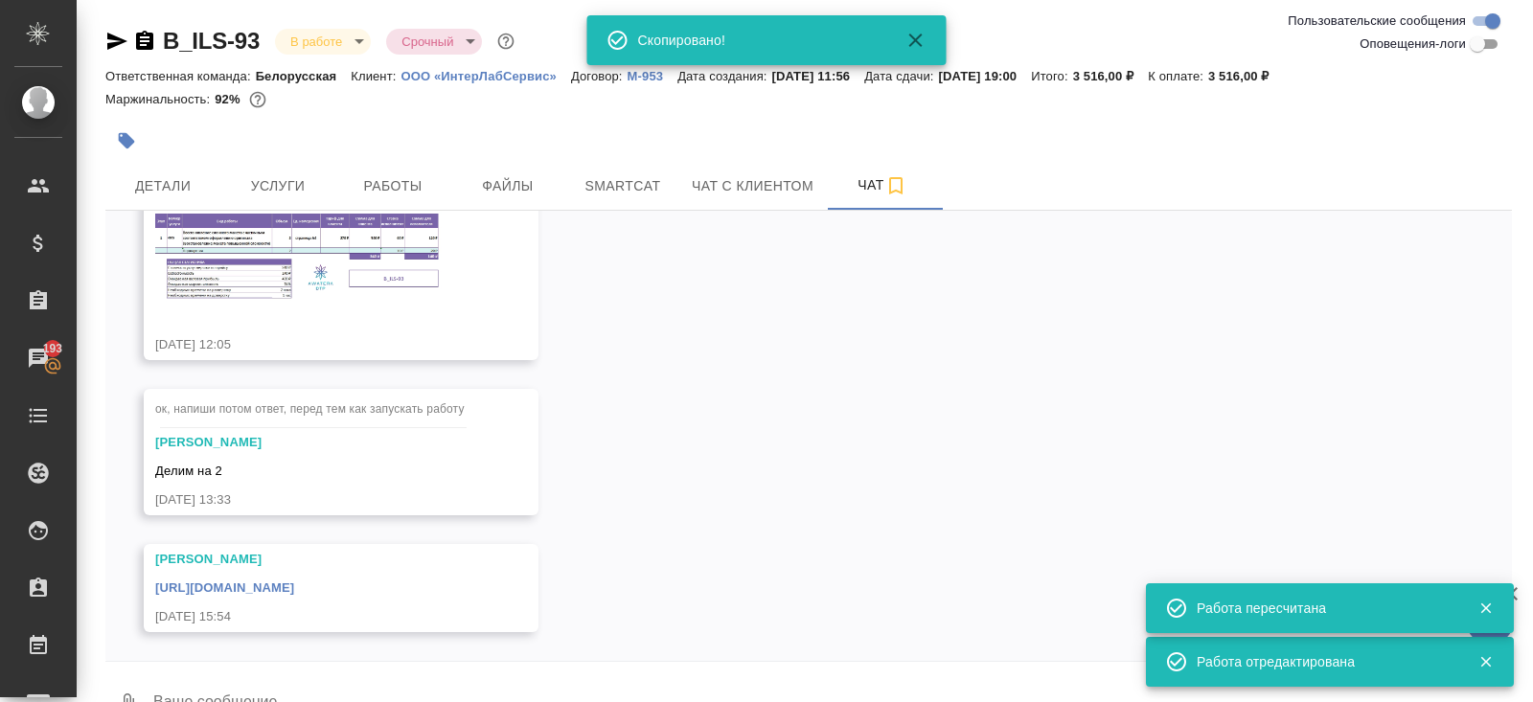
scroll to position [45, 0]
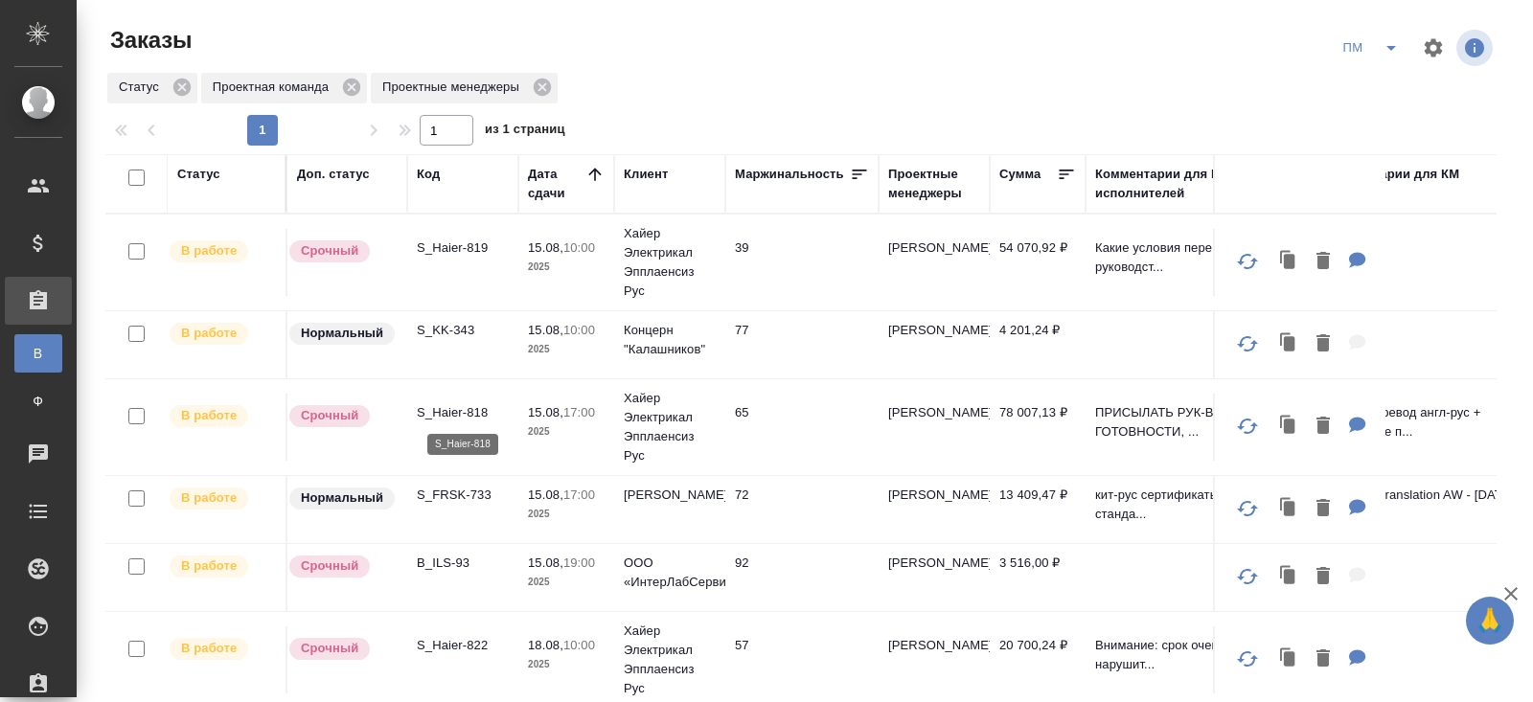
click at [442, 407] on p "S_Haier-818" at bounding box center [463, 412] width 92 height 19
click at [1382, 49] on icon "split button" at bounding box center [1391, 47] width 23 height 23
click at [1382, 92] on li "В работу!" at bounding box center [1371, 86] width 97 height 31
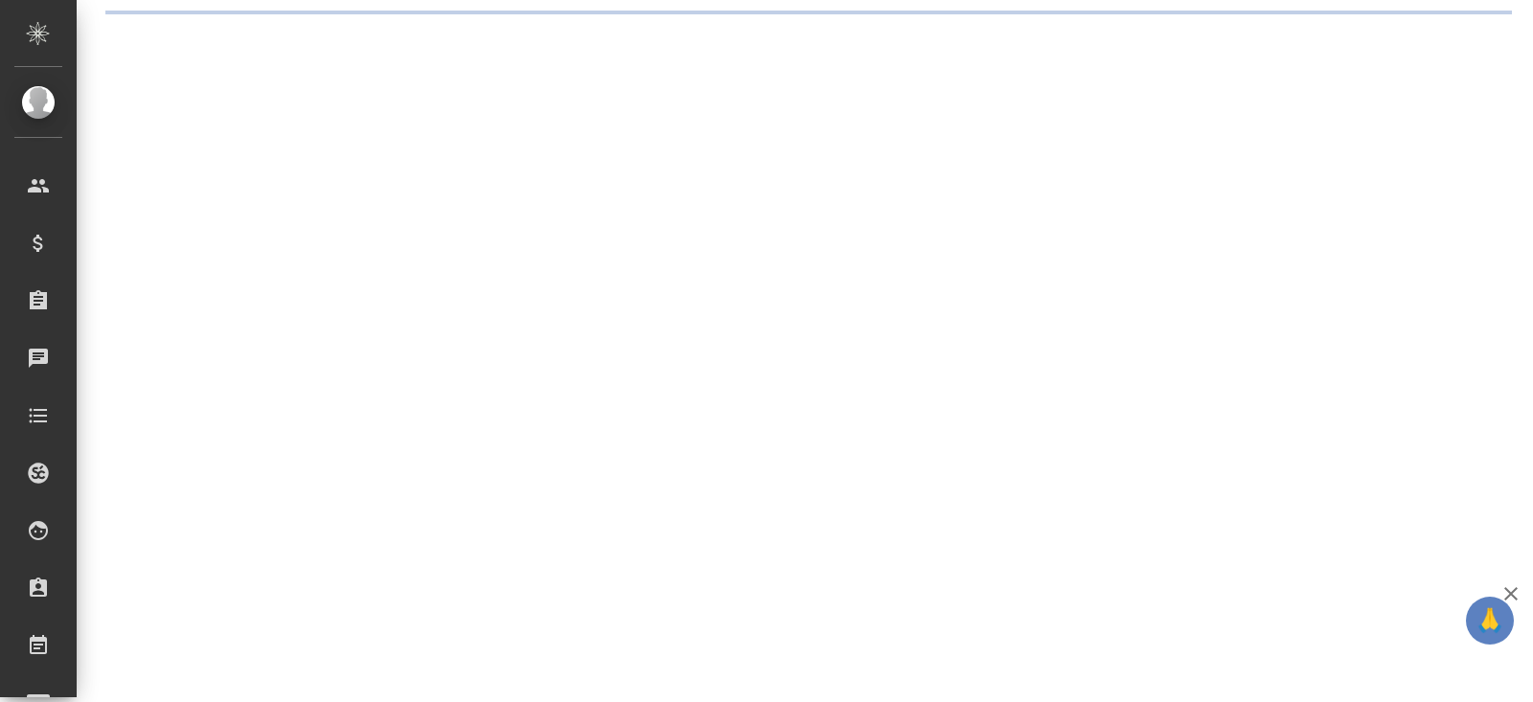
select select "RU"
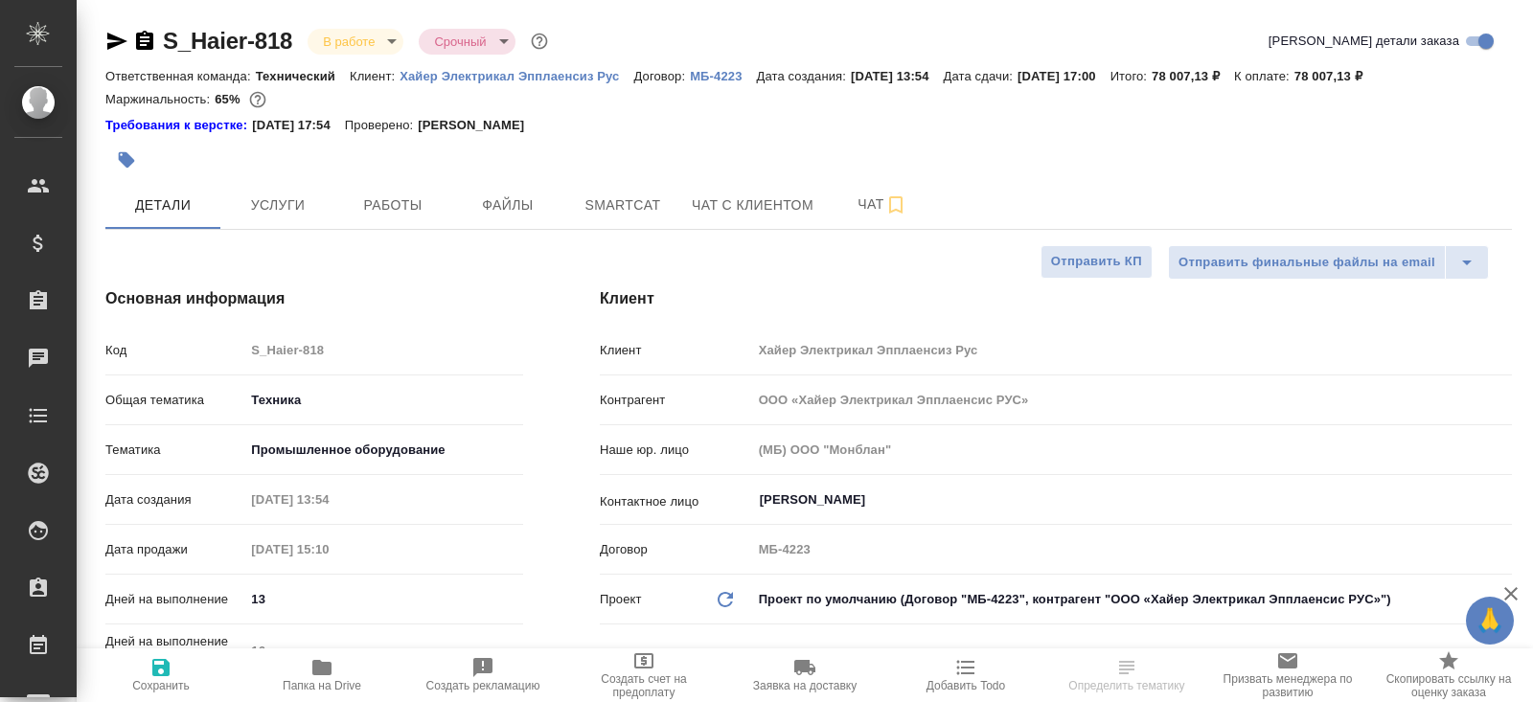
click at [417, 177] on div at bounding box center [574, 160] width 938 height 42
type textarea "x"
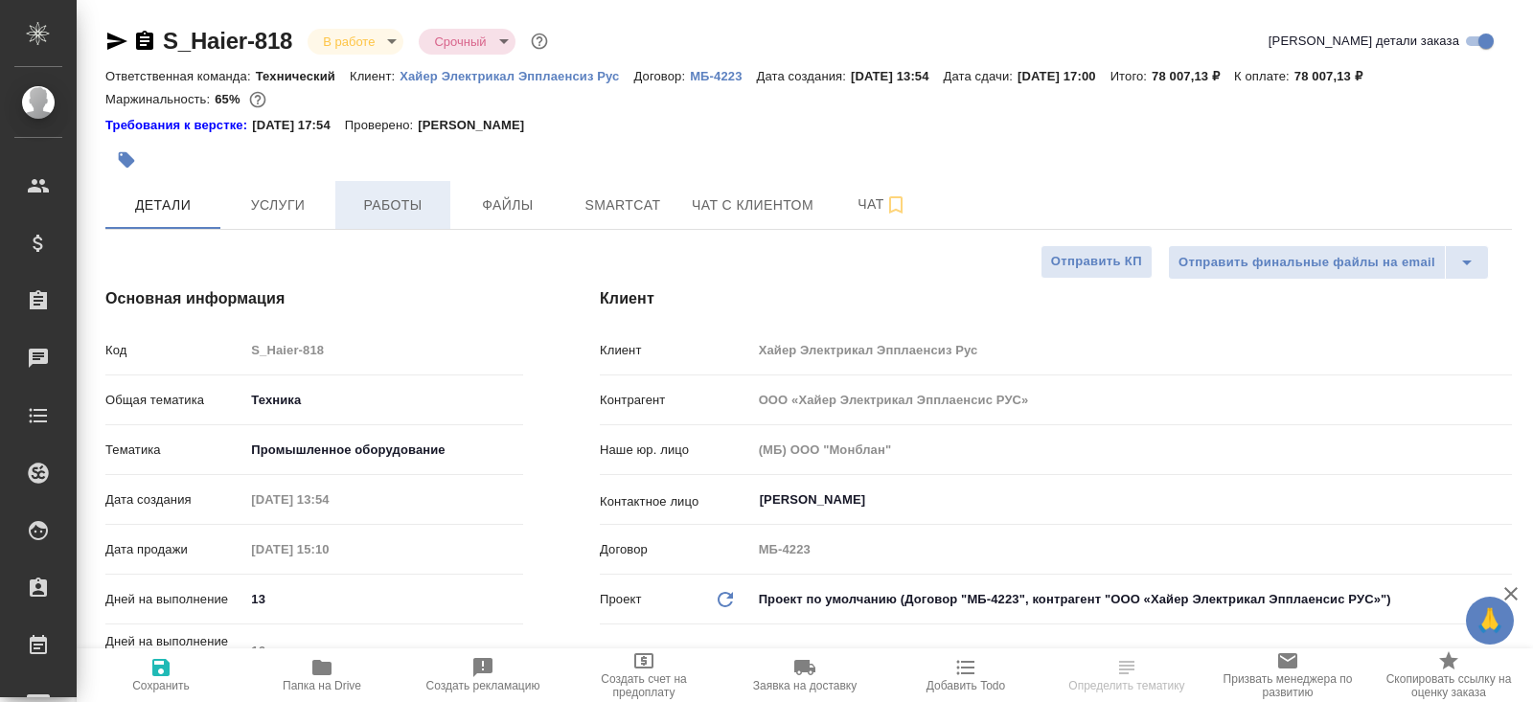
type textarea "x"
click at [409, 197] on span "Работы" at bounding box center [393, 206] width 92 height 24
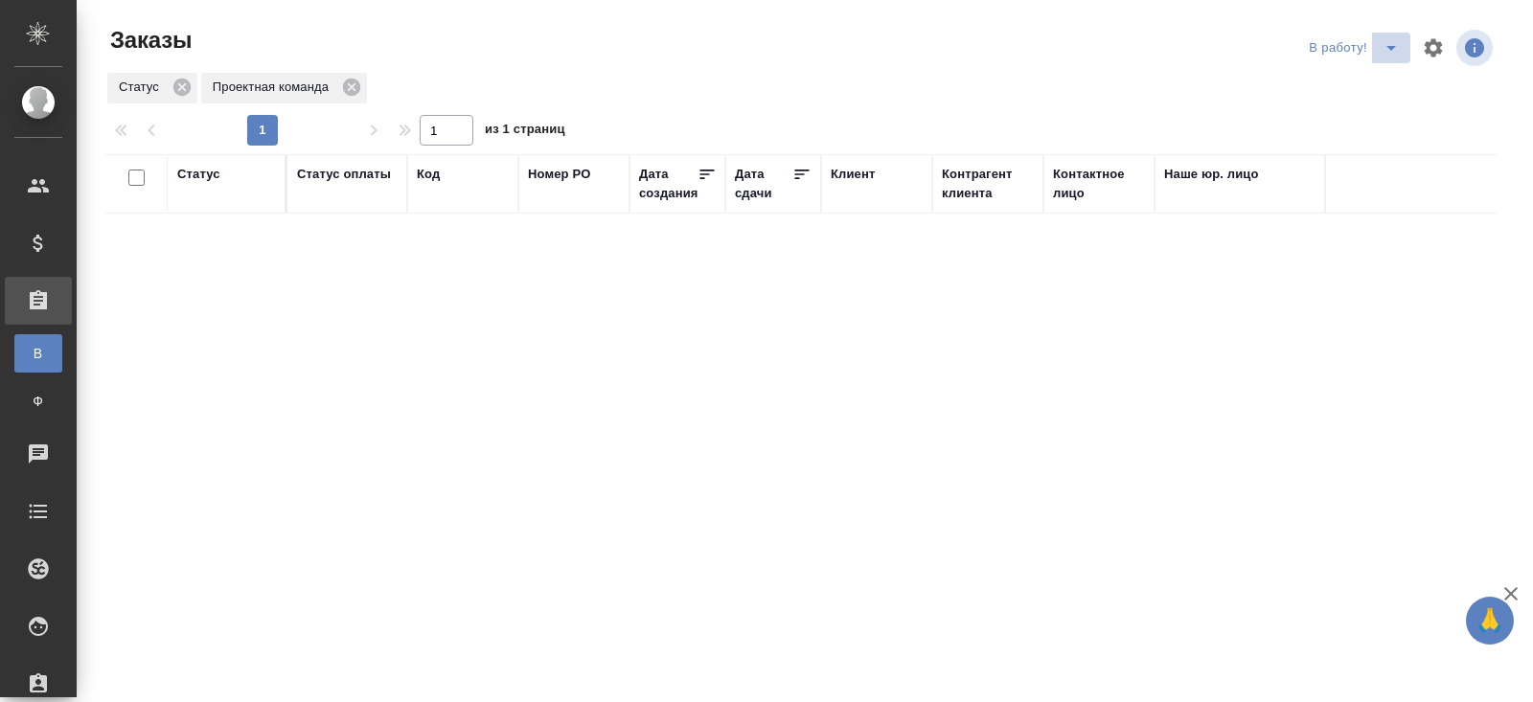
click at [1391, 49] on icon "split button" at bounding box center [1391, 48] width 10 height 5
click at [1383, 69] on ul "ПМ начислить КМ" at bounding box center [1356, 116] width 106 height 107
click at [1383, 72] on li "ПМ" at bounding box center [1356, 86] width 106 height 31
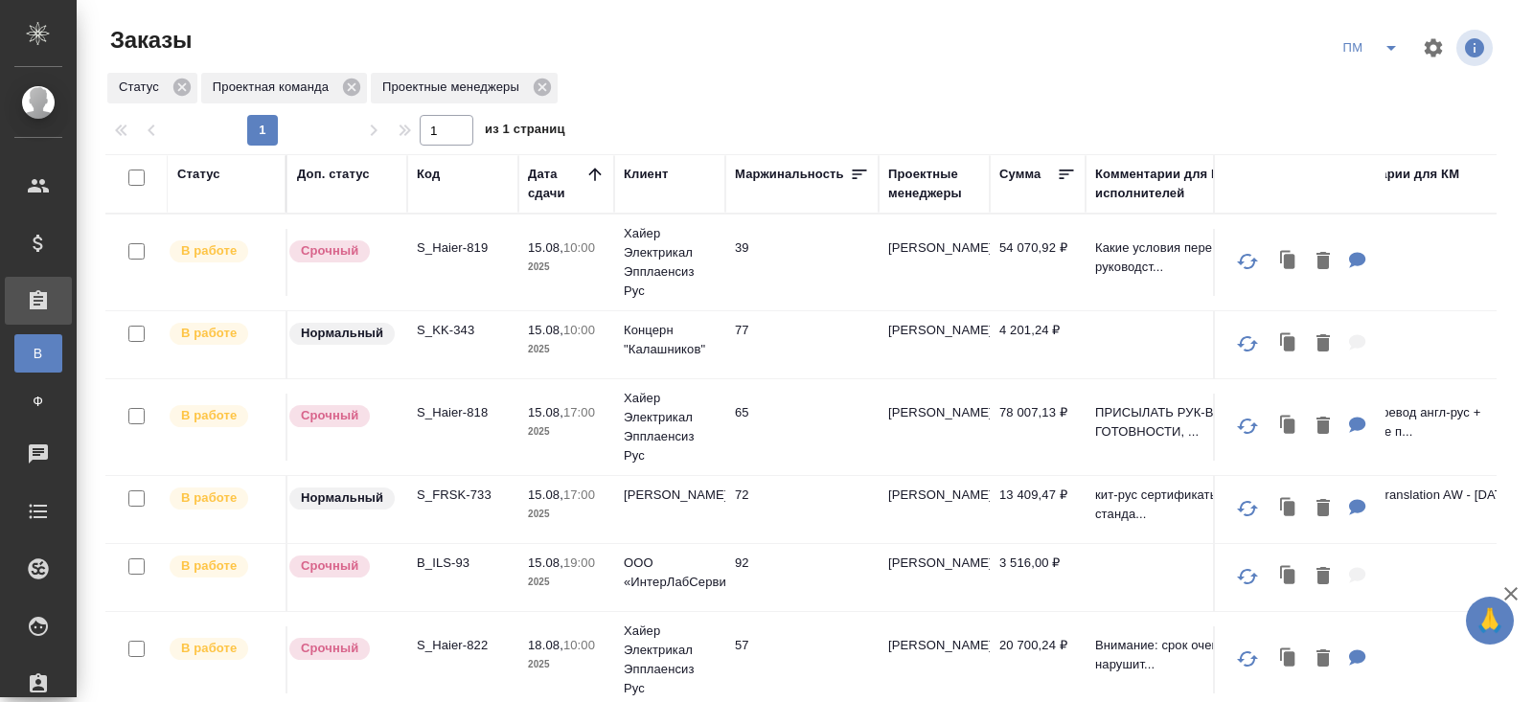
click at [439, 246] on p "S_Haier-819" at bounding box center [463, 248] width 92 height 19
click at [1384, 36] on icon "split button" at bounding box center [1391, 47] width 23 height 23
click at [1381, 95] on li "В работу!" at bounding box center [1371, 86] width 97 height 31
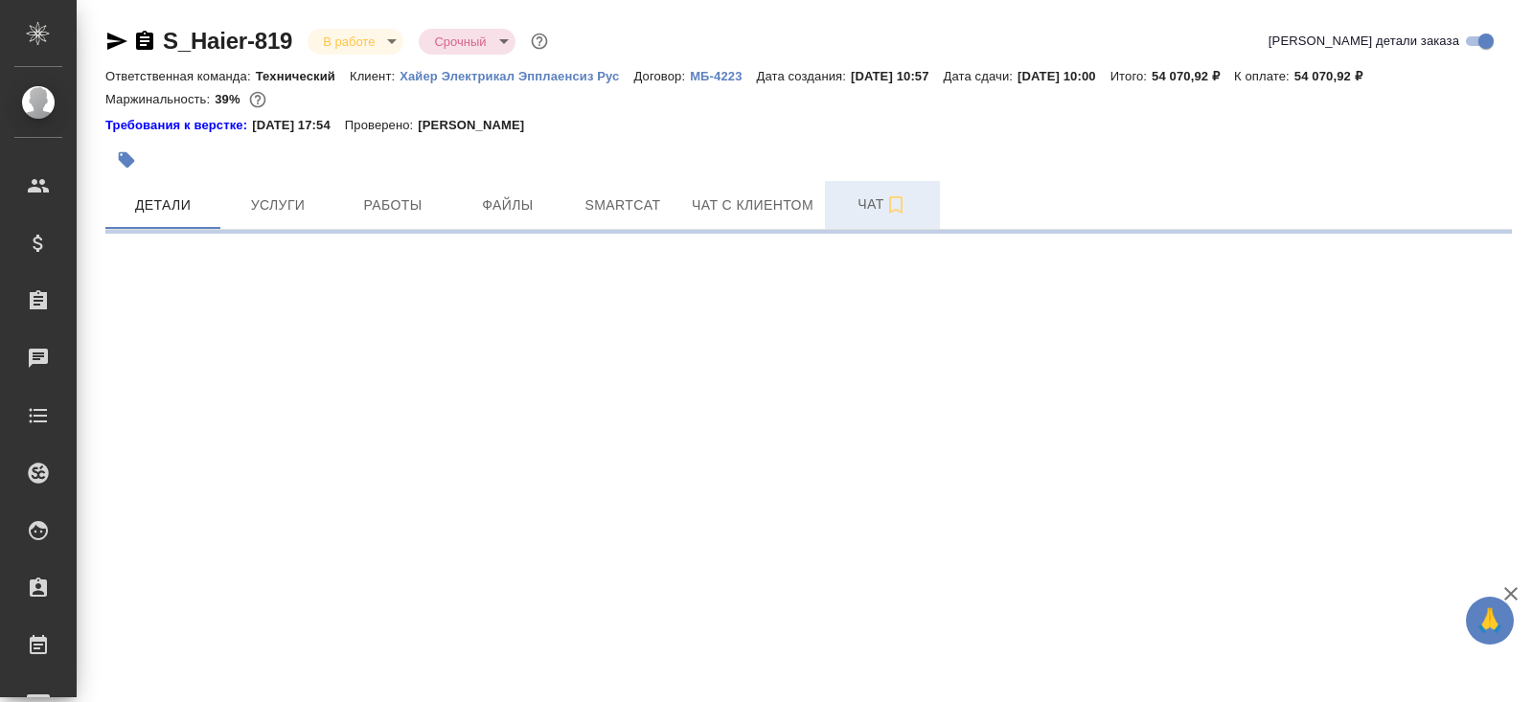
click at [871, 188] on button "Чат" at bounding box center [882, 205] width 115 height 48
select select "RU"
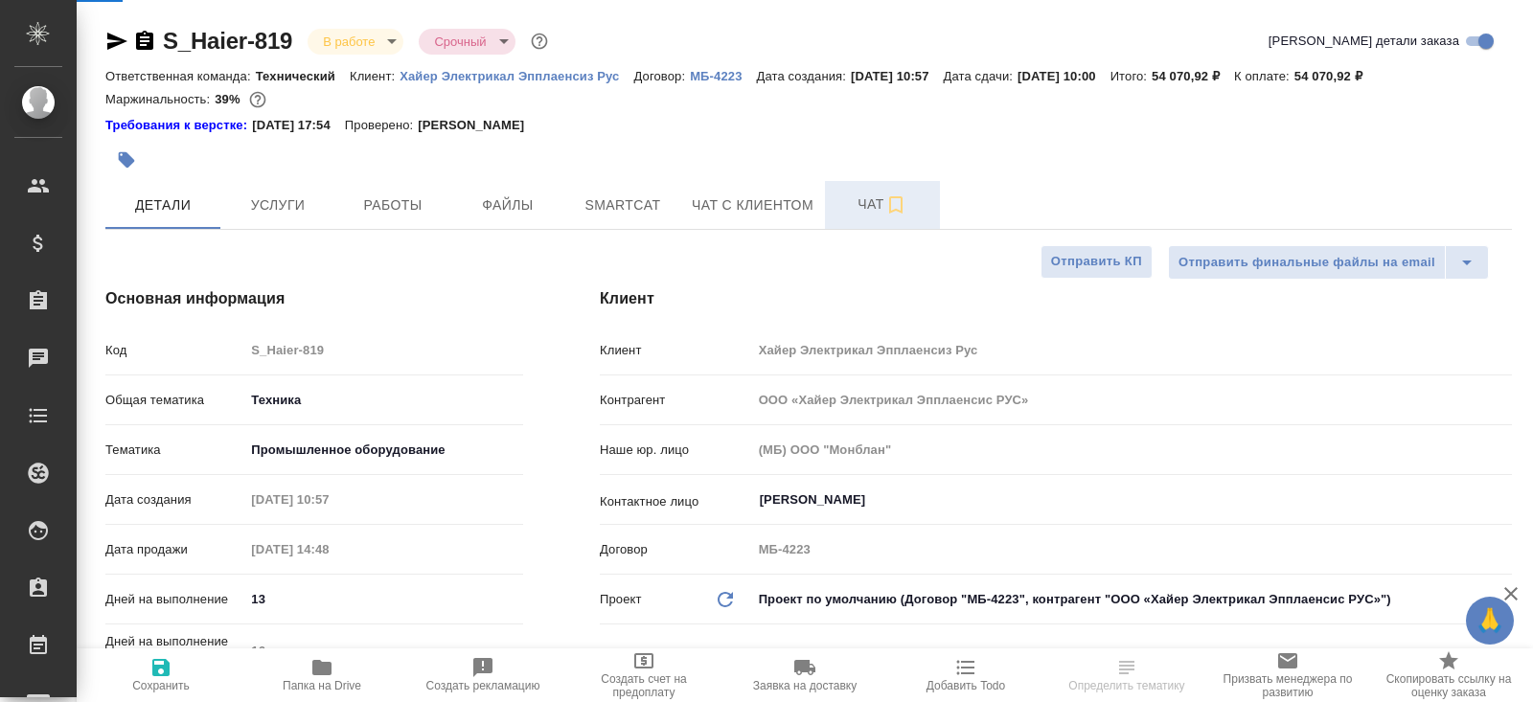
type textarea "x"
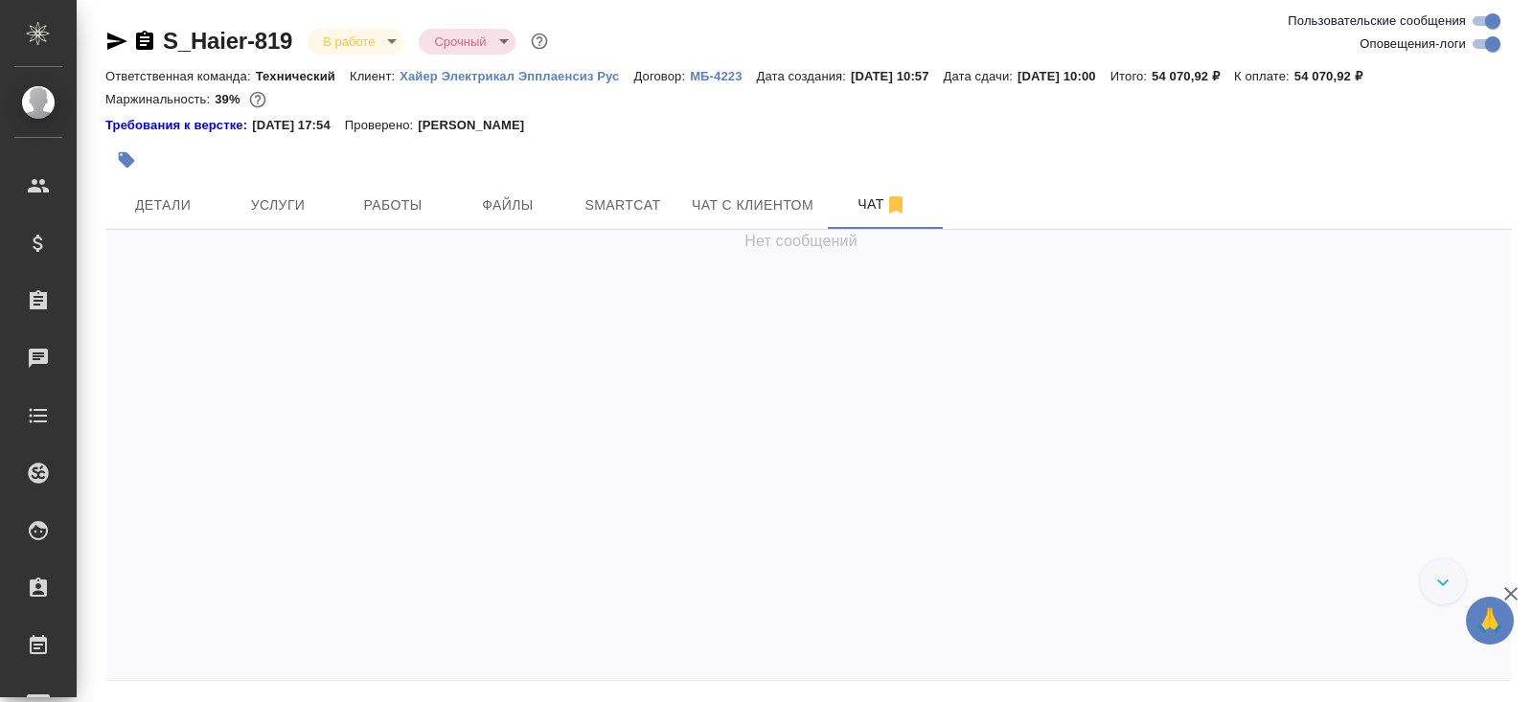
click at [1498, 55] on input "Оповещения-логи" at bounding box center [1492, 44] width 69 height 23
checkbox input "false"
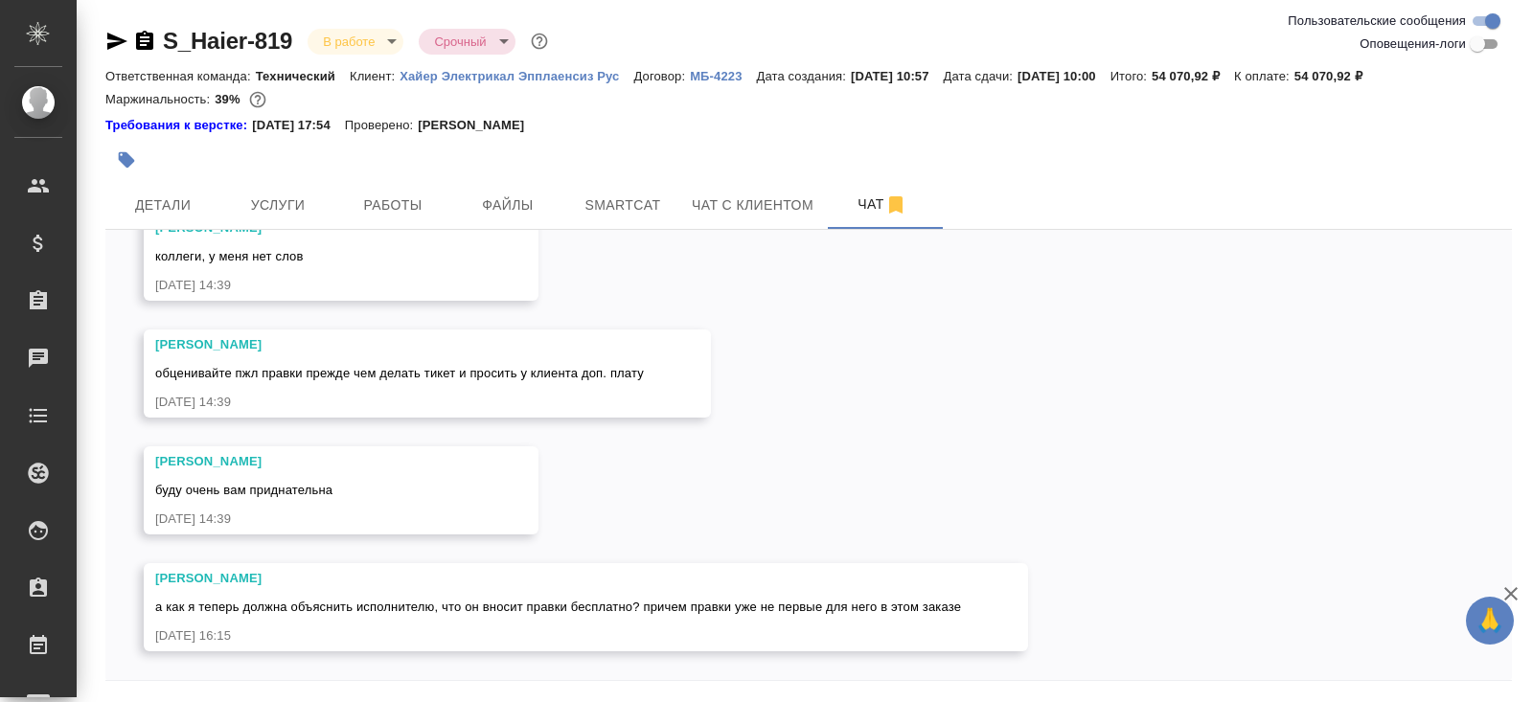
scroll to position [64, 0]
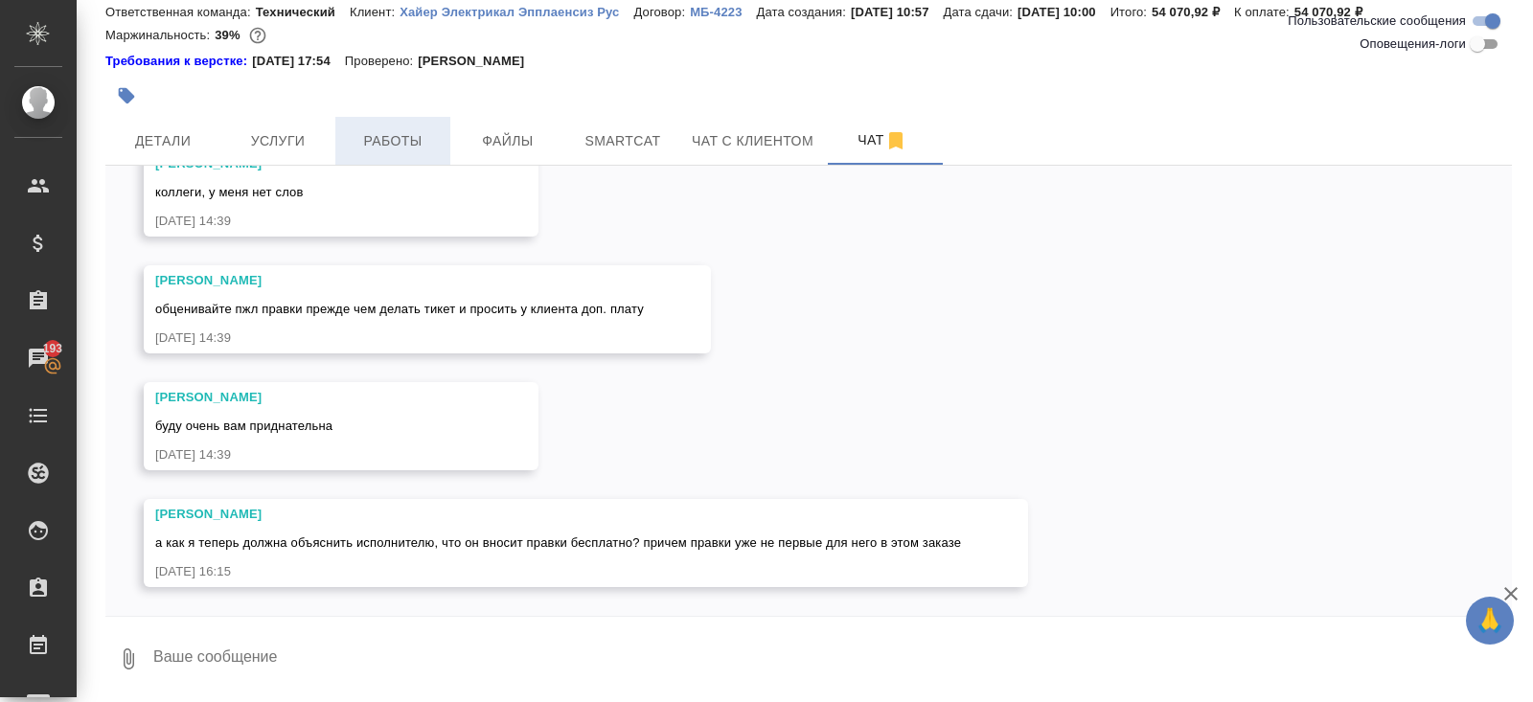
click at [412, 164] on div "S_Haier-819 В работе inProgress Срочный urgent Ответственная команда: Техническ…" at bounding box center [809, 320] width 1428 height 768
click at [412, 164] on button "Работы" at bounding box center [392, 141] width 115 height 48
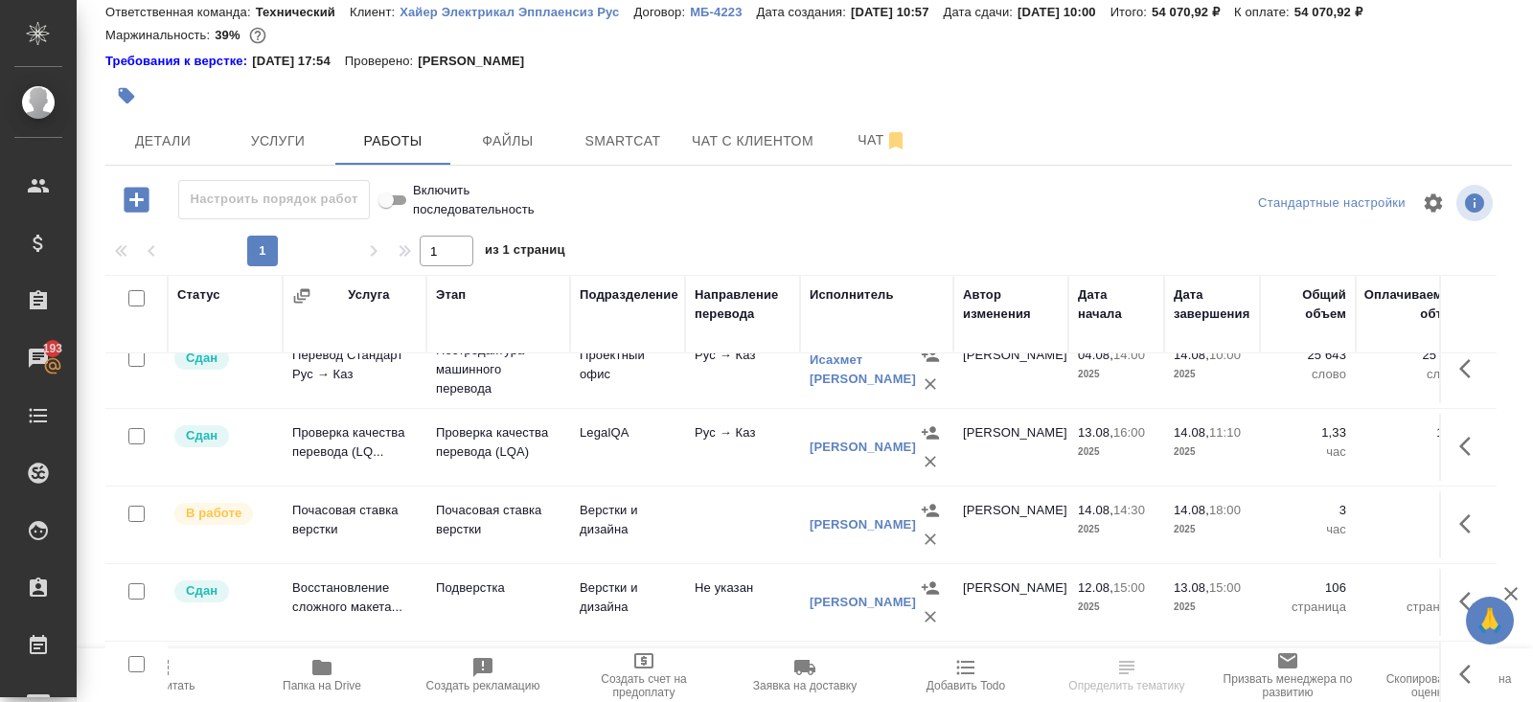
scroll to position [99, 0]
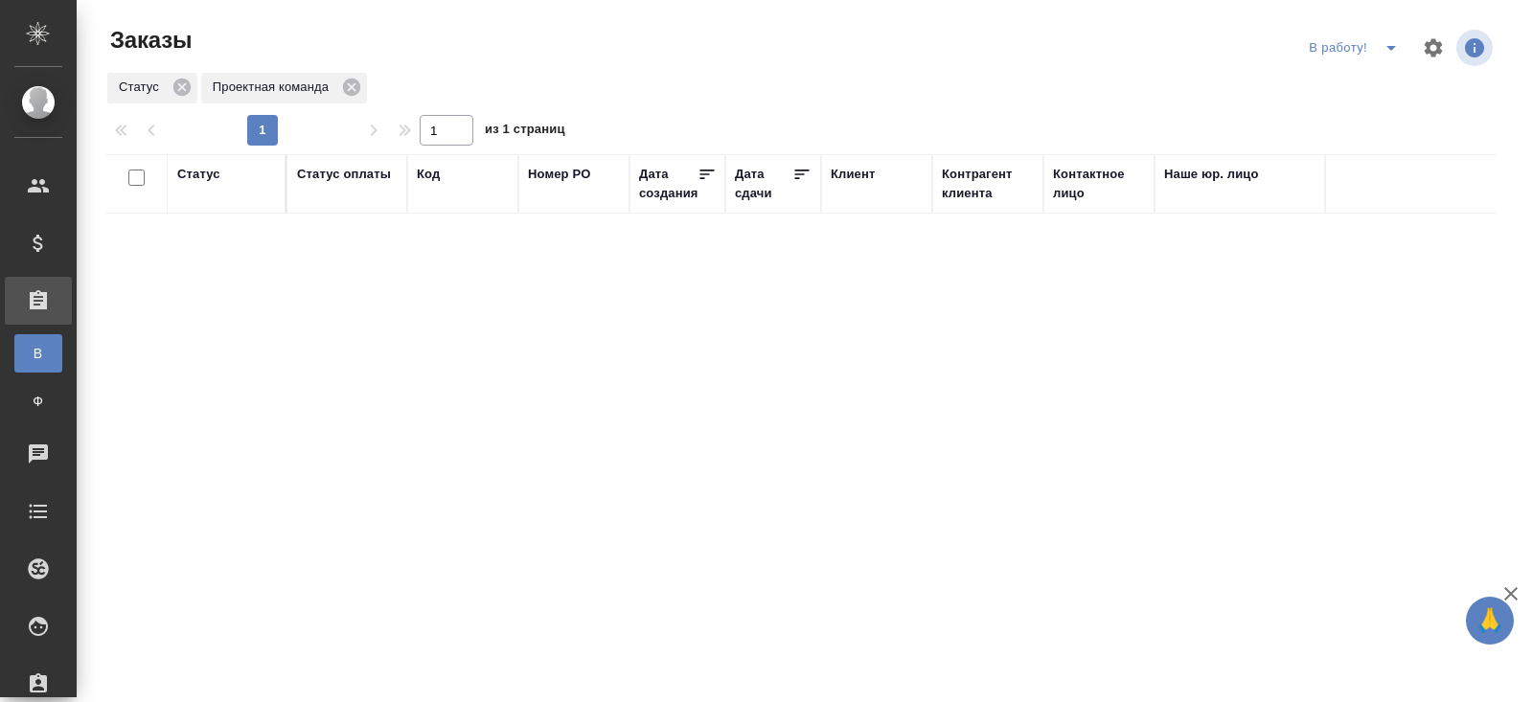
click at [1392, 51] on icon "split button" at bounding box center [1391, 47] width 23 height 23
click at [1363, 86] on li "ПМ" at bounding box center [1356, 86] width 106 height 31
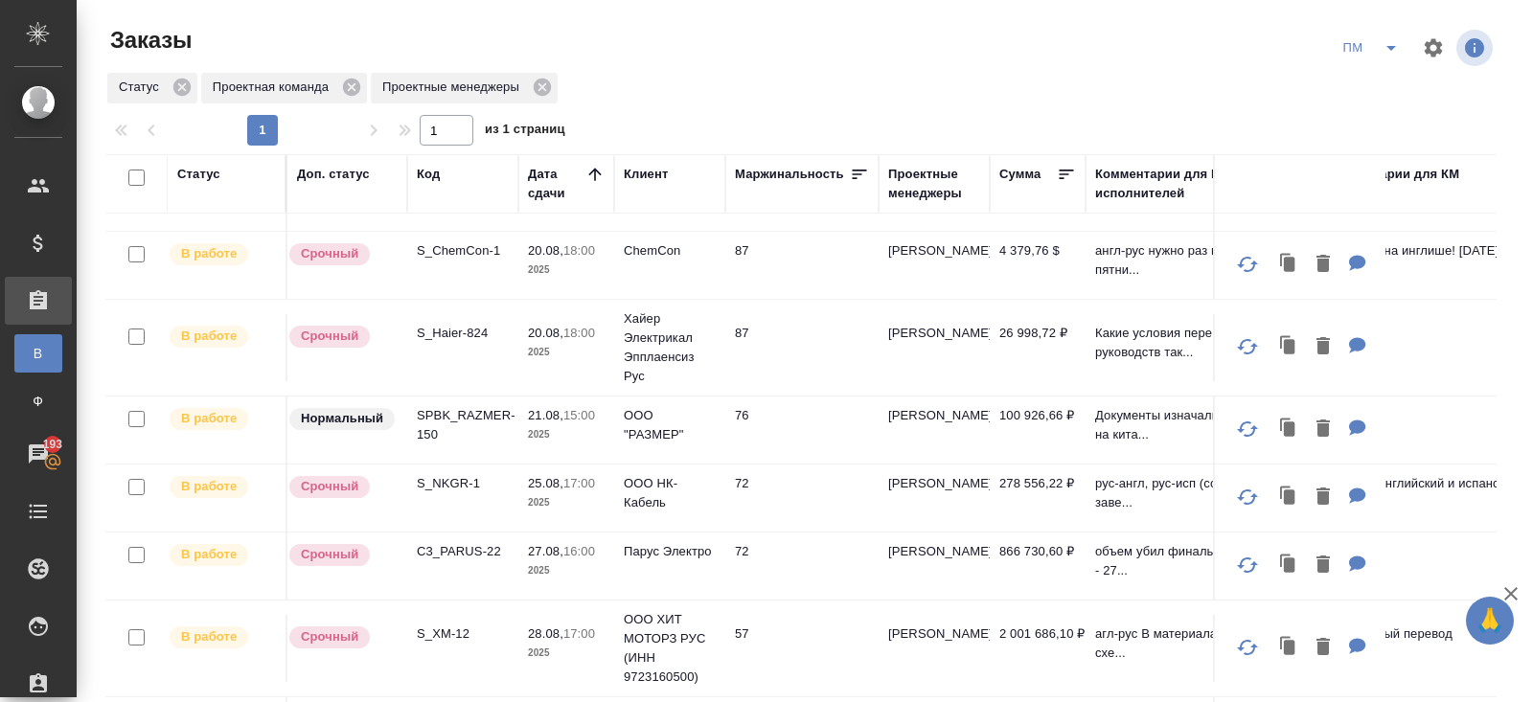
scroll to position [1076, 0]
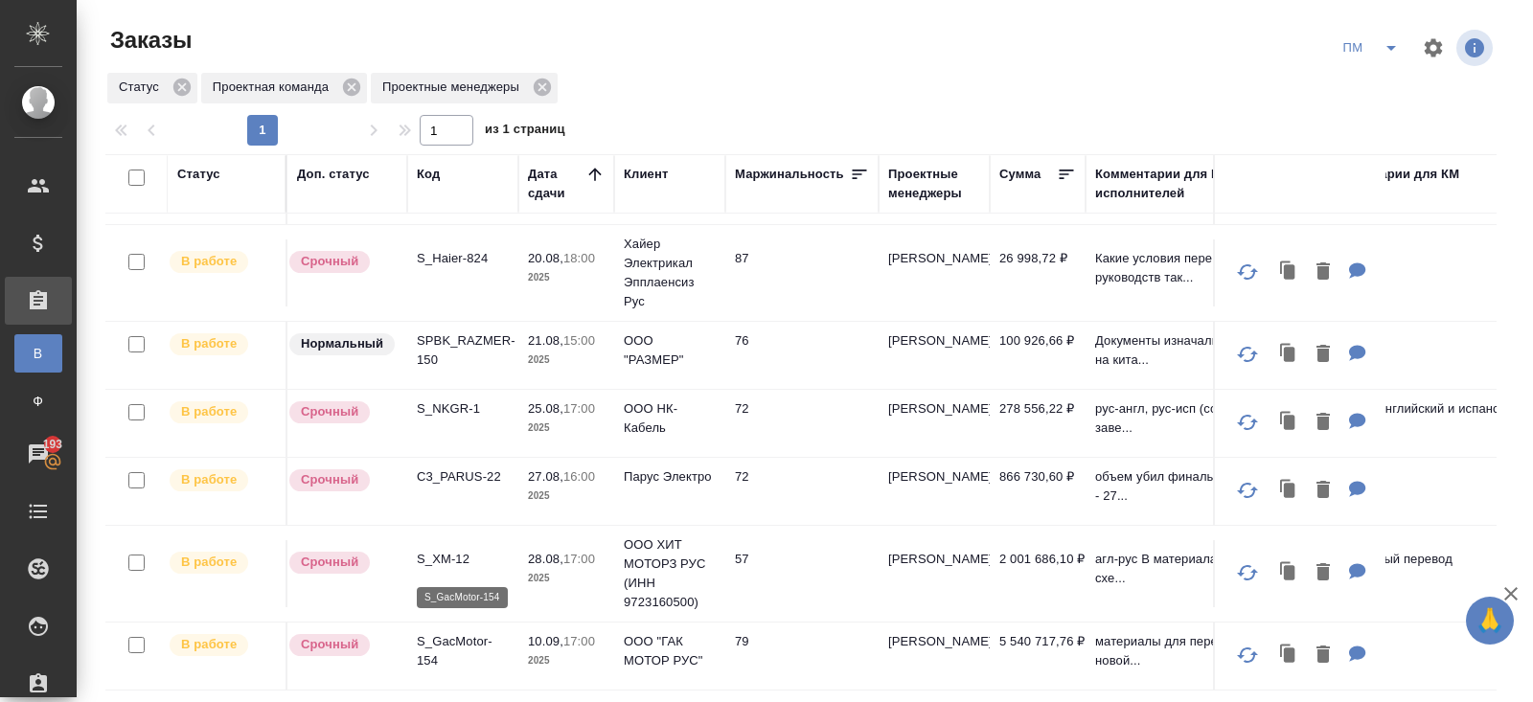
click at [437, 645] on p "S_GacMotor-154" at bounding box center [463, 651] width 92 height 38
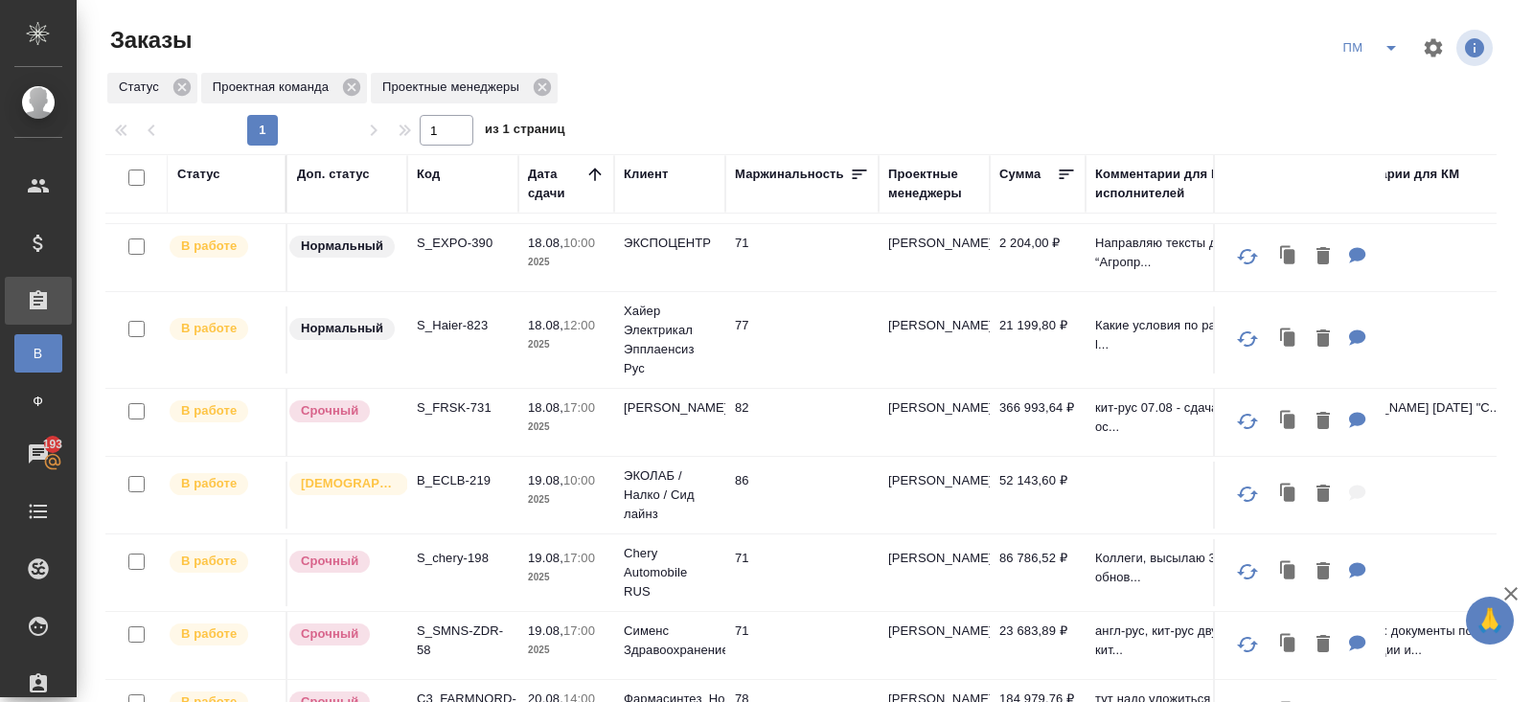
scroll to position [0, 0]
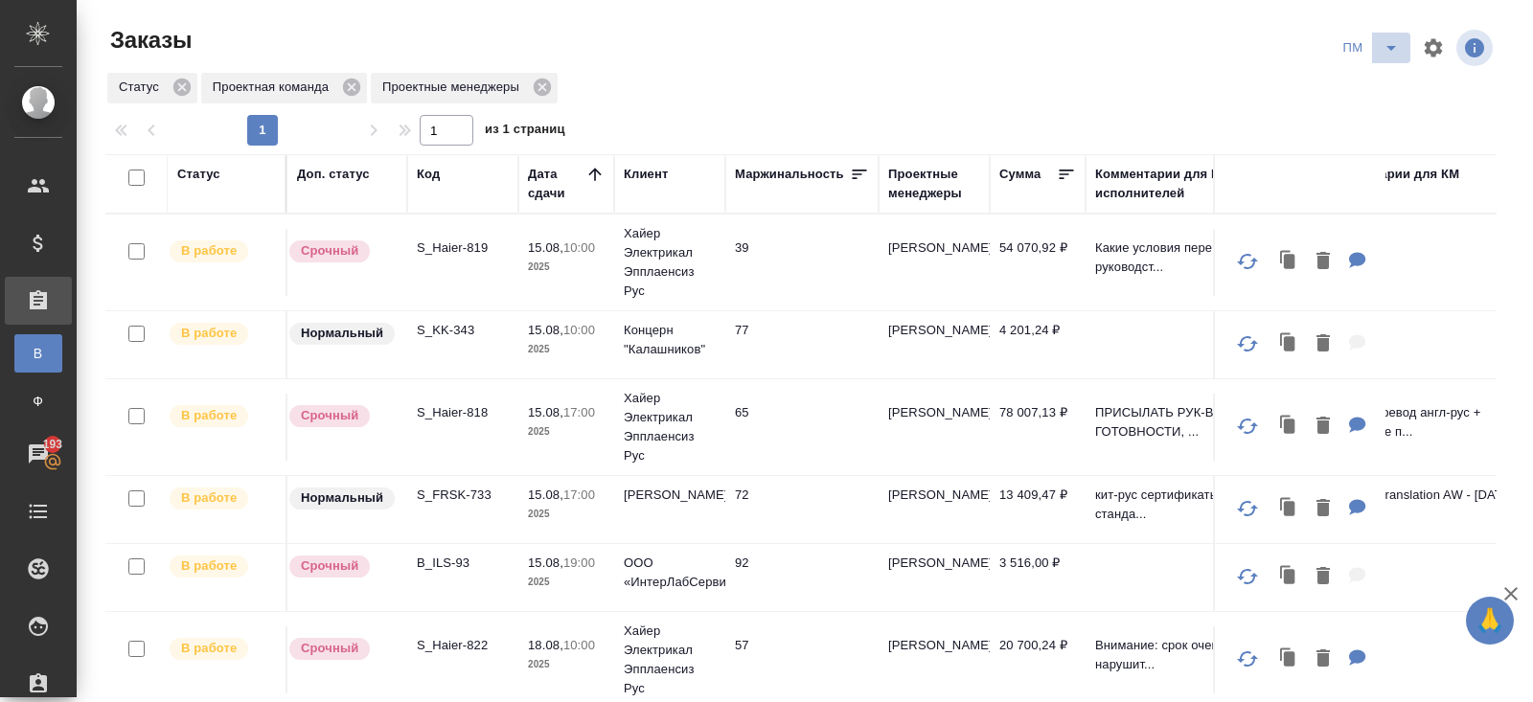
click at [1389, 57] on icon "split button" at bounding box center [1391, 47] width 23 height 23
click at [1388, 80] on li "В работу!" at bounding box center [1371, 86] width 97 height 31
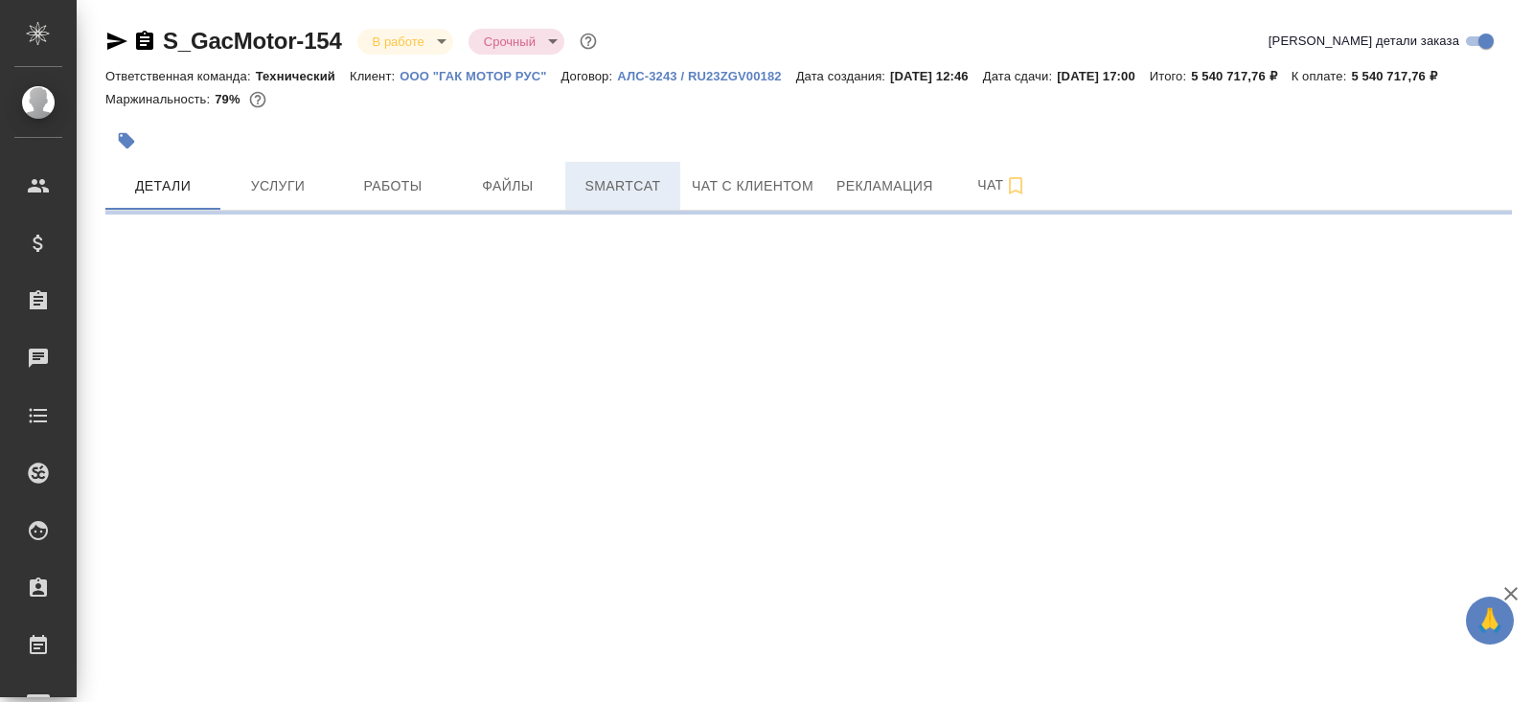
select select "RU"
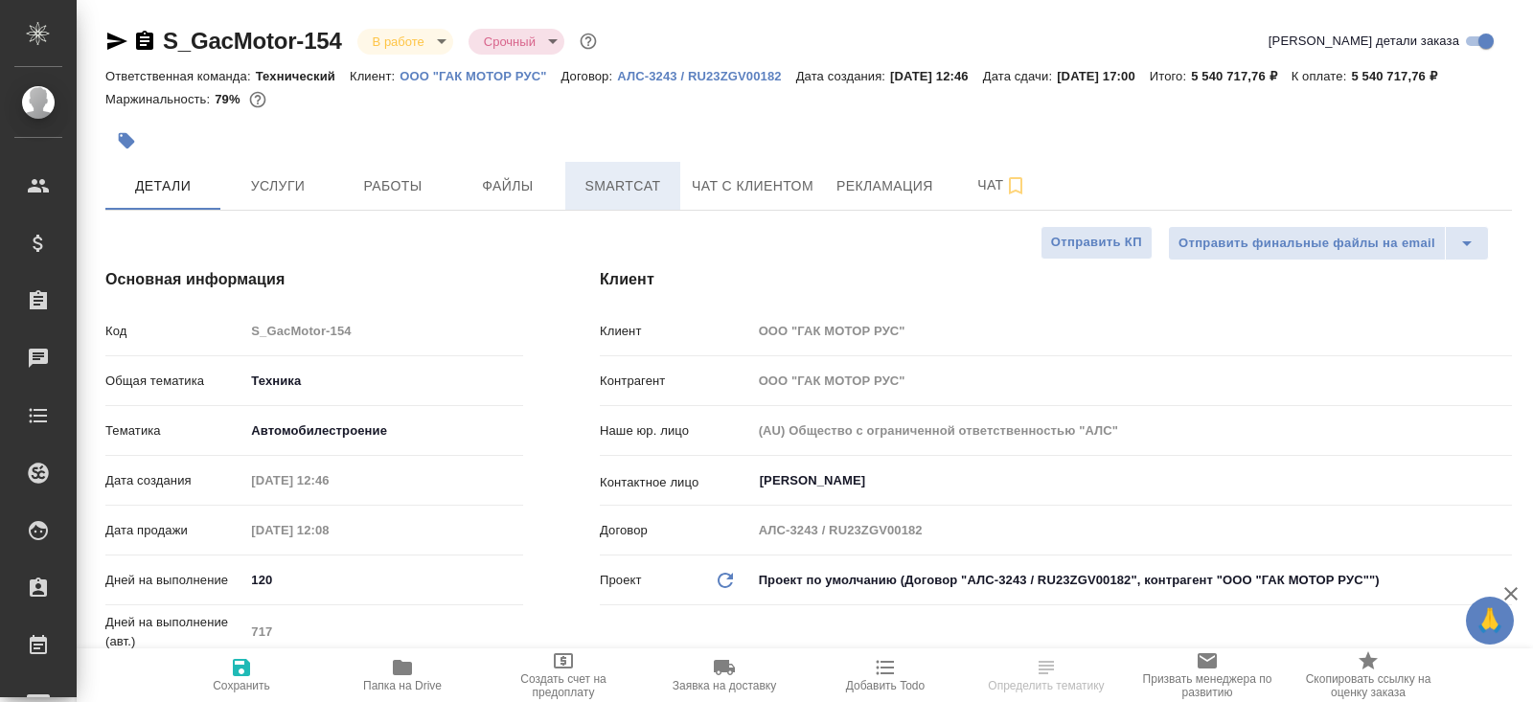
click at [643, 198] on span "Smartcat" at bounding box center [623, 186] width 92 height 24
type textarea "x"
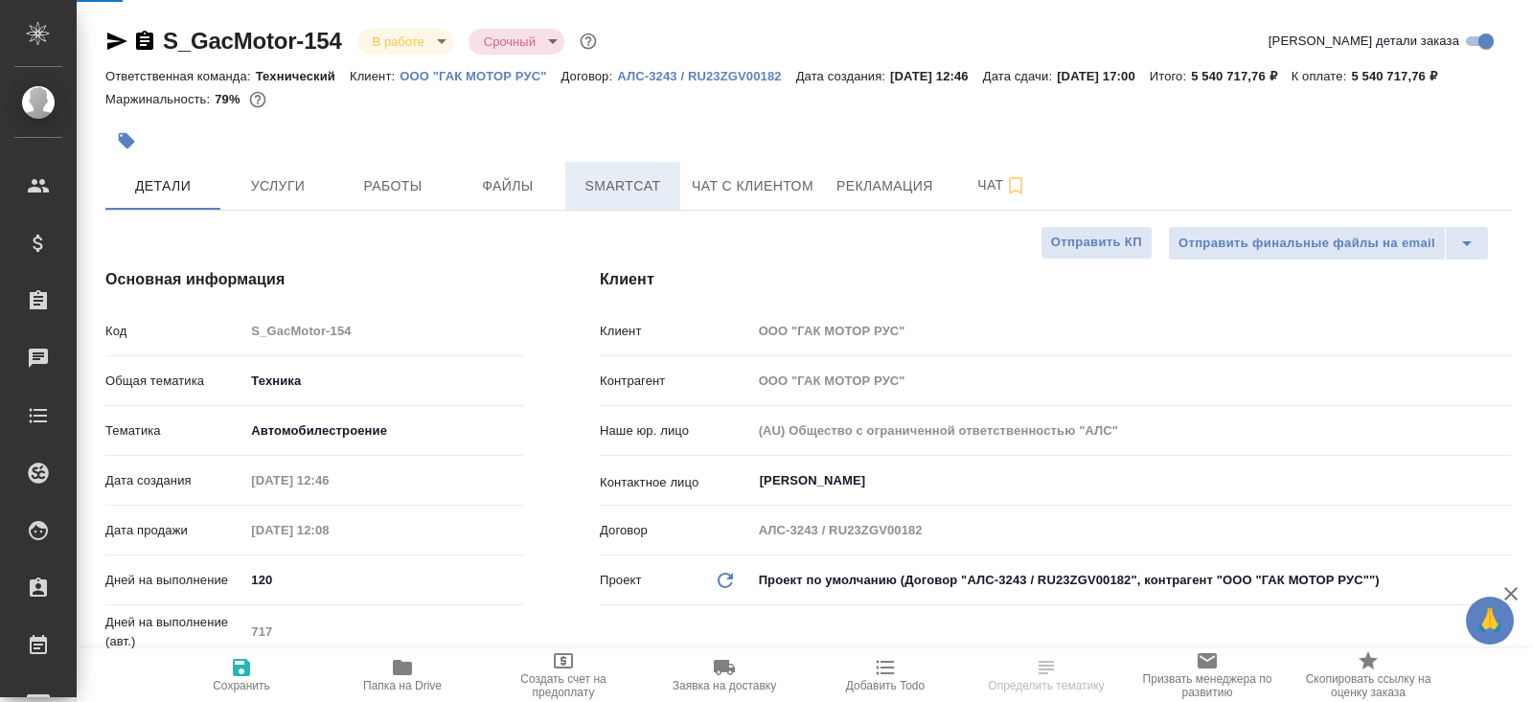
type textarea "x"
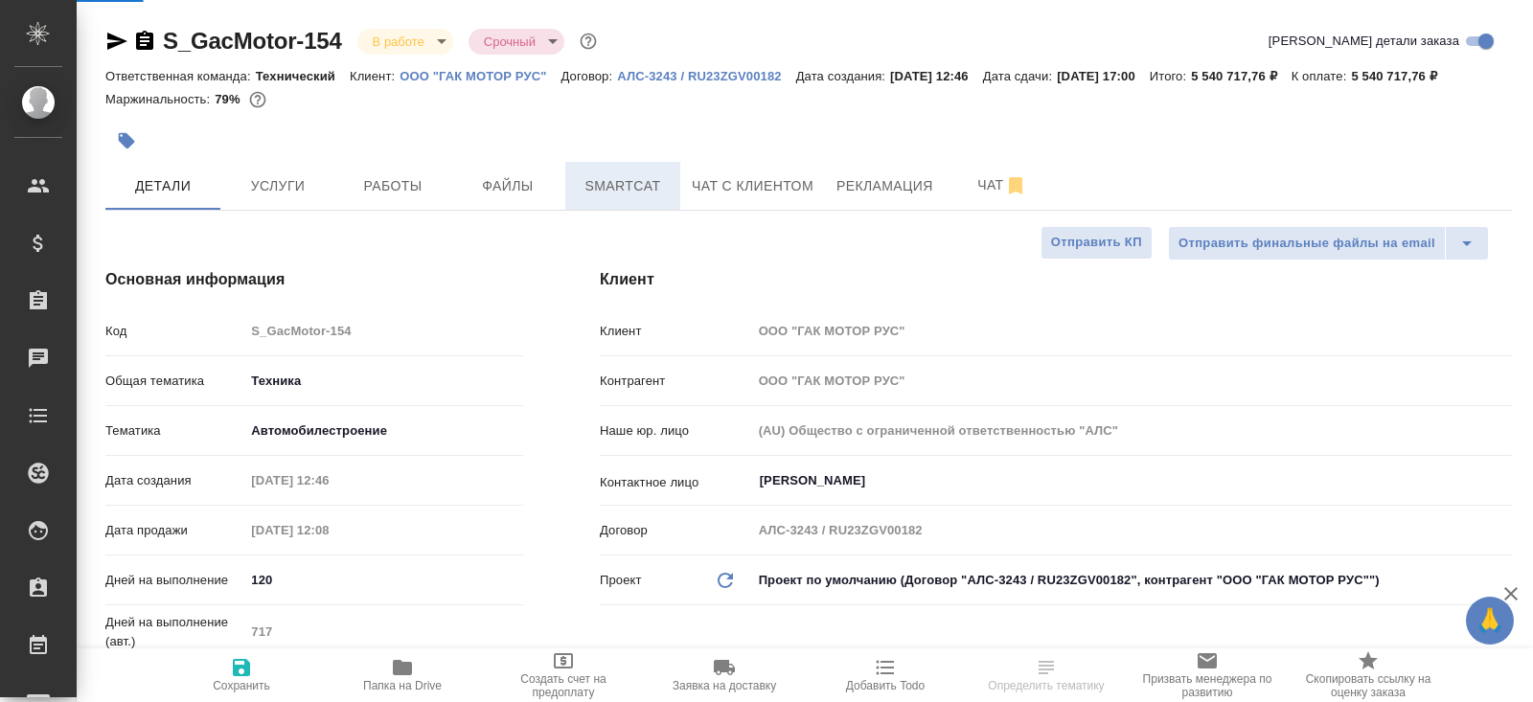
click at [632, 198] on span "Smartcat" at bounding box center [623, 186] width 92 height 24
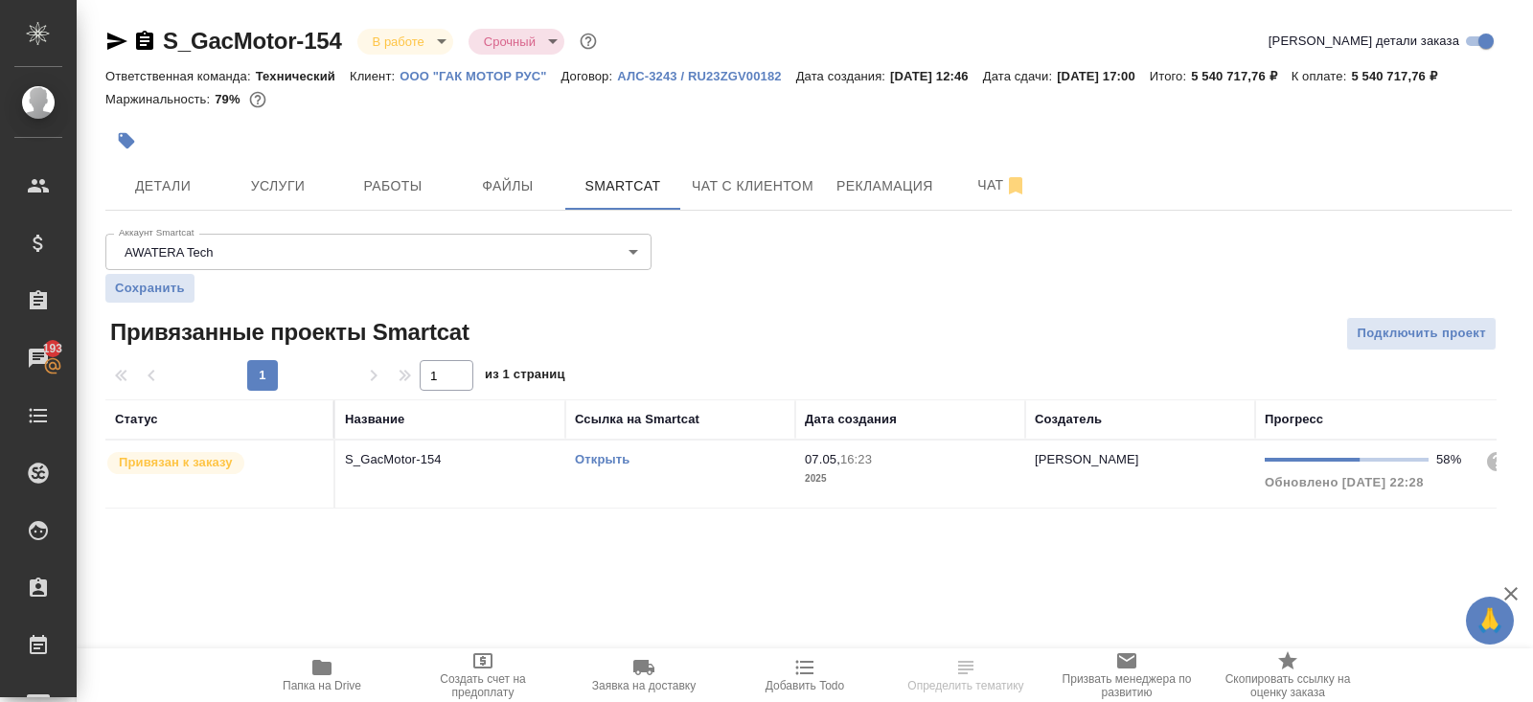
click at [610, 467] on link "Открыть" at bounding box center [602, 459] width 55 height 14
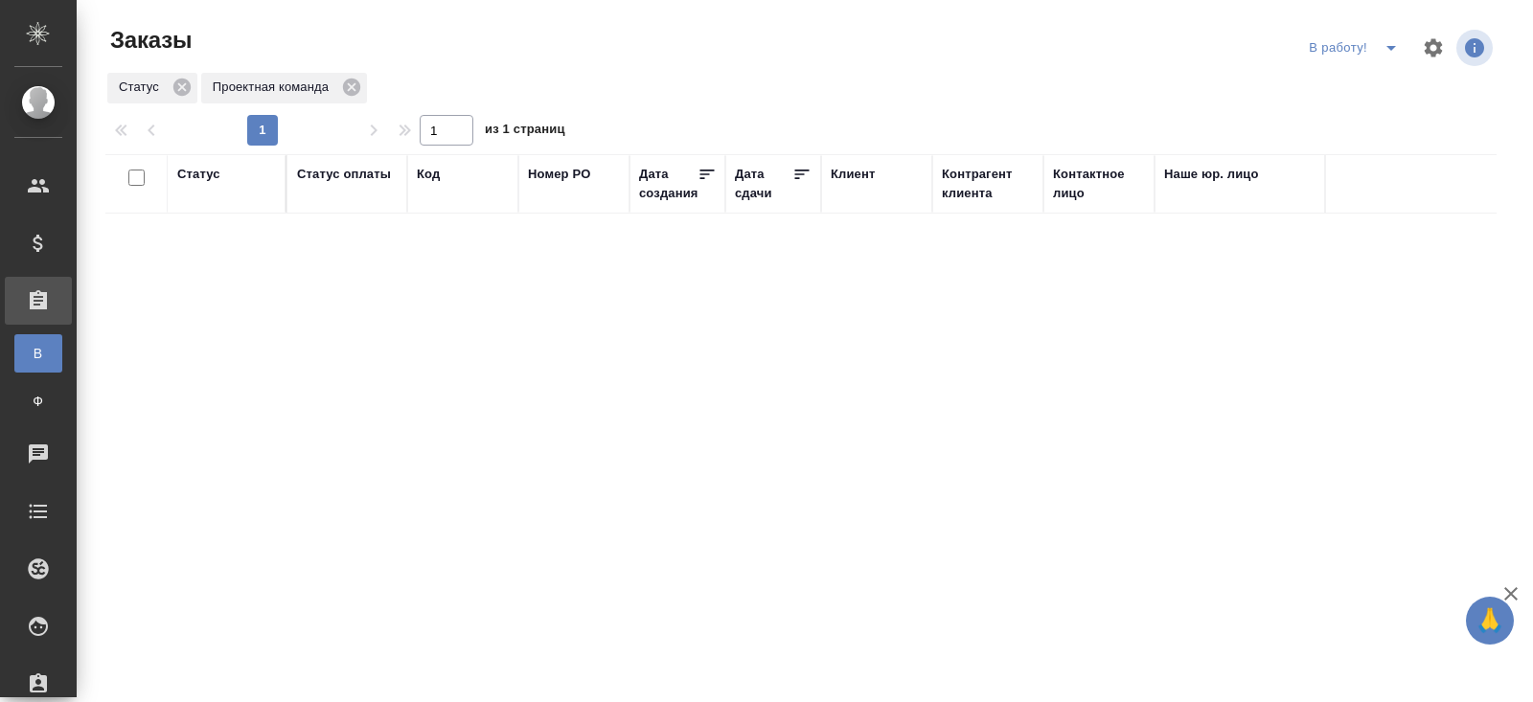
click at [1386, 54] on icon "split button" at bounding box center [1391, 47] width 23 height 23
click at [1359, 116] on li "начислить" at bounding box center [1356, 117] width 106 height 31
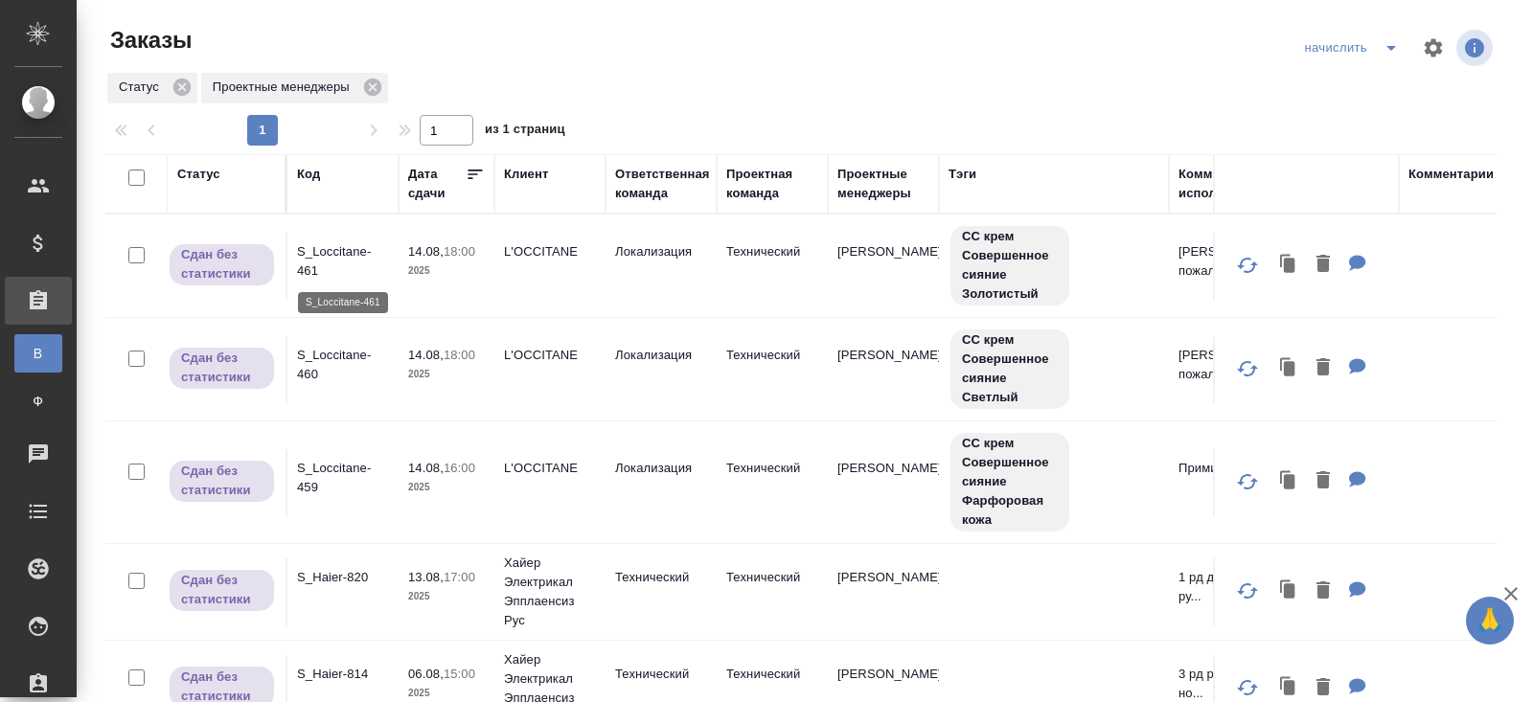
click at [309, 262] on p "S_Loccitane-461" at bounding box center [343, 261] width 92 height 38
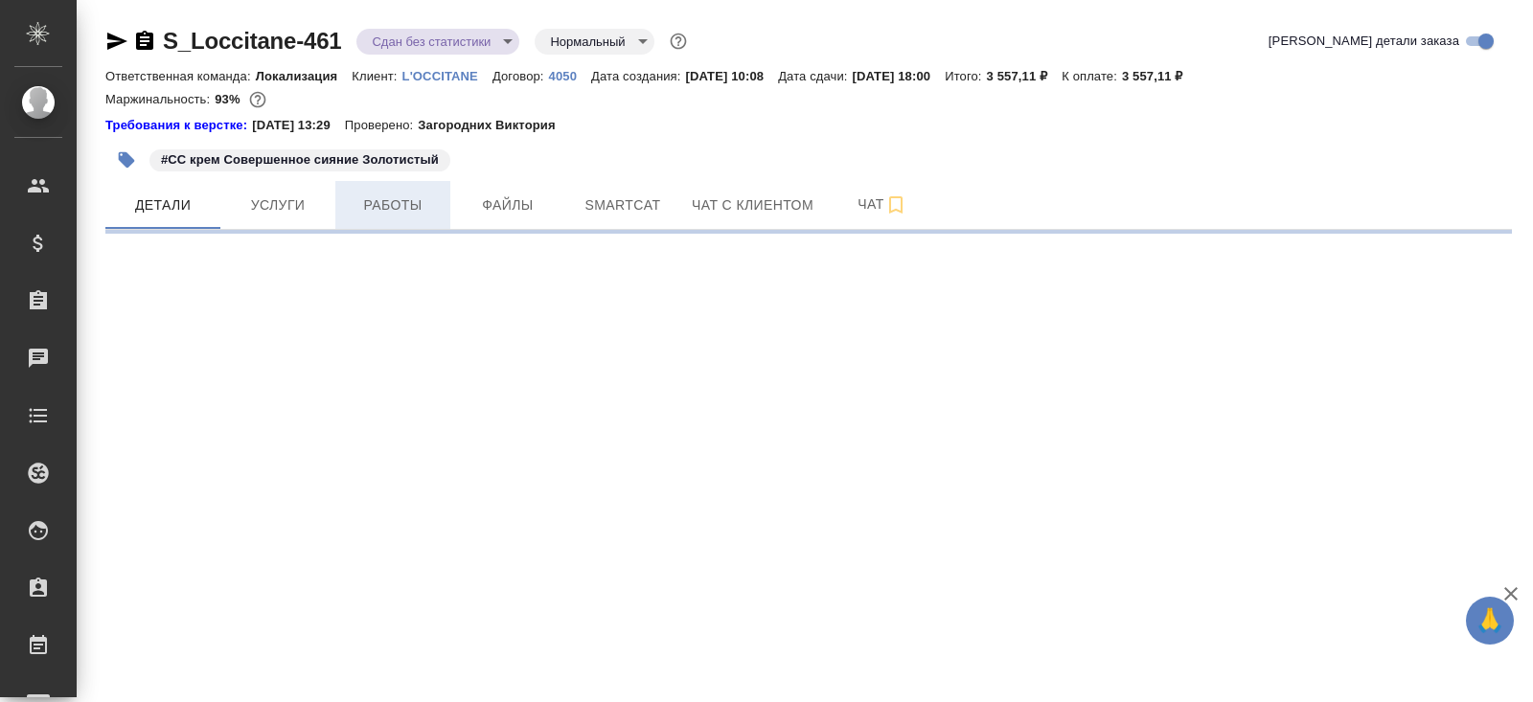
click at [397, 219] on button "Работы" at bounding box center [392, 205] width 115 height 48
select select "RU"
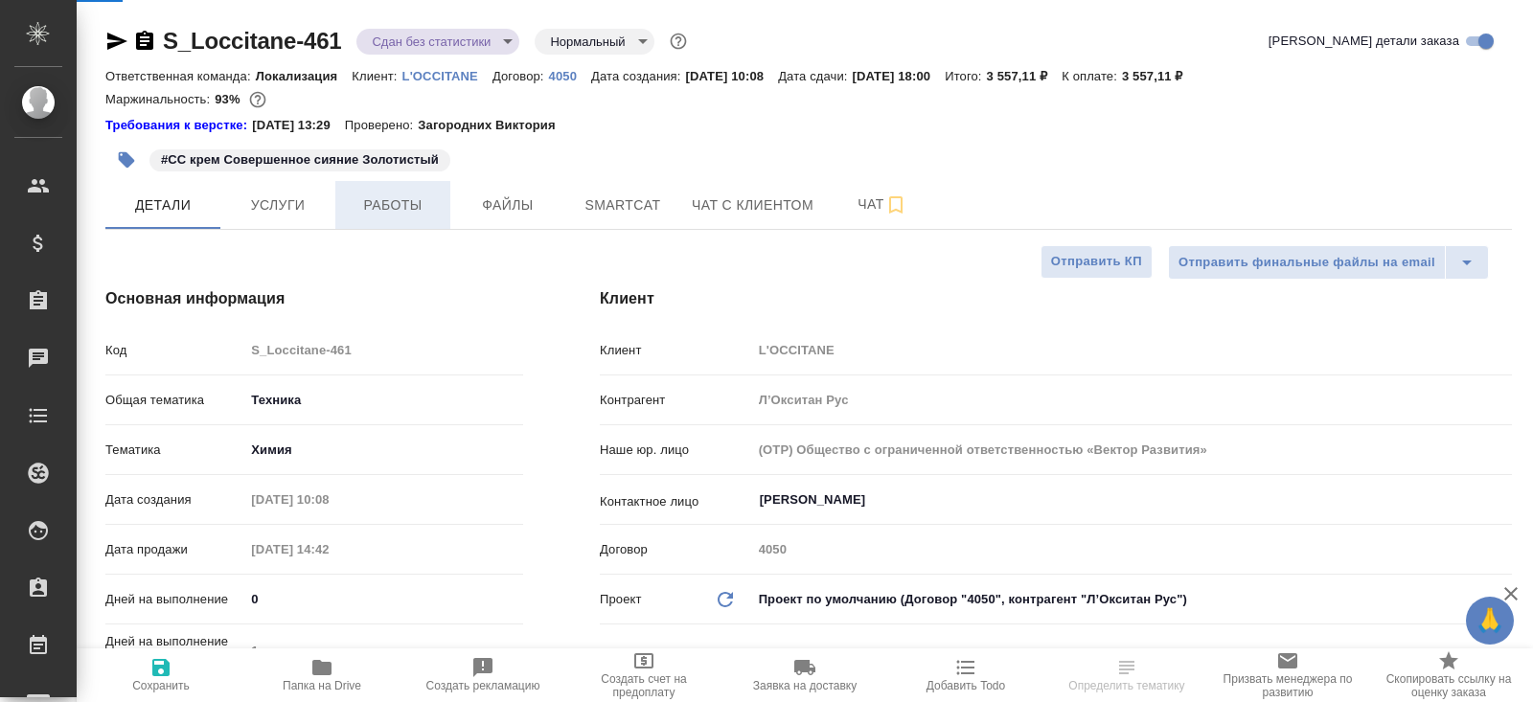
type textarea "x"
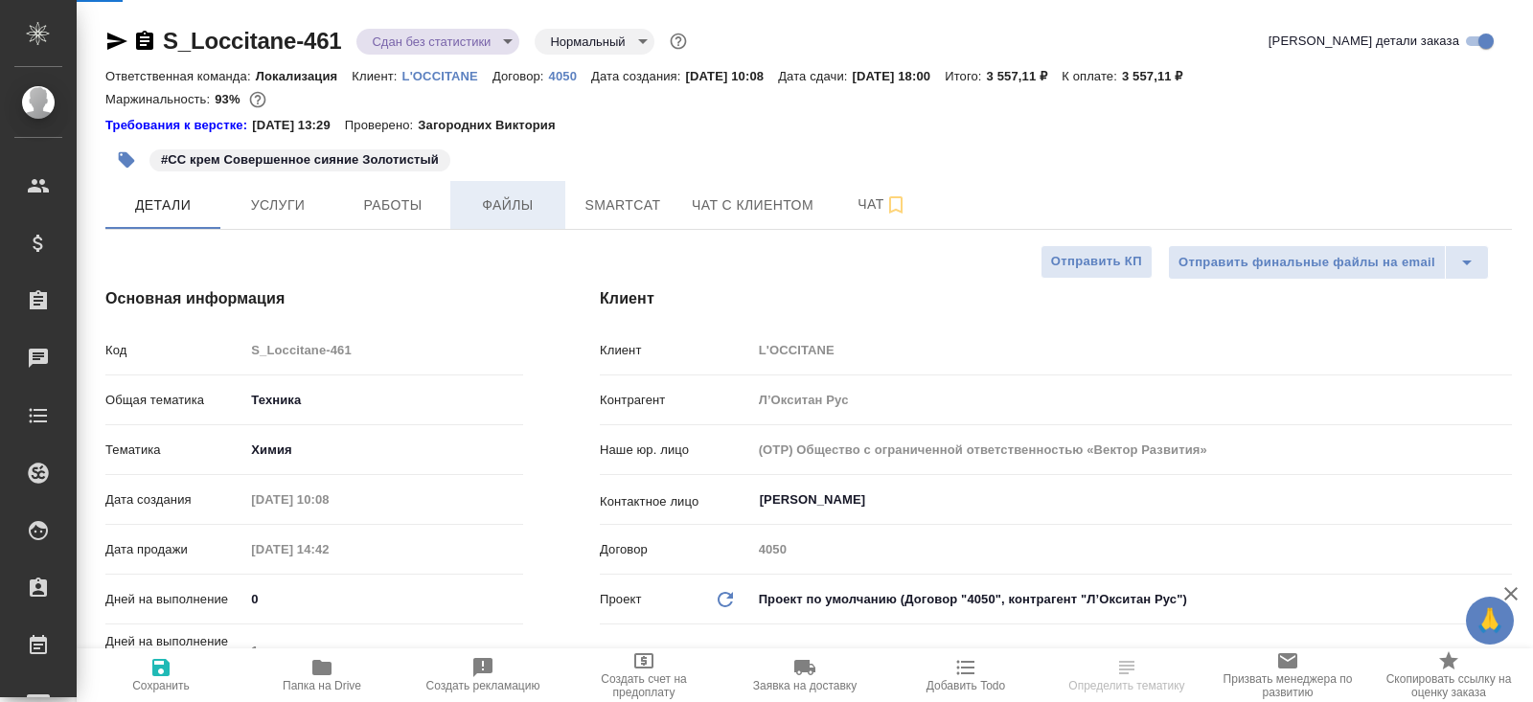
type textarea "x"
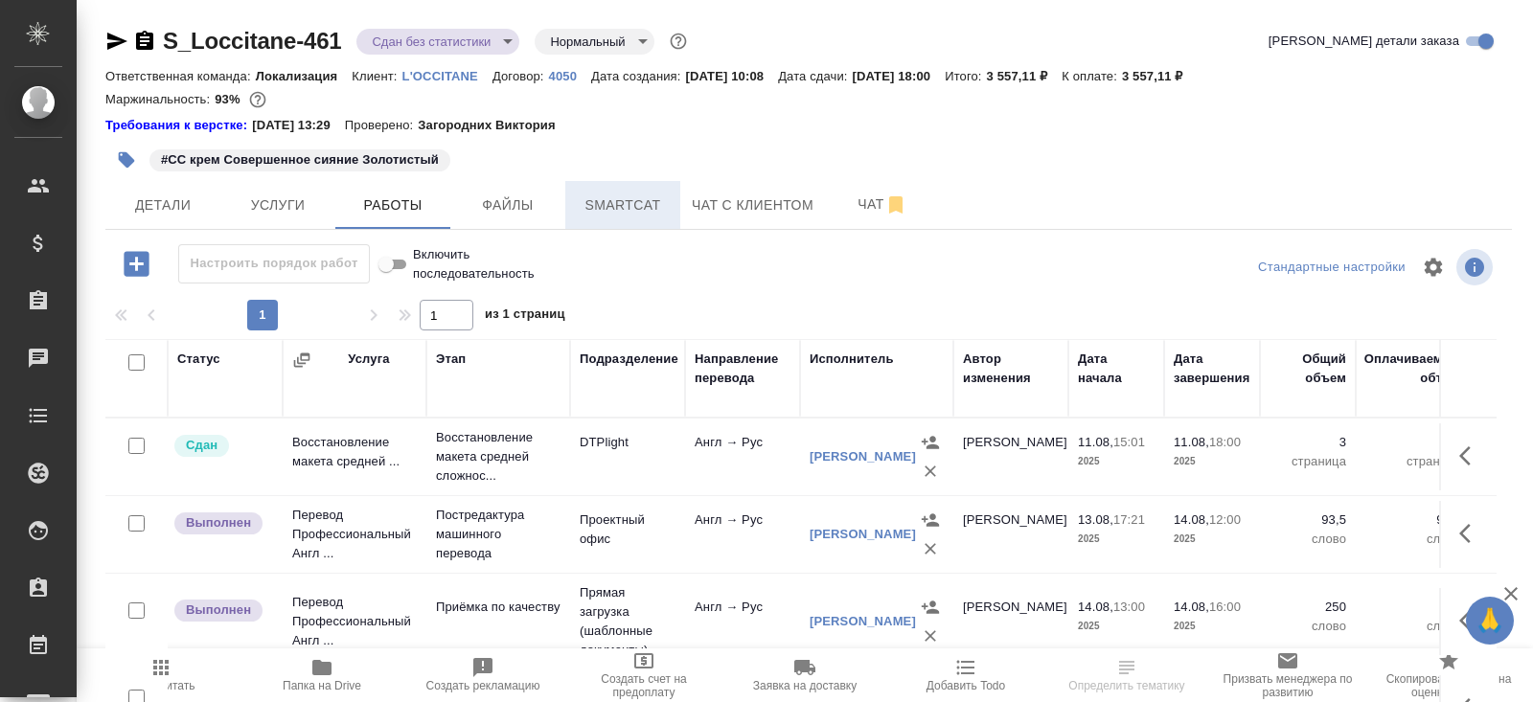
click at [634, 216] on span "Smartcat" at bounding box center [623, 206] width 92 height 24
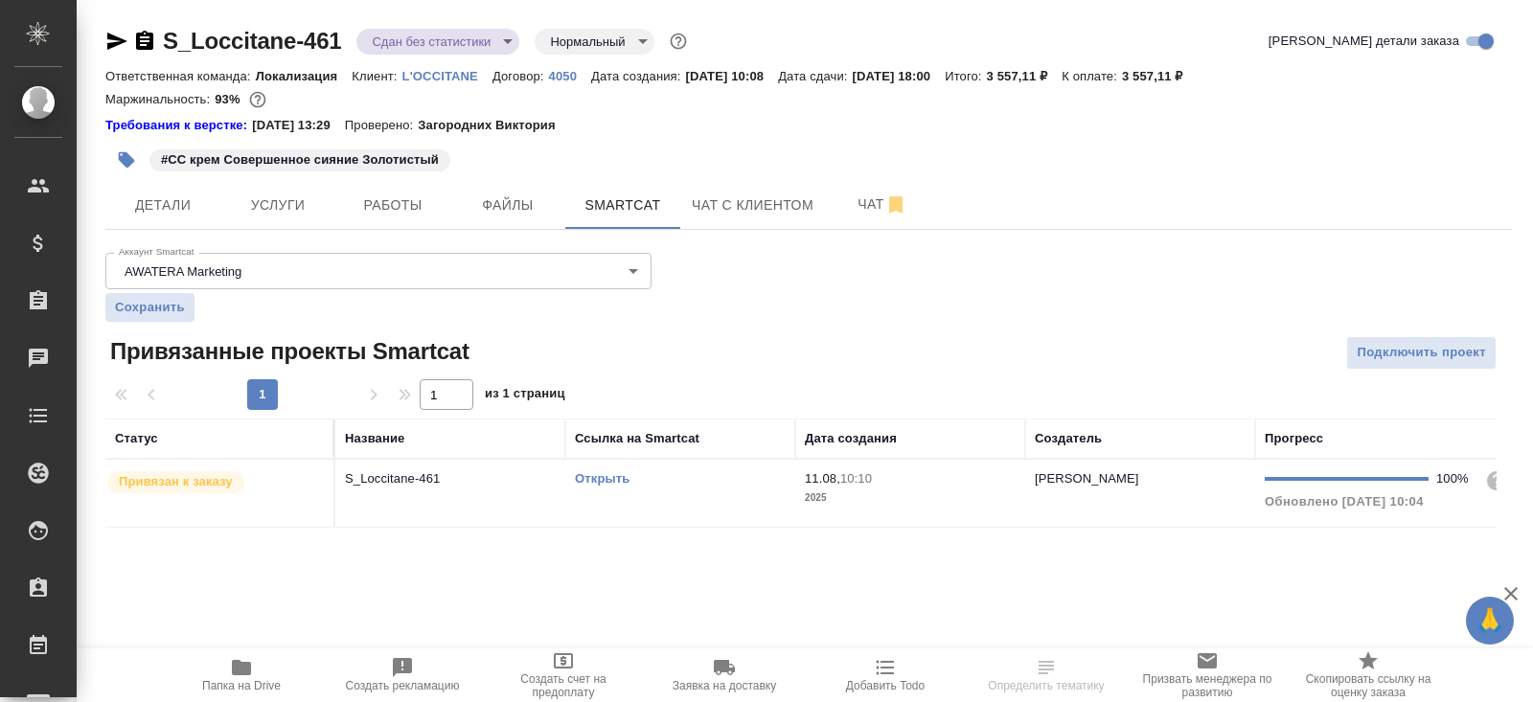
click at [685, 482] on div "Открыть" at bounding box center [680, 479] width 211 height 19
click at [370, 218] on button "Работы" at bounding box center [392, 205] width 115 height 48
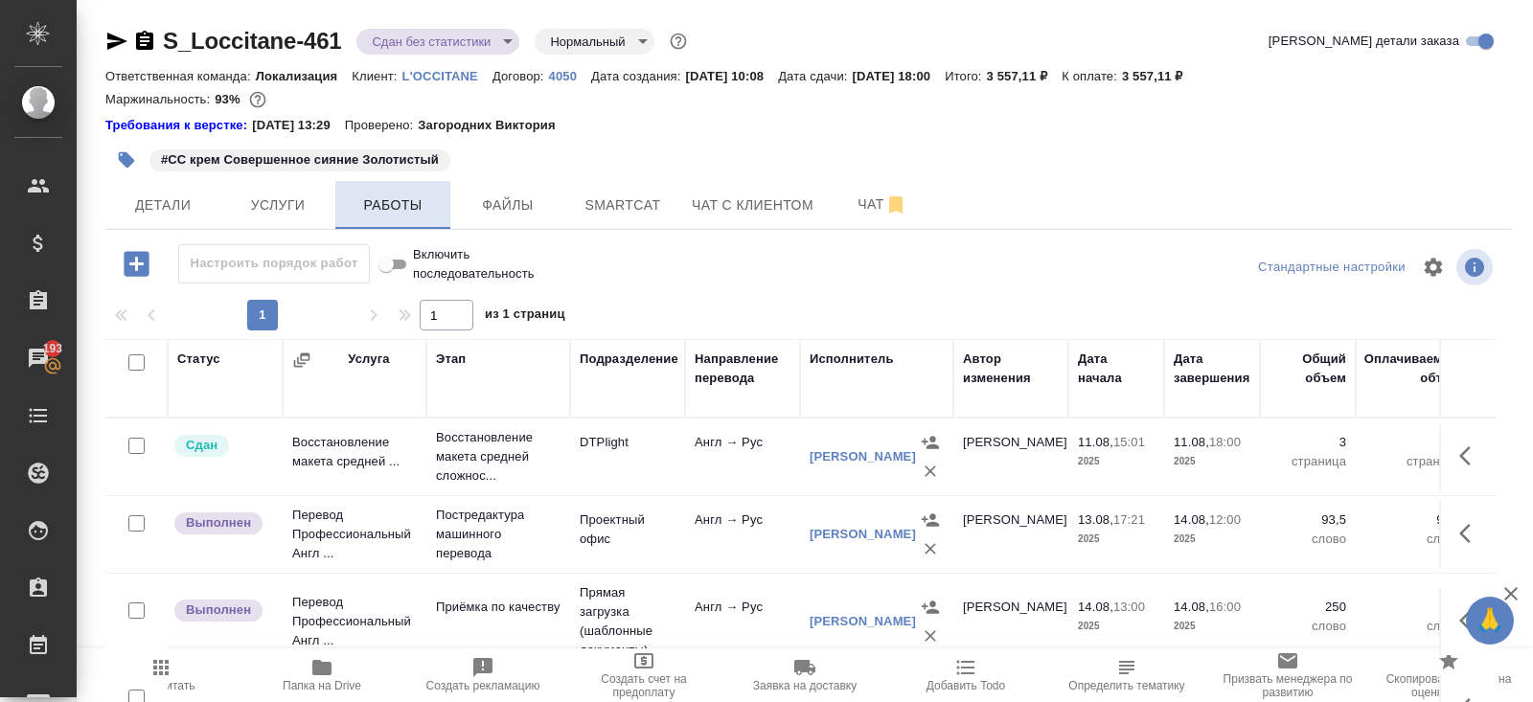
scroll to position [116, 0]
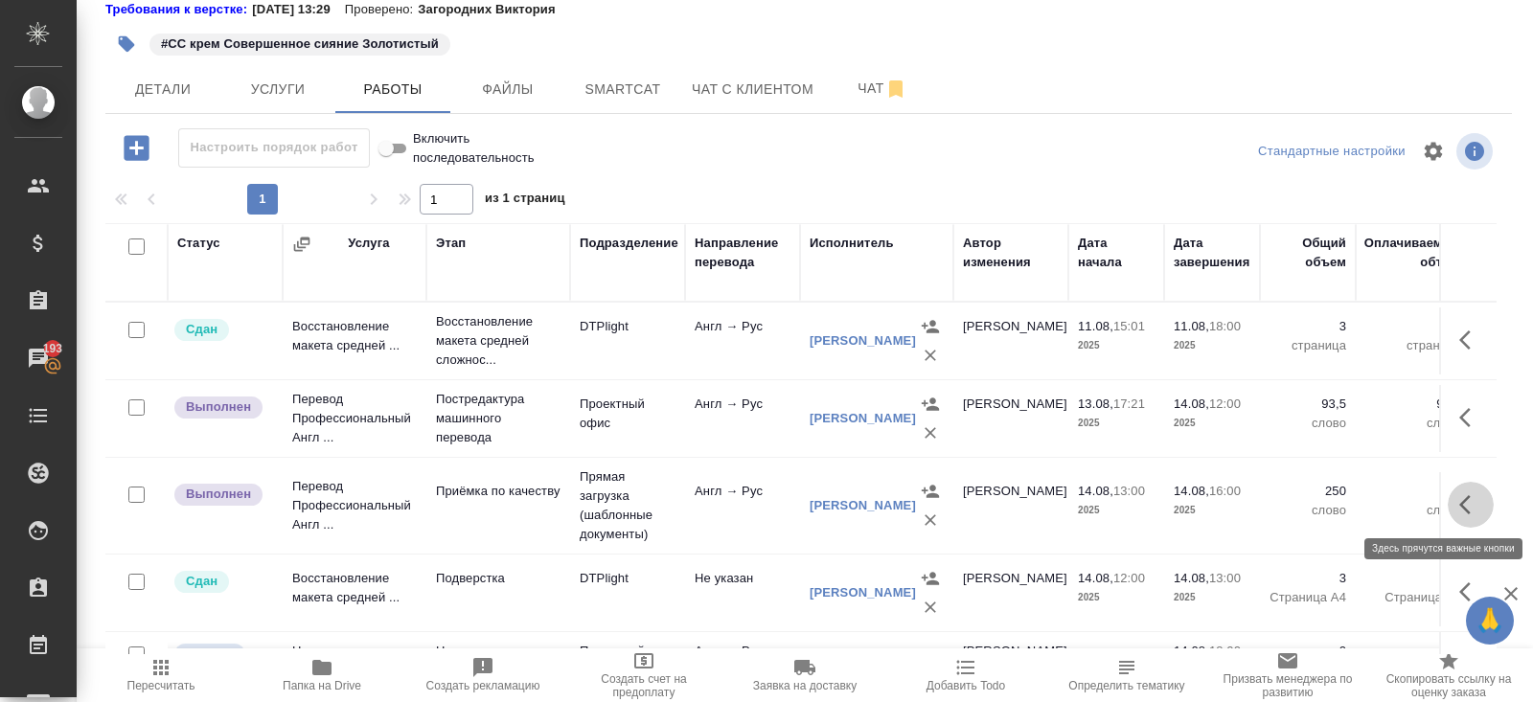
click at [1475, 495] on icon "button" at bounding box center [1470, 504] width 23 height 23
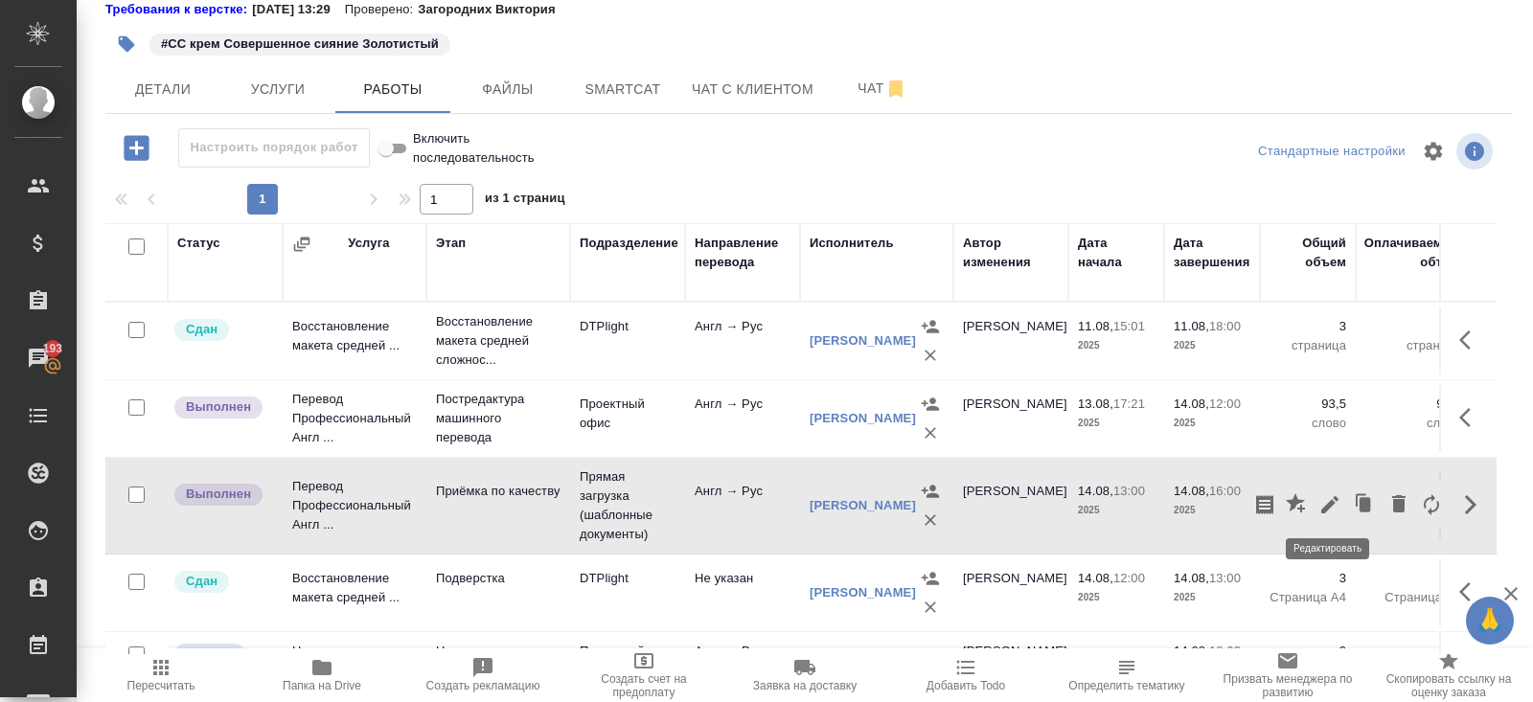
click at [1328, 511] on icon "button" at bounding box center [1329, 504] width 23 height 23
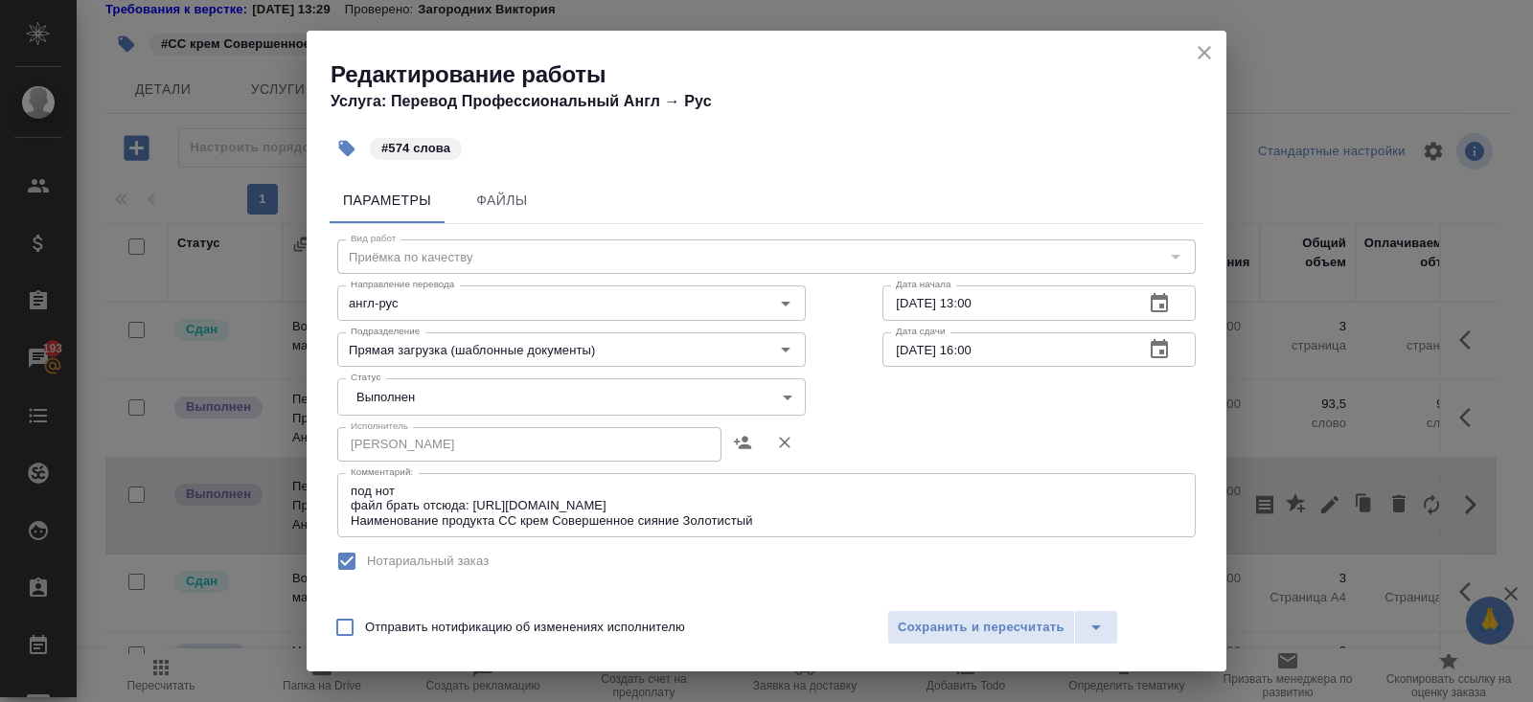
scroll to position [389, 0]
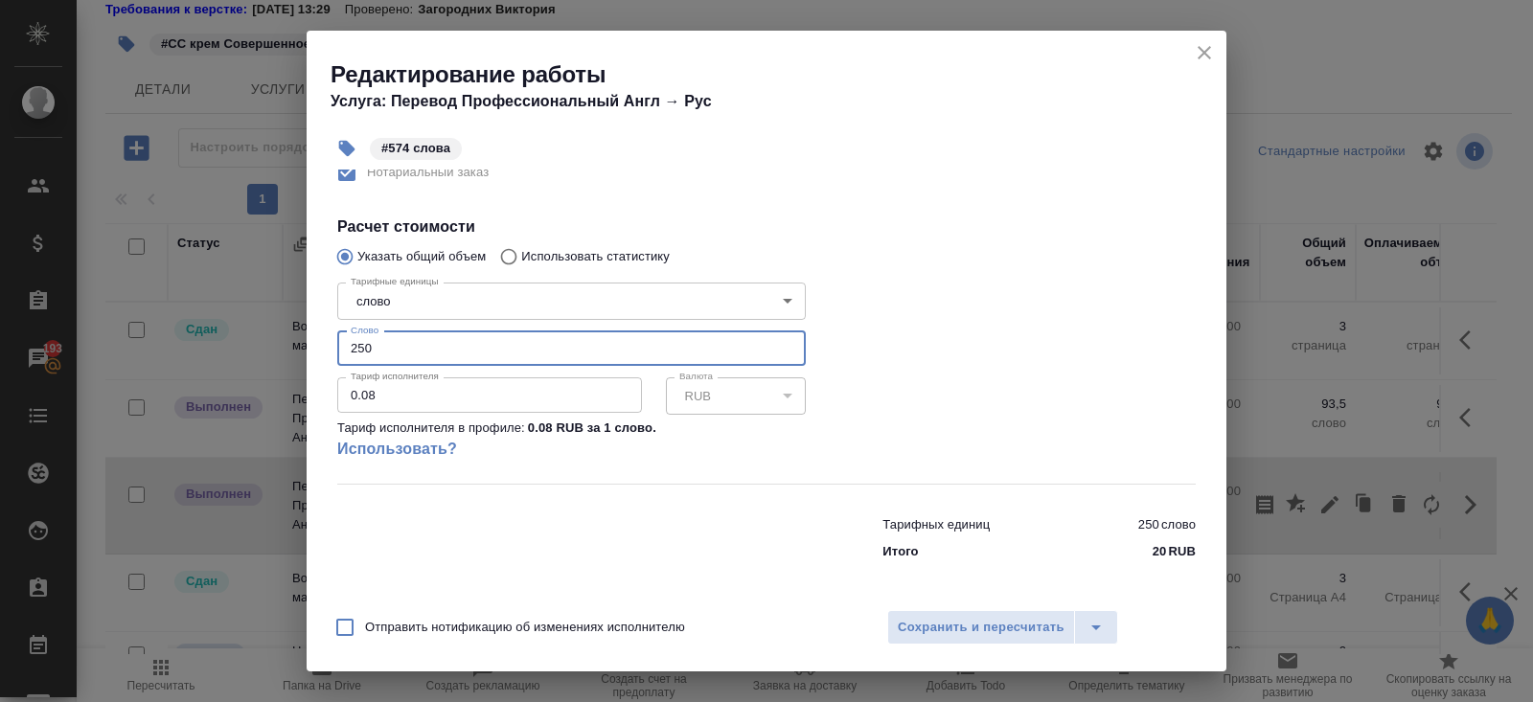
drag, startPoint x: 420, startPoint y: 360, endPoint x: 150, endPoint y: 318, distance: 272.5
click at [150, 318] on div "Редактирование работы Услуга: Перевод Профессиональный Англ → Рус #574 слова Па…" at bounding box center [766, 351] width 1533 height 702
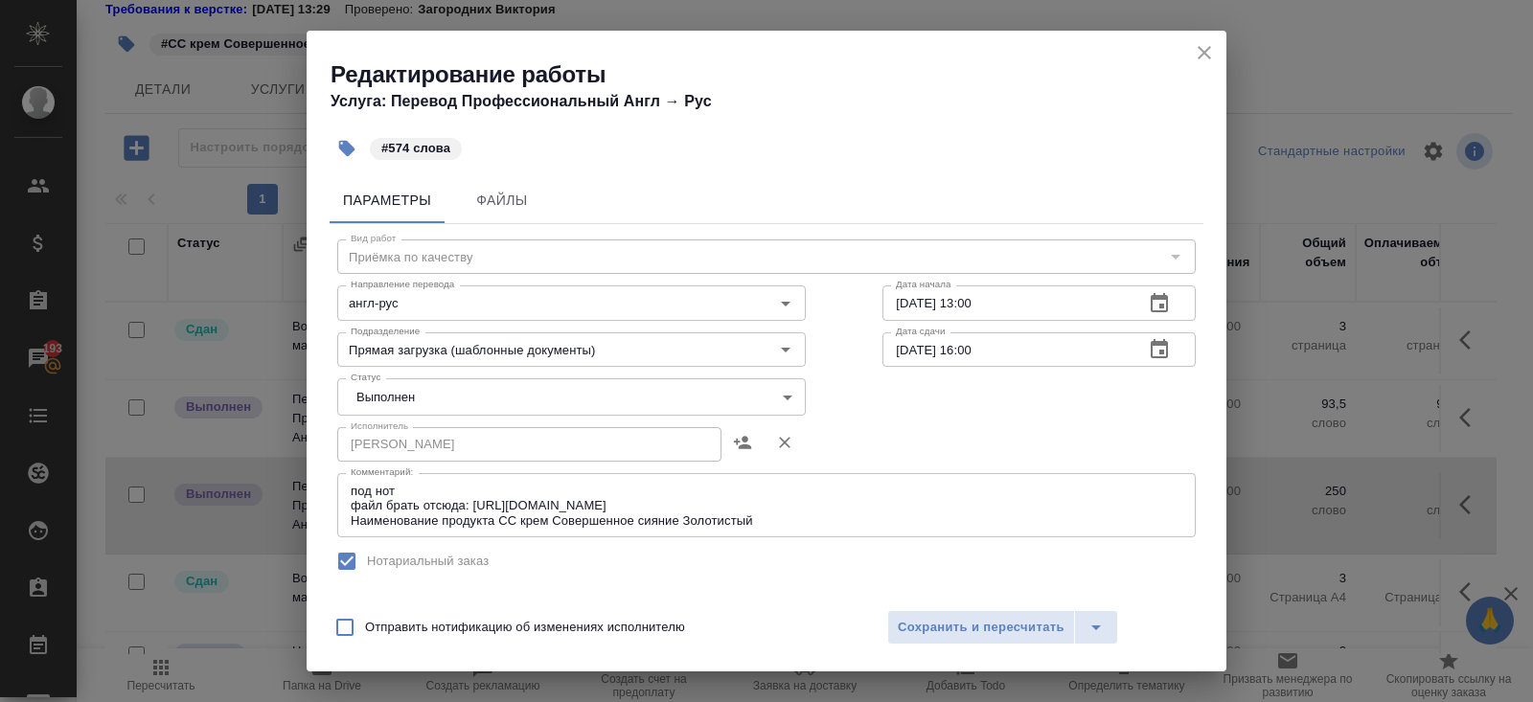
type input "574"
click at [362, 411] on body "🙏 .cls-1 fill:#fff; AWATERA Belyakova Yulia Клиенты Спецификации Заказы 193 Чат…" at bounding box center [766, 351] width 1533 height 702
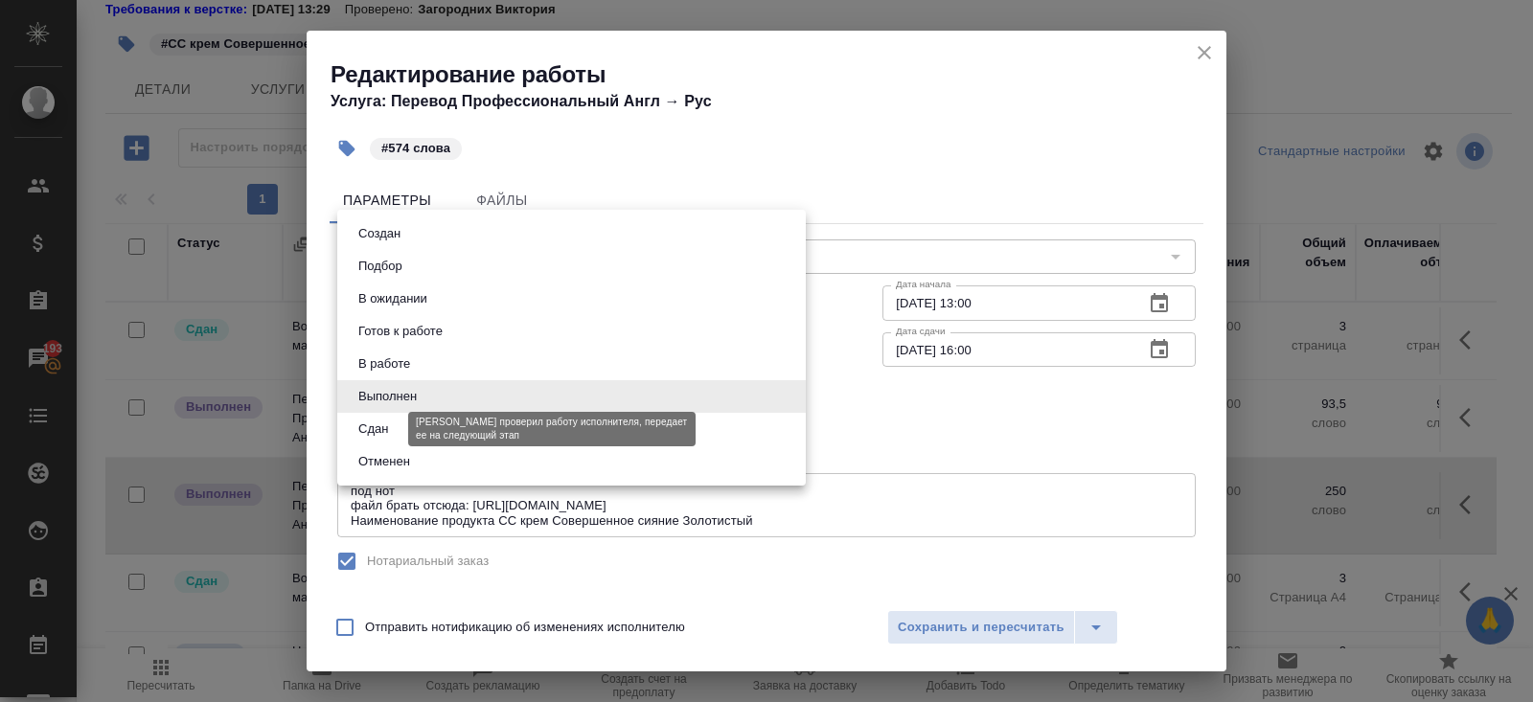
click at [366, 436] on button "Сдан" at bounding box center [373, 429] width 41 height 21
type input "closed"
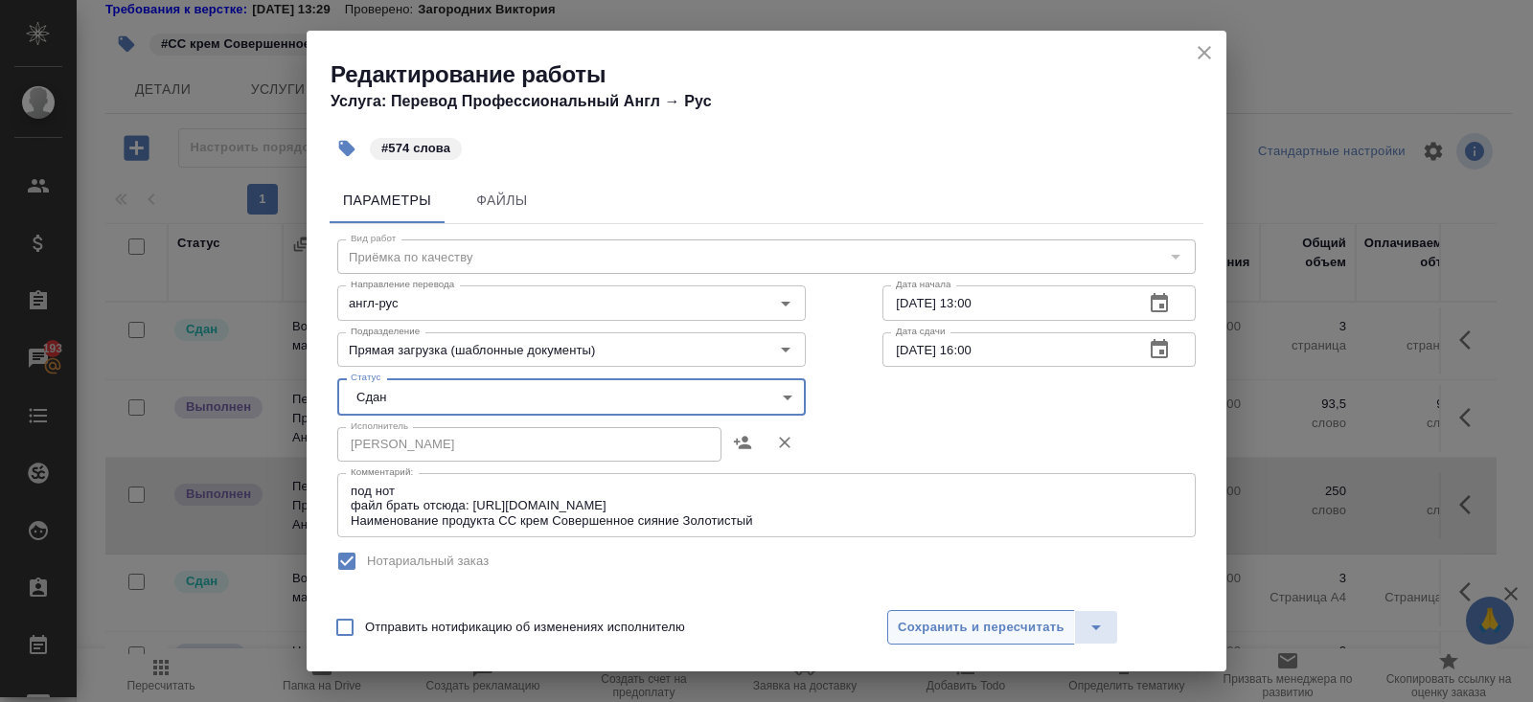
click at [905, 615] on button "Сохранить и пересчитать" at bounding box center [981, 627] width 188 height 34
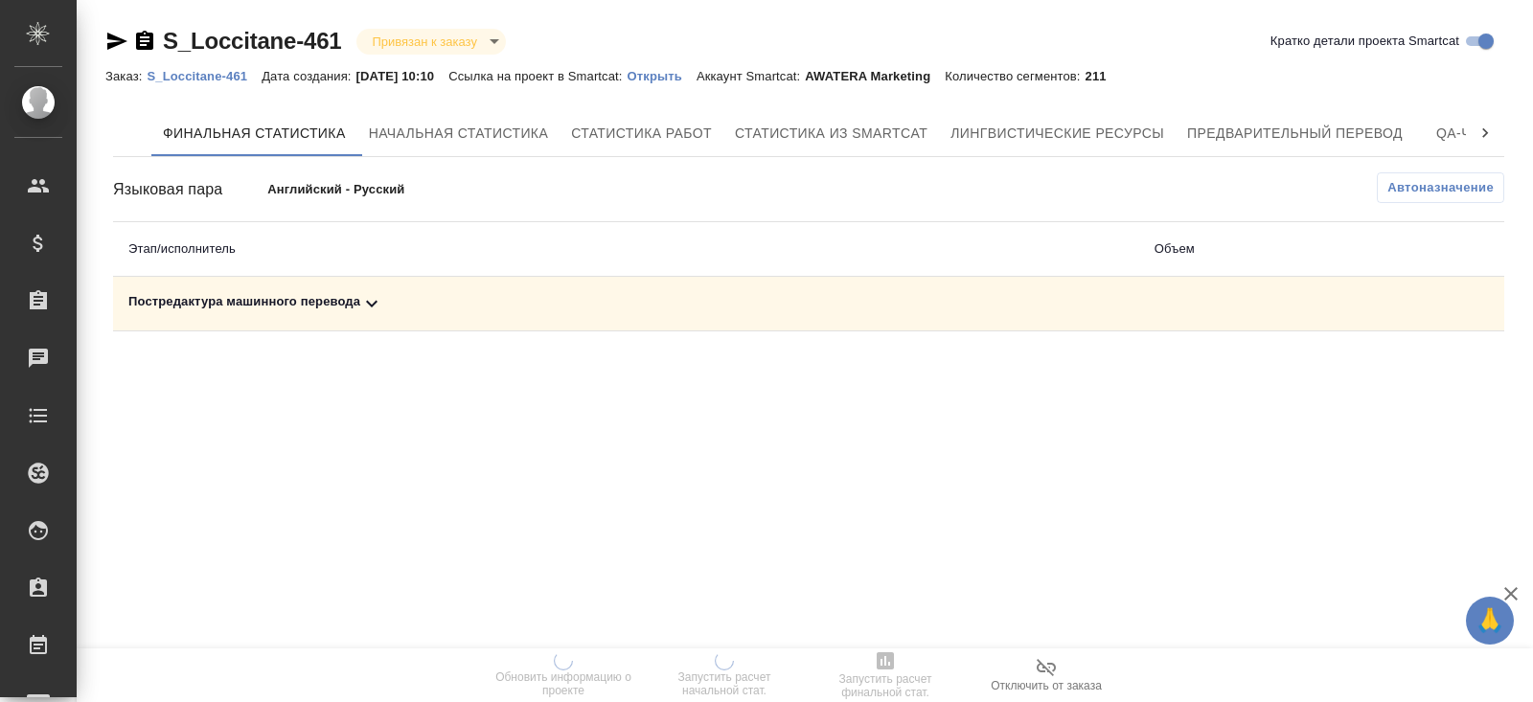
click at [383, 292] on icon at bounding box center [371, 303] width 23 height 23
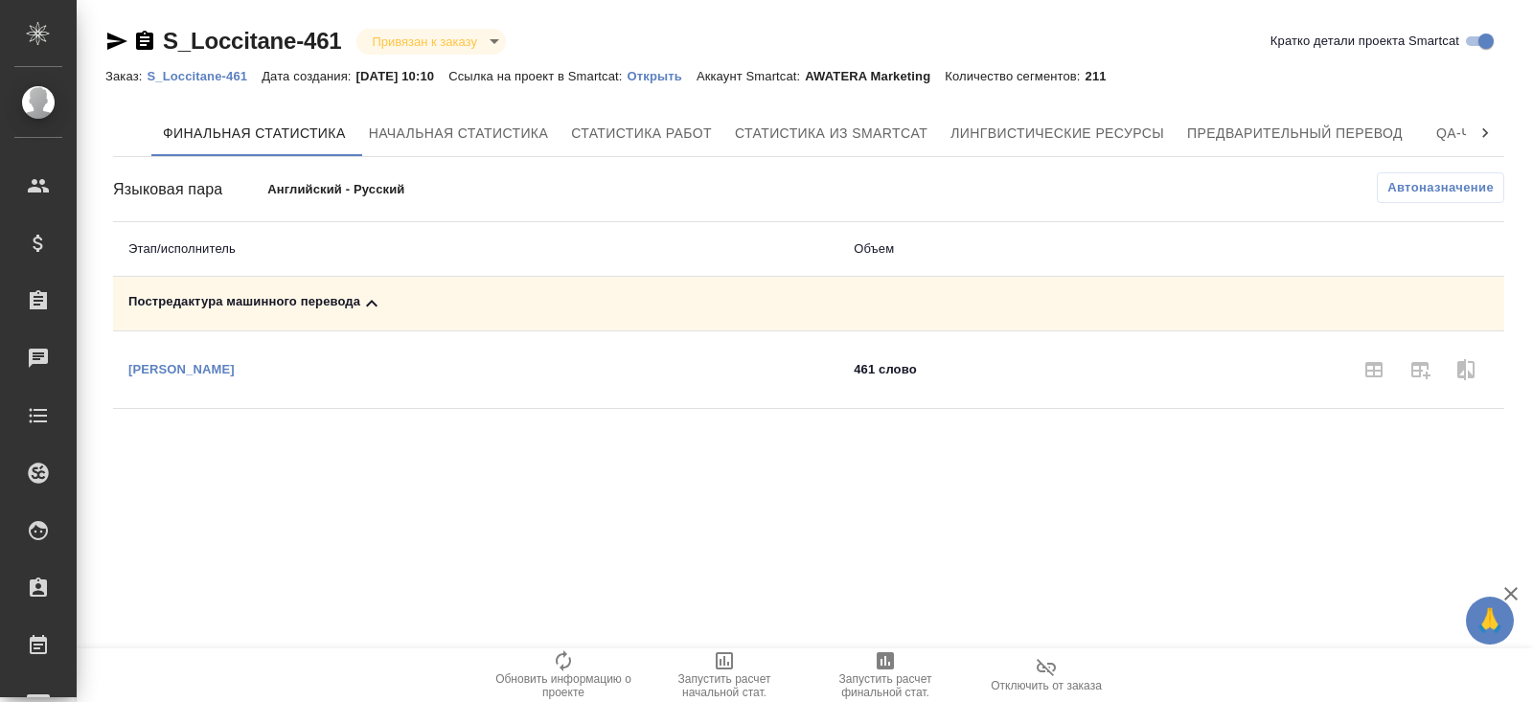
click at [1426, 193] on span "Автоназначение" at bounding box center [1440, 187] width 106 height 19
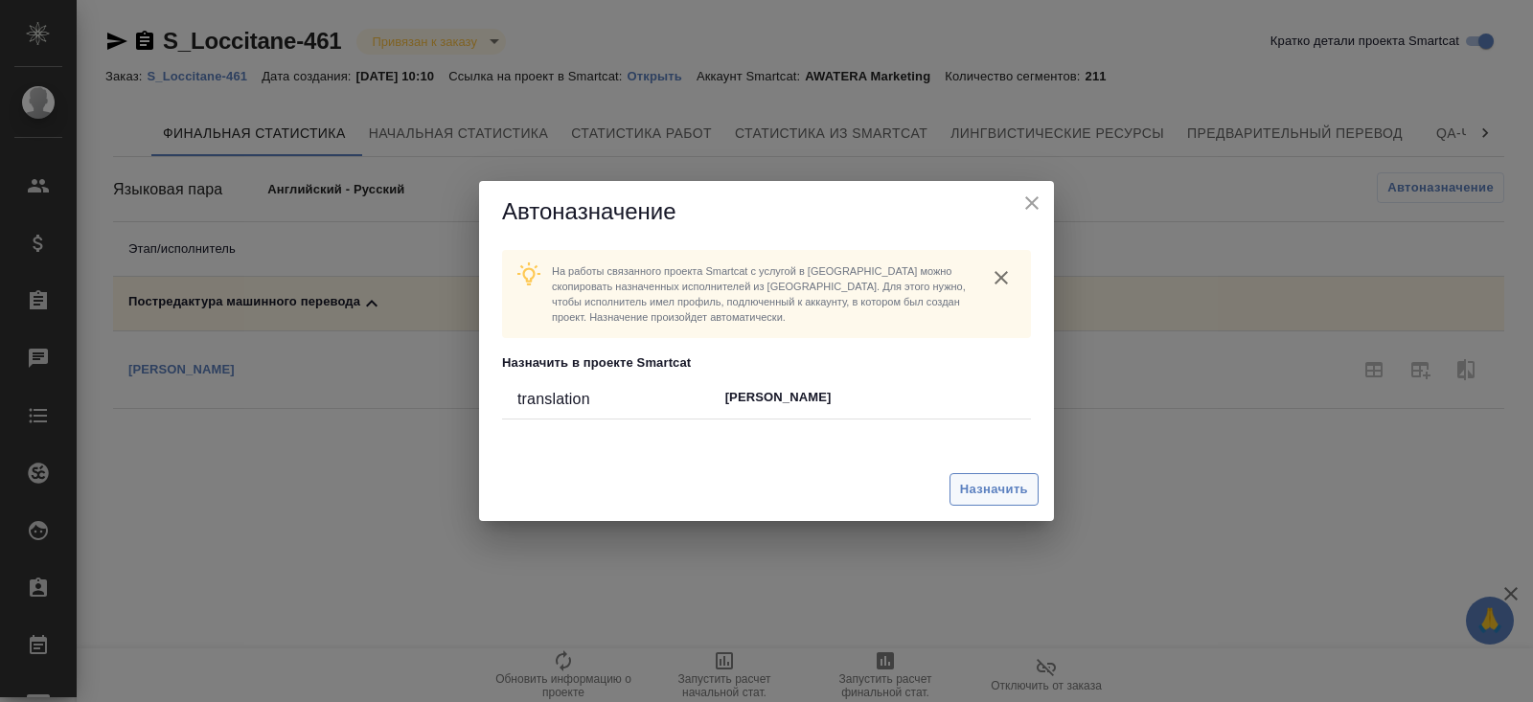
click at [1011, 495] on span "Назначить" at bounding box center [994, 490] width 68 height 22
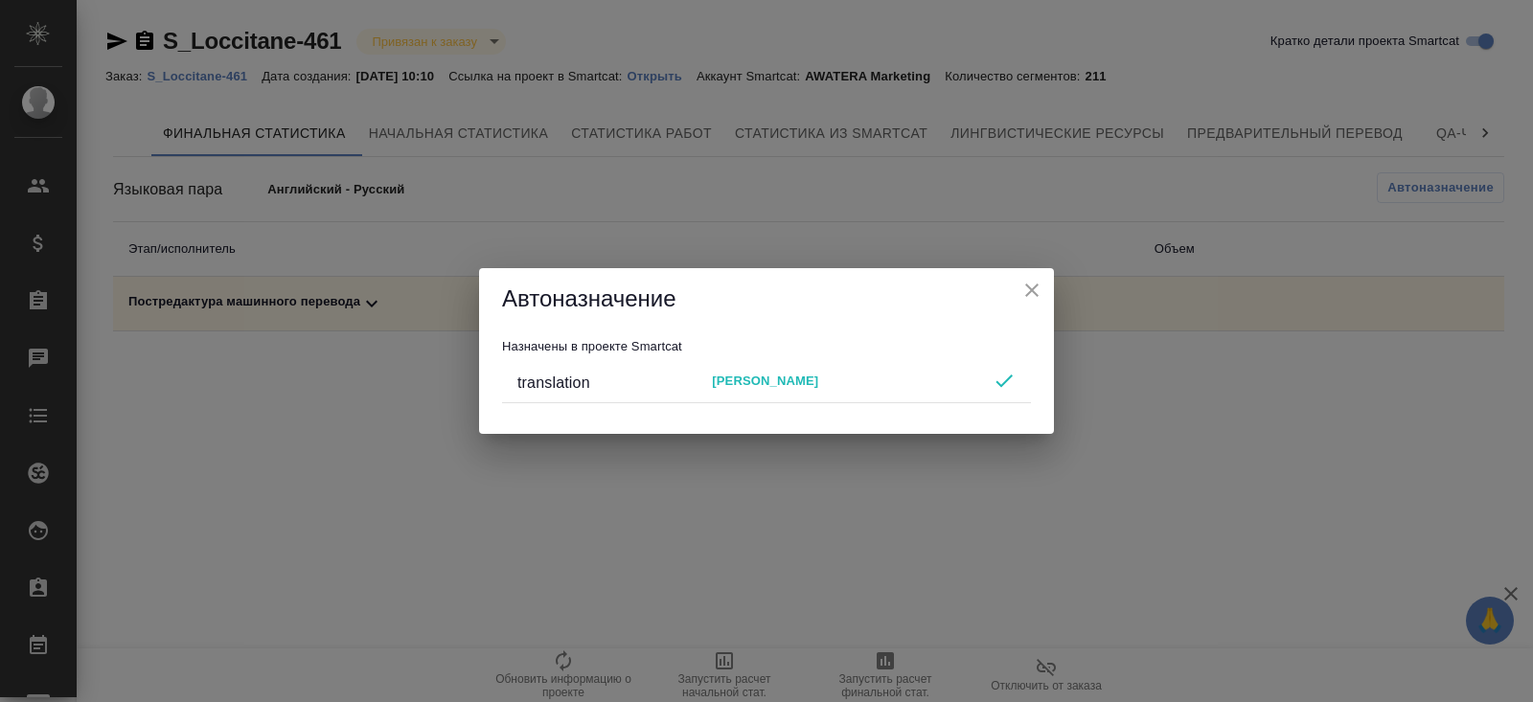
click at [874, 568] on div "Автоназначение Назначены в проекте Smartcat translation Лажинцева Ирина" at bounding box center [766, 351] width 1533 height 702
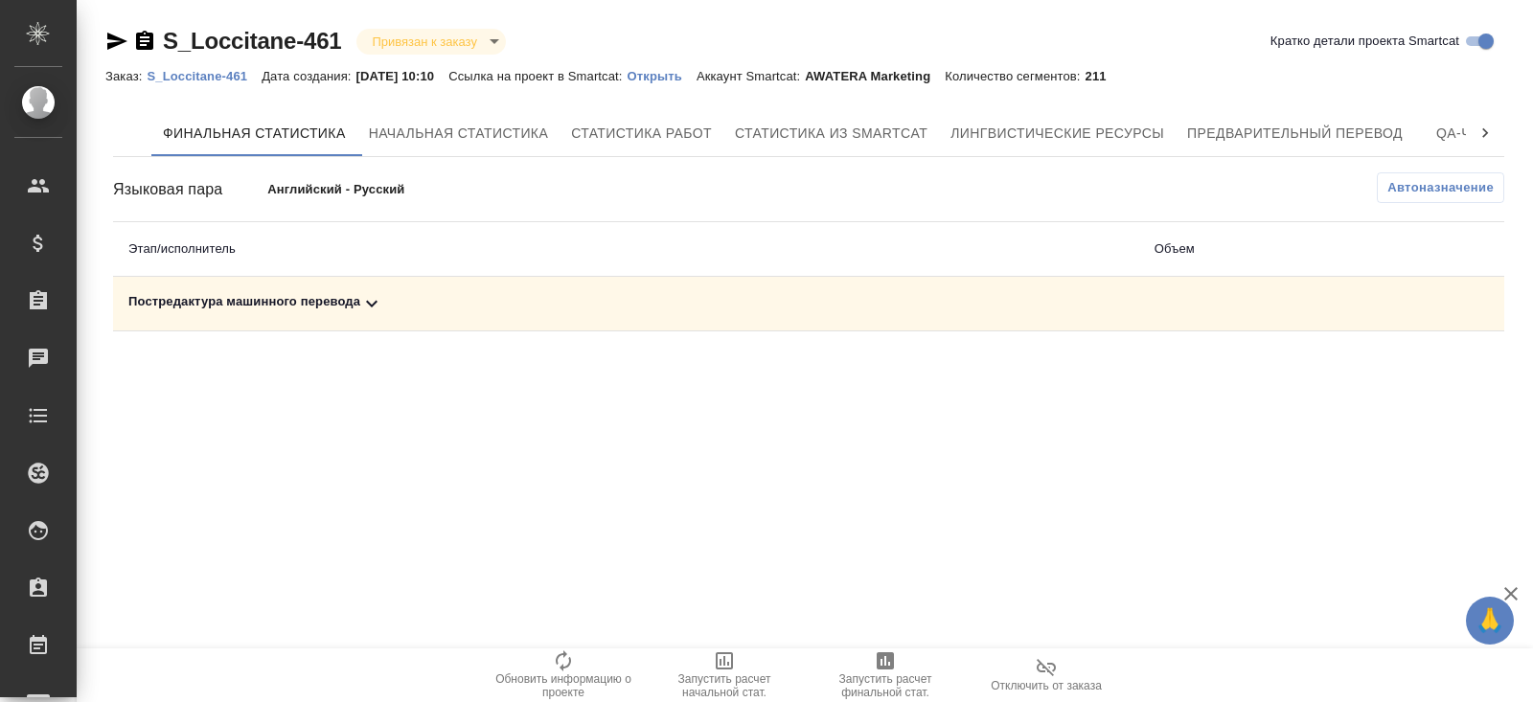
click at [882, 665] on icon "button" at bounding box center [885, 661] width 17 height 17
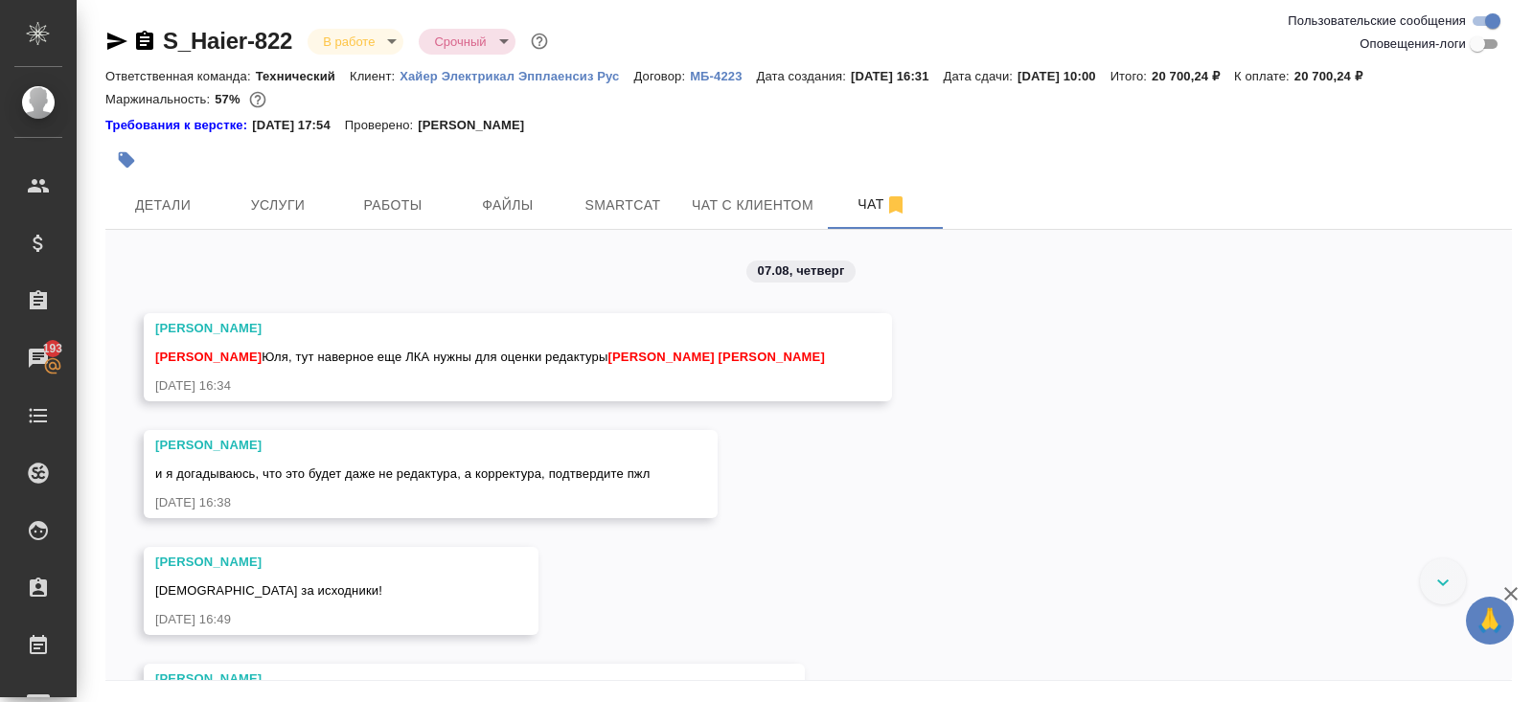
scroll to position [2502, 0]
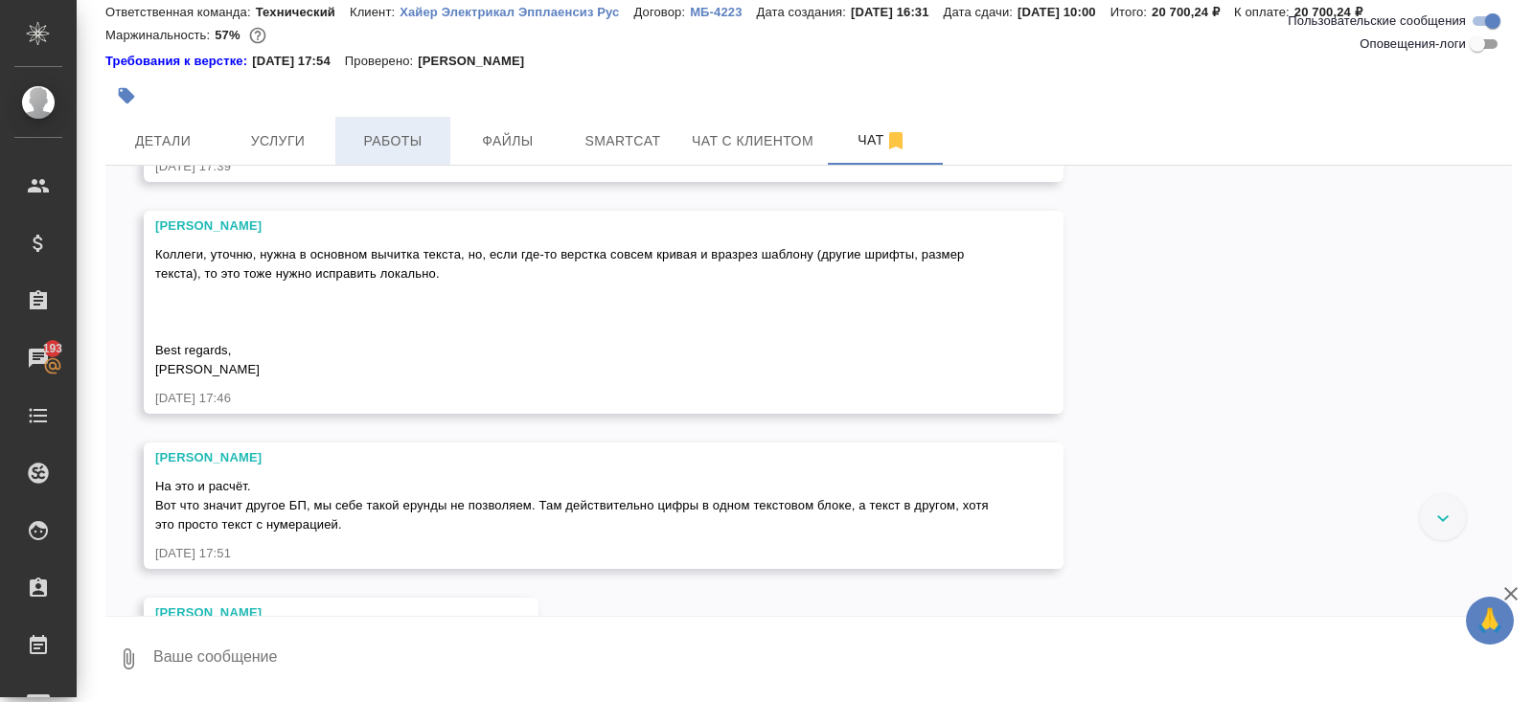
click at [390, 134] on span "Работы" at bounding box center [393, 141] width 92 height 24
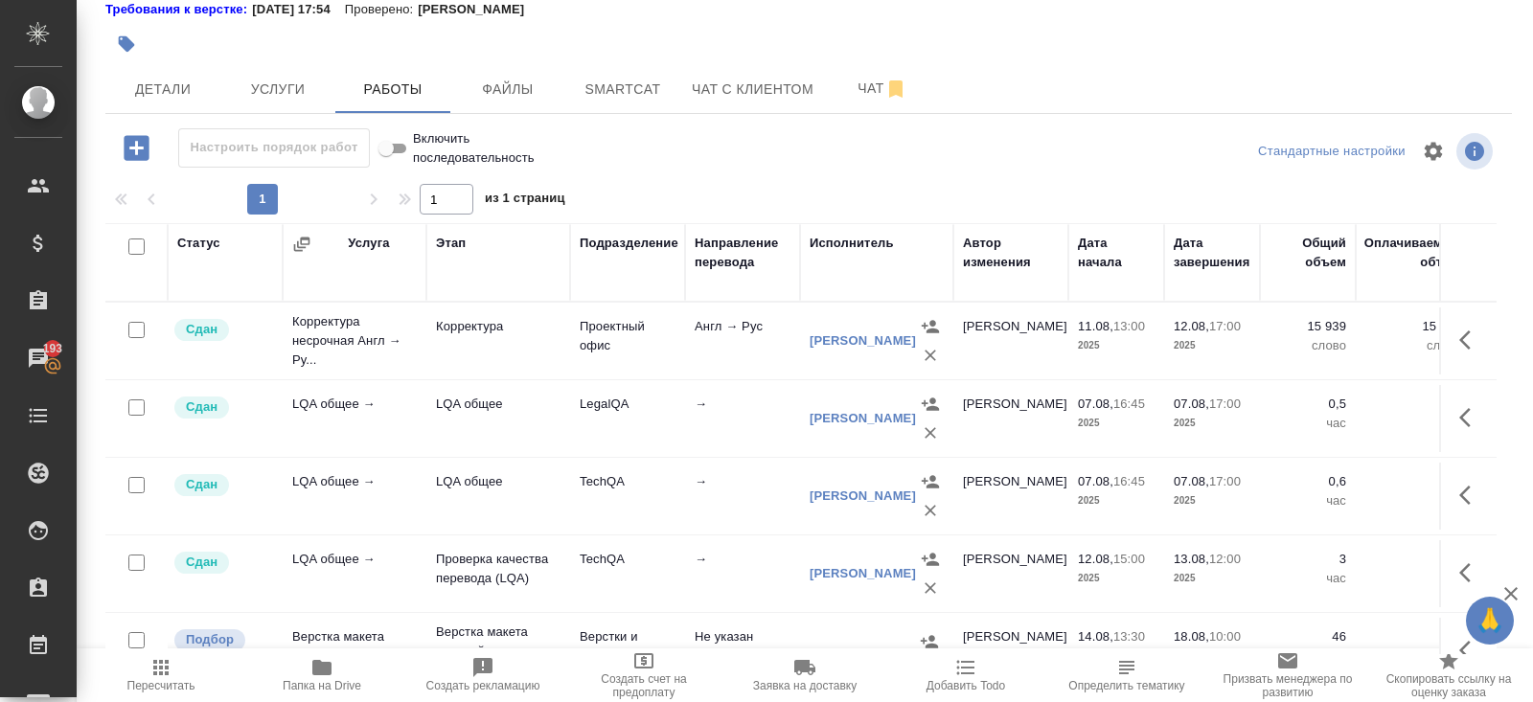
scroll to position [187, 0]
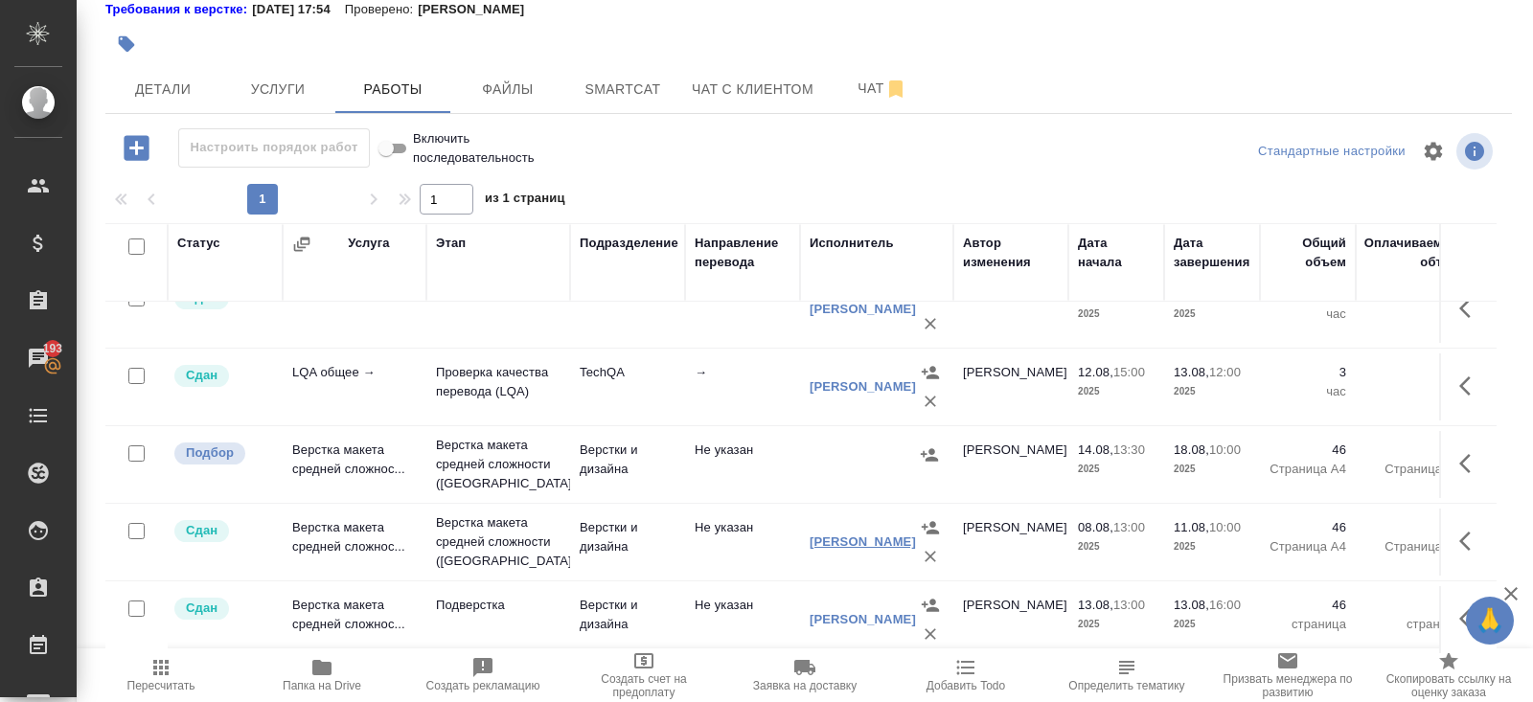
click at [847, 549] on link "[PERSON_NAME]" at bounding box center [863, 542] width 106 height 14
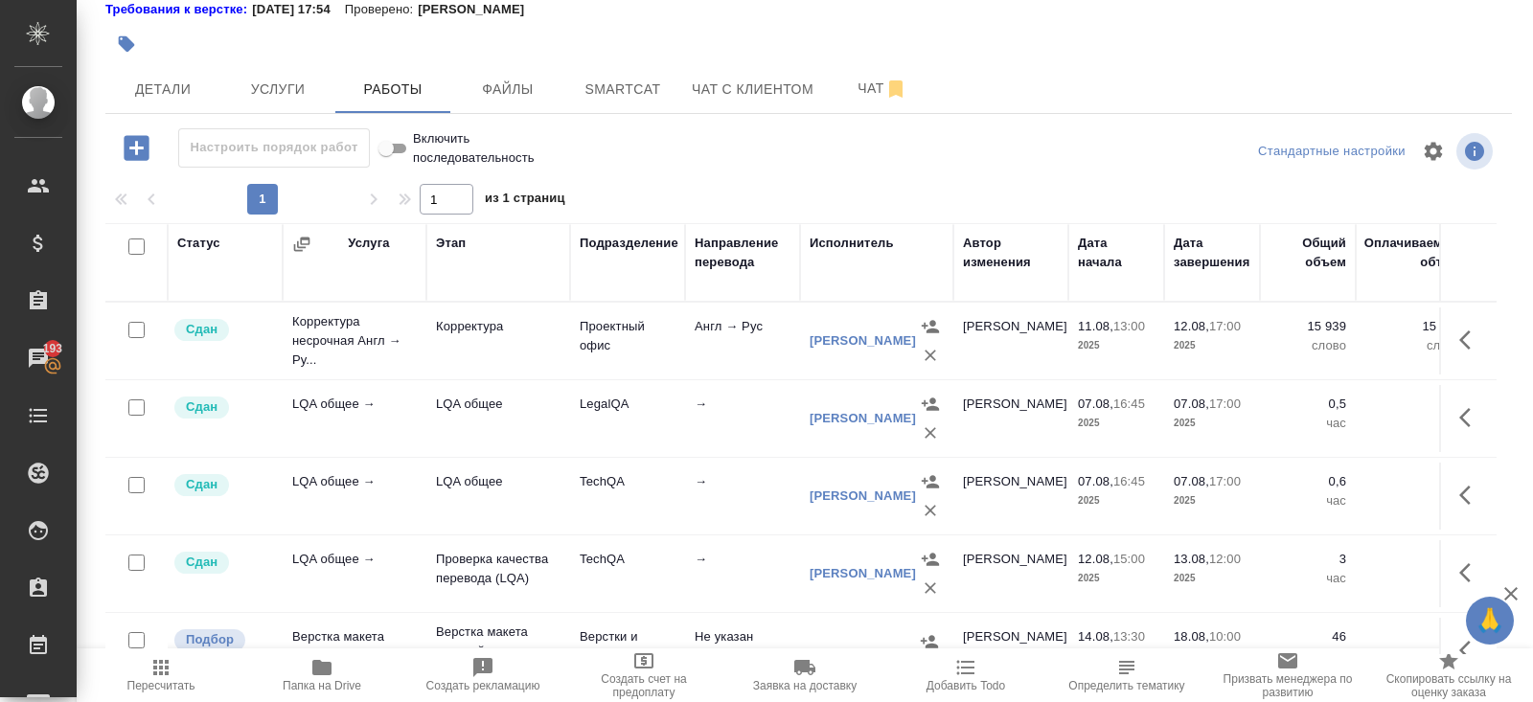
scroll to position [0, 0]
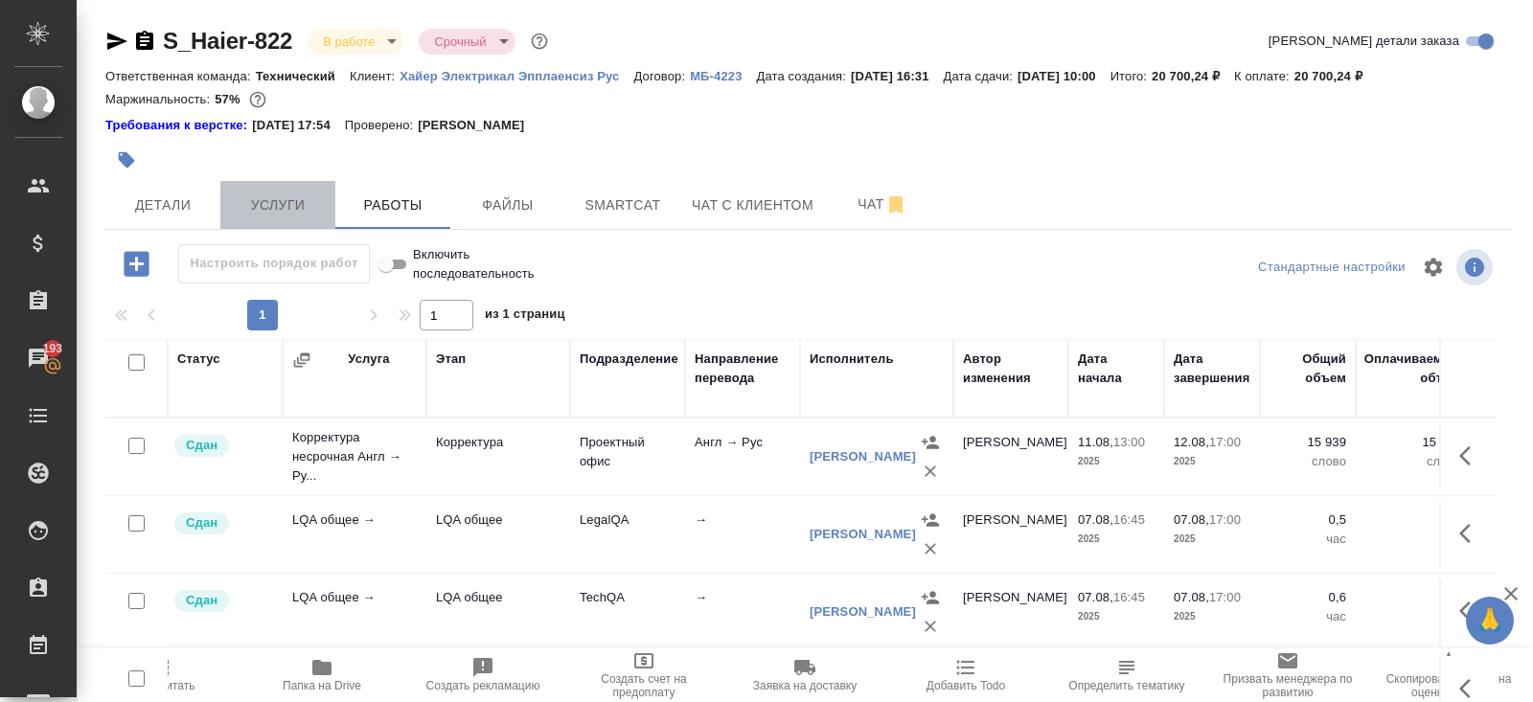
click at [309, 223] on button "Услуги" at bounding box center [277, 205] width 115 height 48
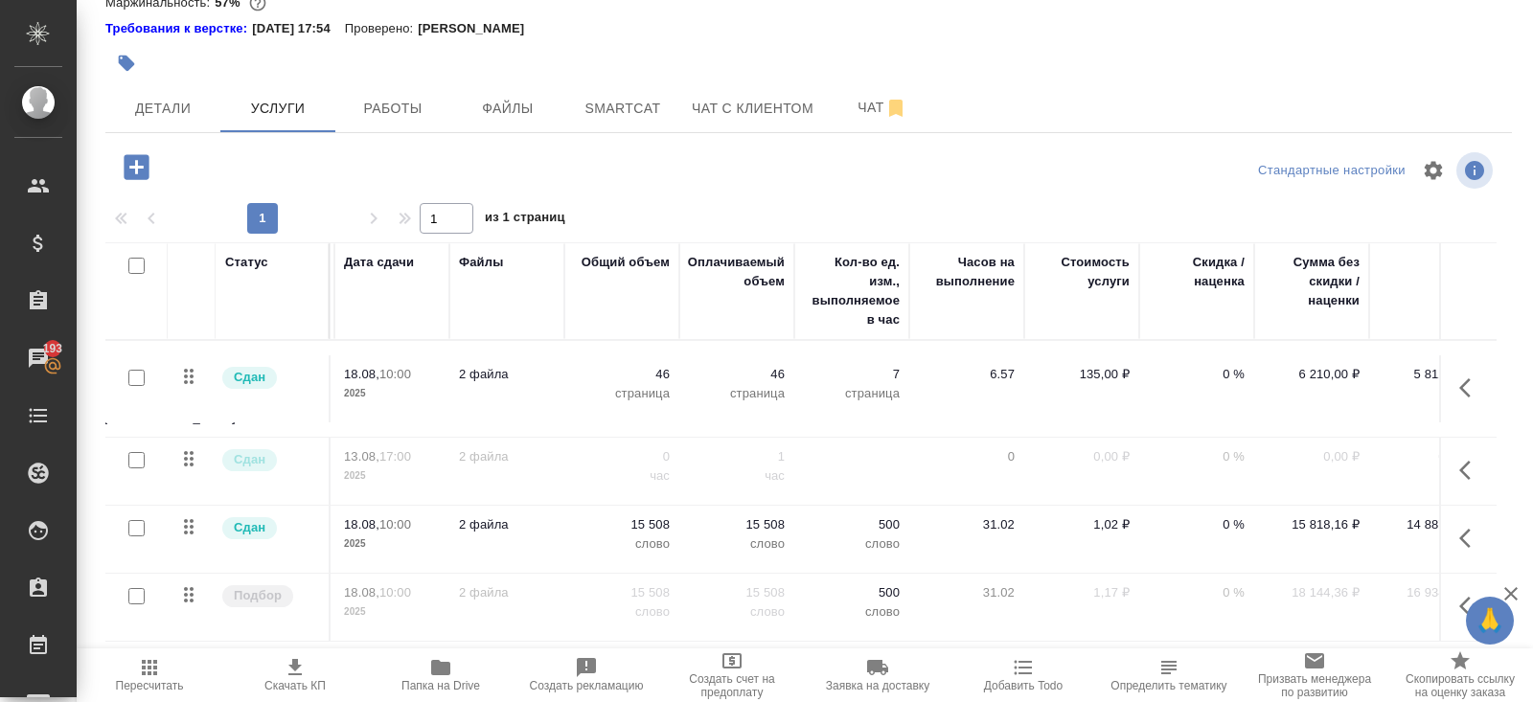
scroll to position [0, 414]
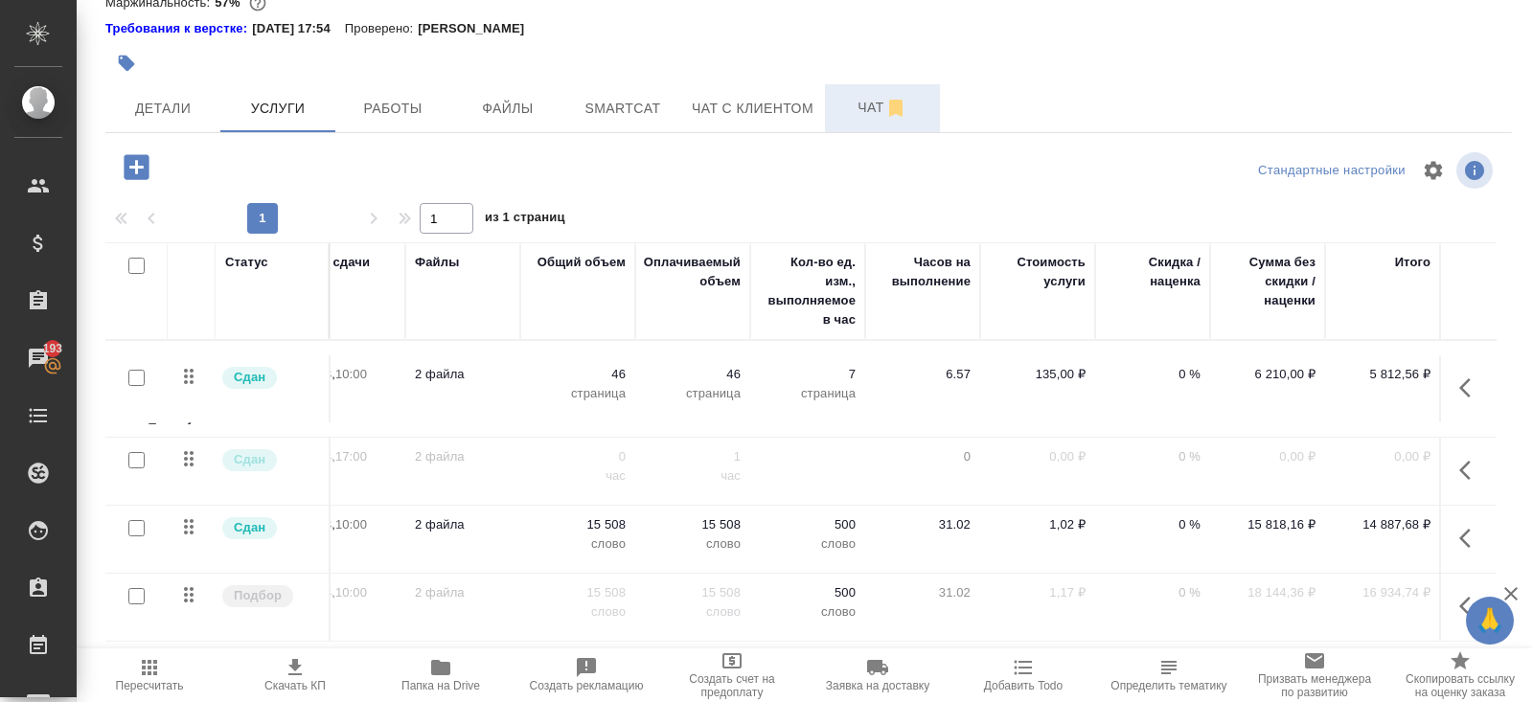
click at [877, 108] on span "Чат" at bounding box center [882, 108] width 92 height 24
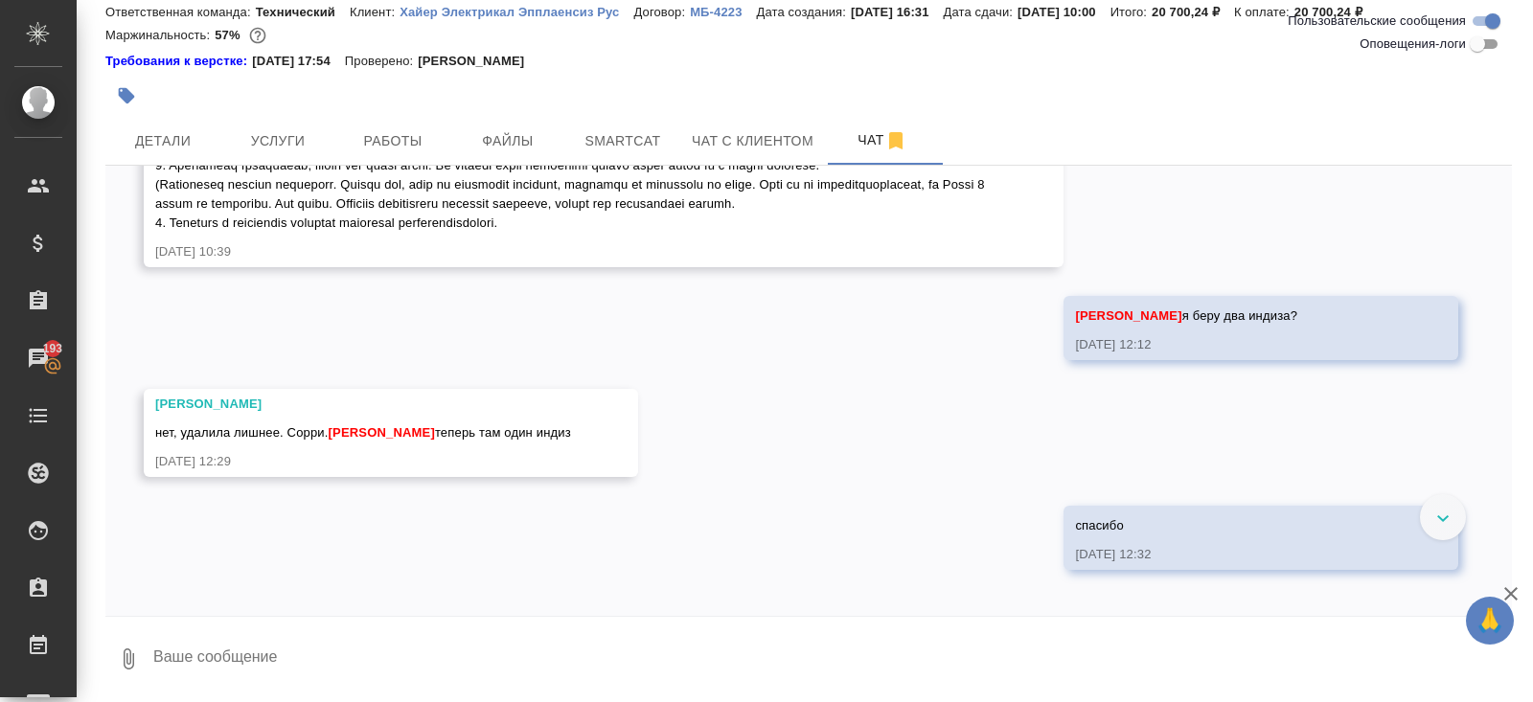
scroll to position [9458, 0]
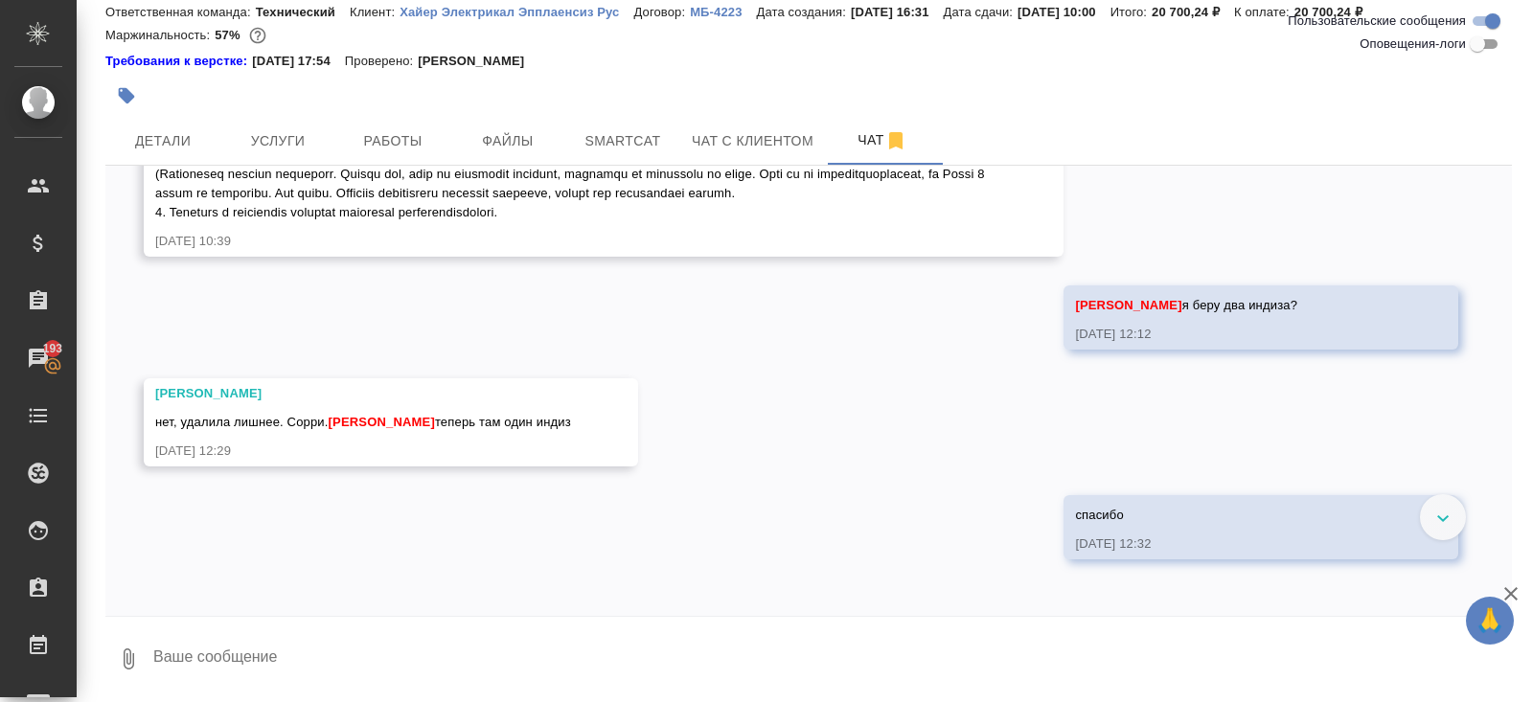
click at [1434, 515] on div at bounding box center [1443, 517] width 46 height 46
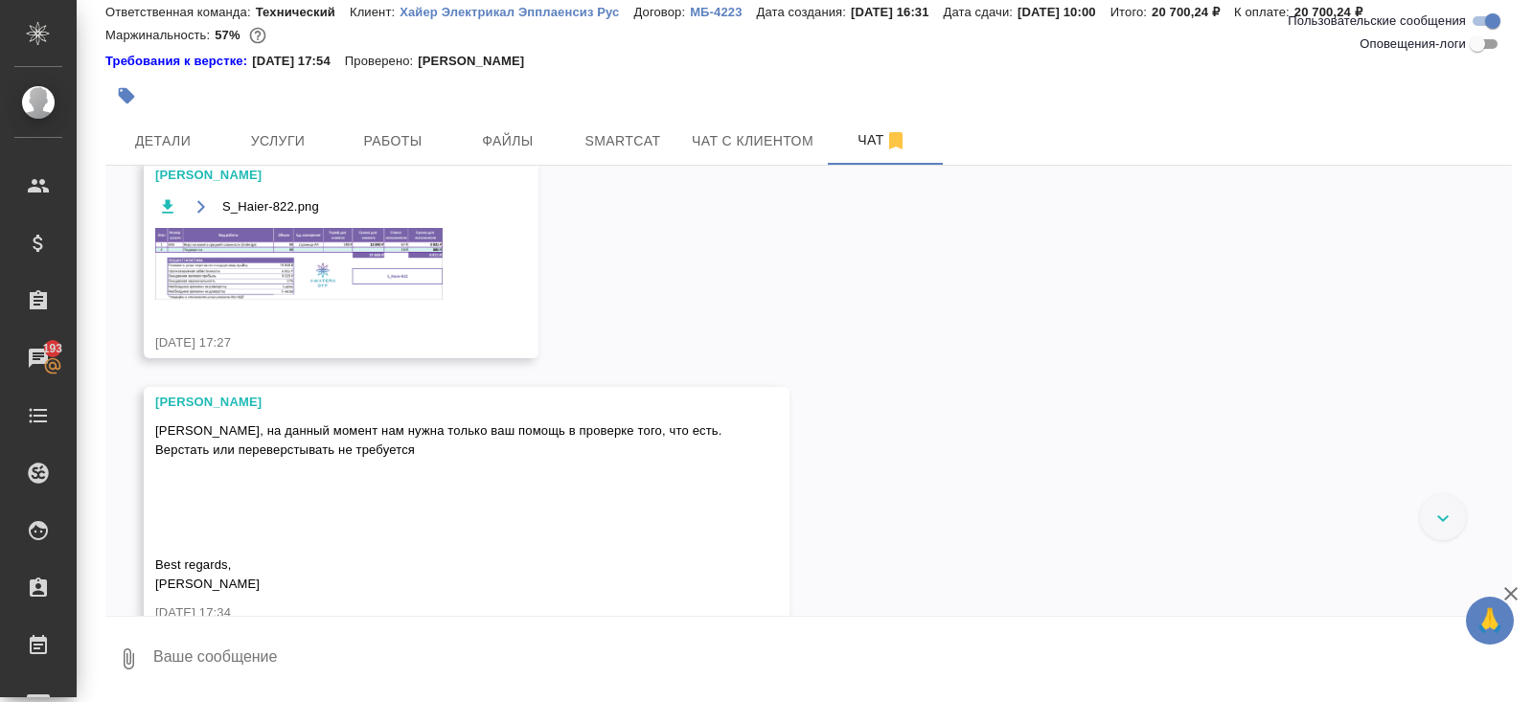
scroll to position [1780, 0]
click at [369, 276] on img at bounding box center [298, 267] width 287 height 72
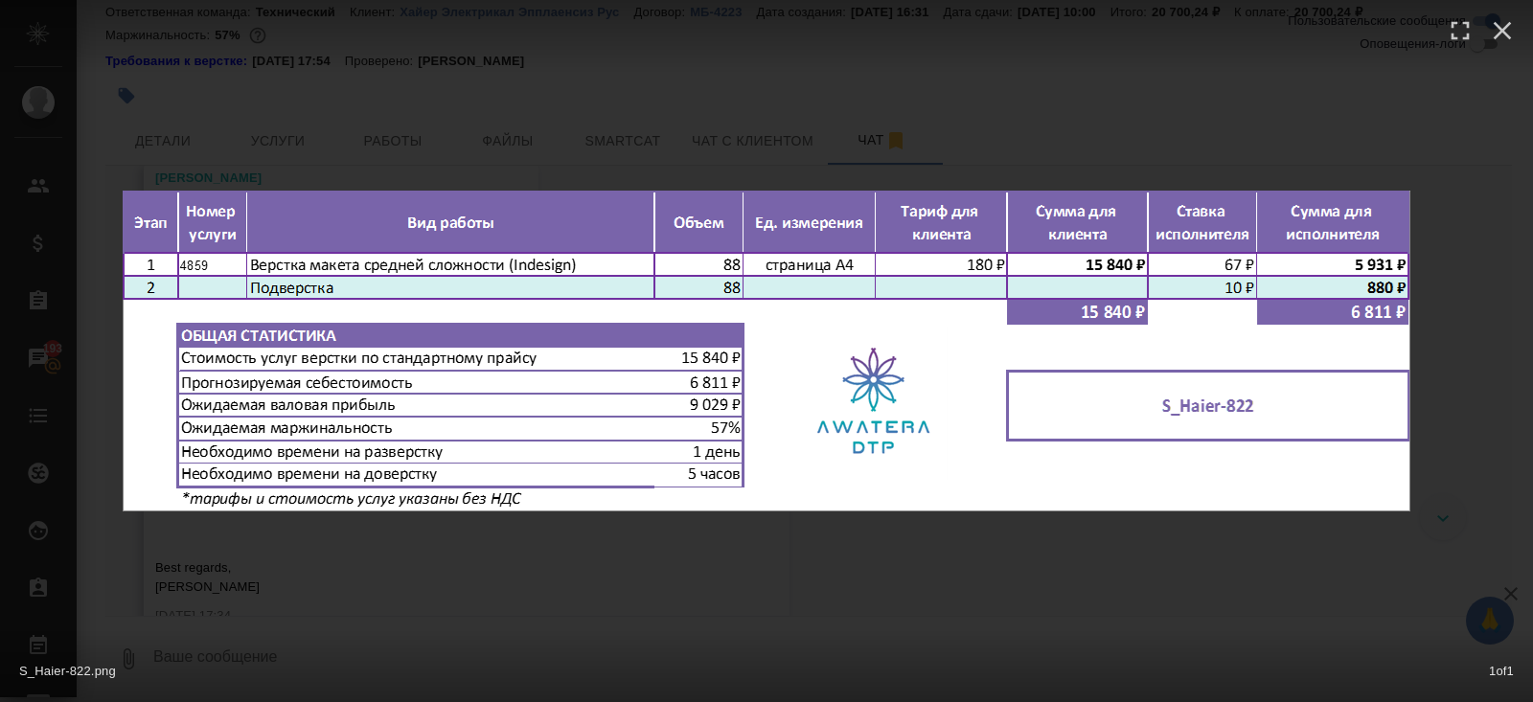
click at [457, 597] on div "S_Haier-822.png 1 of 1" at bounding box center [766, 351] width 1533 height 702
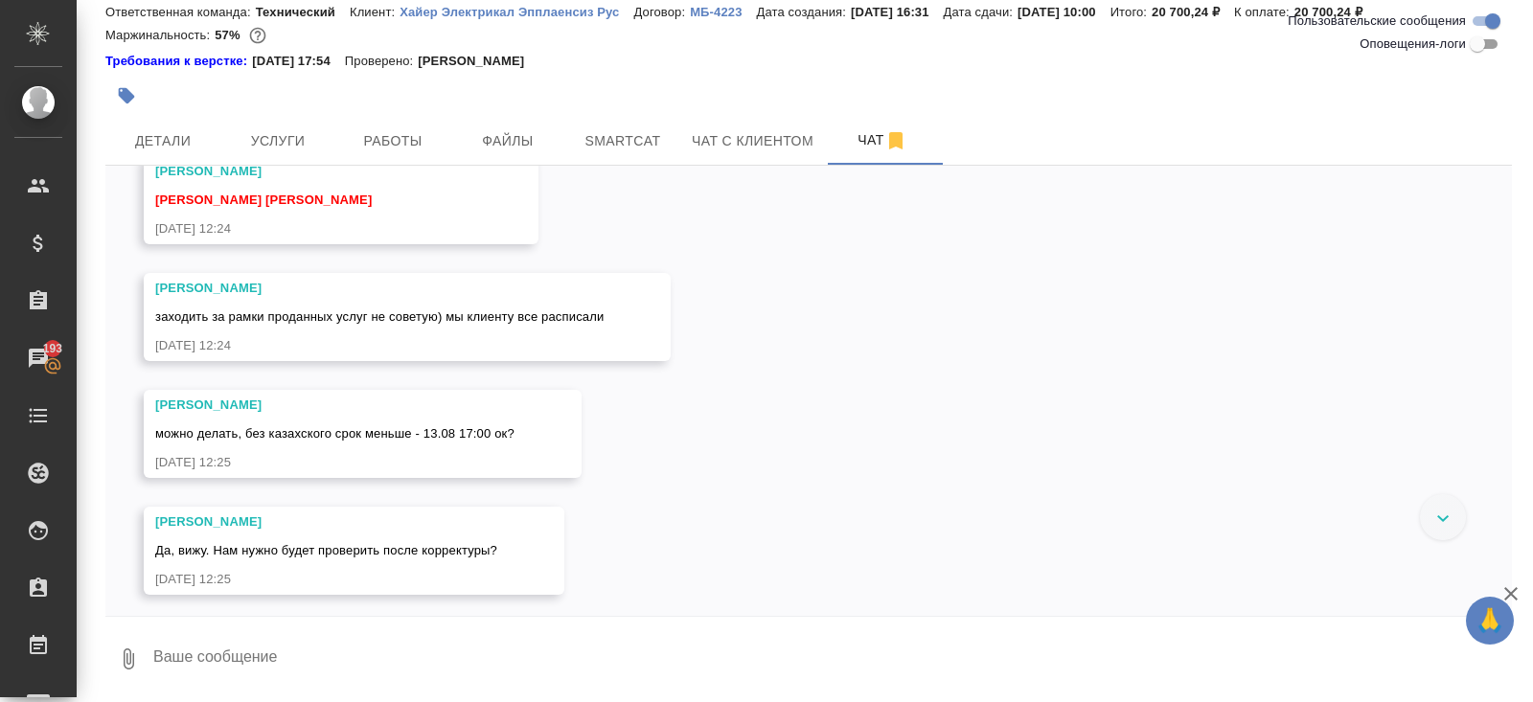
scroll to position [7270, 0]
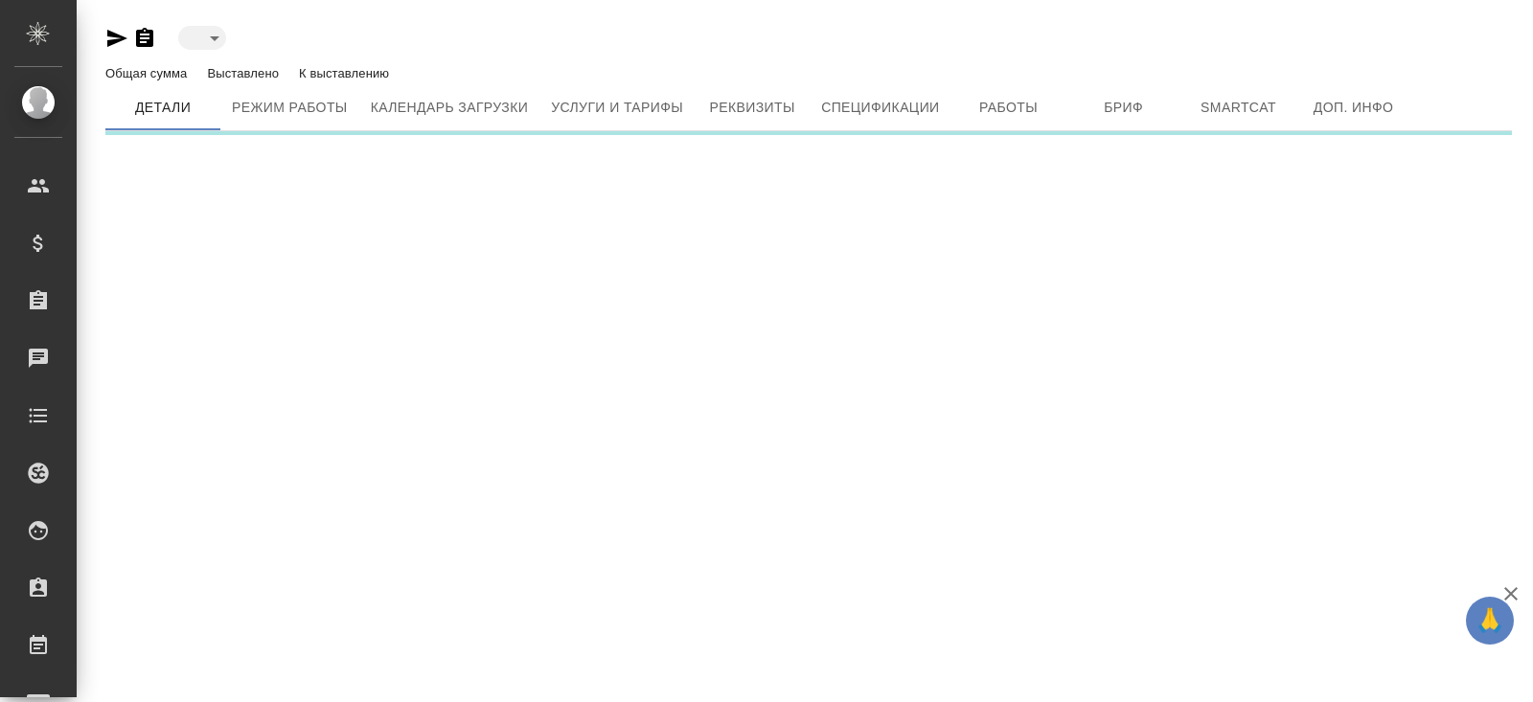
type input "toBeImplemented"
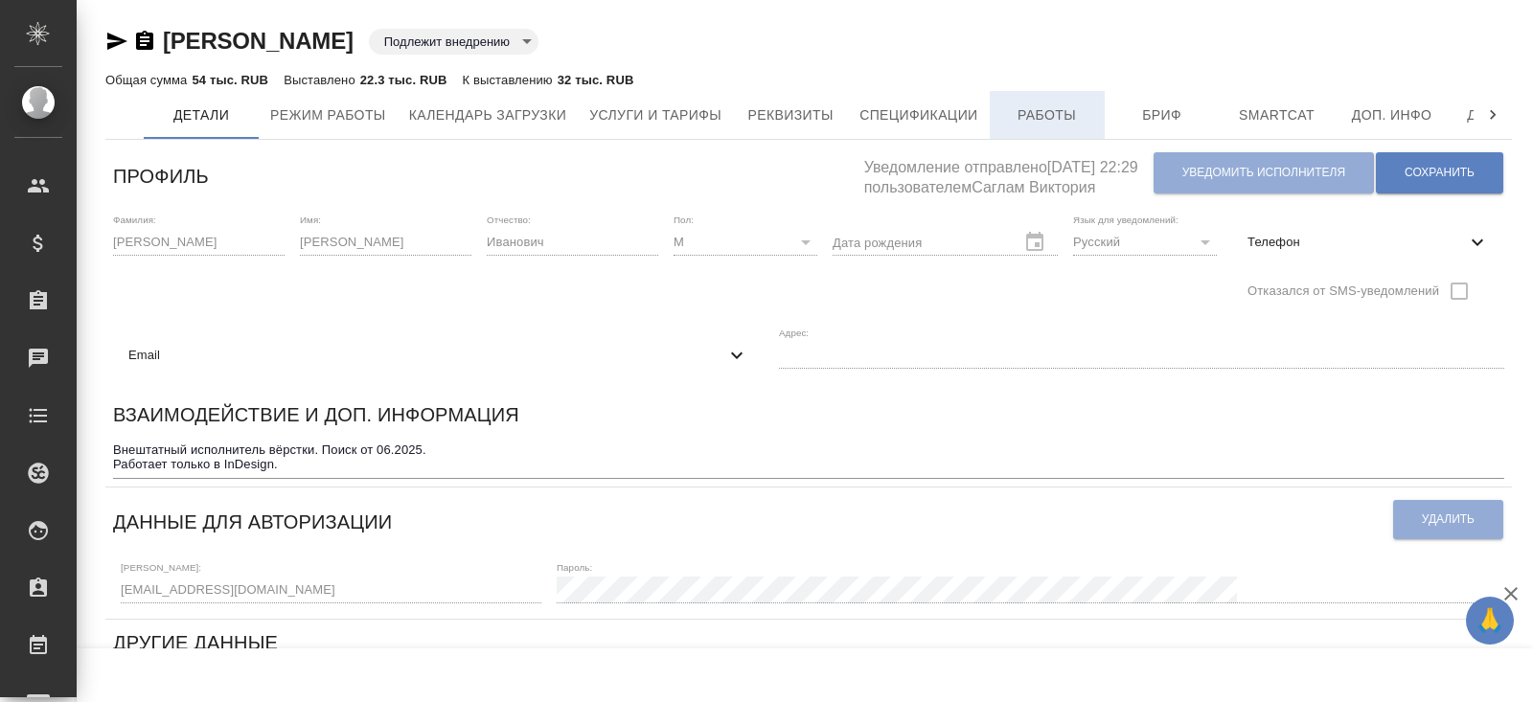
click at [1082, 120] on span "Работы" at bounding box center [1047, 115] width 92 height 24
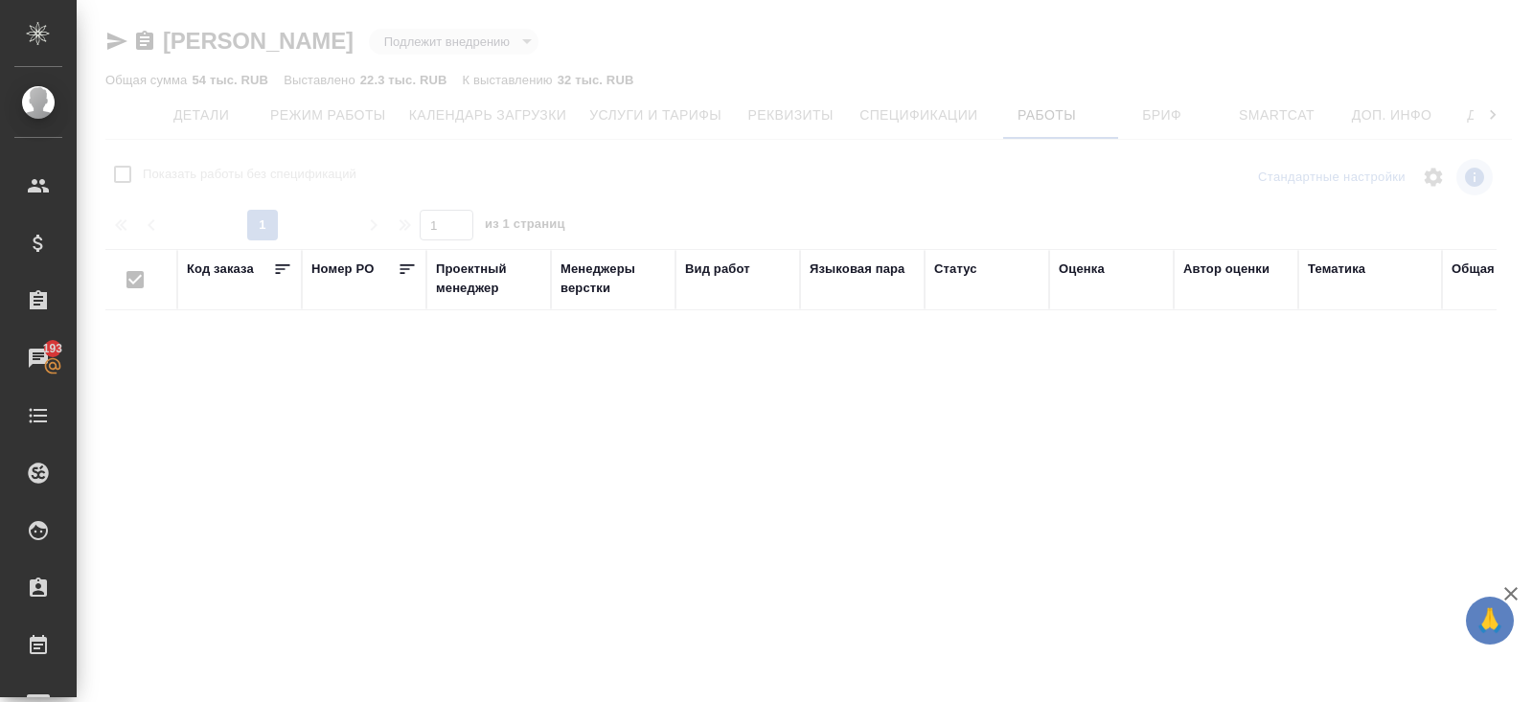
checkbox input "false"
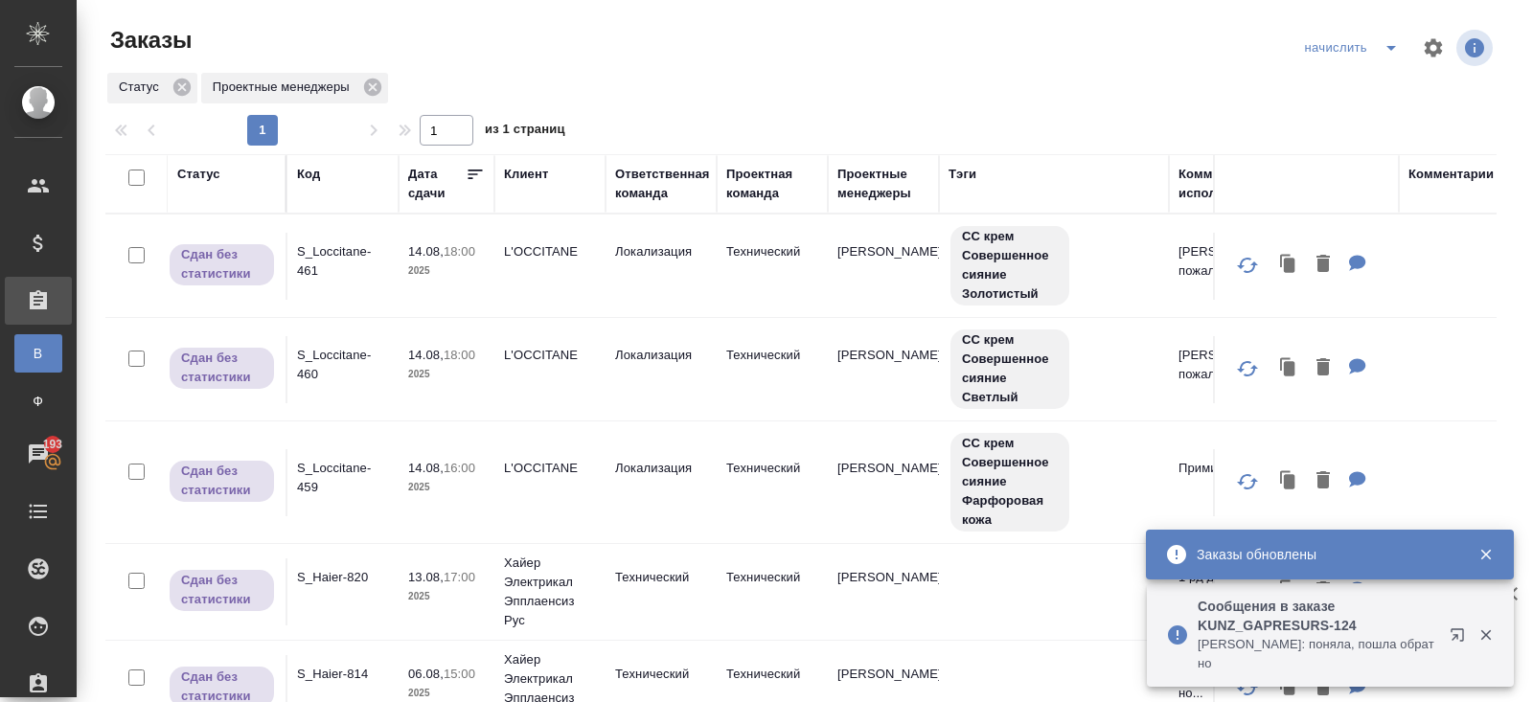
click at [1397, 48] on icon "split button" at bounding box center [1391, 47] width 23 height 23
click at [1356, 121] on li "ПМ" at bounding box center [1353, 117] width 112 height 31
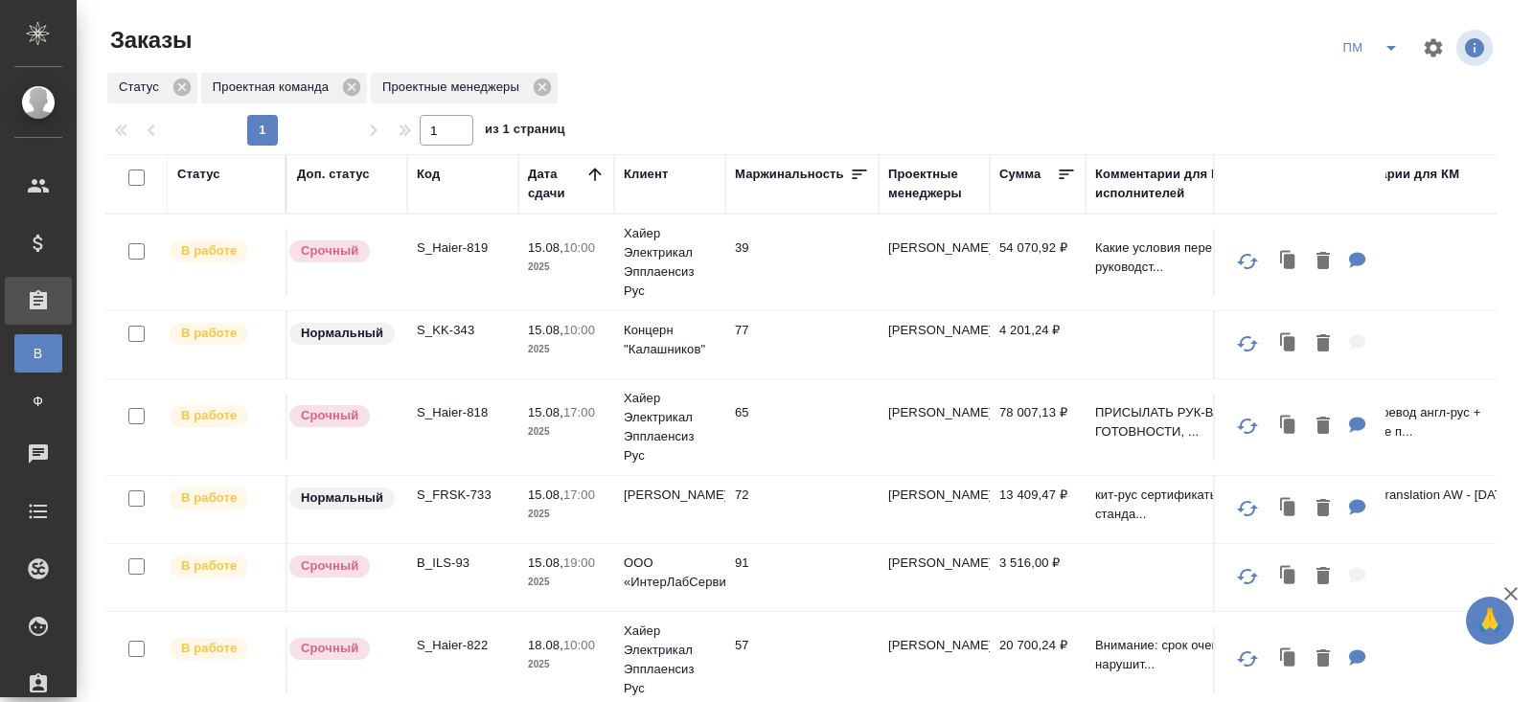
click at [450, 250] on p "S_Haier-819" at bounding box center [463, 248] width 92 height 19
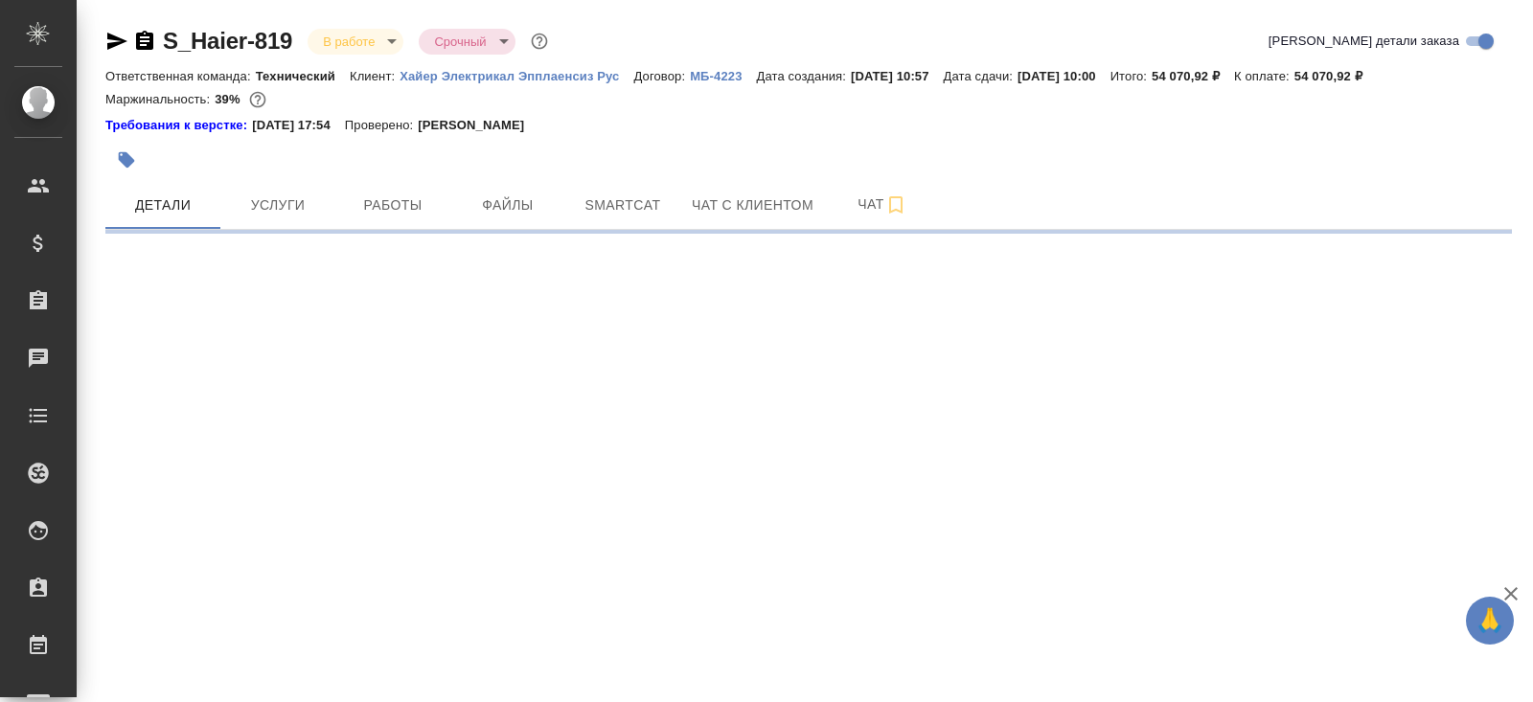
select select "RU"
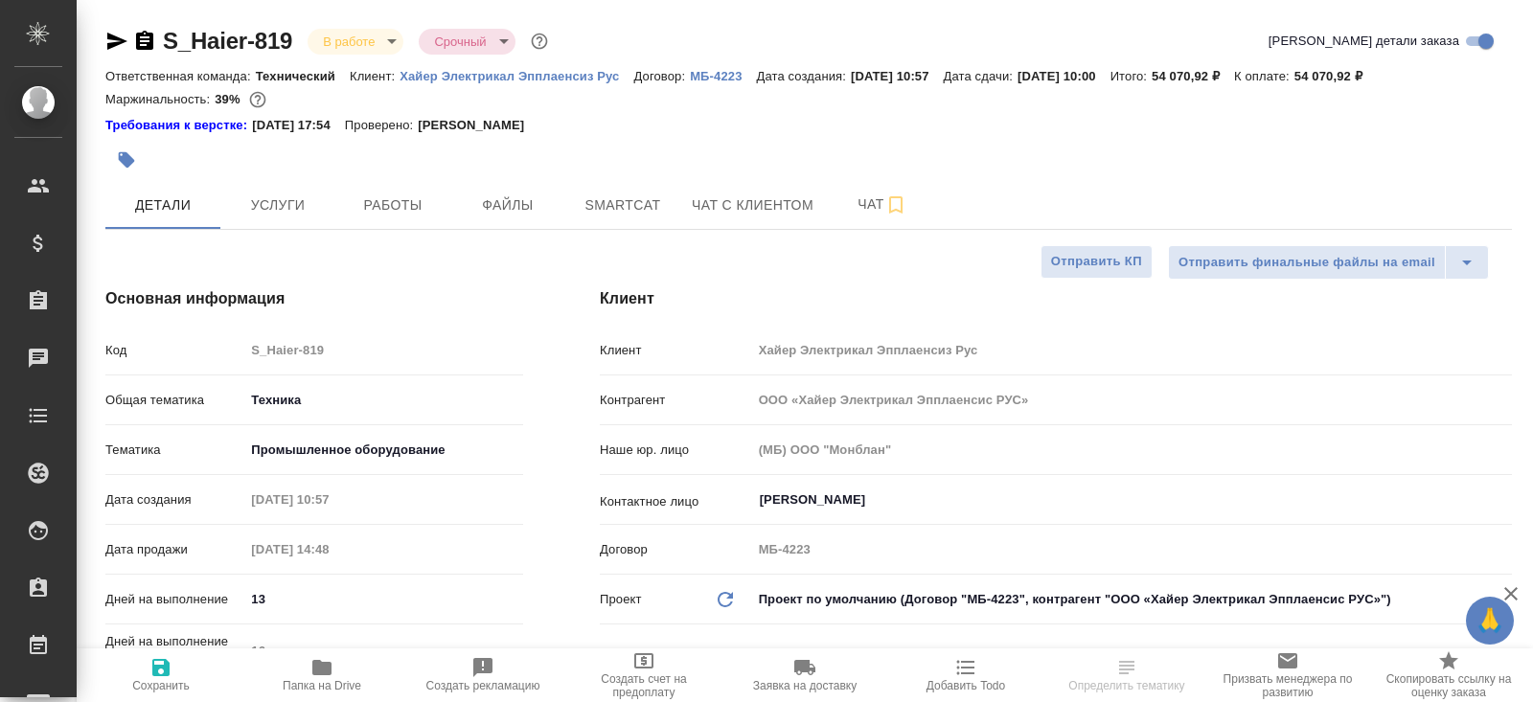
type textarea "x"
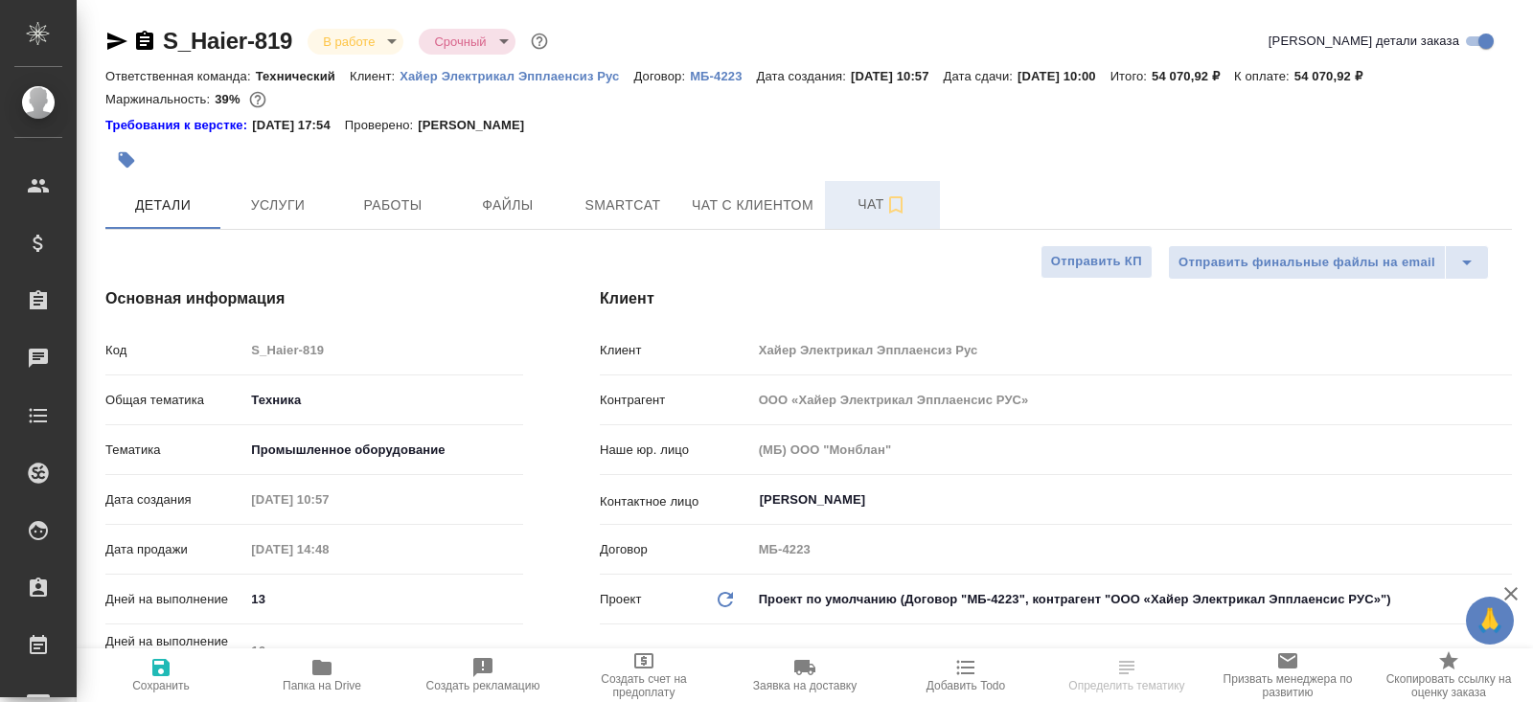
type textarea "x"
click at [874, 190] on button "Чат" at bounding box center [882, 205] width 115 height 48
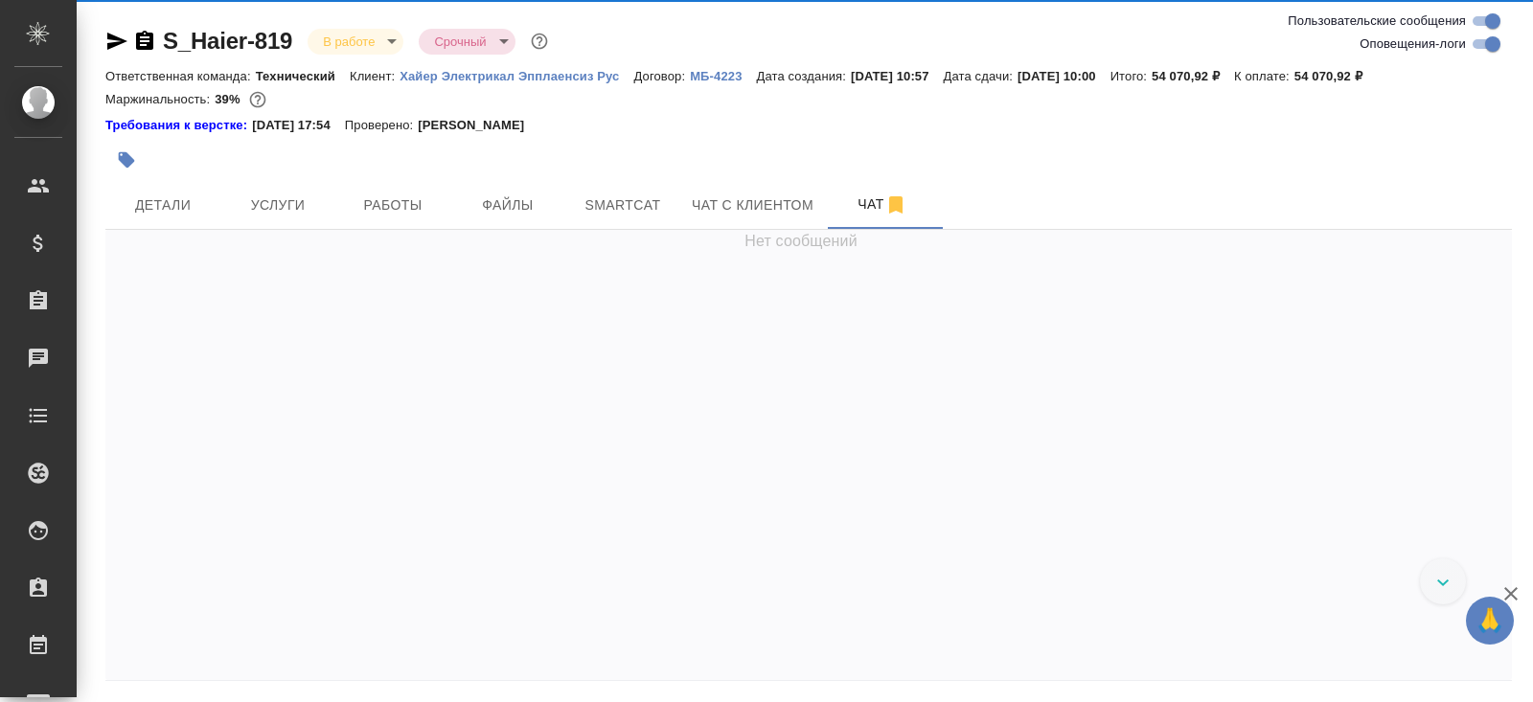
click at [1479, 49] on input "Оповещения-логи" at bounding box center [1492, 44] width 69 height 23
checkbox input "false"
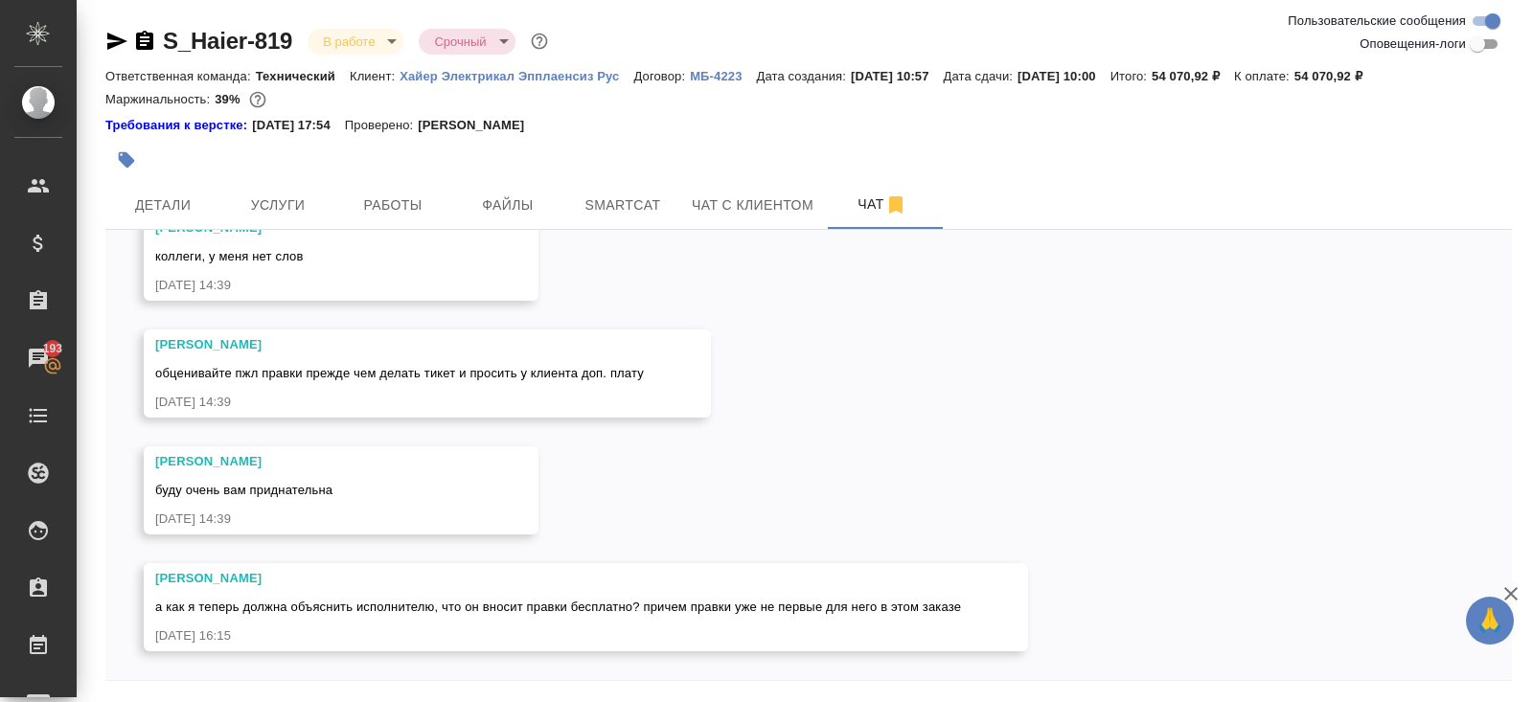
scroll to position [64, 0]
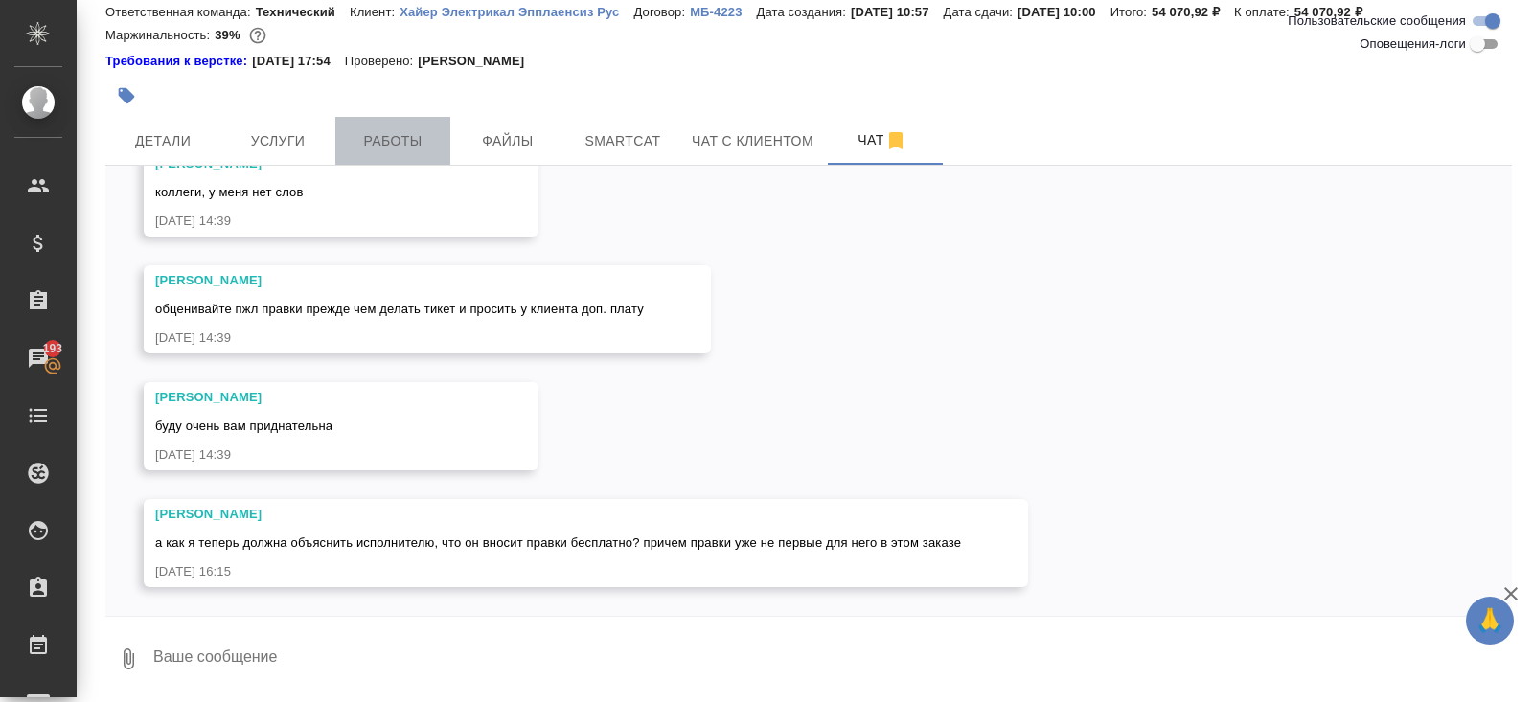
click at [411, 151] on button "Работы" at bounding box center [392, 141] width 115 height 48
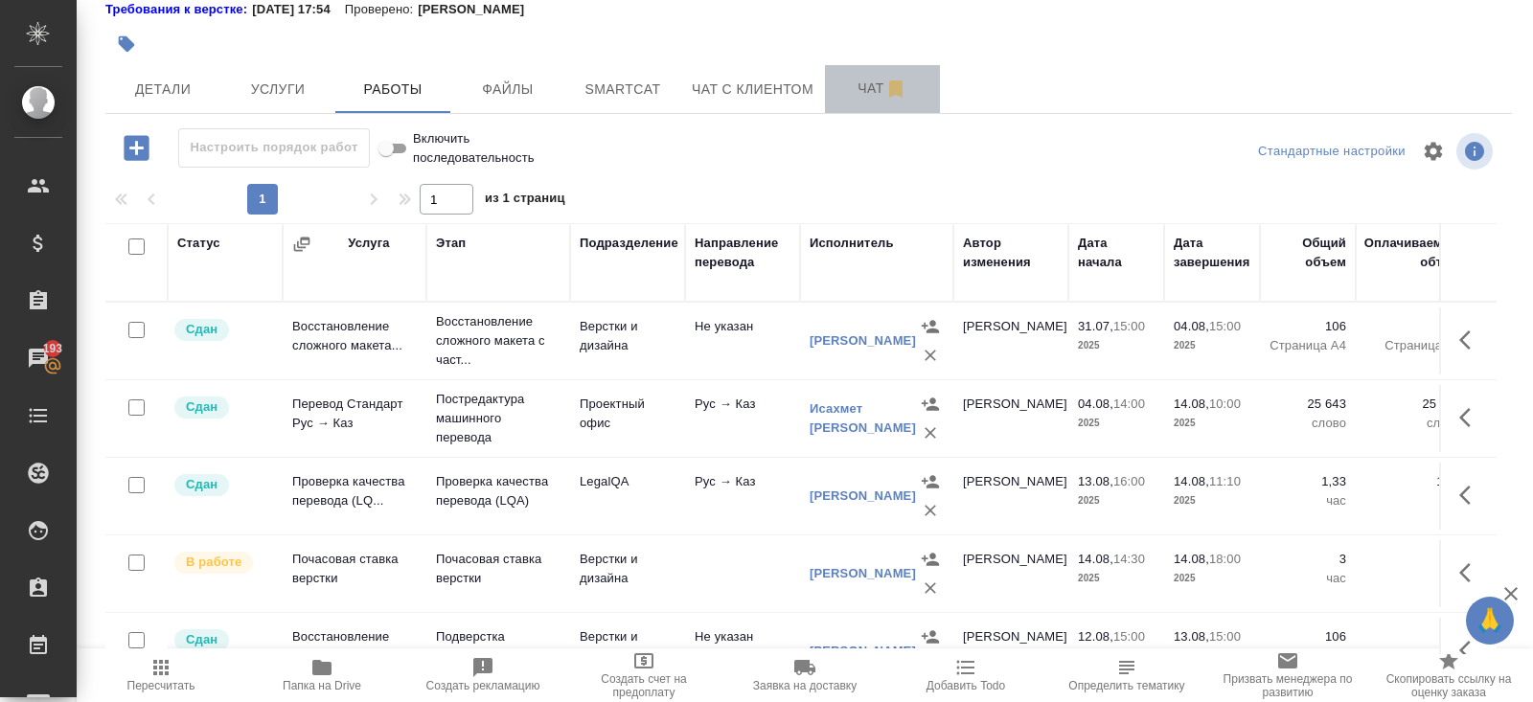
click at [884, 103] on button "Чат" at bounding box center [882, 89] width 115 height 48
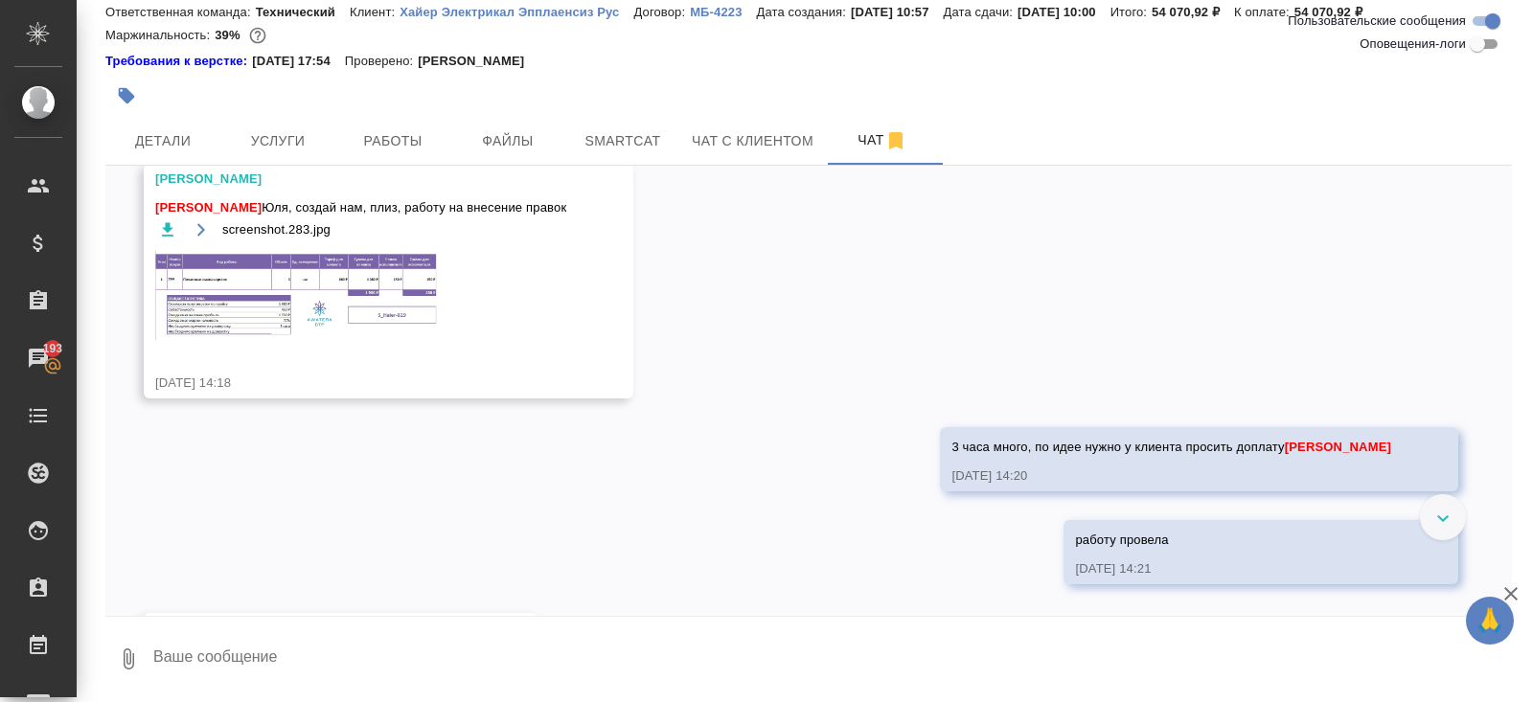
scroll to position [7323, 0]
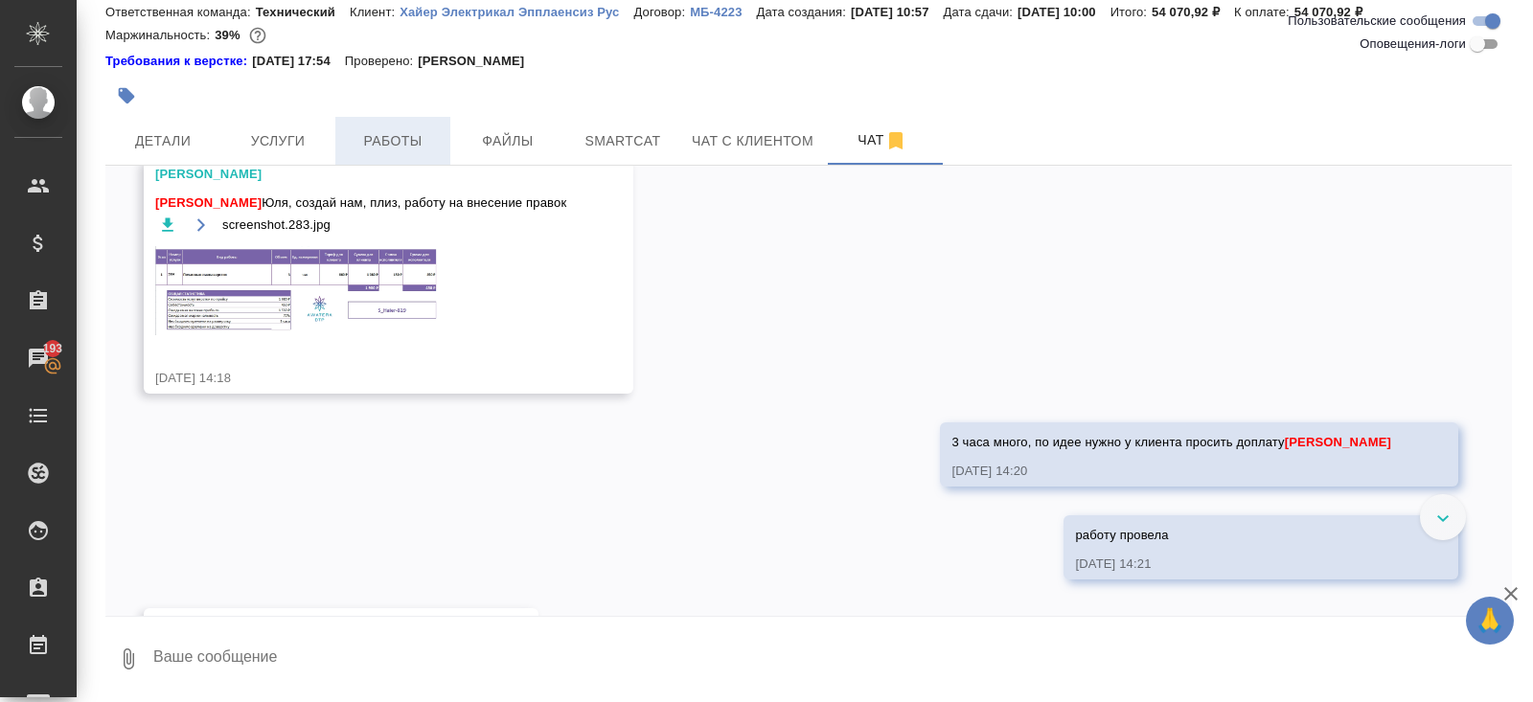
click at [397, 145] on span "Работы" at bounding box center [393, 141] width 92 height 24
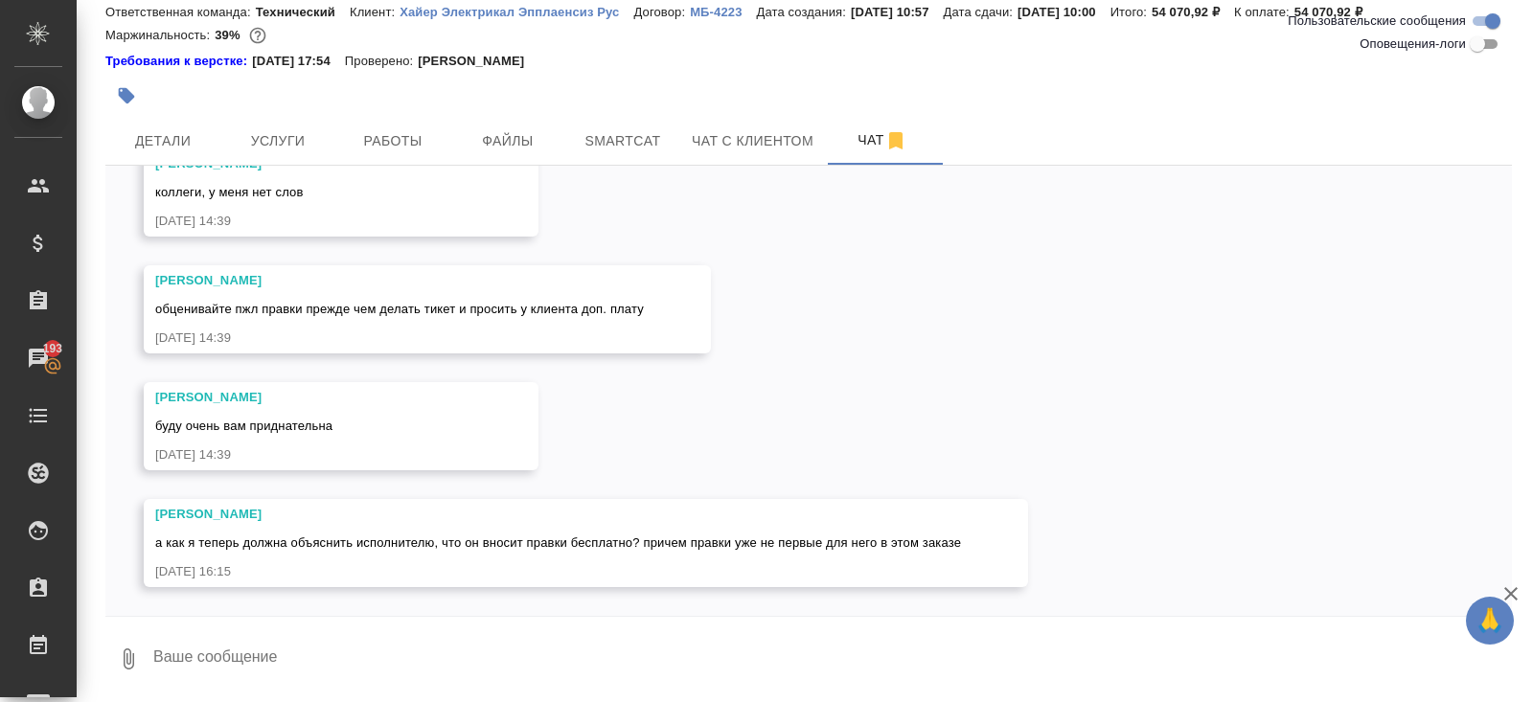
scroll to position [9106, 0]
click at [406, 140] on span "Работы" at bounding box center [393, 141] width 92 height 24
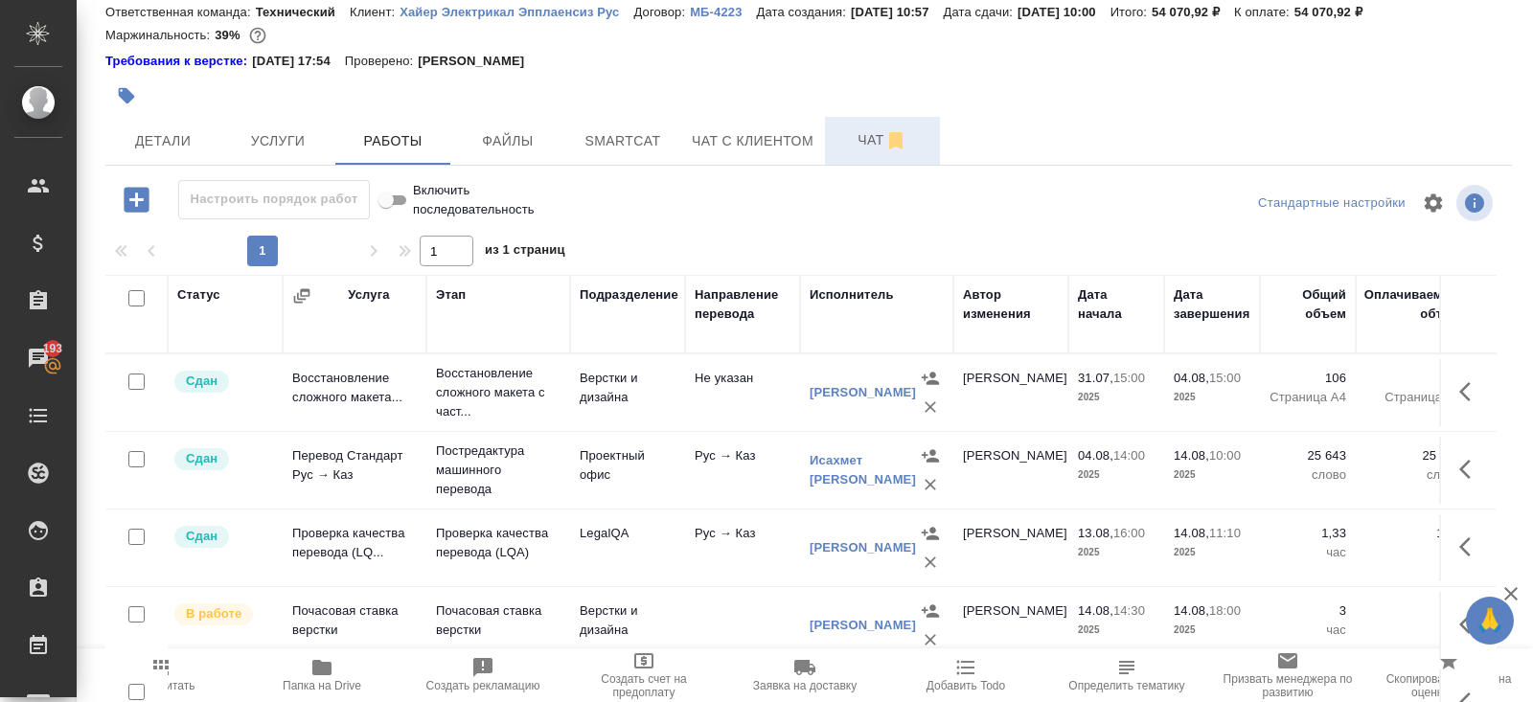
click at [861, 140] on span "Чат" at bounding box center [882, 140] width 92 height 24
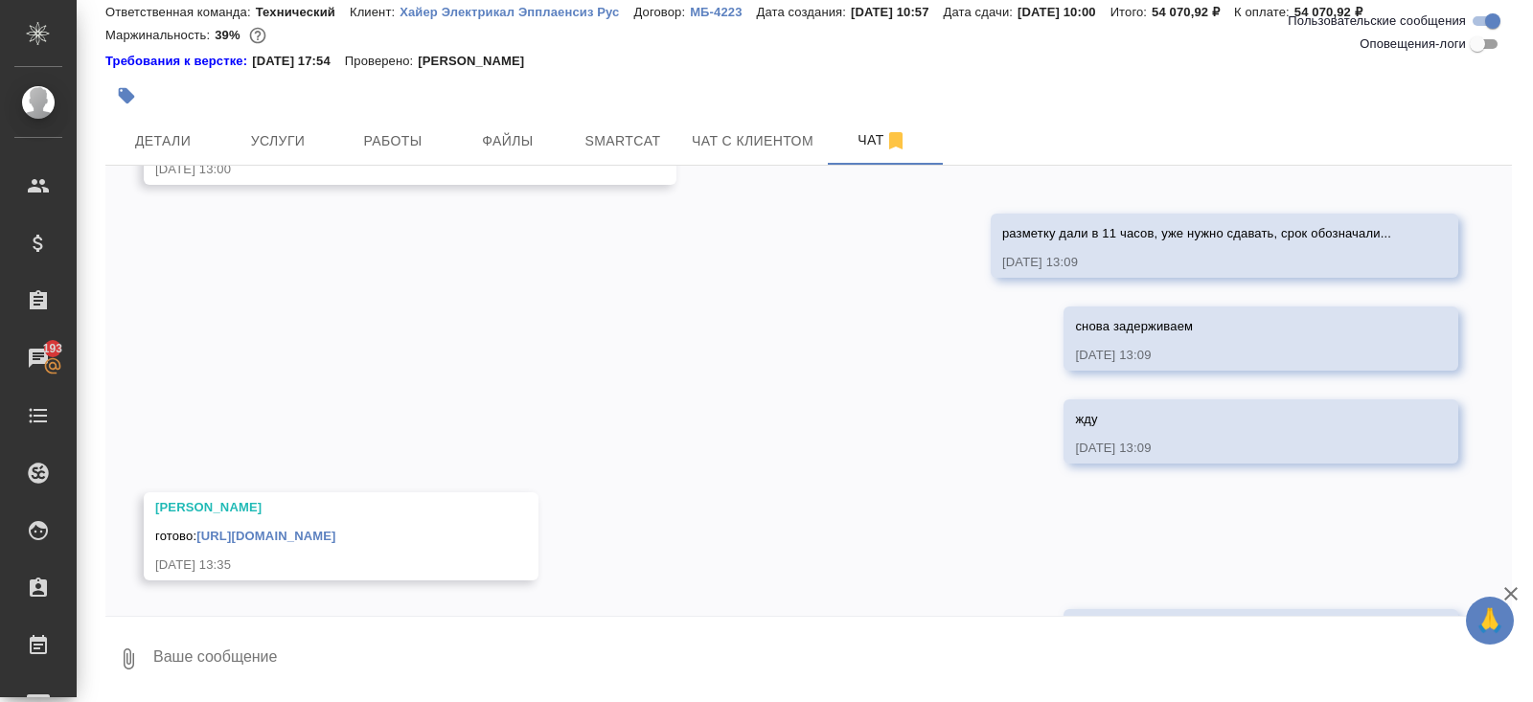
scroll to position [9106, 0]
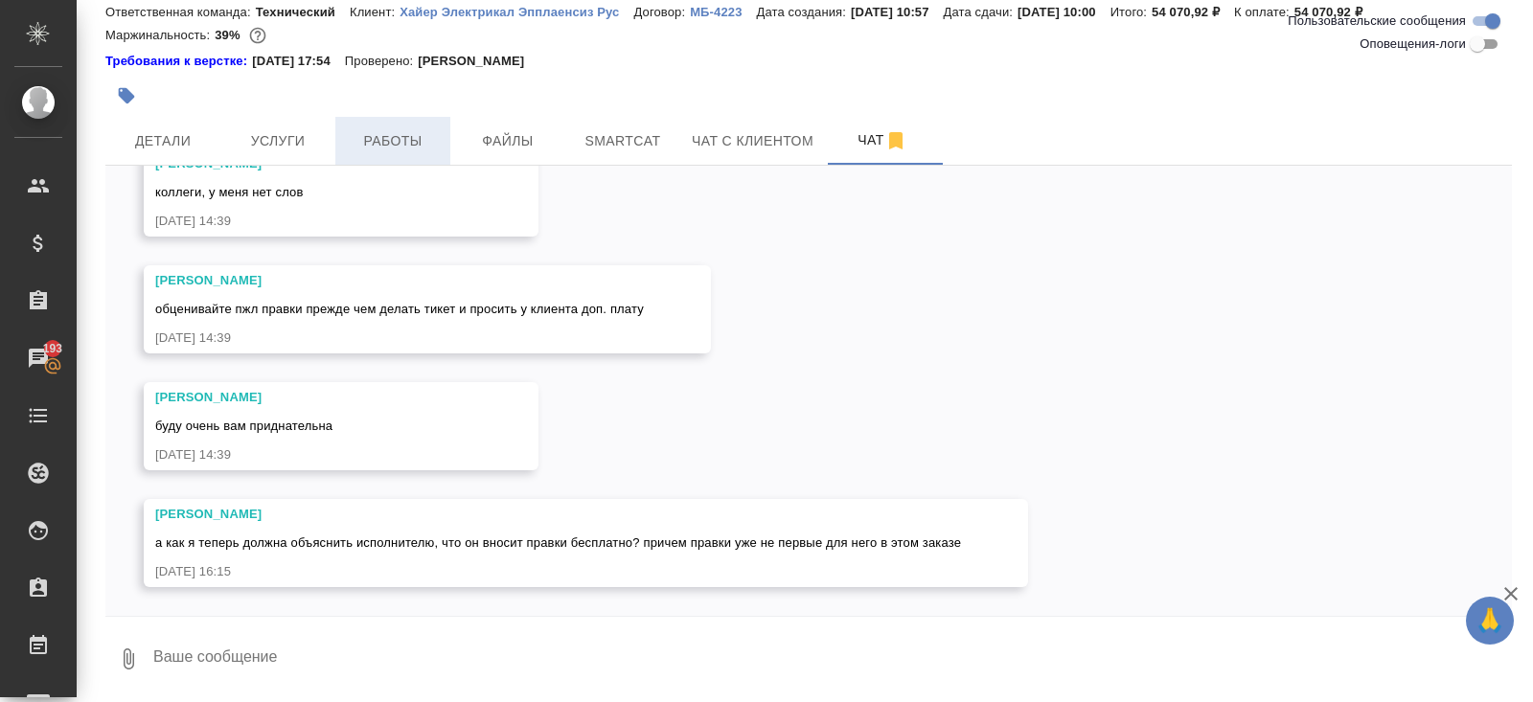
click at [395, 132] on span "Работы" at bounding box center [393, 141] width 92 height 24
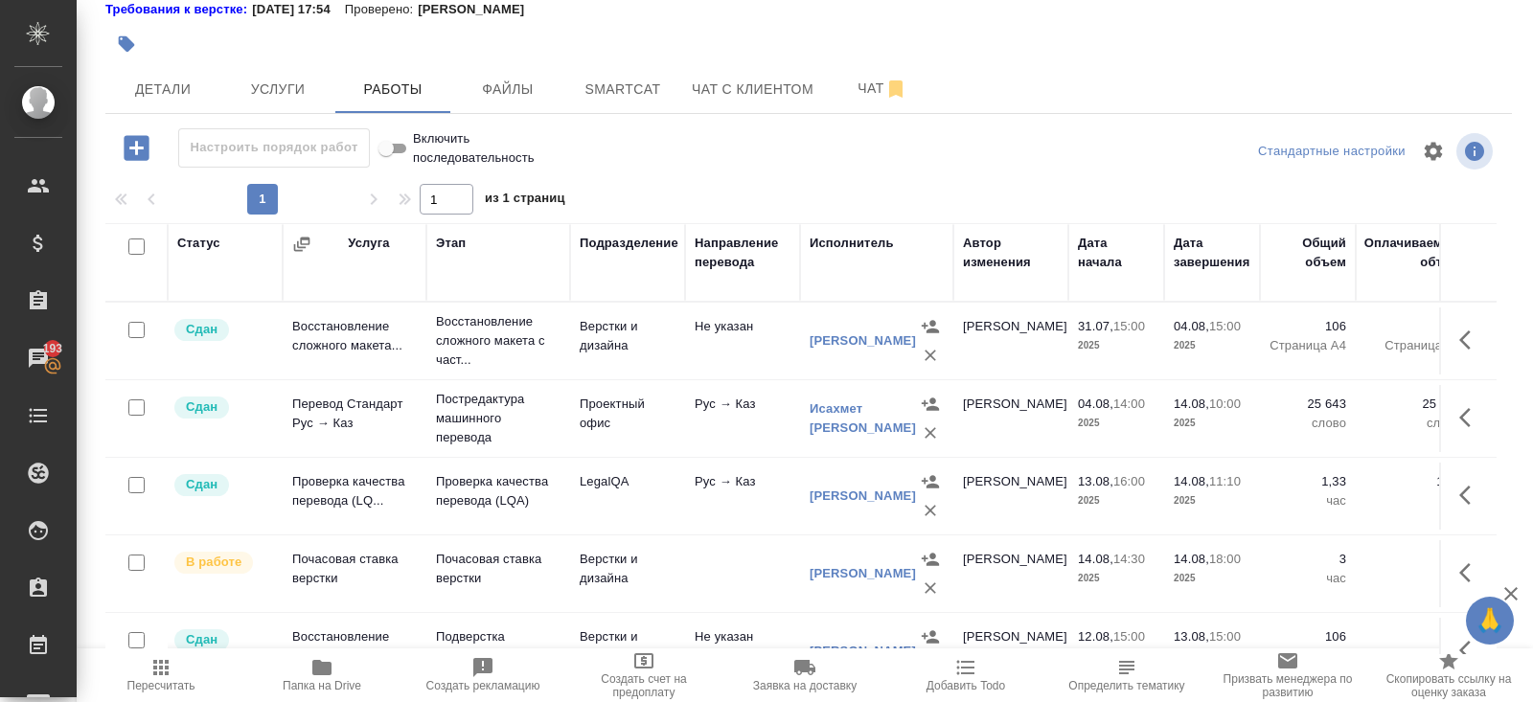
scroll to position [101, 0]
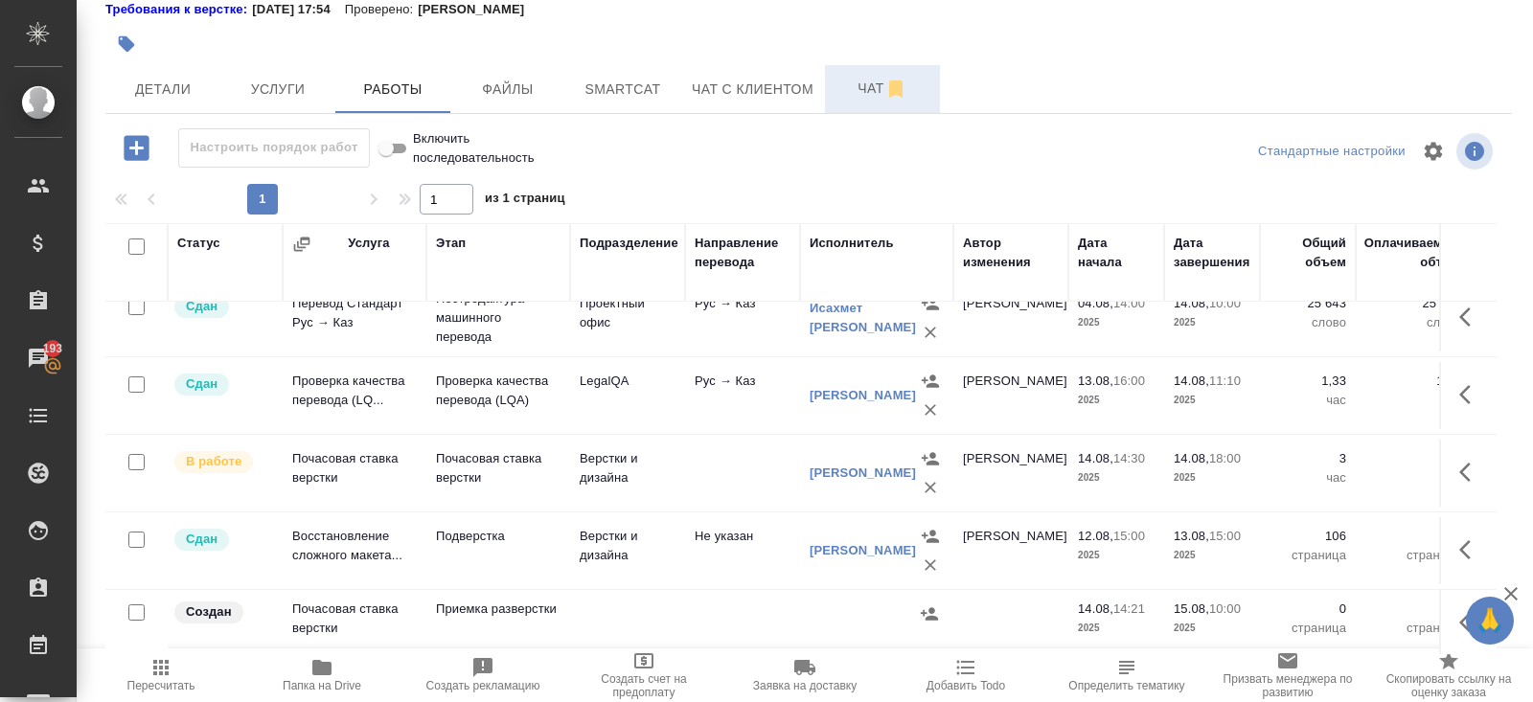
click at [866, 97] on span "Чат" at bounding box center [882, 89] width 92 height 24
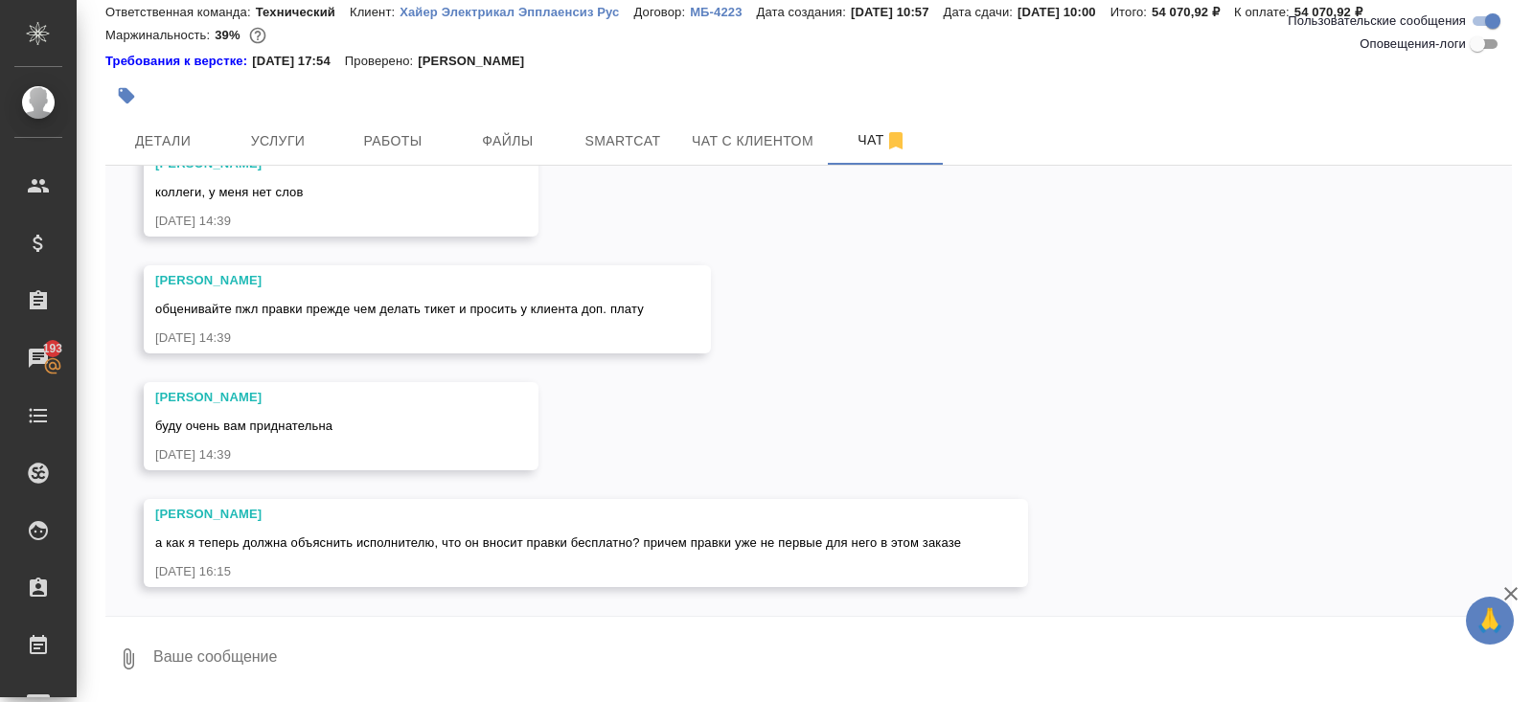
scroll to position [9106, 0]
click at [287, 674] on textarea at bounding box center [831, 659] width 1361 height 65
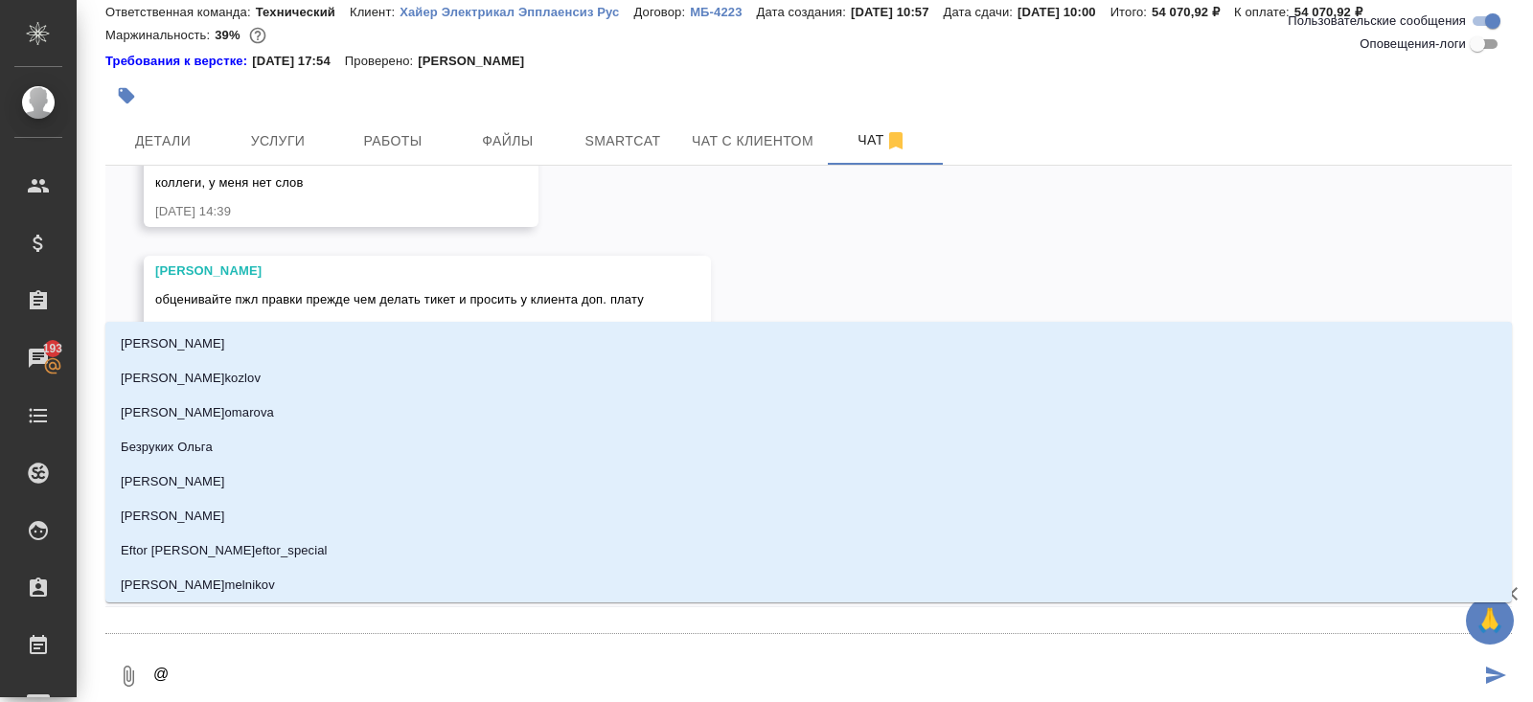
type textarea "@а"
type input "а"
type textarea "@ар"
type input "ар"
type textarea "@арс"
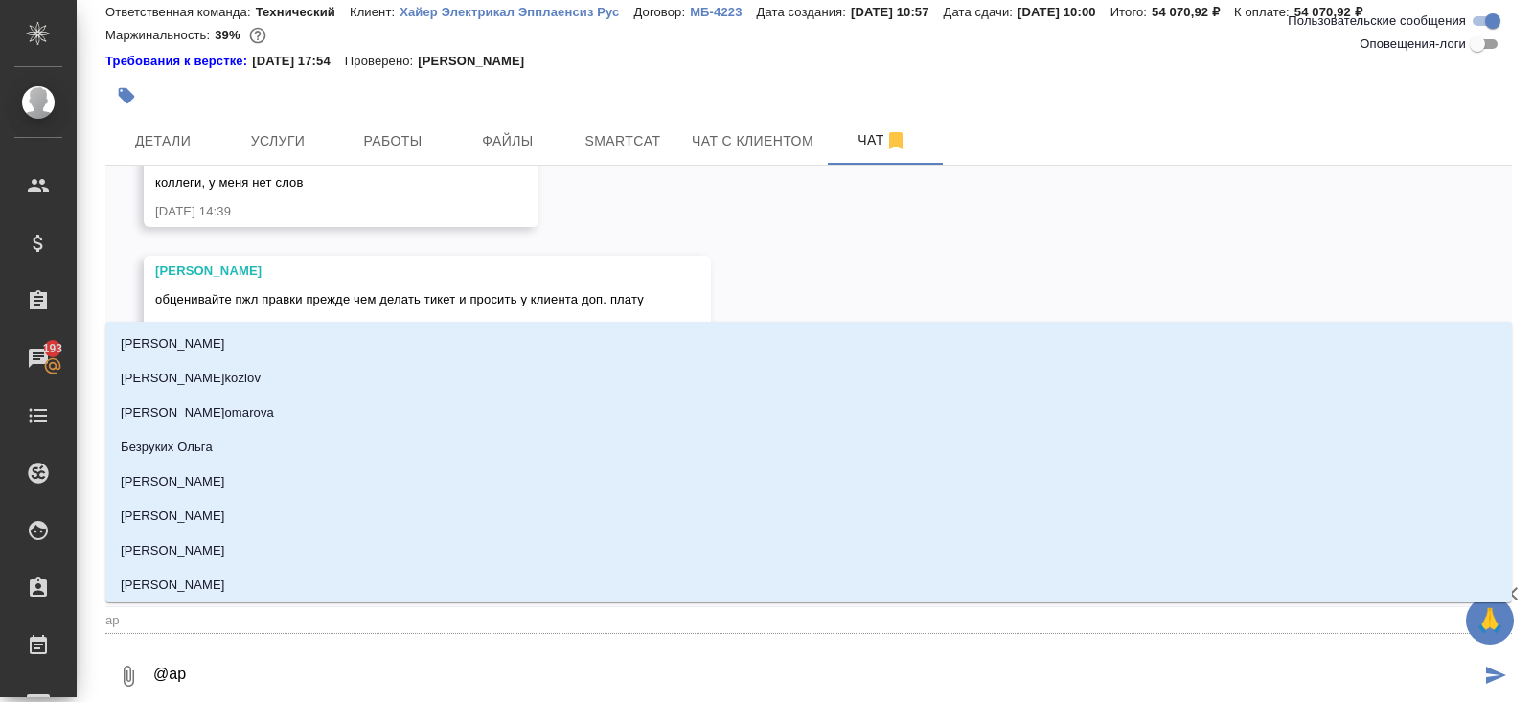
type input "арс"
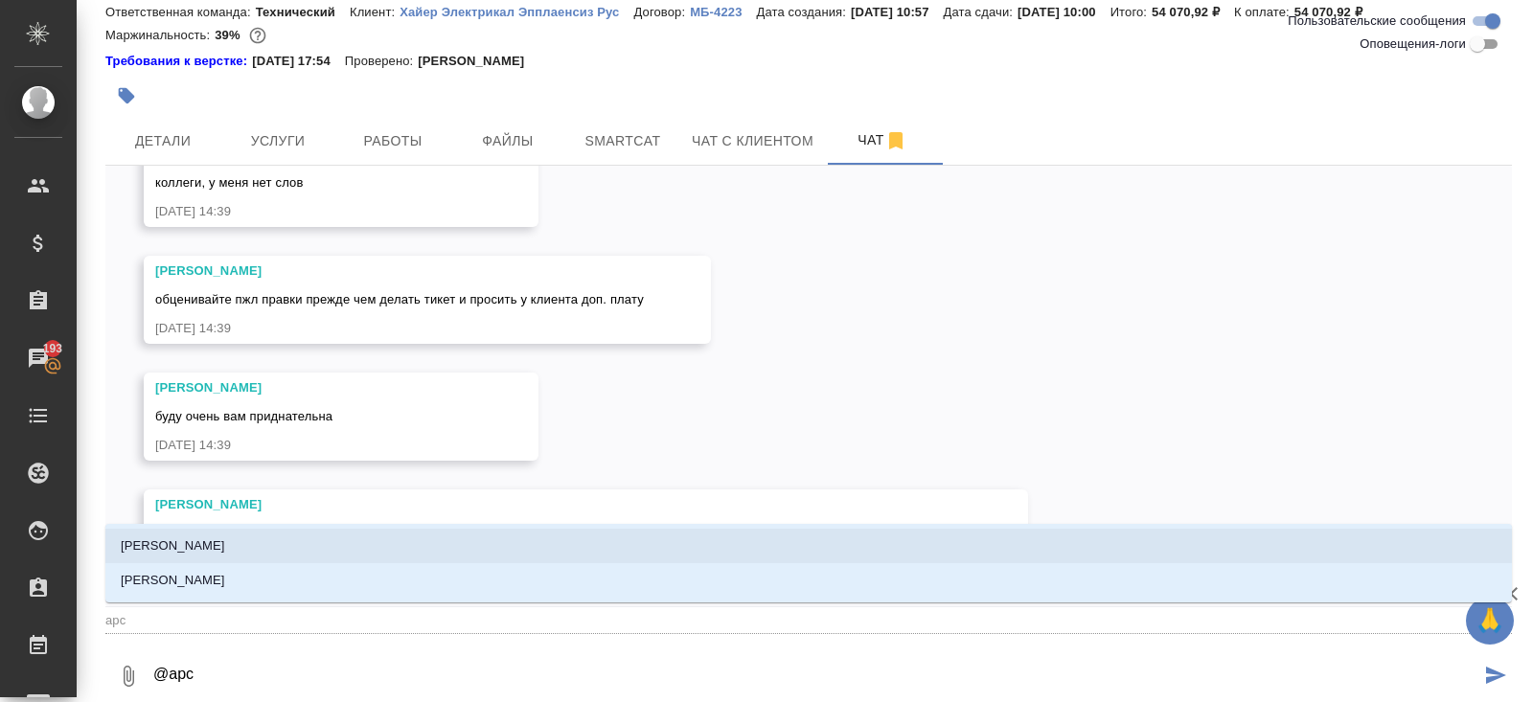
click at [231, 554] on li "[PERSON_NAME]" at bounding box center [808, 546] width 1407 height 34
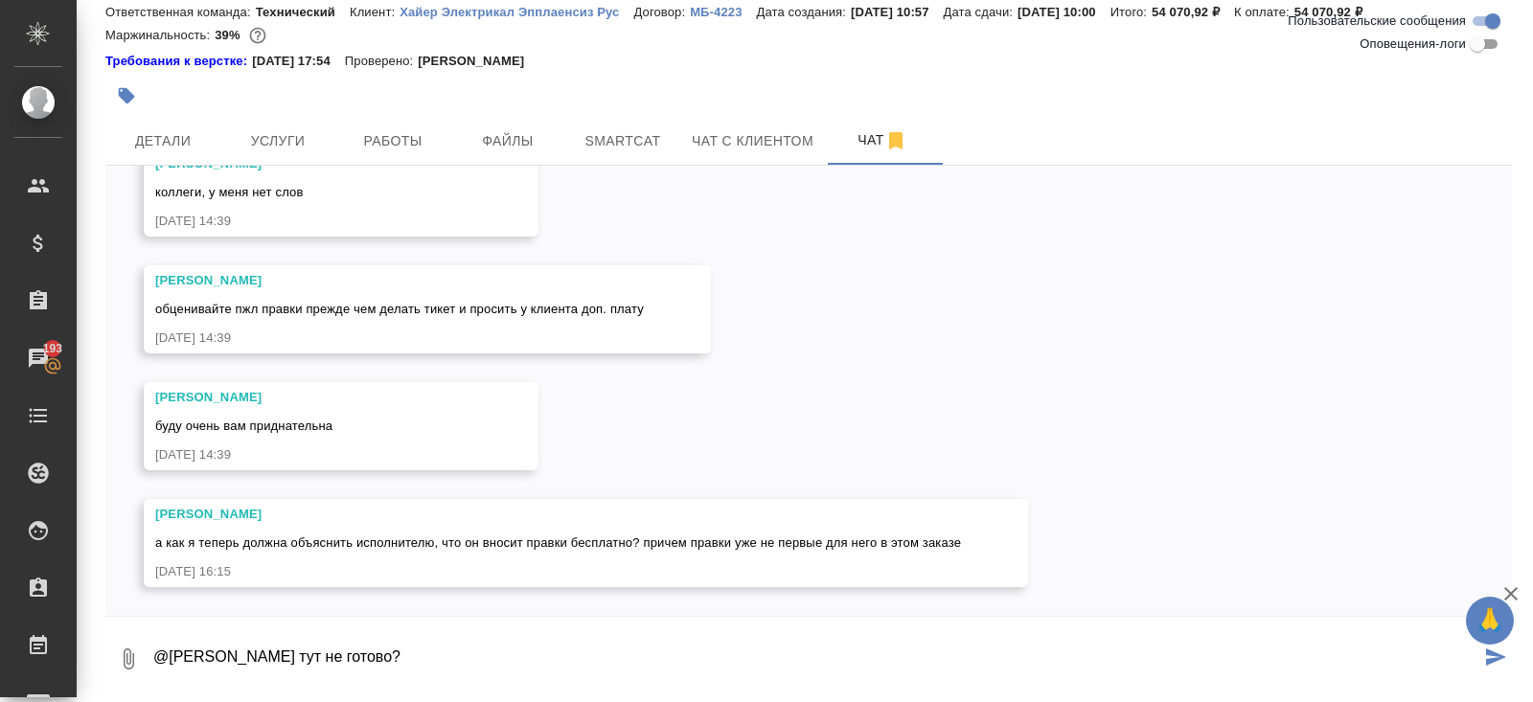
type textarea "@Арсеньева Вера тут не готово?"
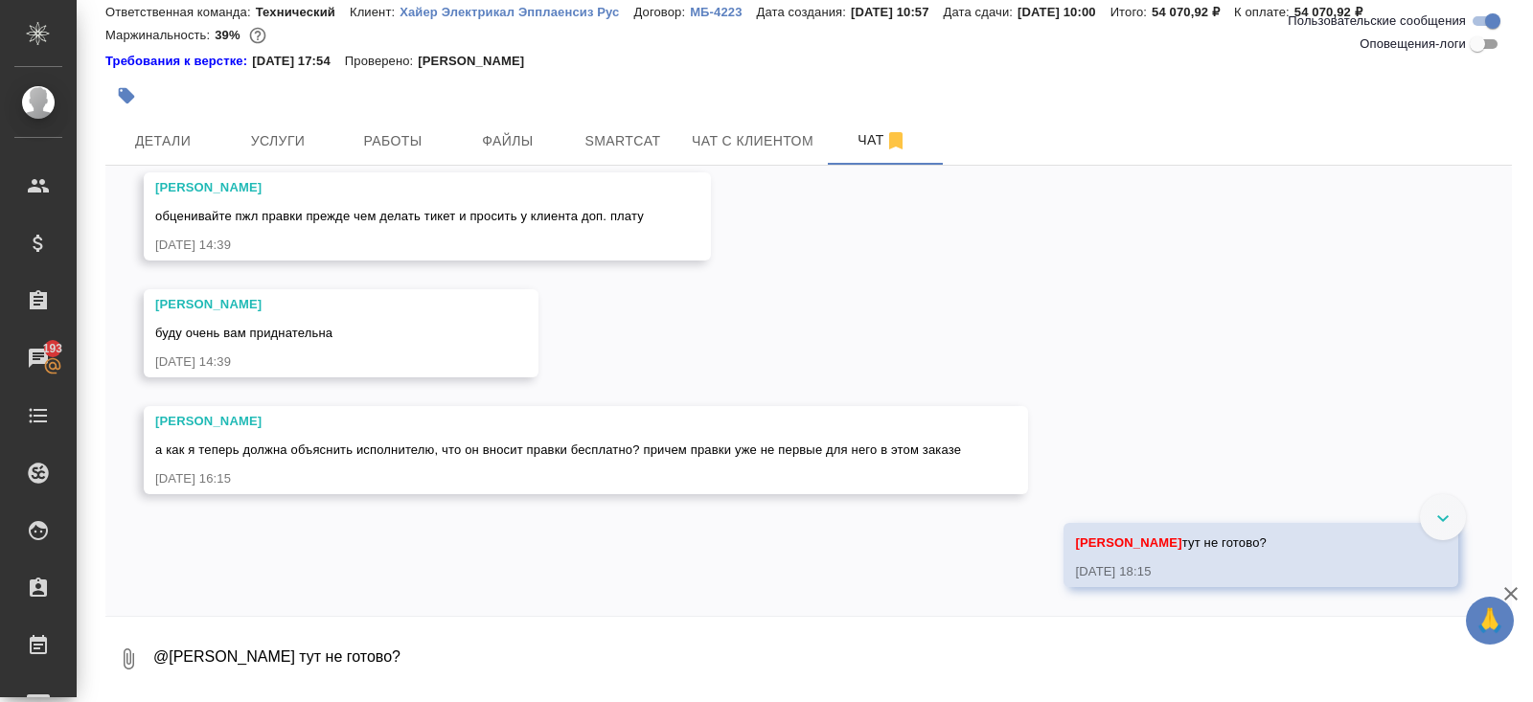
scroll to position [9200, 0]
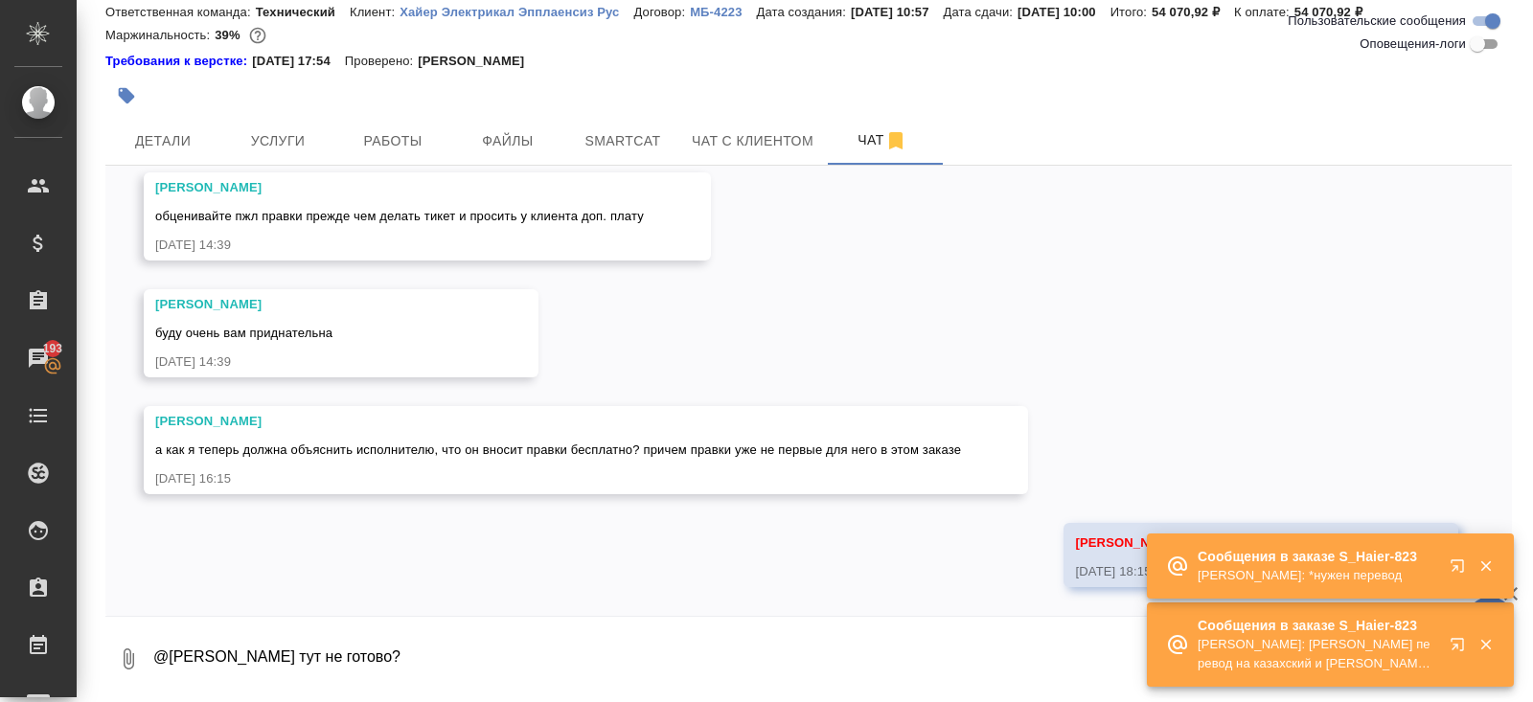
click at [1452, 645] on icon "button" at bounding box center [1461, 648] width 23 height 23
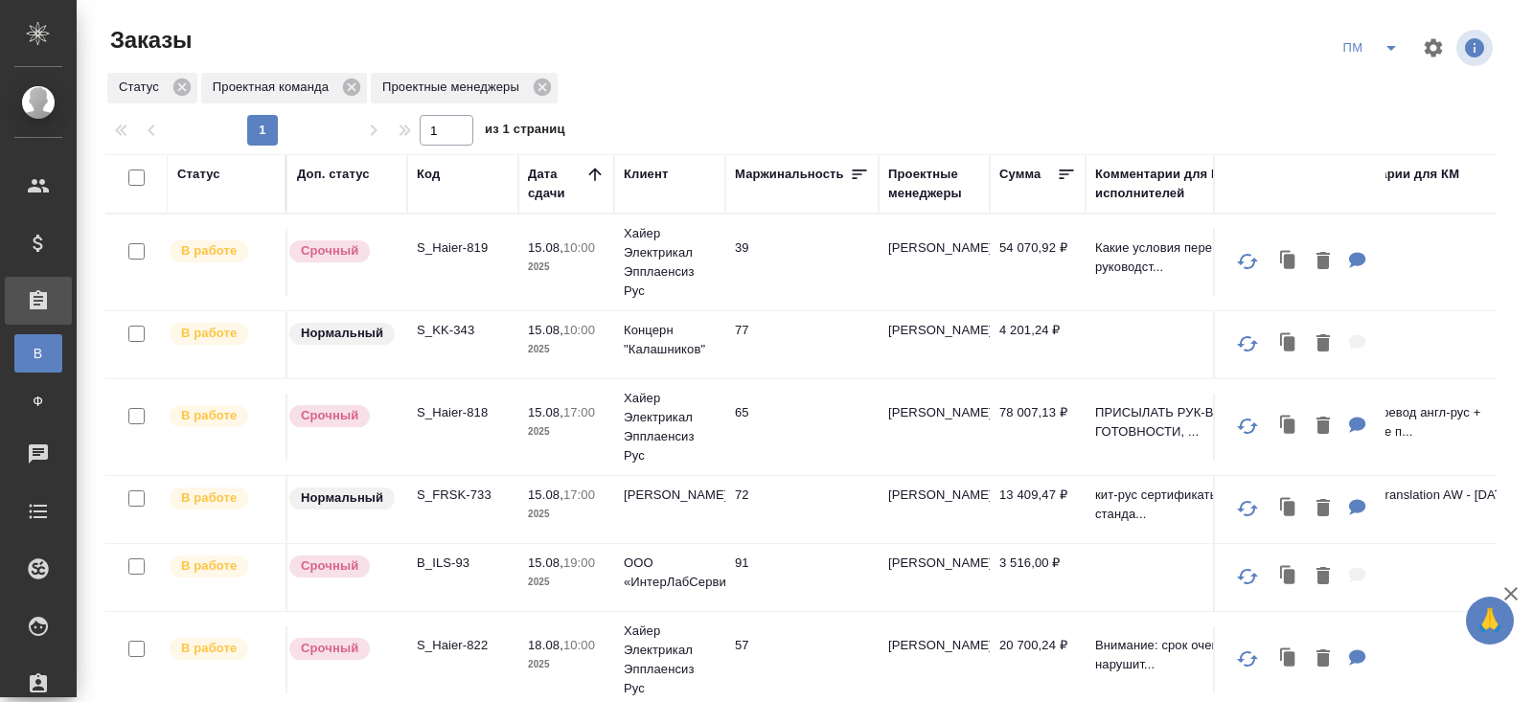
click at [1391, 47] on icon "split button" at bounding box center [1391, 48] width 10 height 5
click at [1387, 82] on li "В работу!" at bounding box center [1371, 86] width 97 height 31
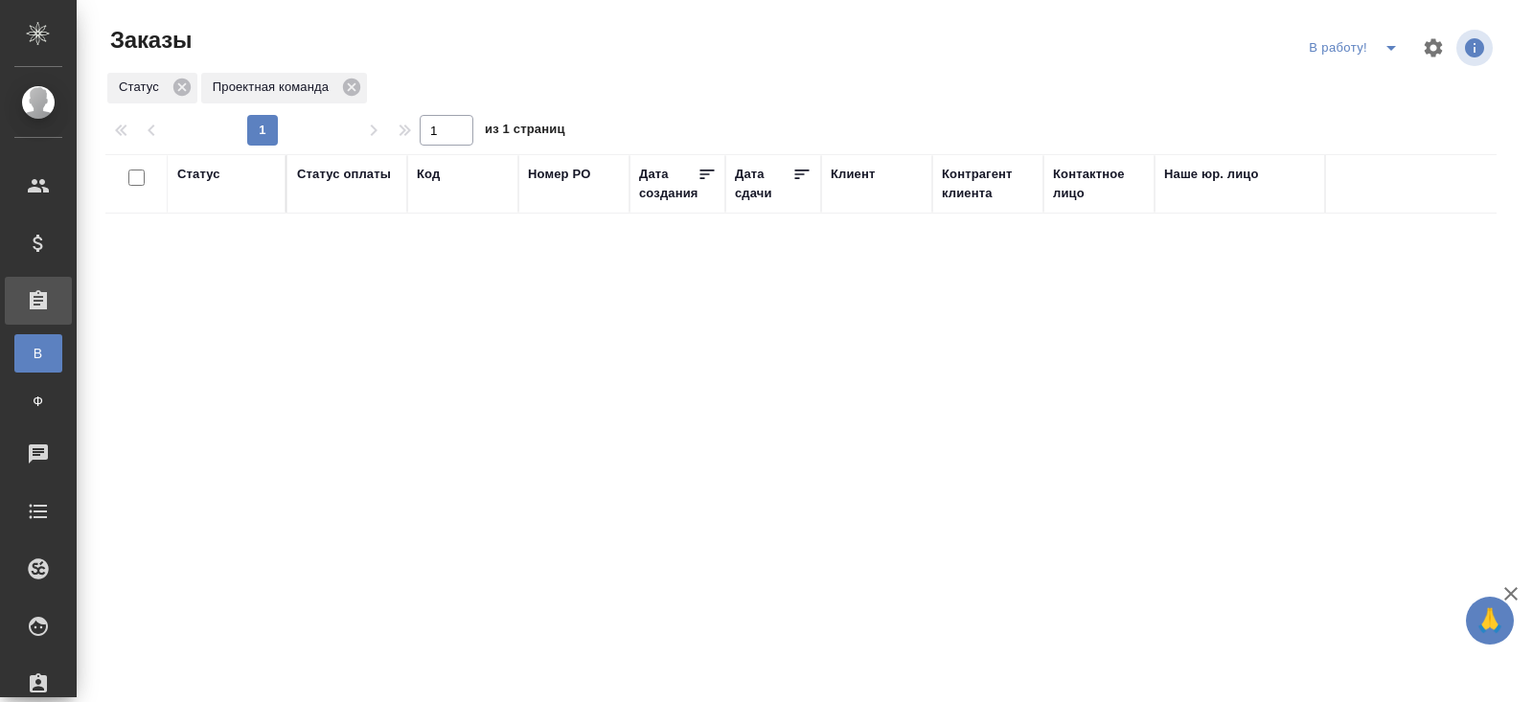
click at [1390, 48] on icon "split button" at bounding box center [1391, 48] width 10 height 5
click at [1370, 84] on li "ПМ" at bounding box center [1356, 86] width 106 height 31
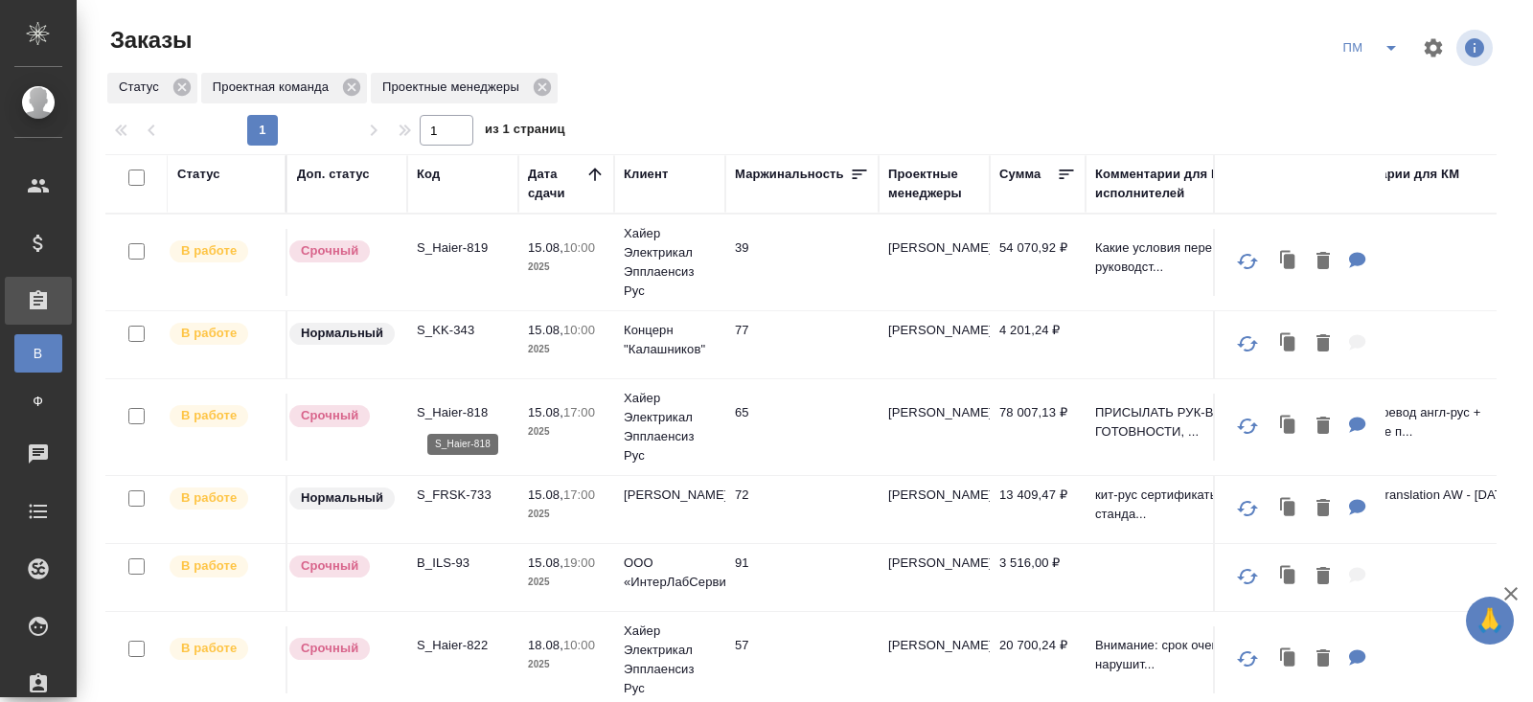
click at [453, 405] on p "S_Haier-818" at bounding box center [463, 412] width 92 height 19
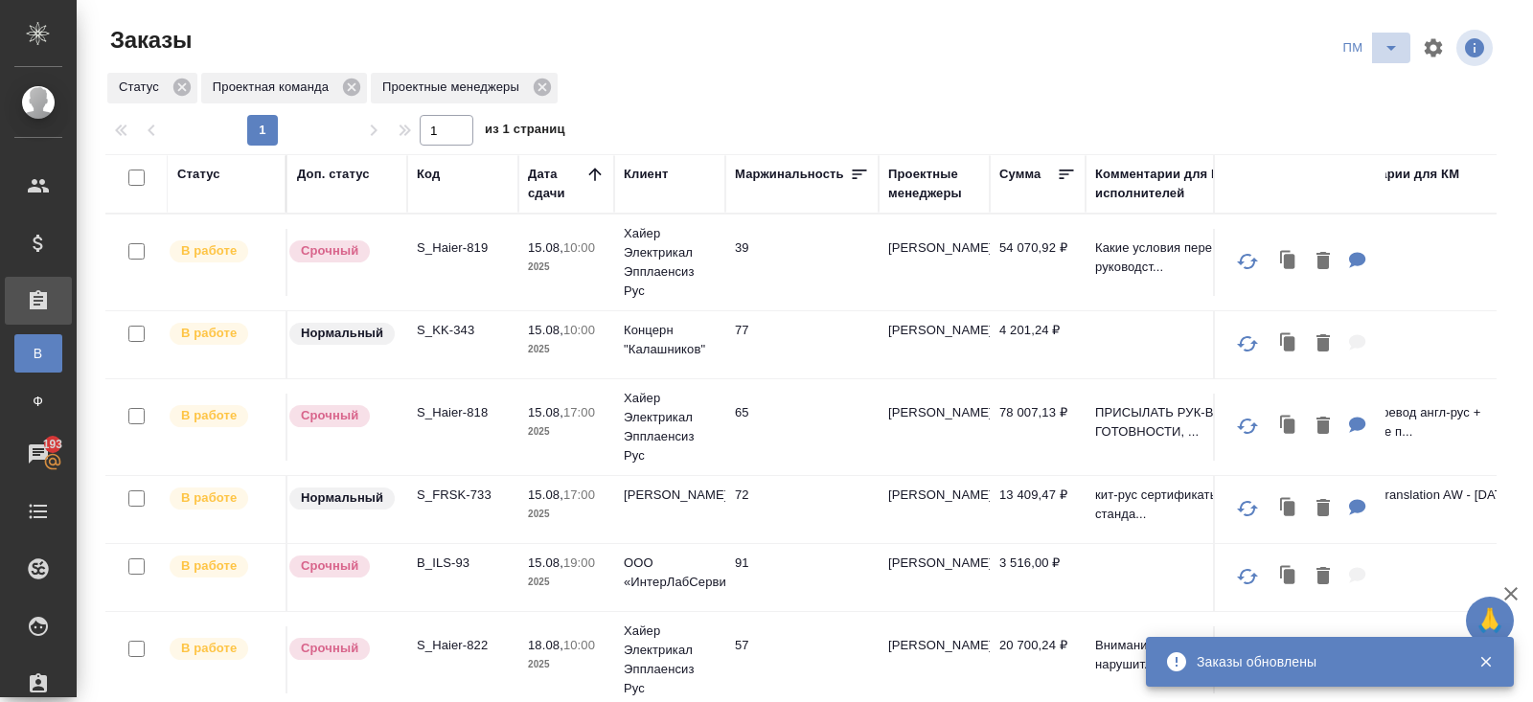
click at [1395, 46] on icon "split button" at bounding box center [1391, 48] width 10 height 5
click at [1387, 72] on li "В работу!" at bounding box center [1371, 86] width 97 height 31
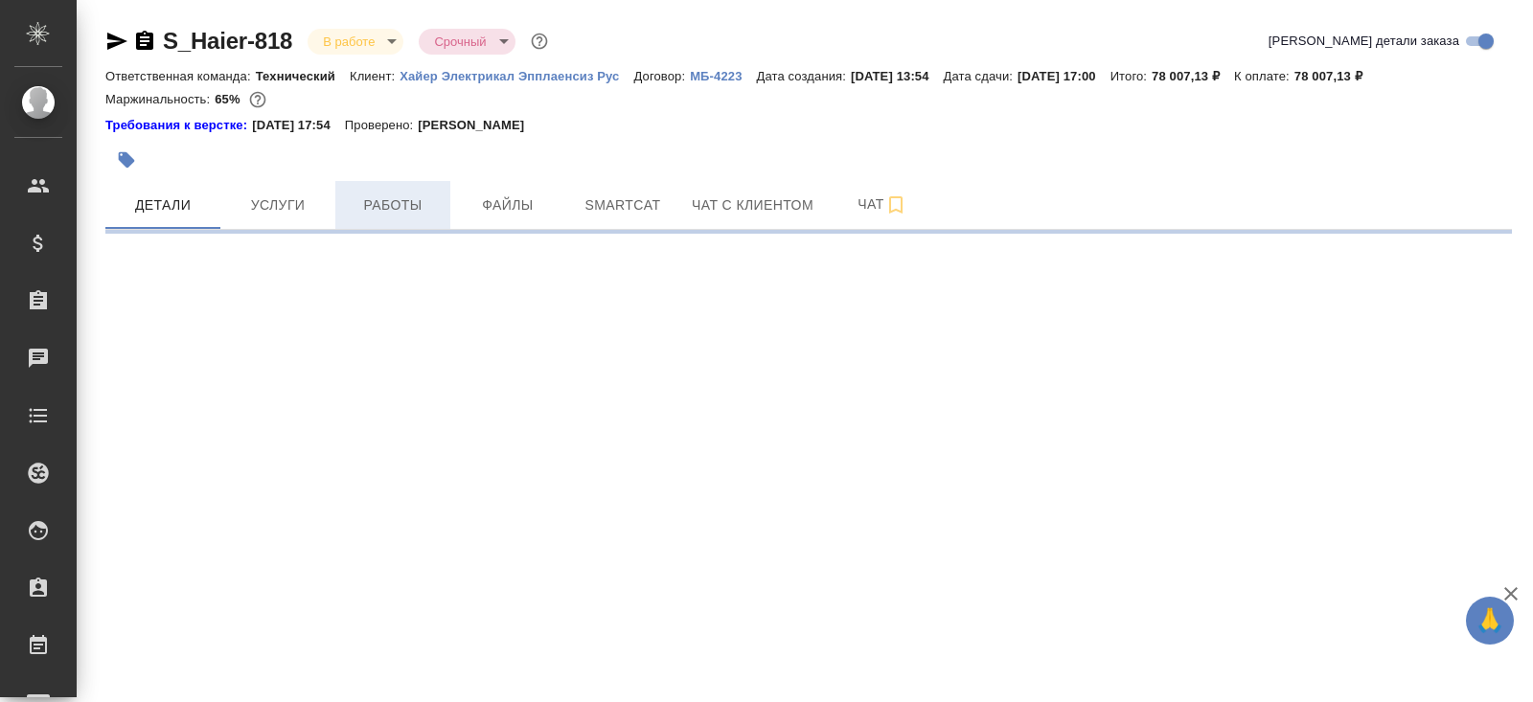
click at [351, 195] on span "Работы" at bounding box center [393, 206] width 92 height 24
select select "RU"
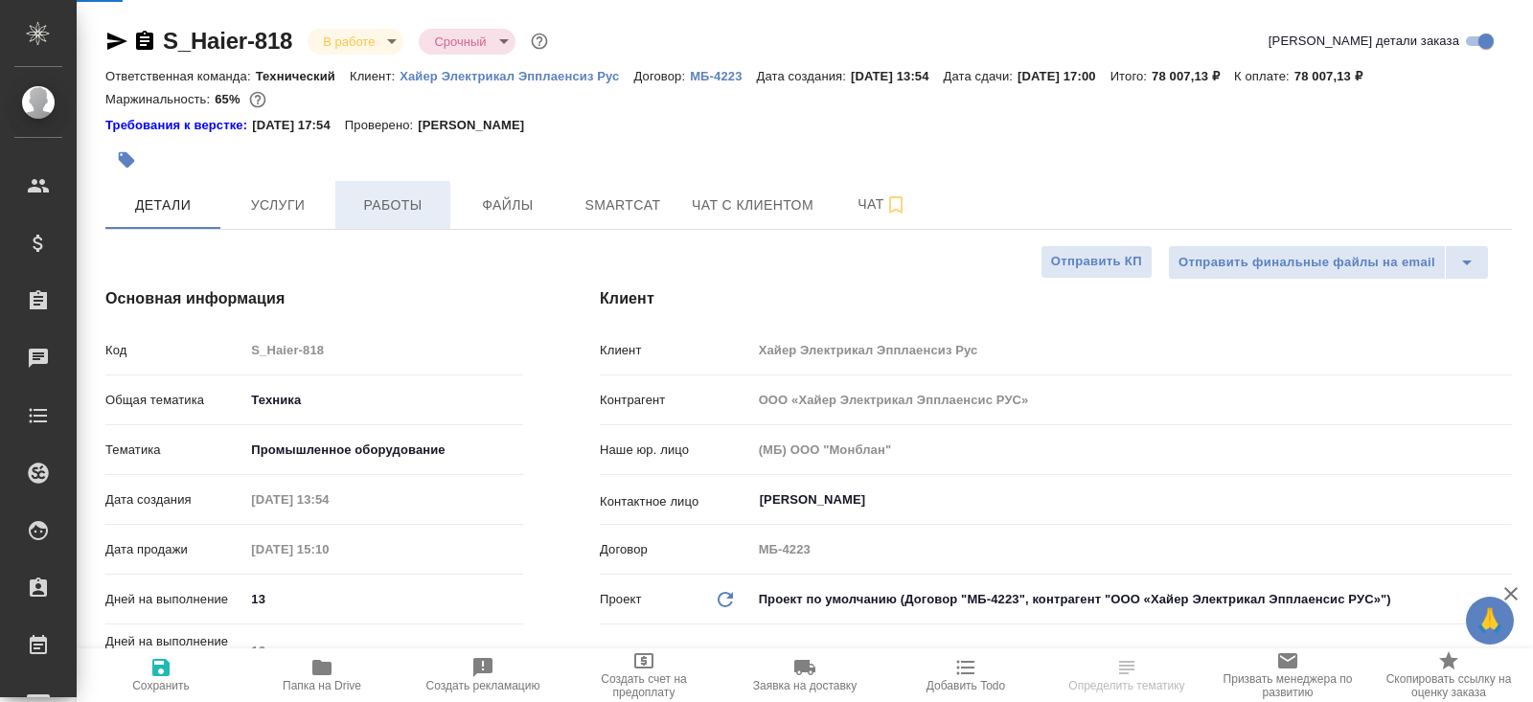
type textarea "x"
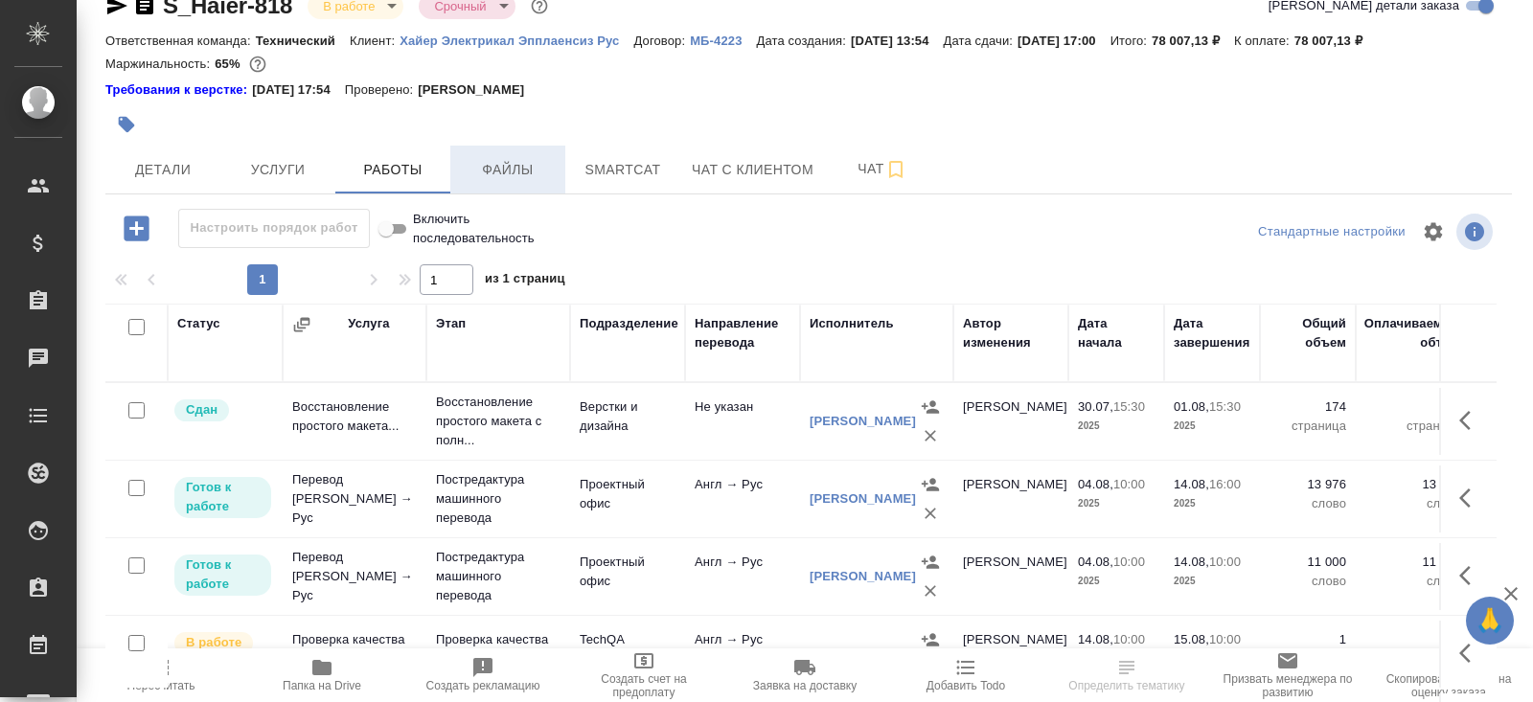
scroll to position [116, 0]
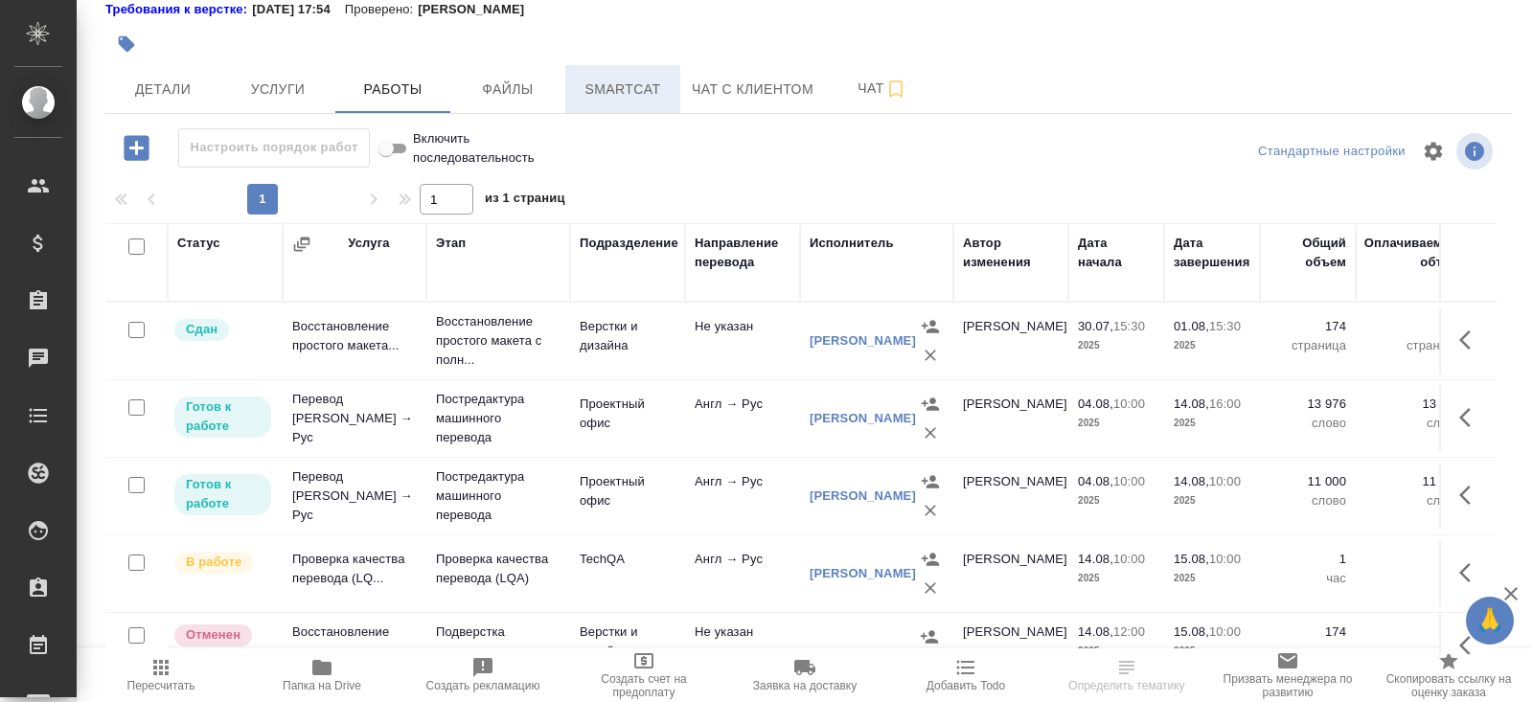
click at [641, 101] on button "Smartcat" at bounding box center [622, 89] width 115 height 48
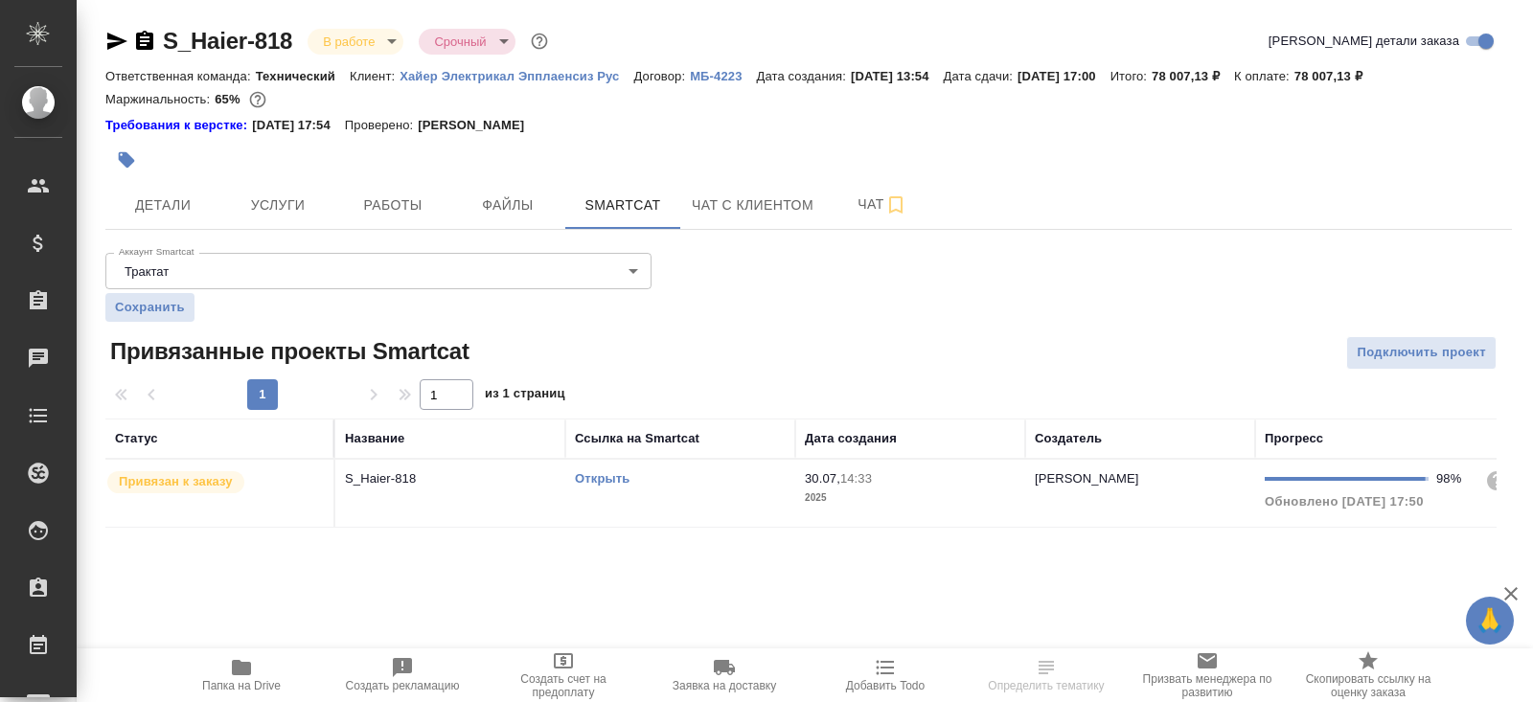
click at [607, 477] on link "Открыть" at bounding box center [602, 478] width 55 height 14
click at [420, 201] on span "Работы" at bounding box center [393, 206] width 92 height 24
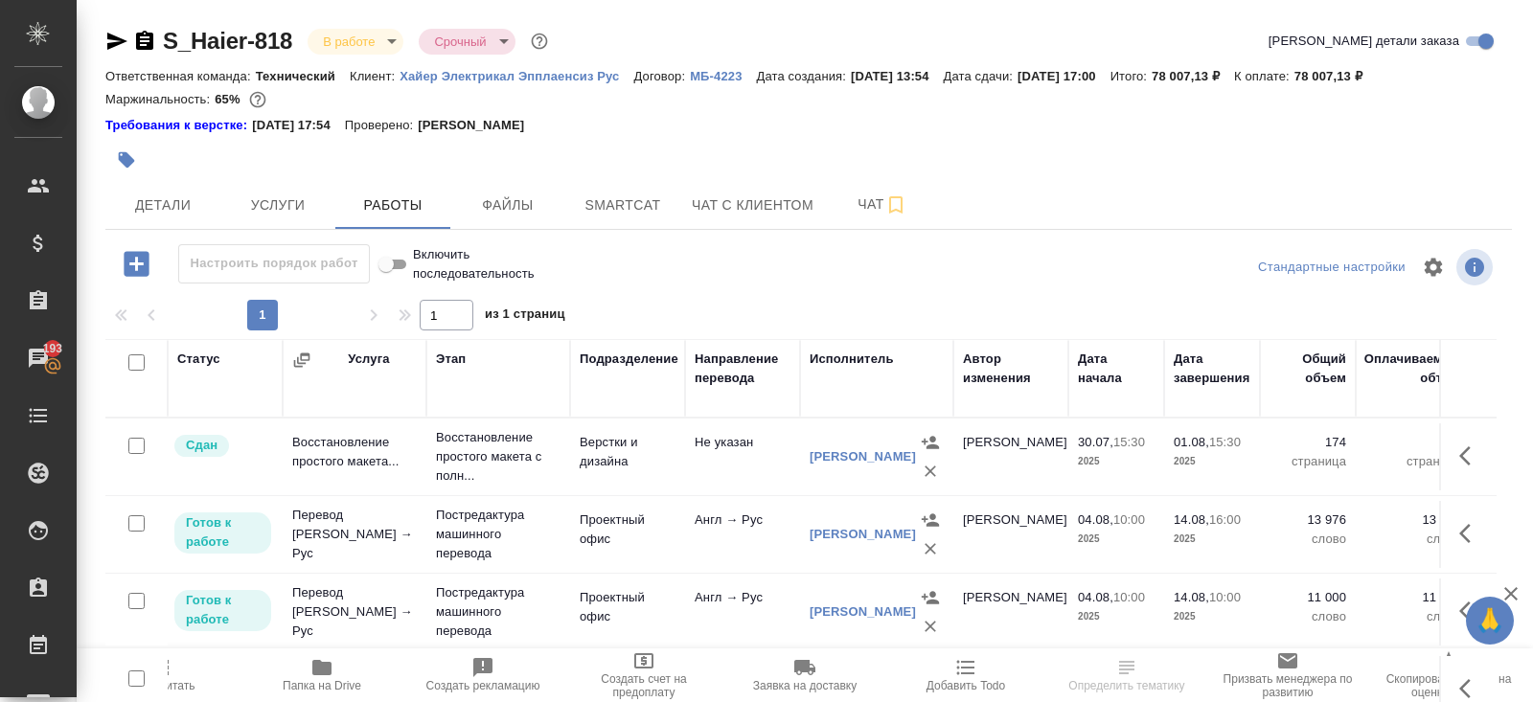
scroll to position [116, 0]
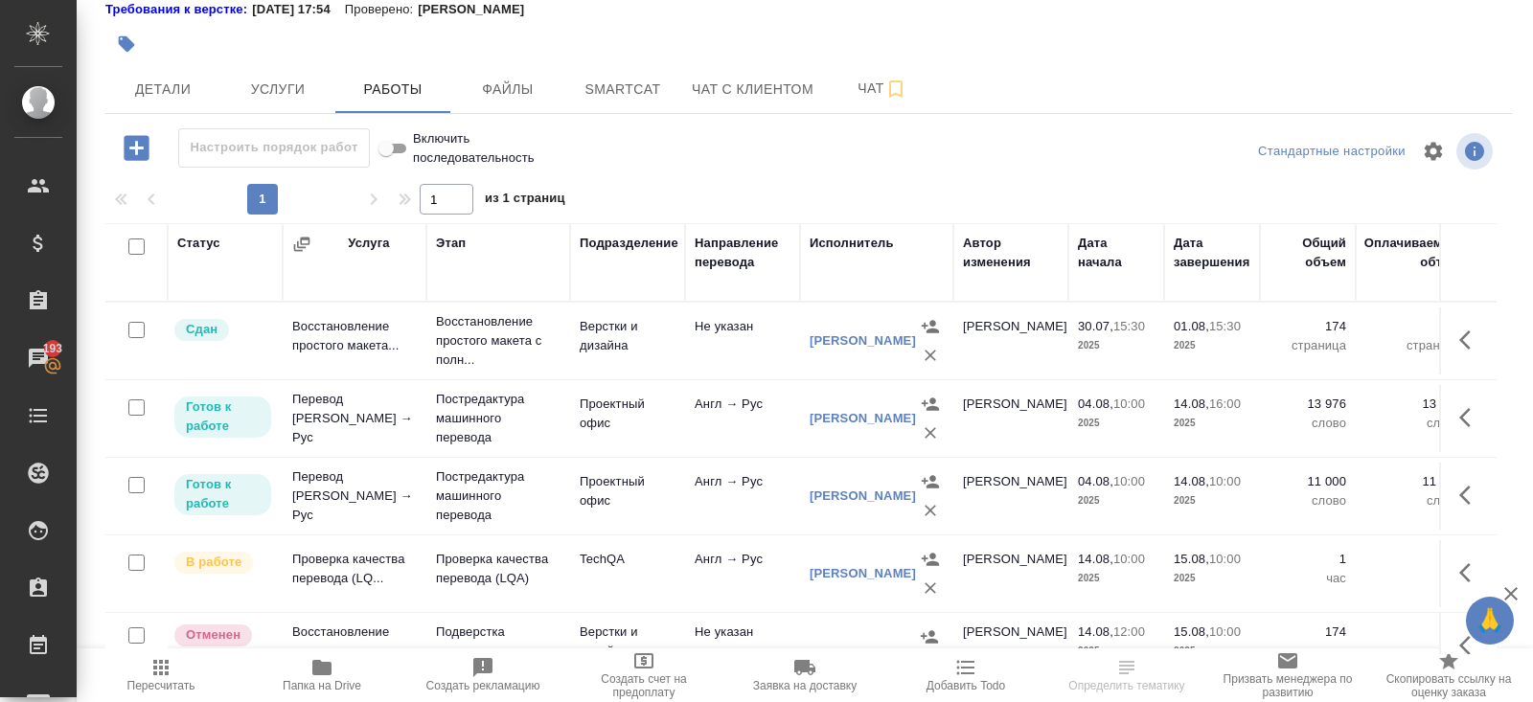
click at [135, 405] on input "checkbox" at bounding box center [136, 408] width 16 height 16
checkbox input "true"
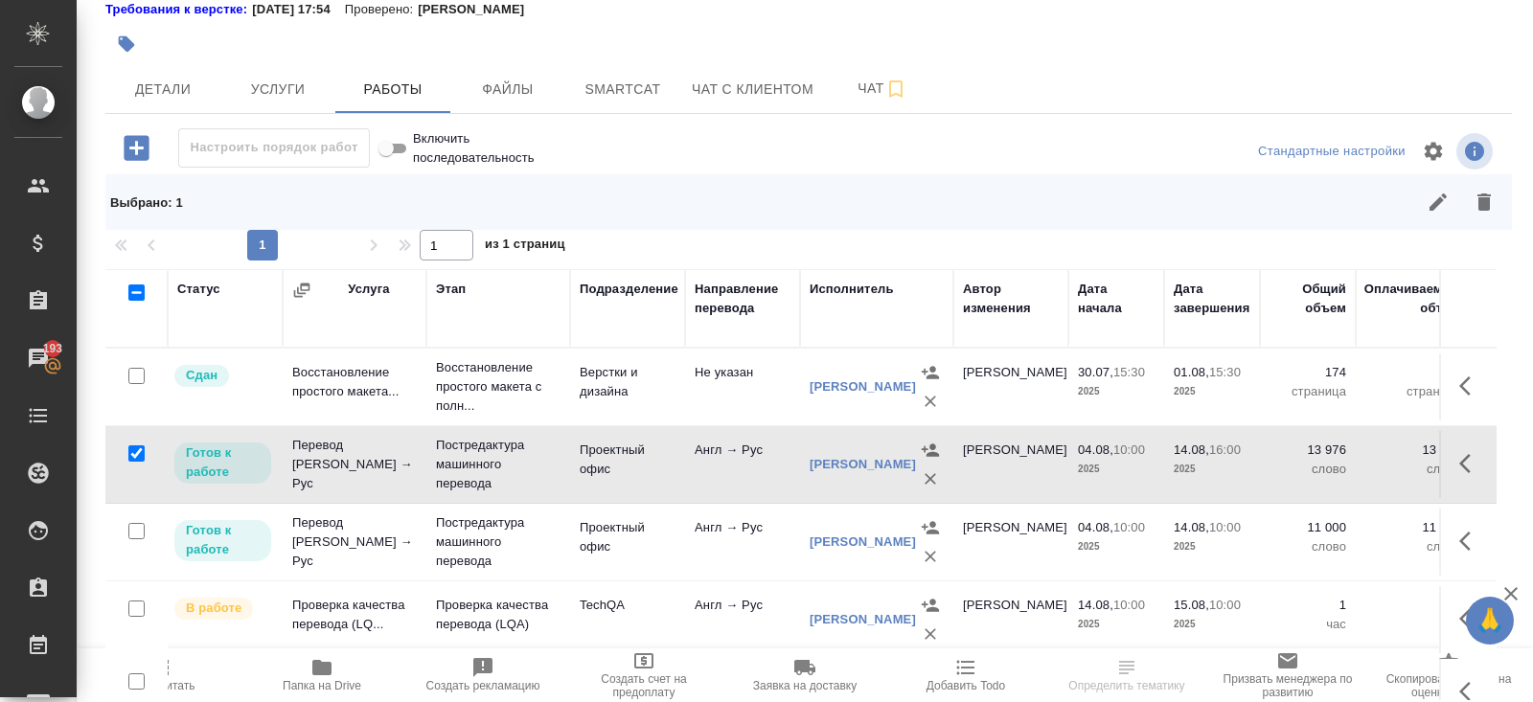
click at [136, 529] on input "checkbox" at bounding box center [136, 531] width 16 height 16
checkbox input "true"
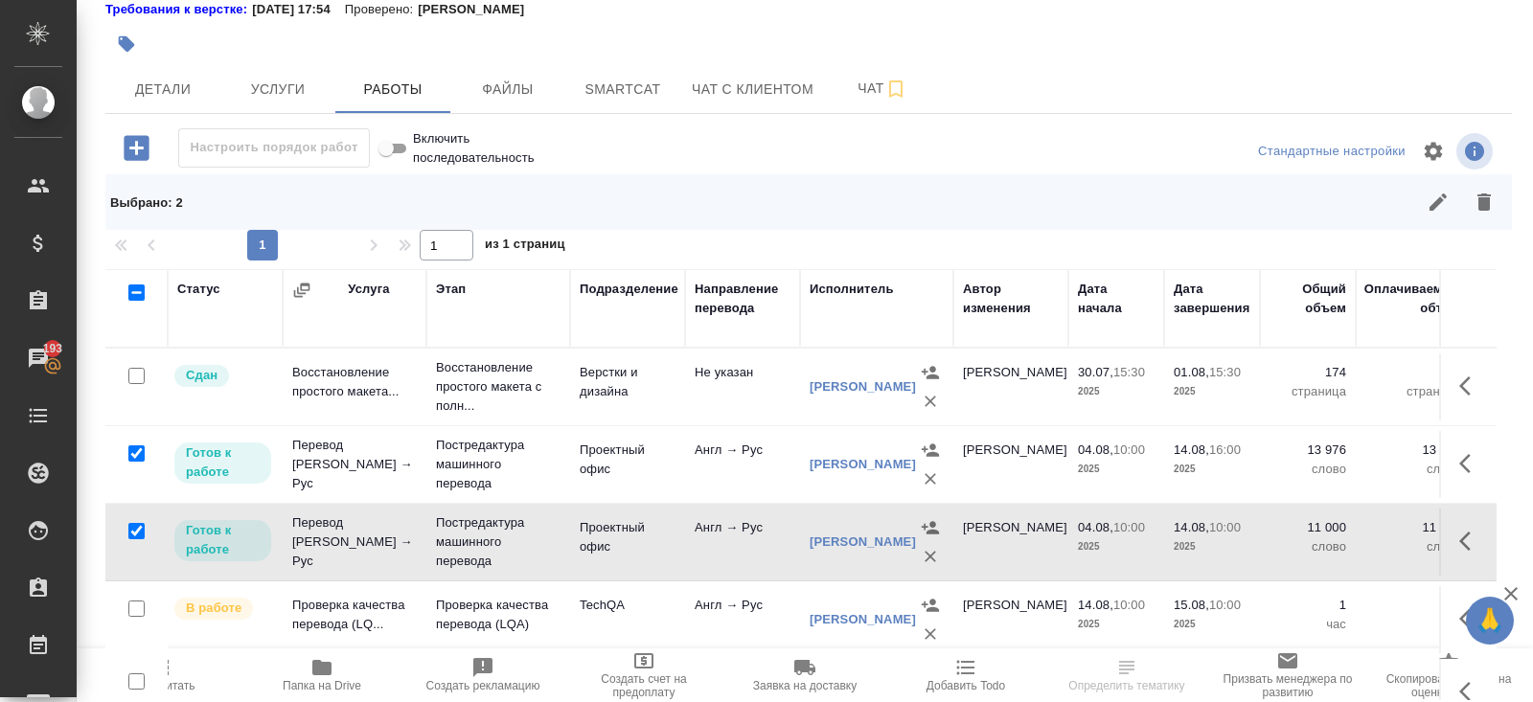
click at [1425, 199] on button "button" at bounding box center [1438, 202] width 46 height 46
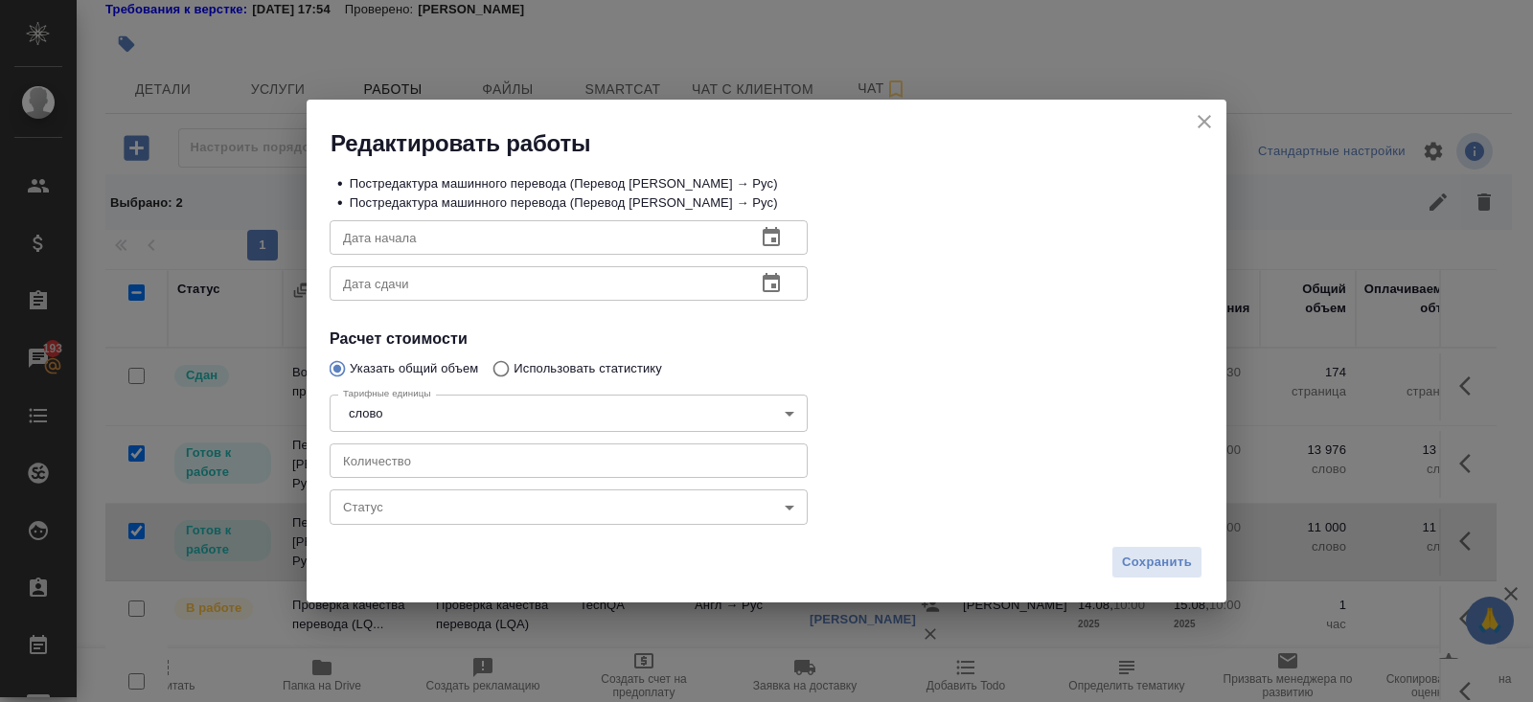
click at [391, 517] on body "🙏 .cls-1 fill:#fff; AWATERA Belyakova Yulia Клиенты Спецификации Заказы 193 Чат…" at bounding box center [766, 351] width 1533 height 702
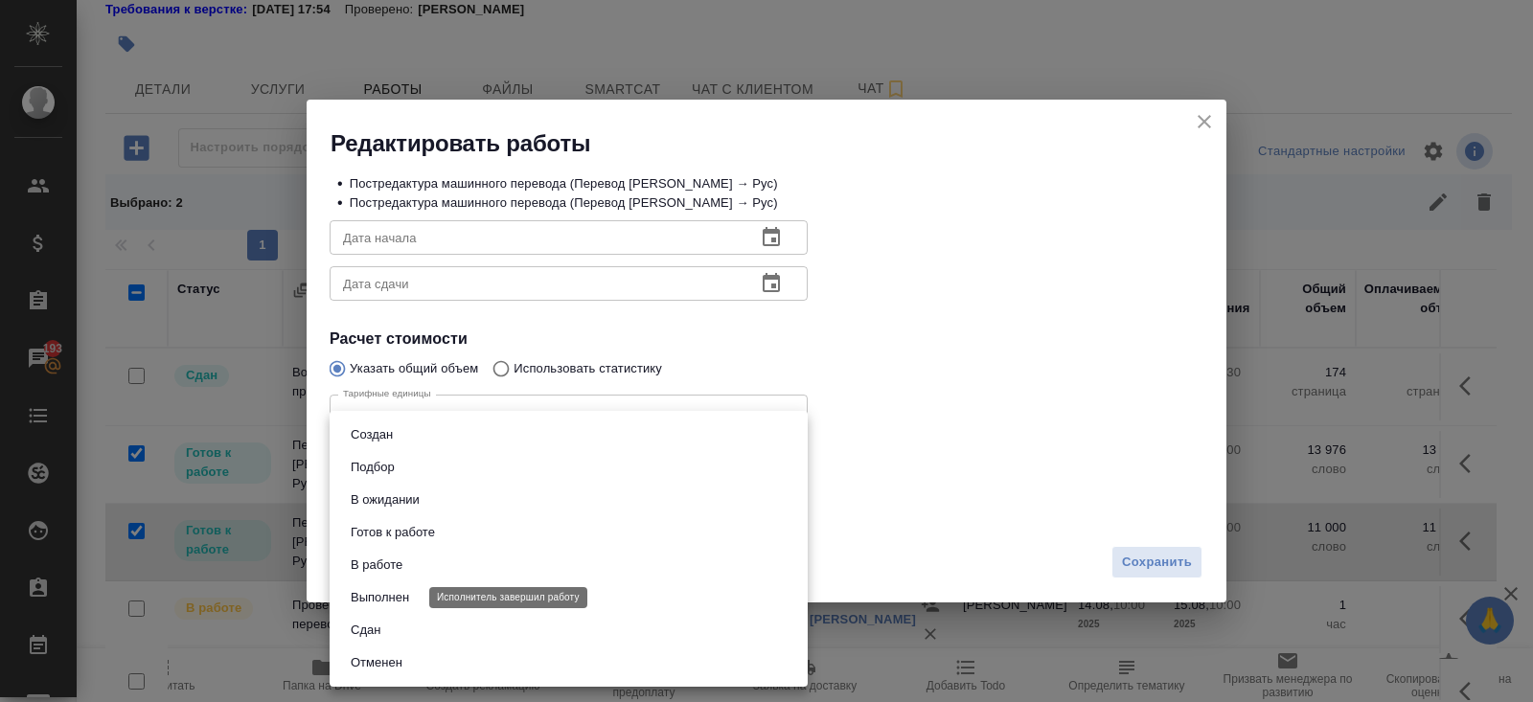
click at [412, 591] on button "Выполнен" at bounding box center [380, 597] width 70 height 21
type input "completed"
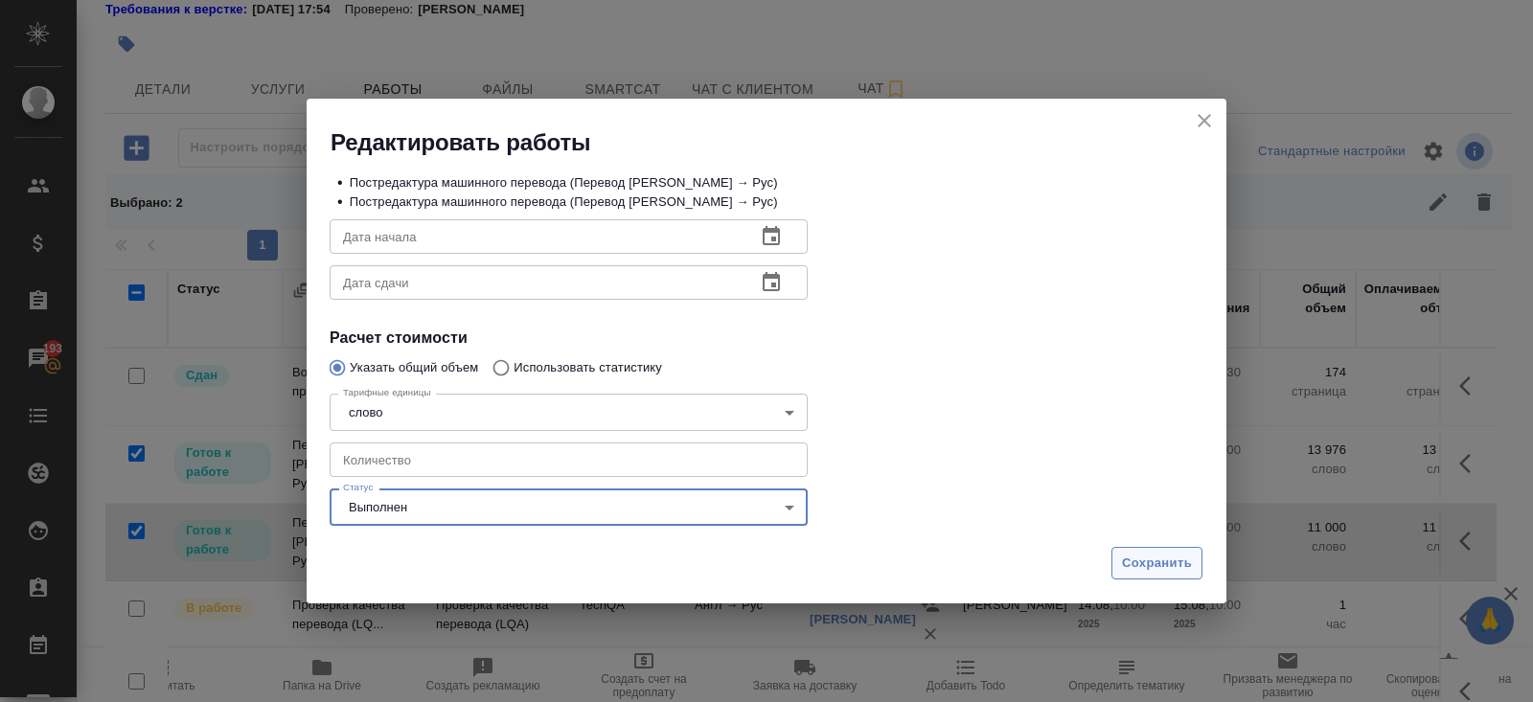
click at [1152, 561] on span "Сохранить" at bounding box center [1157, 564] width 70 height 22
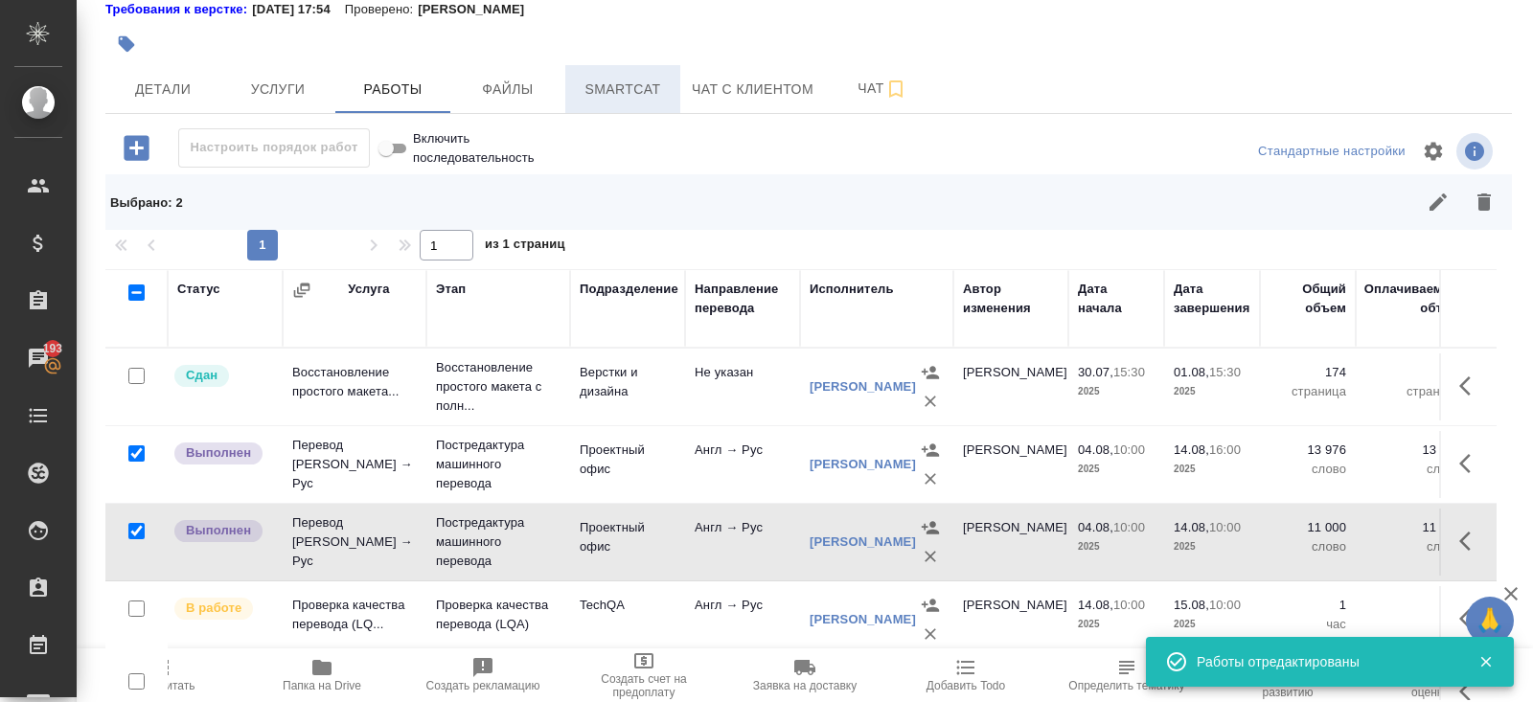
click at [635, 89] on span "Smartcat" at bounding box center [623, 90] width 92 height 24
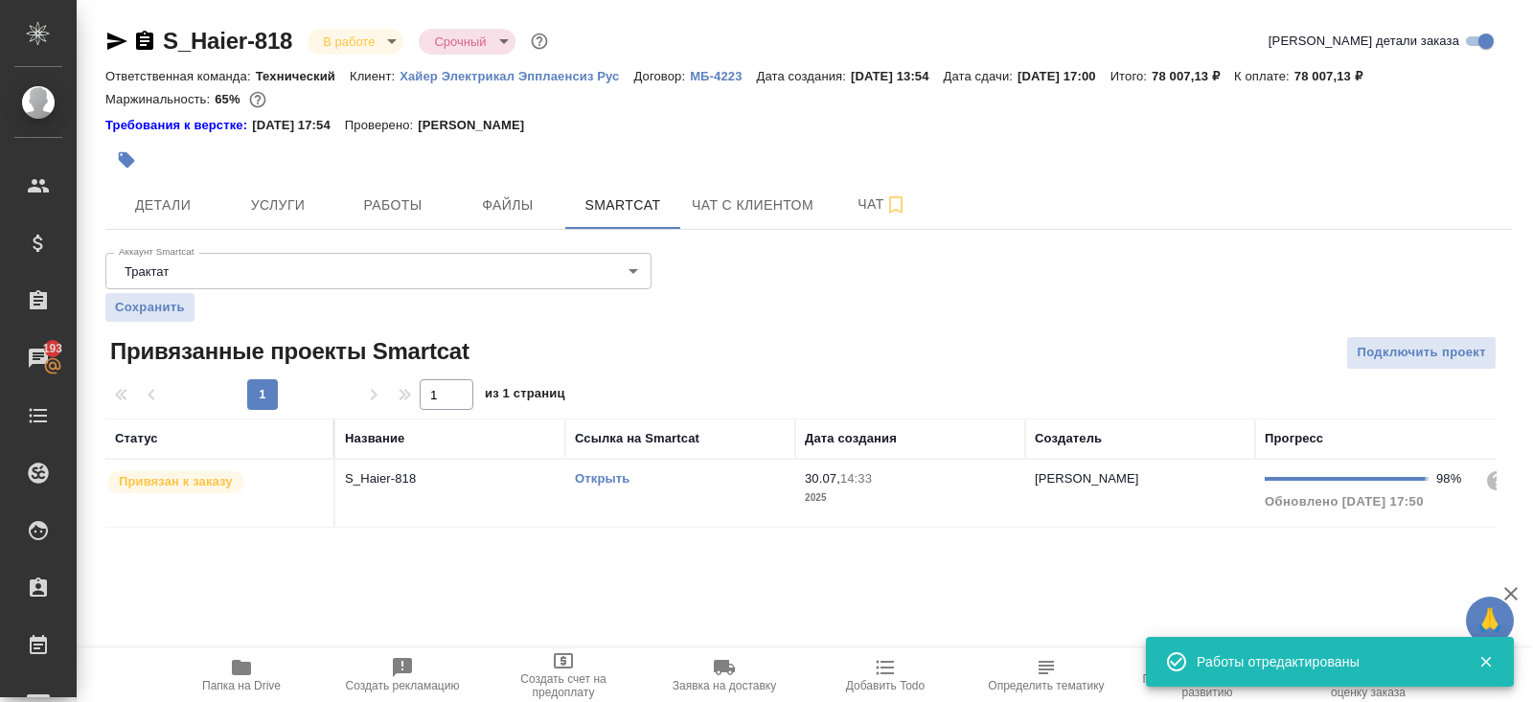
click at [727, 465] on td "Открыть" at bounding box center [680, 493] width 230 height 67
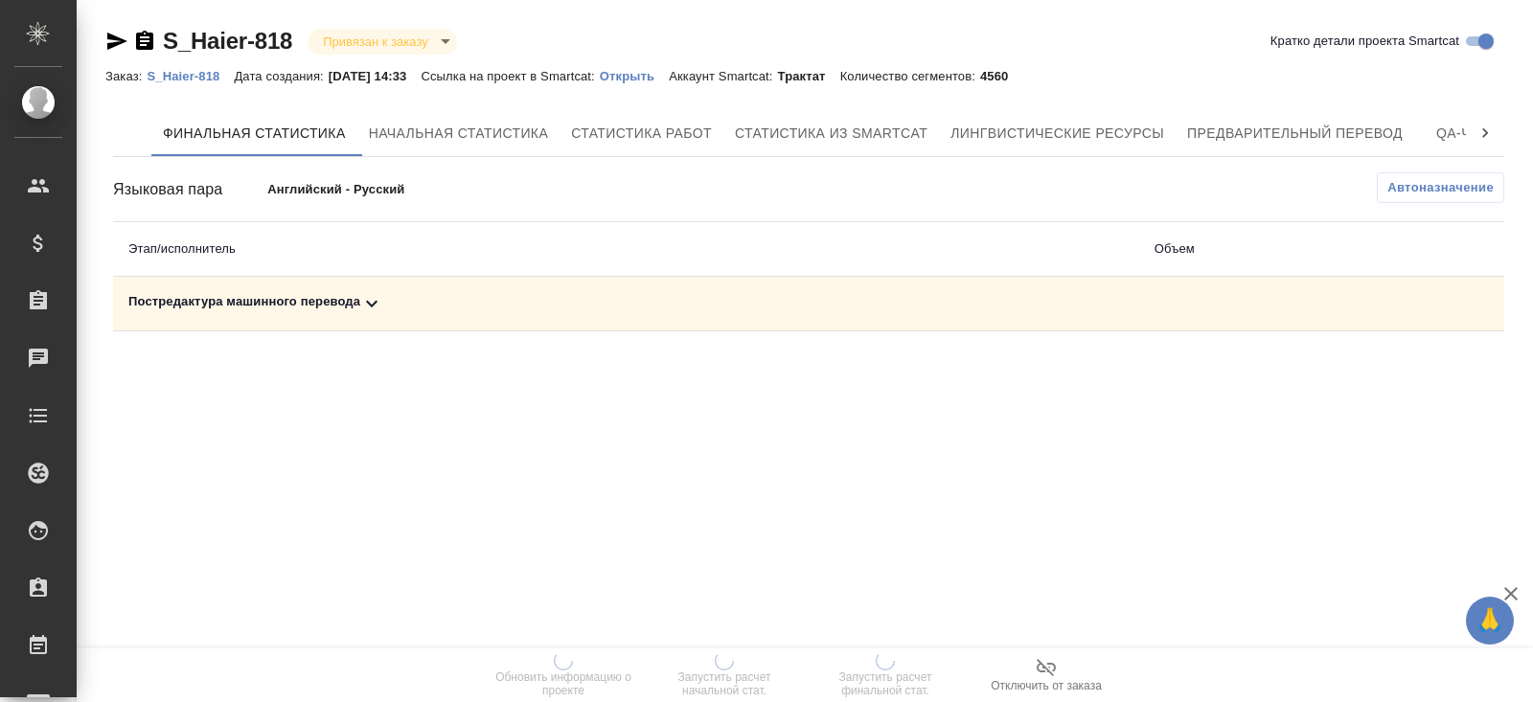
click at [1452, 194] on span "Автоназначение" at bounding box center [1440, 187] width 106 height 19
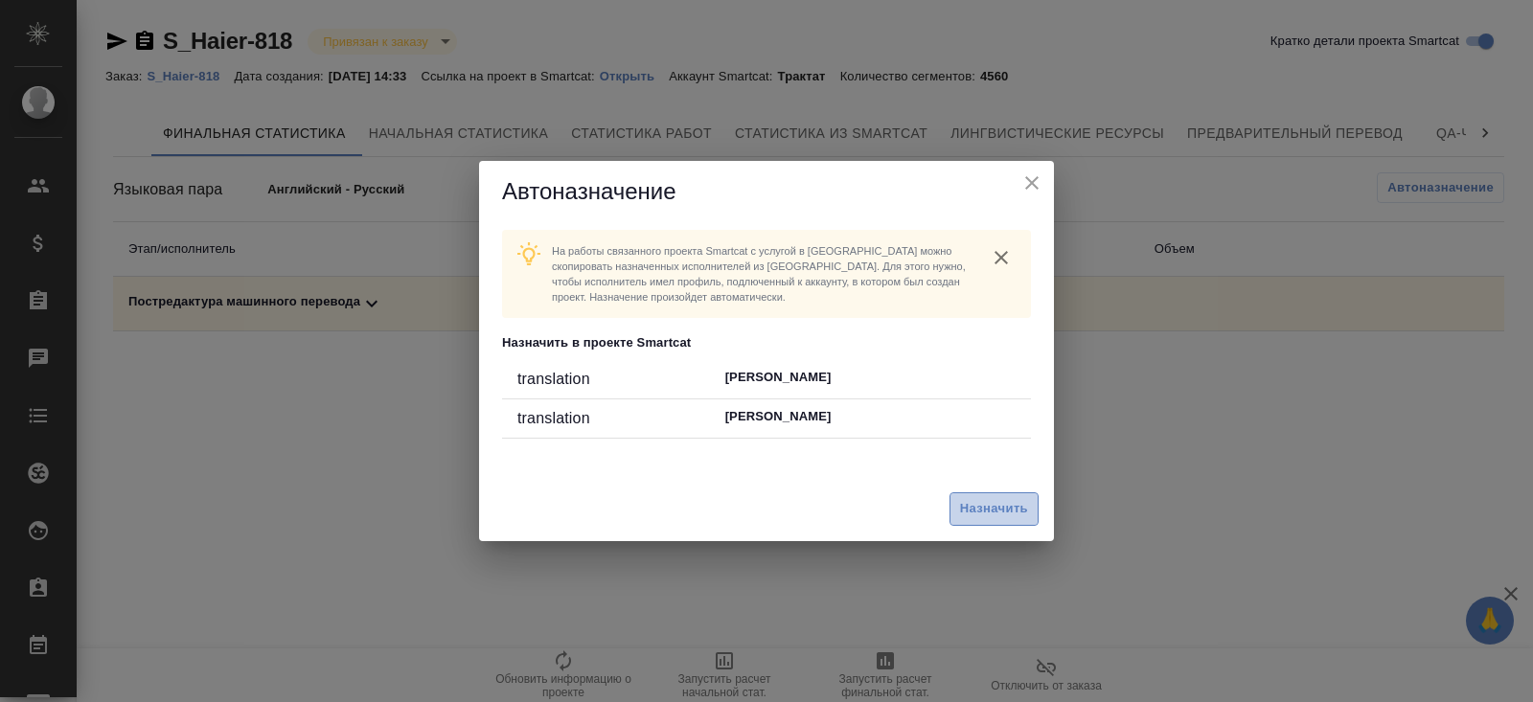
click at [1017, 513] on span "Назначить" at bounding box center [994, 509] width 68 height 22
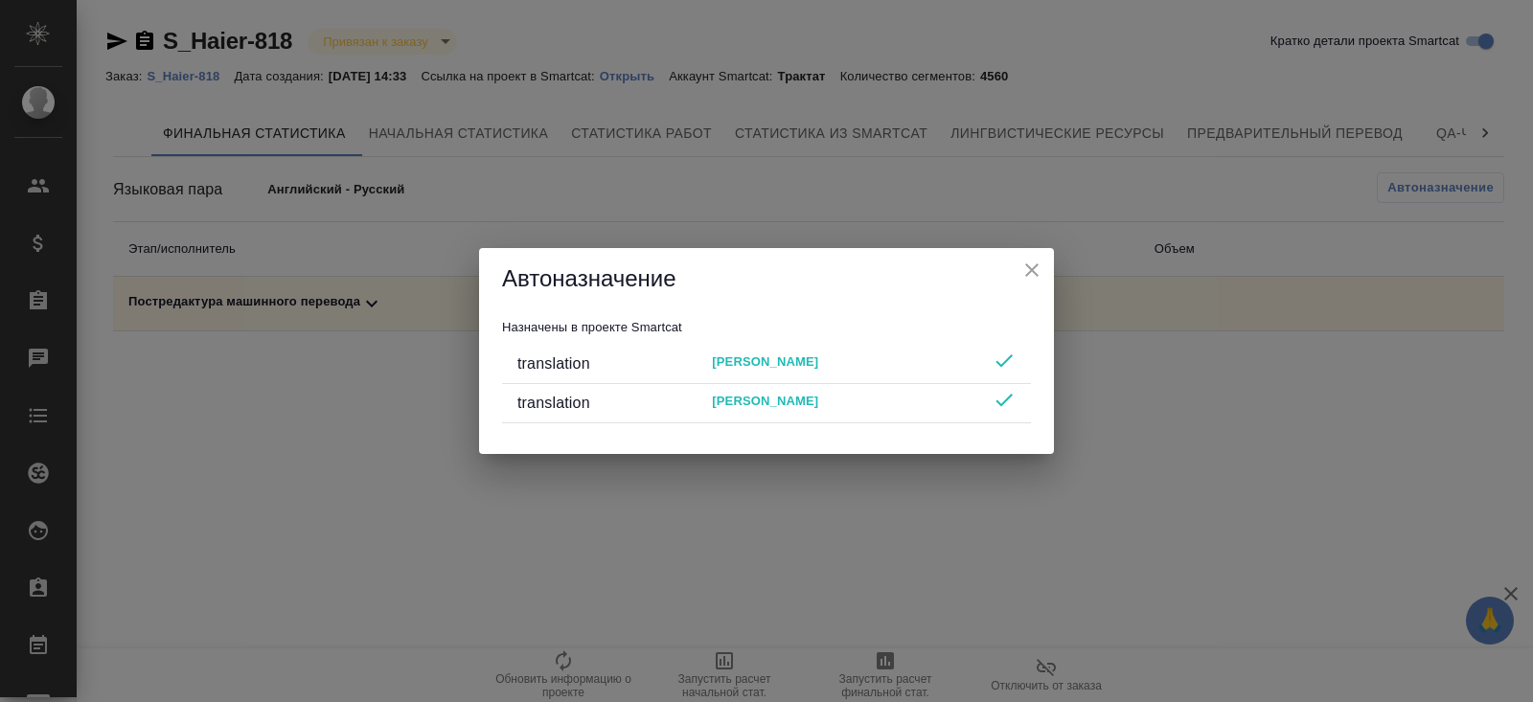
click at [855, 570] on div "Автоназначение Назначены в проекте Smartcat translation [PERSON_NAME] translati…" at bounding box center [766, 351] width 1533 height 702
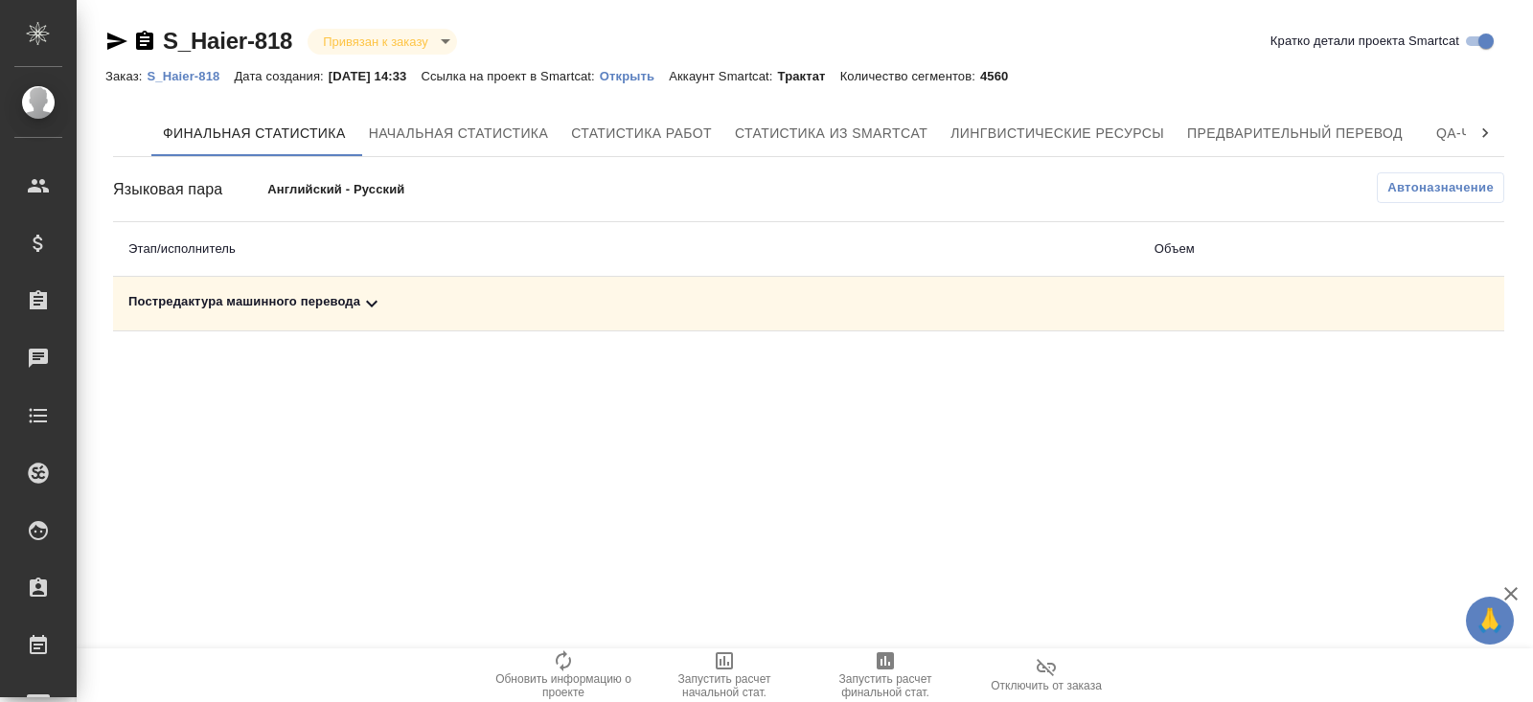
click at [886, 670] on icon "button" at bounding box center [885, 661] width 23 height 23
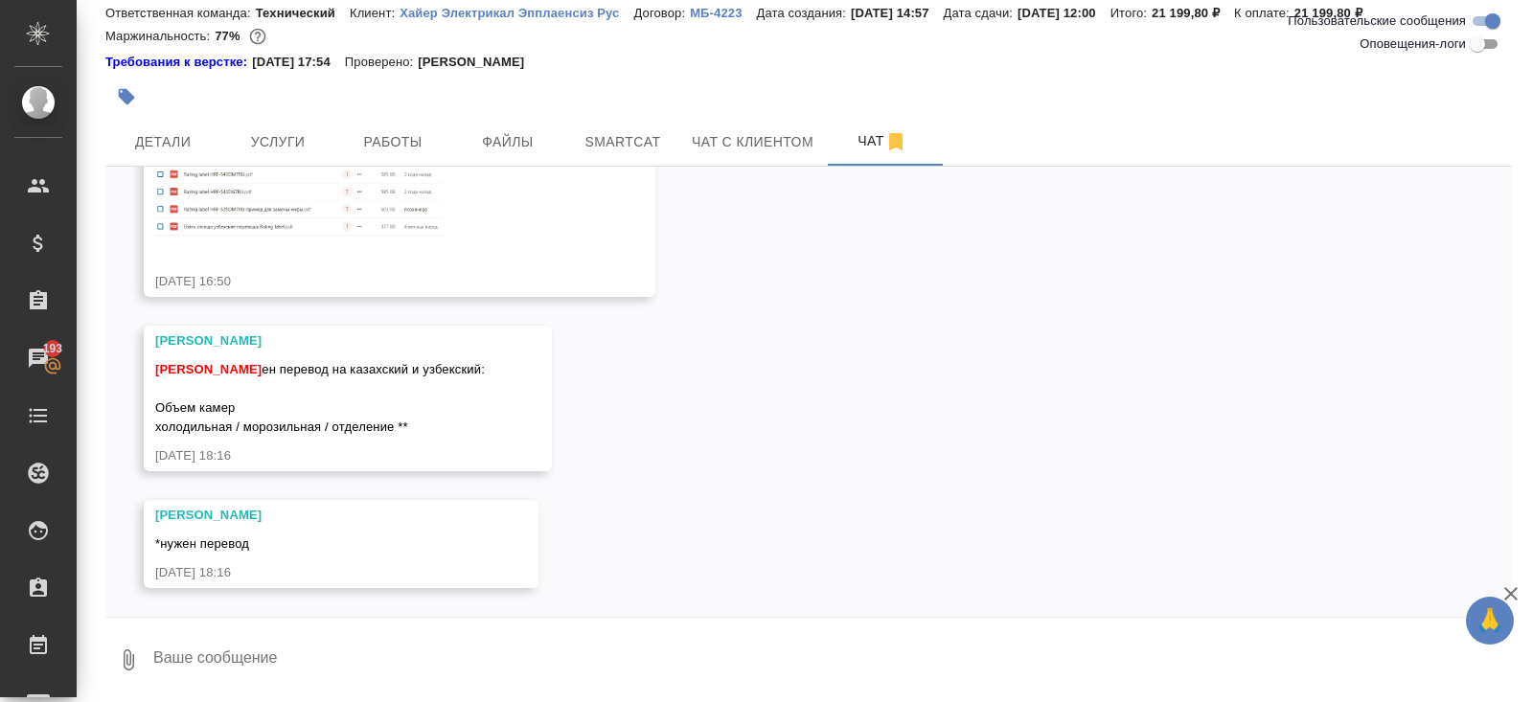
scroll to position [64, 0]
drag, startPoint x: 155, startPoint y: 401, endPoint x: 436, endPoint y: 421, distance: 281.4
click at [437, 423] on div "[PERSON_NAME] перевод на казахский и [PERSON_NAME]: Объем камер холодильная / м…" at bounding box center [320, 395] width 330 height 81
copy span "Объем камер холодильная / морозильная / отделение **"
click at [465, 403] on div "[PERSON_NAME] перевод на казахский и [PERSON_NAME]: Объем камер холодильная / м…" at bounding box center [320, 395] width 330 height 81
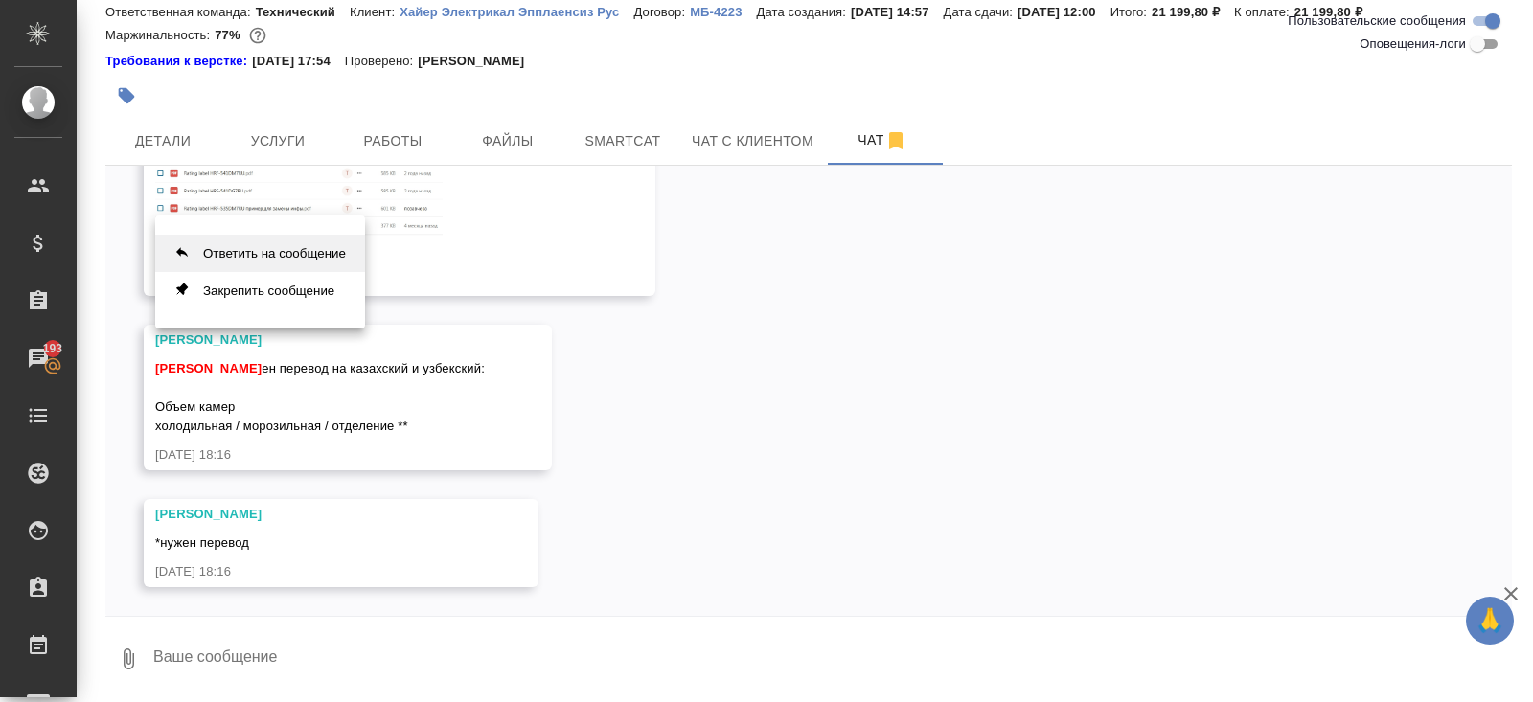
click at [291, 260] on button "Ответить на сообщение" at bounding box center [260, 253] width 210 height 37
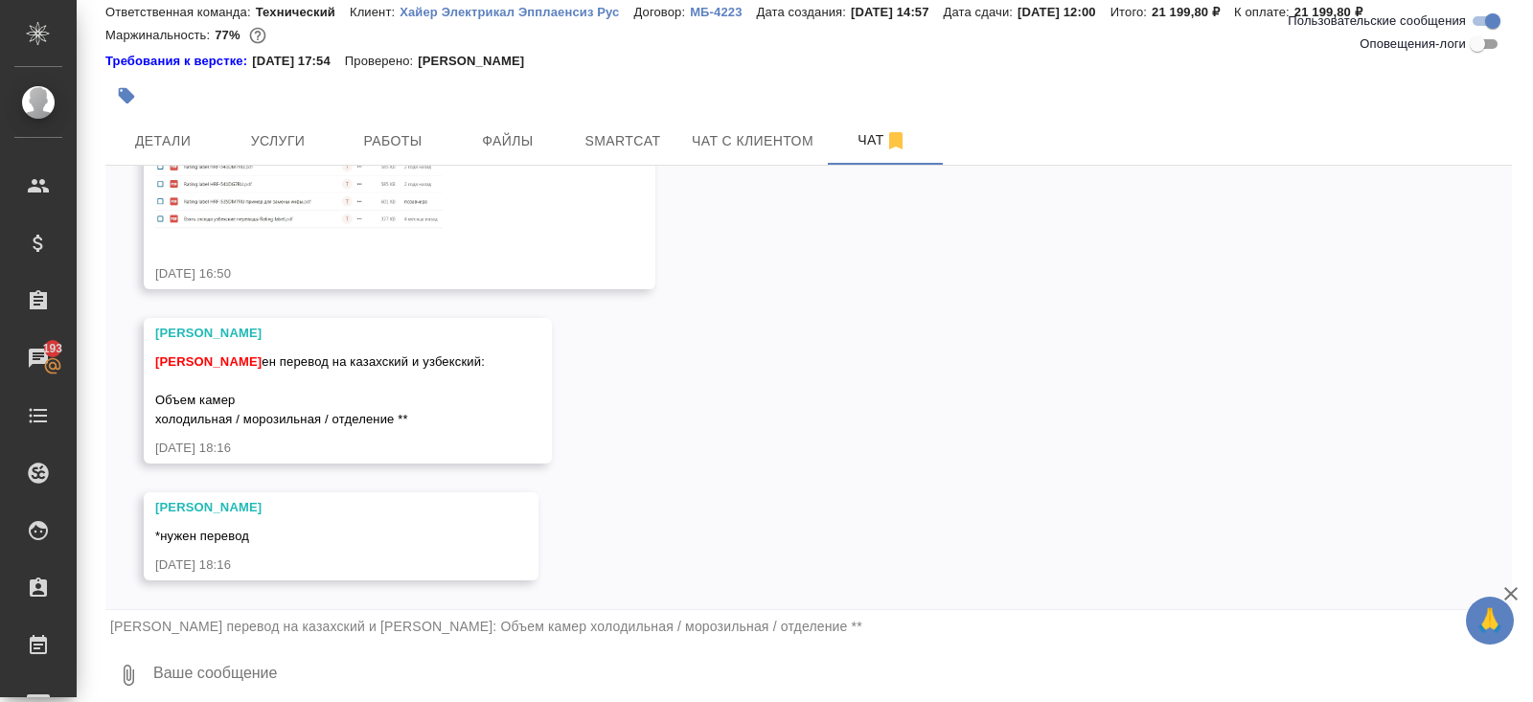
click at [313, 663] on textarea at bounding box center [831, 675] width 1361 height 65
type textarea "сегментация верная тут?"
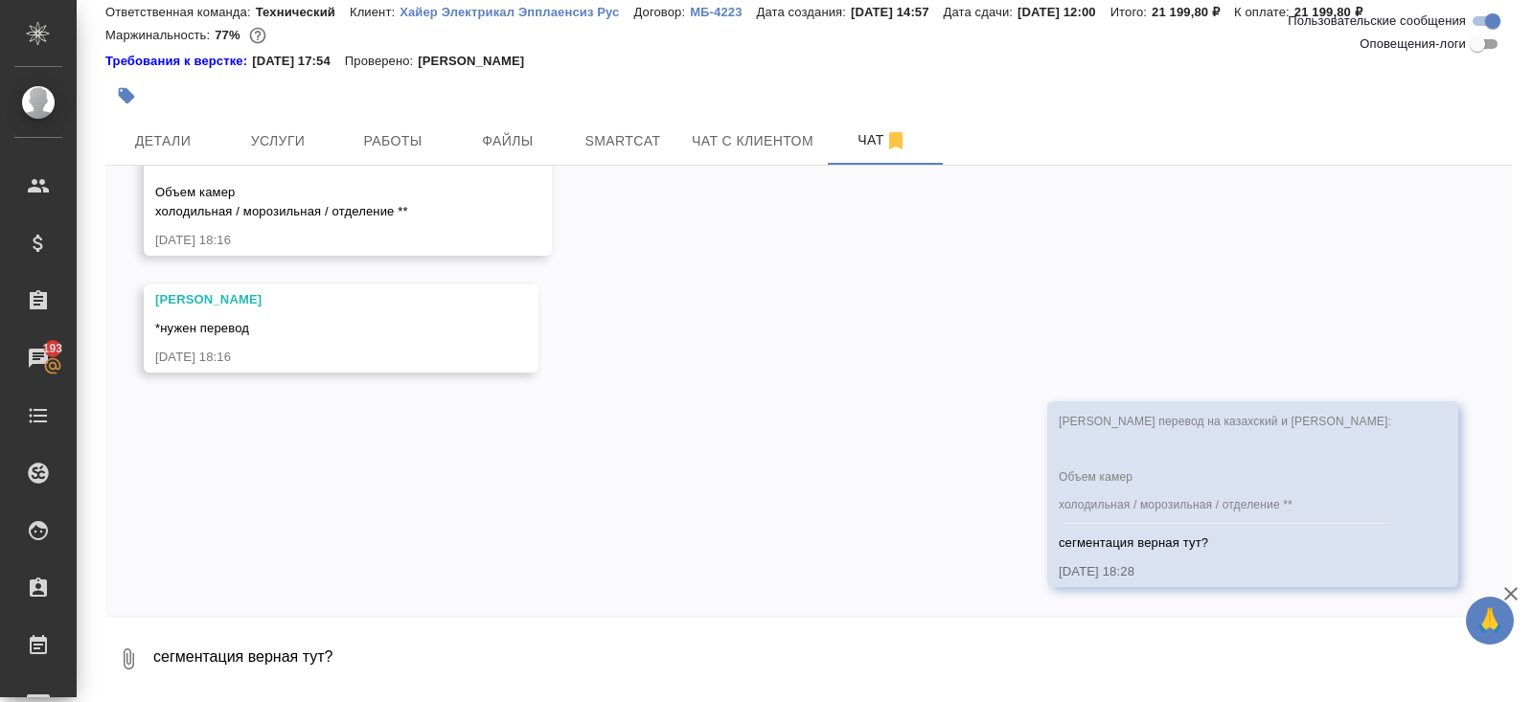
scroll to position [3983, 0]
